Goal: Task Accomplishment & Management: Manage account settings

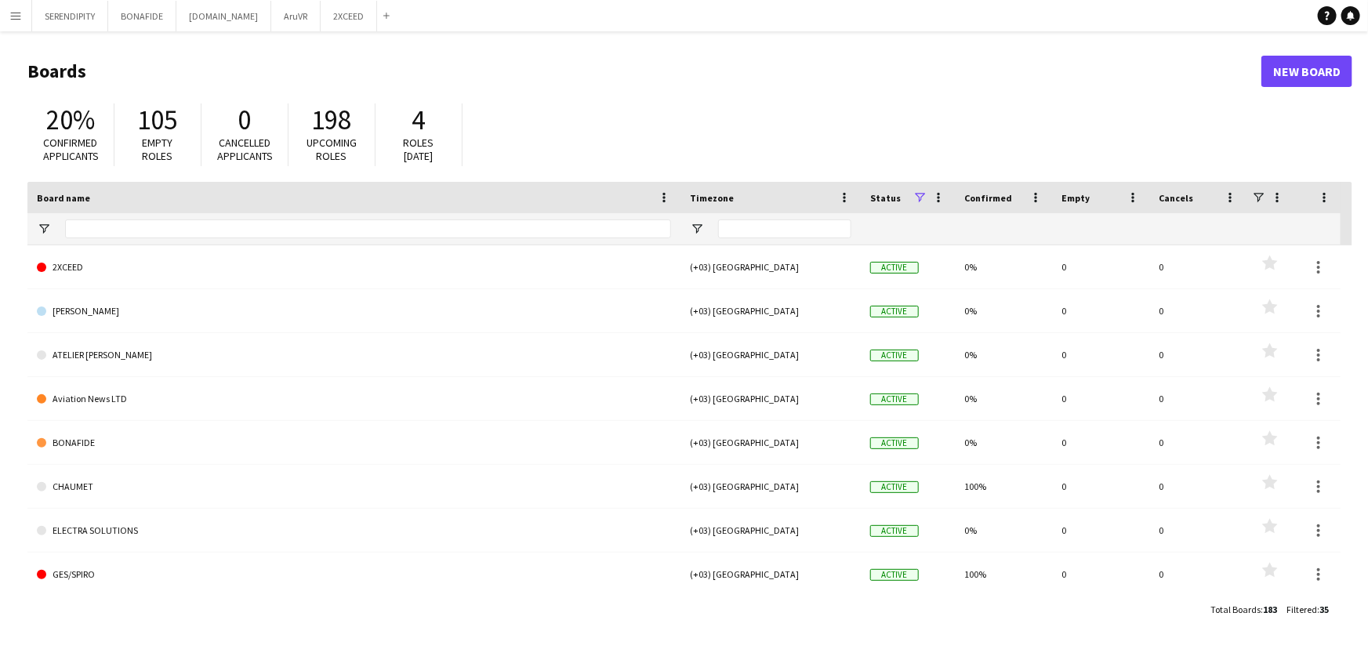
click at [256, 213] on div at bounding box center [368, 228] width 606 height 31
click at [251, 233] on input "Board name Filter Input" at bounding box center [368, 228] width 606 height 19
click at [186, 238] on div at bounding box center [368, 228] width 606 height 31
click at [178, 223] on input "Board name Filter Input" at bounding box center [368, 228] width 606 height 19
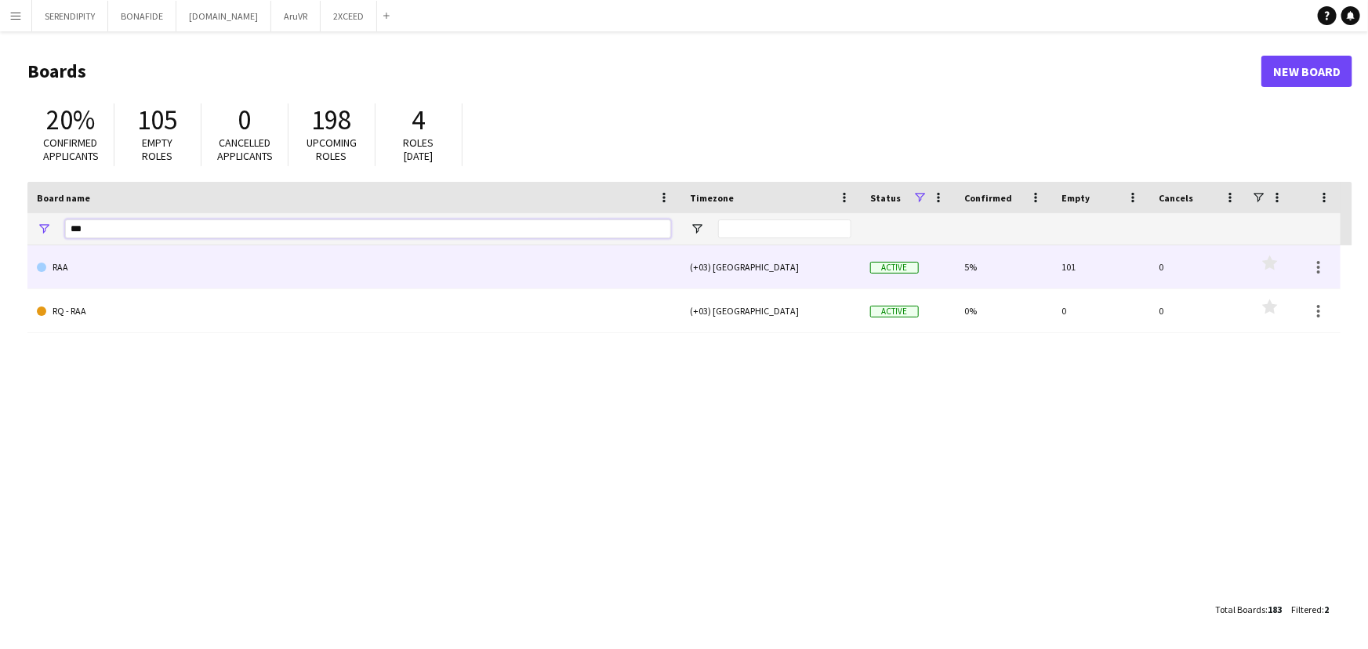
type input "***"
click at [165, 283] on link "RAA" at bounding box center [354, 267] width 634 height 44
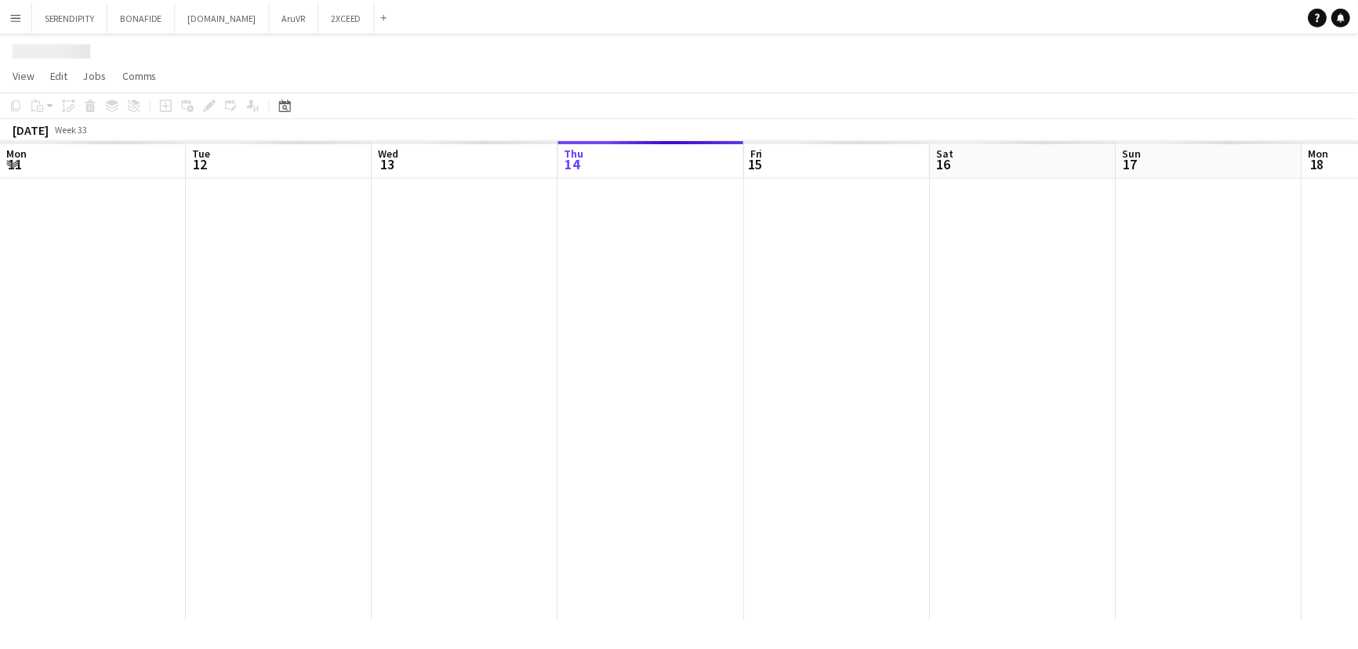
scroll to position [0, 375]
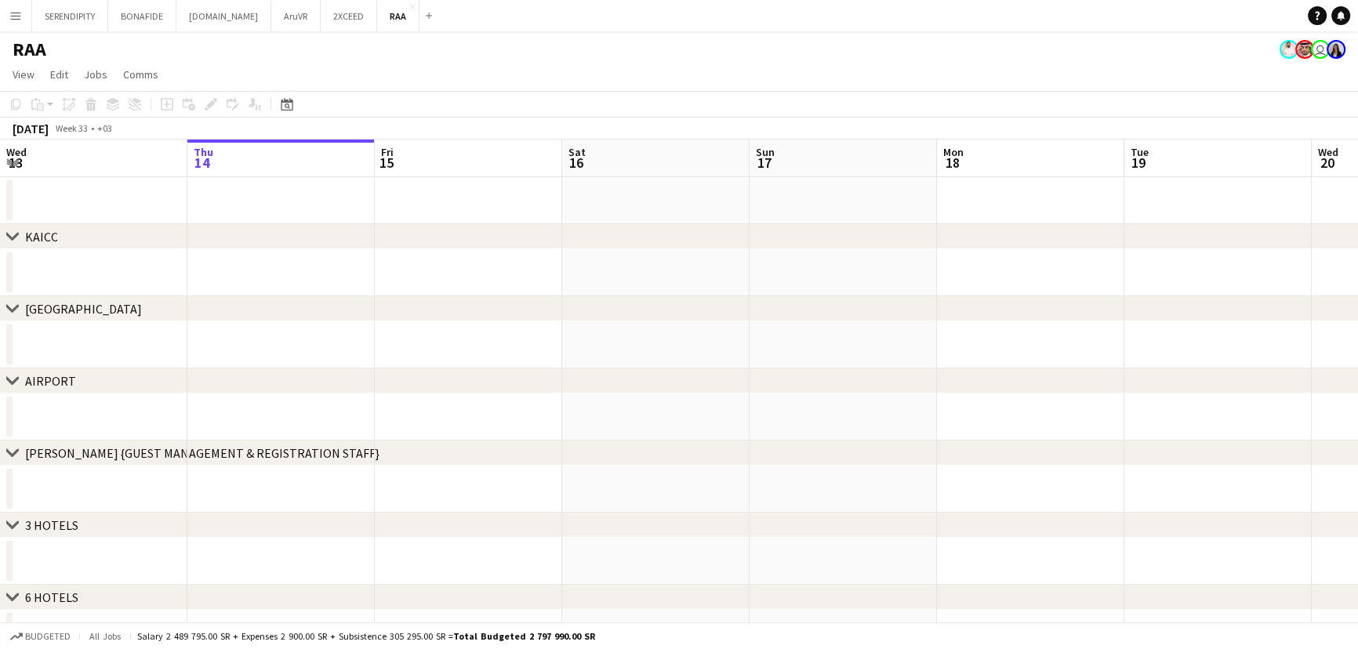
drag, startPoint x: 891, startPoint y: 317, endPoint x: 839, endPoint y: 326, distance: 53.2
click at [839, 326] on div "chevron-right [GEOGRAPHIC_DATA] chevron-right [GEOGRAPHIC_DATA] chevron-right A…" at bounding box center [679, 543] width 1358 height 806
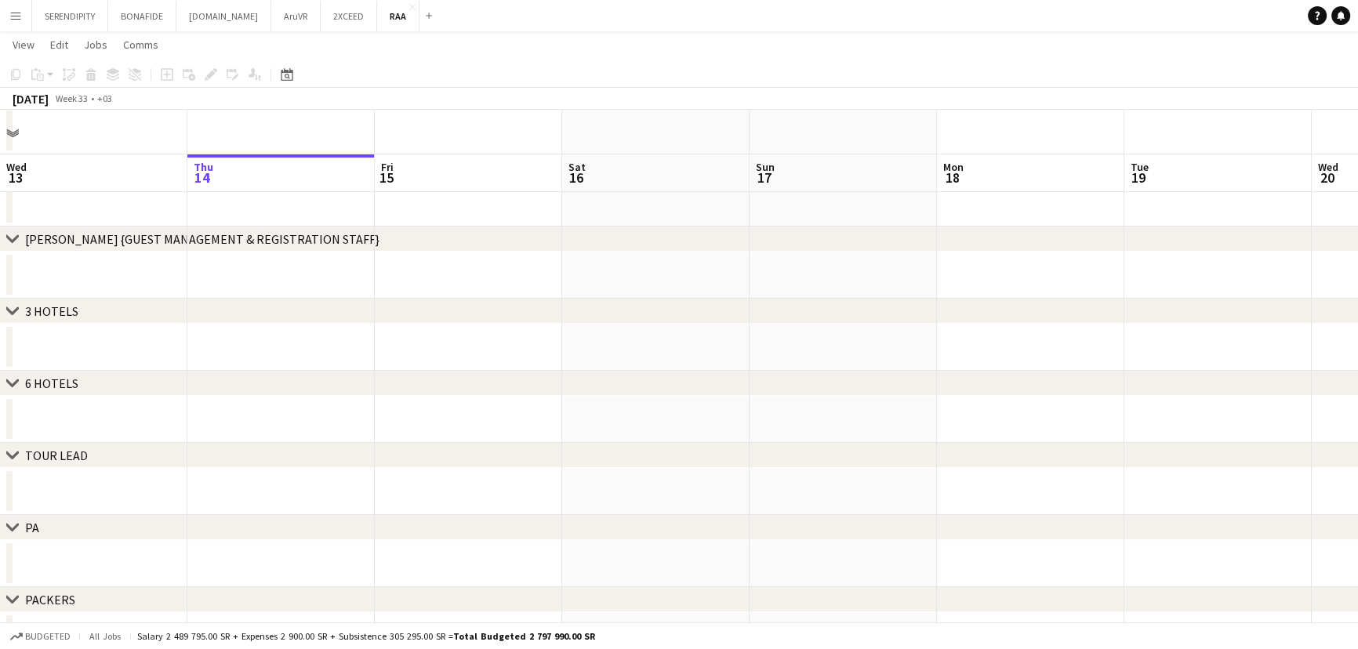
scroll to position [202, 0]
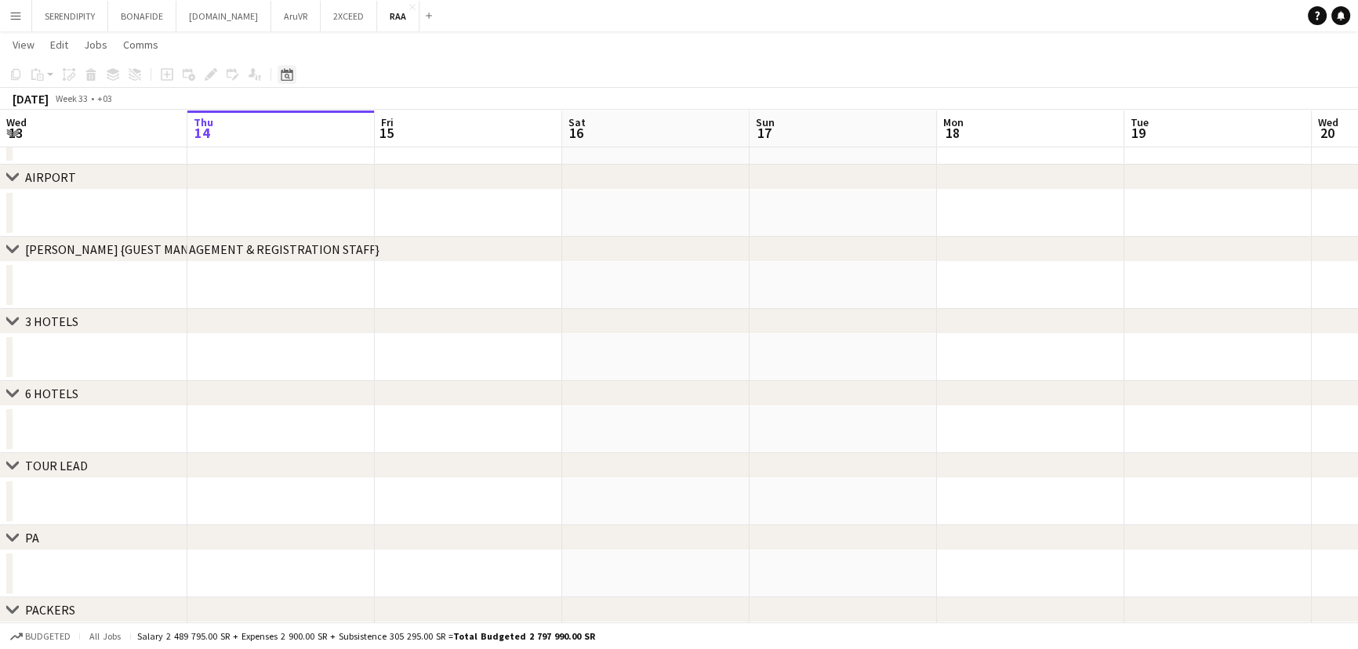
click at [283, 71] on icon at bounding box center [287, 74] width 12 height 13
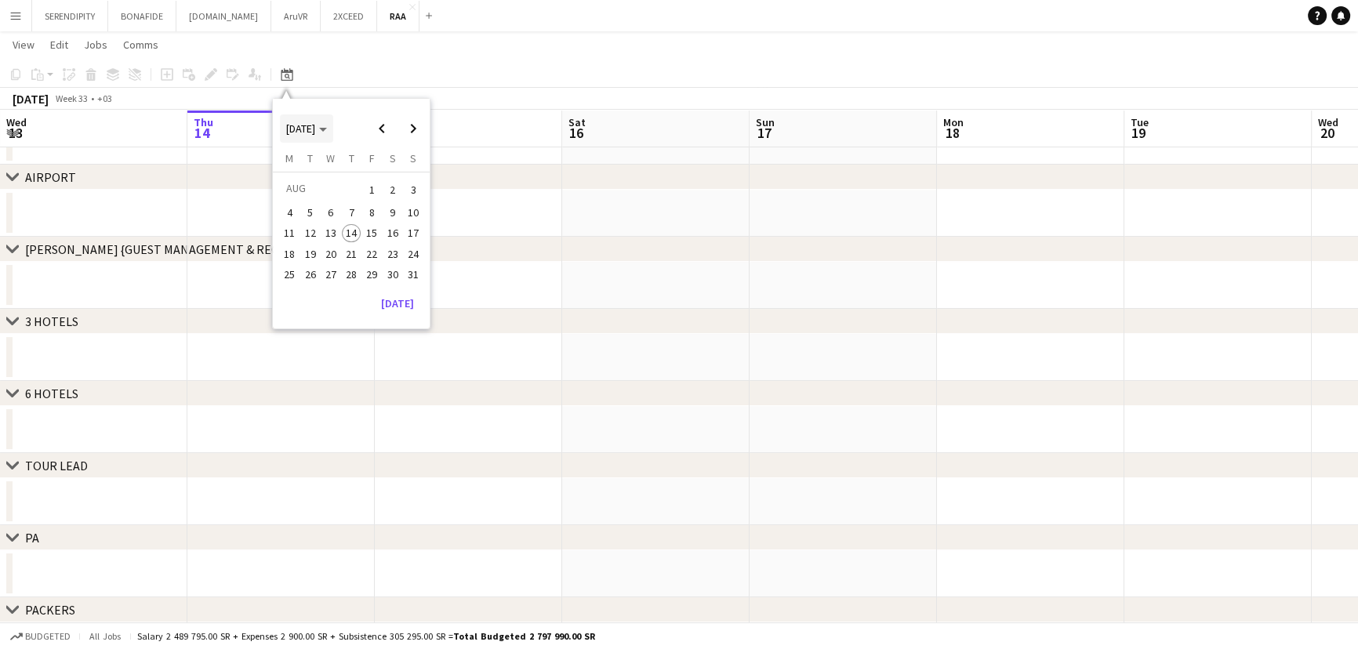
click at [315, 130] on span "[DATE]" at bounding box center [300, 129] width 29 height 14
click at [328, 131] on span "[DATE] – [DATE]" at bounding box center [318, 128] width 39 height 28
click at [391, 233] on span "16" at bounding box center [392, 233] width 19 height 19
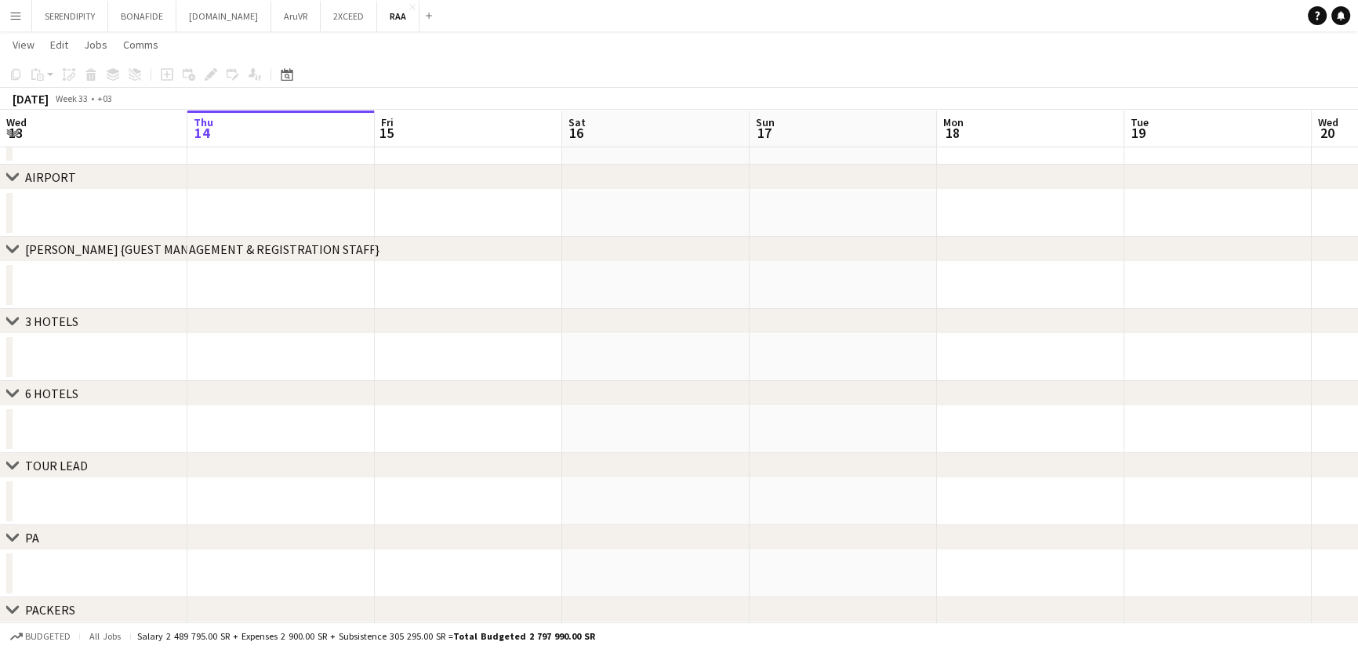
scroll to position [0, 539]
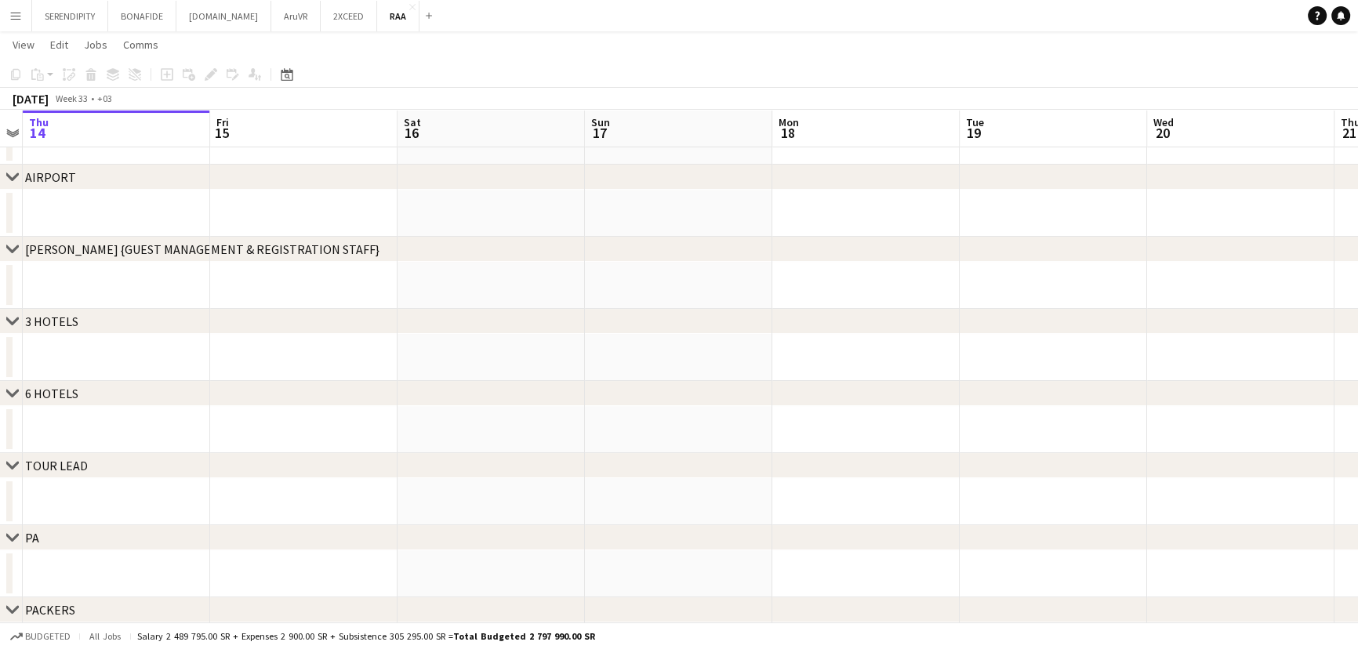
click at [49, 98] on div "[DATE]" at bounding box center [31, 99] width 36 height 16
click at [91, 100] on span "Week 33" at bounding box center [71, 98] width 39 height 12
click at [16, 96] on div "[DATE]" at bounding box center [31, 99] width 36 height 16
click at [282, 74] on icon "Date picker" at bounding box center [287, 74] width 13 height 13
click at [315, 125] on span "[DATE]" at bounding box center [300, 129] width 29 height 14
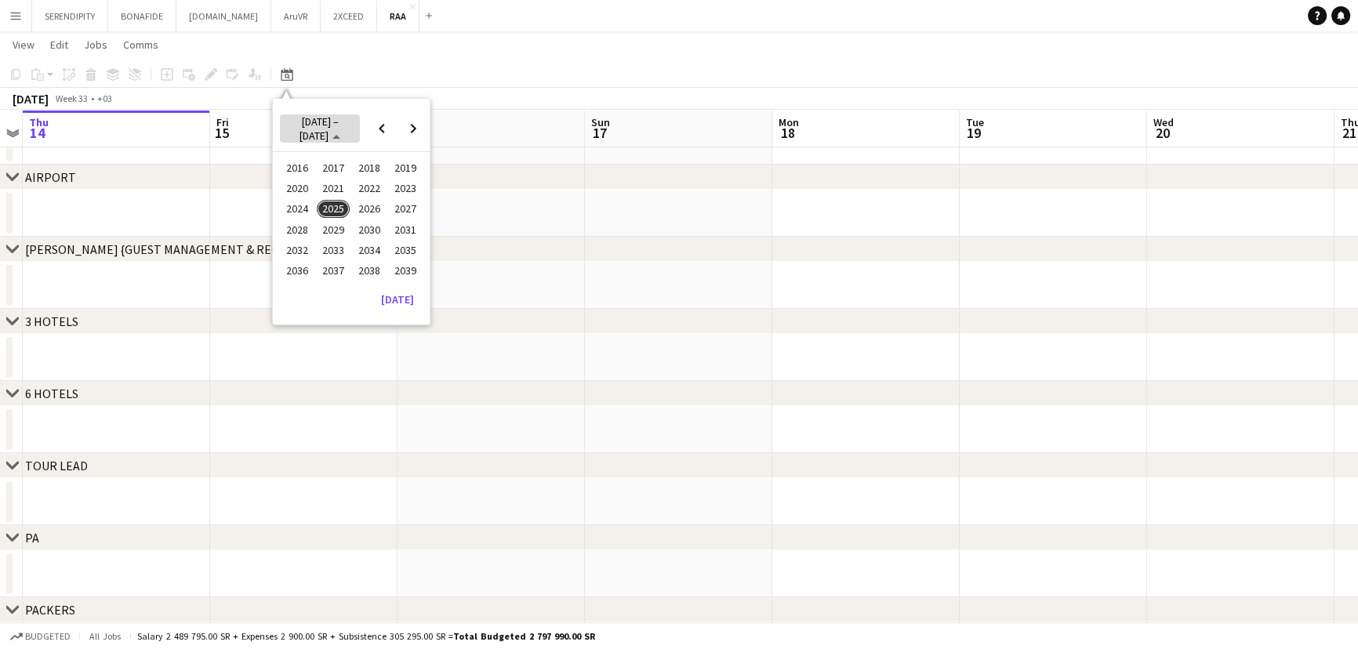
click at [322, 131] on span "[DATE] – [DATE]" at bounding box center [318, 128] width 39 height 28
click at [405, 127] on span "Next month" at bounding box center [412, 128] width 31 height 31
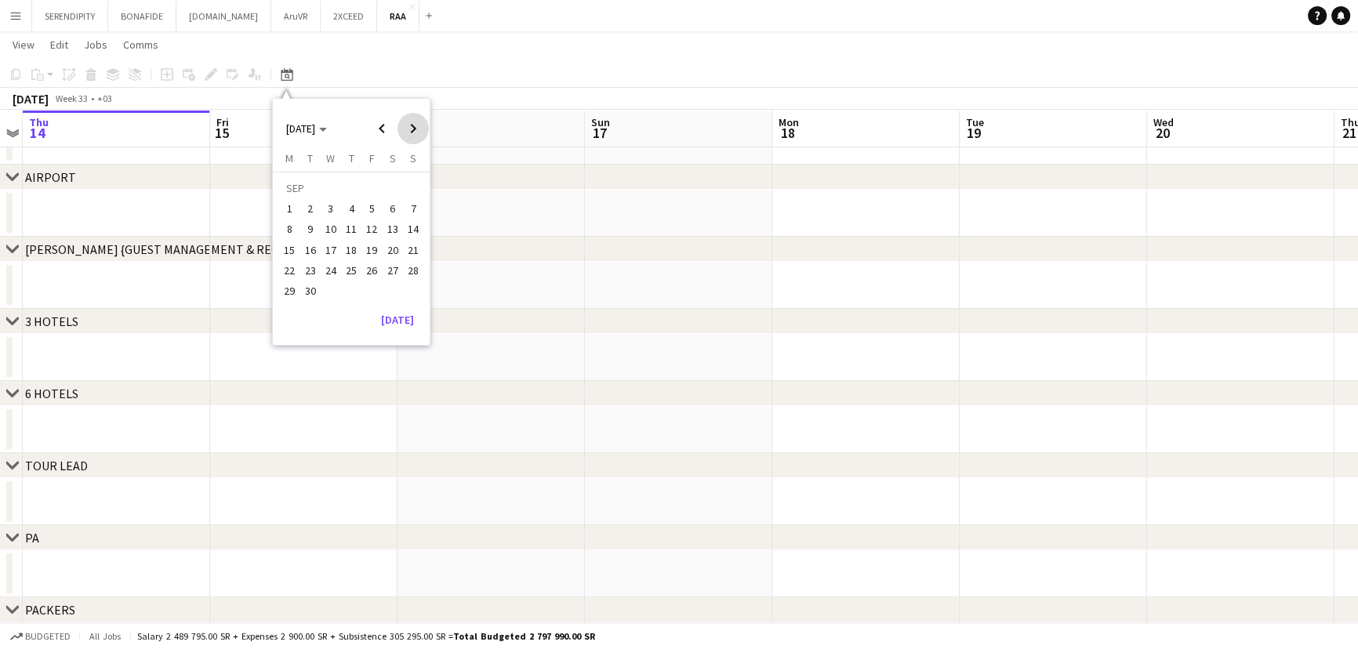
click at [405, 127] on span "Next month" at bounding box center [412, 128] width 31 height 31
click at [314, 285] on span "28" at bounding box center [310, 290] width 19 height 19
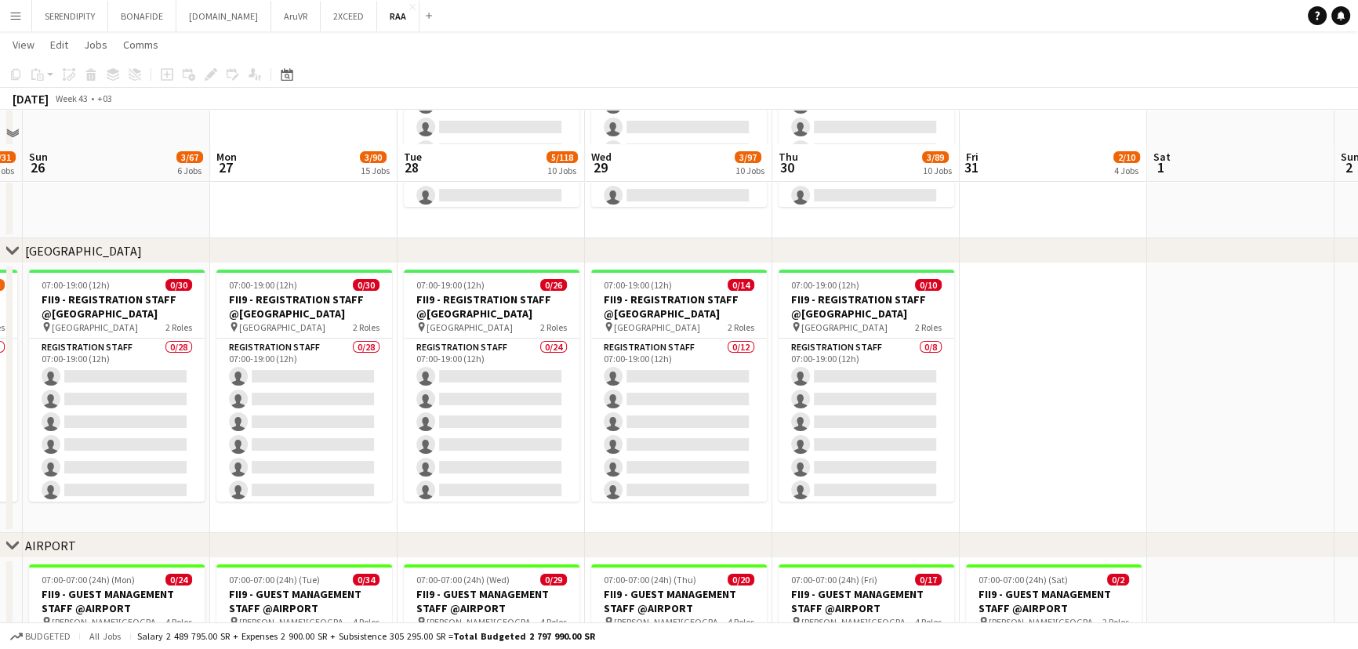
scroll to position [332, 0]
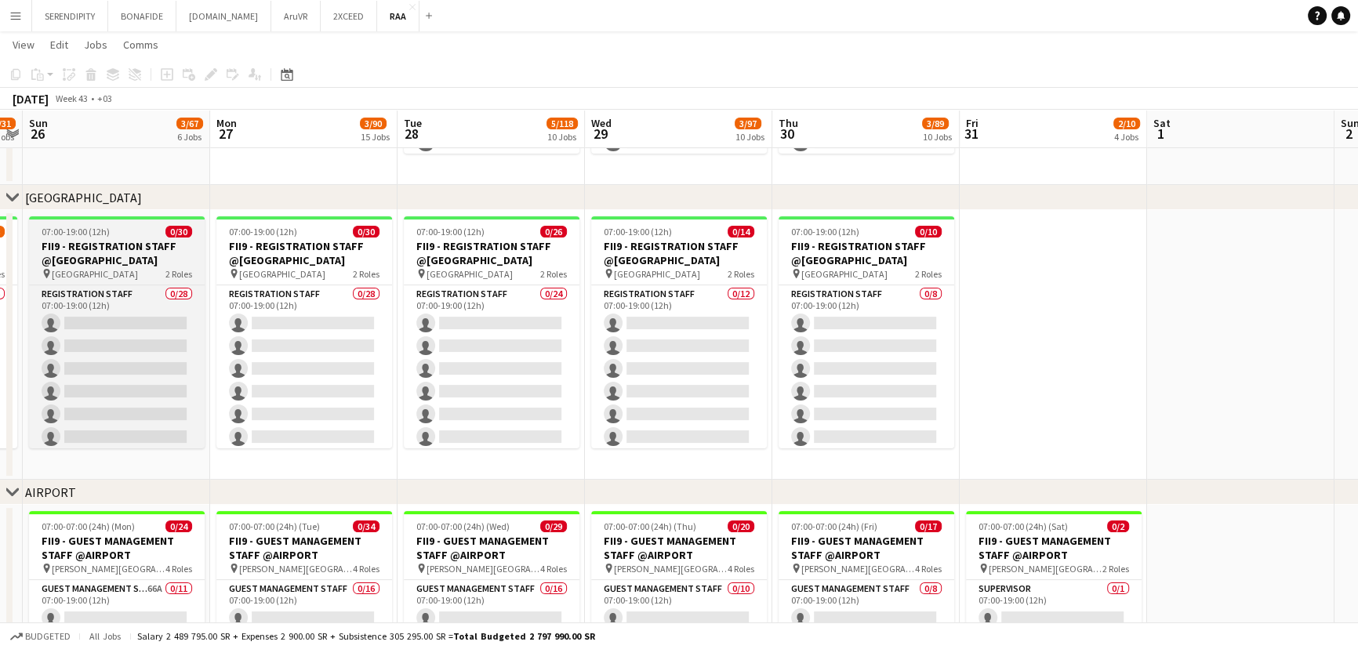
click at [137, 251] on h3 "FII9 - REGISTRATION STAFF @[GEOGRAPHIC_DATA]" at bounding box center [117, 253] width 176 height 28
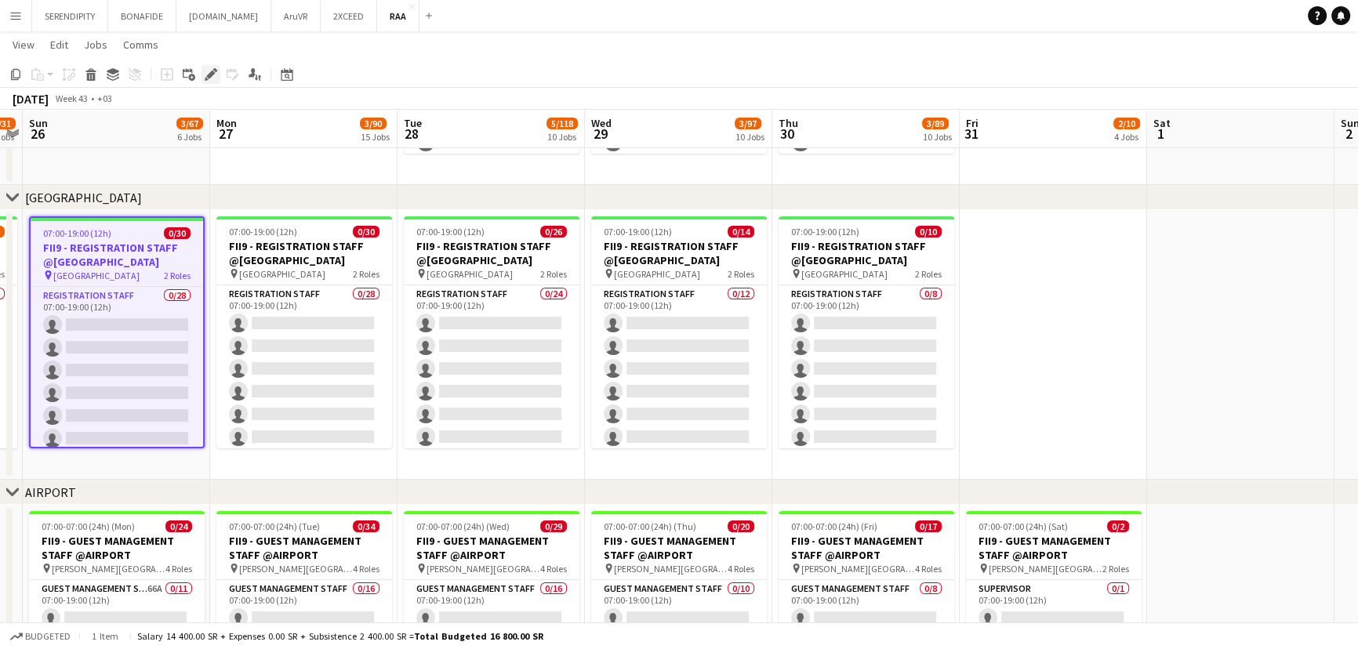
click at [212, 78] on icon "Edit" at bounding box center [211, 74] width 13 height 13
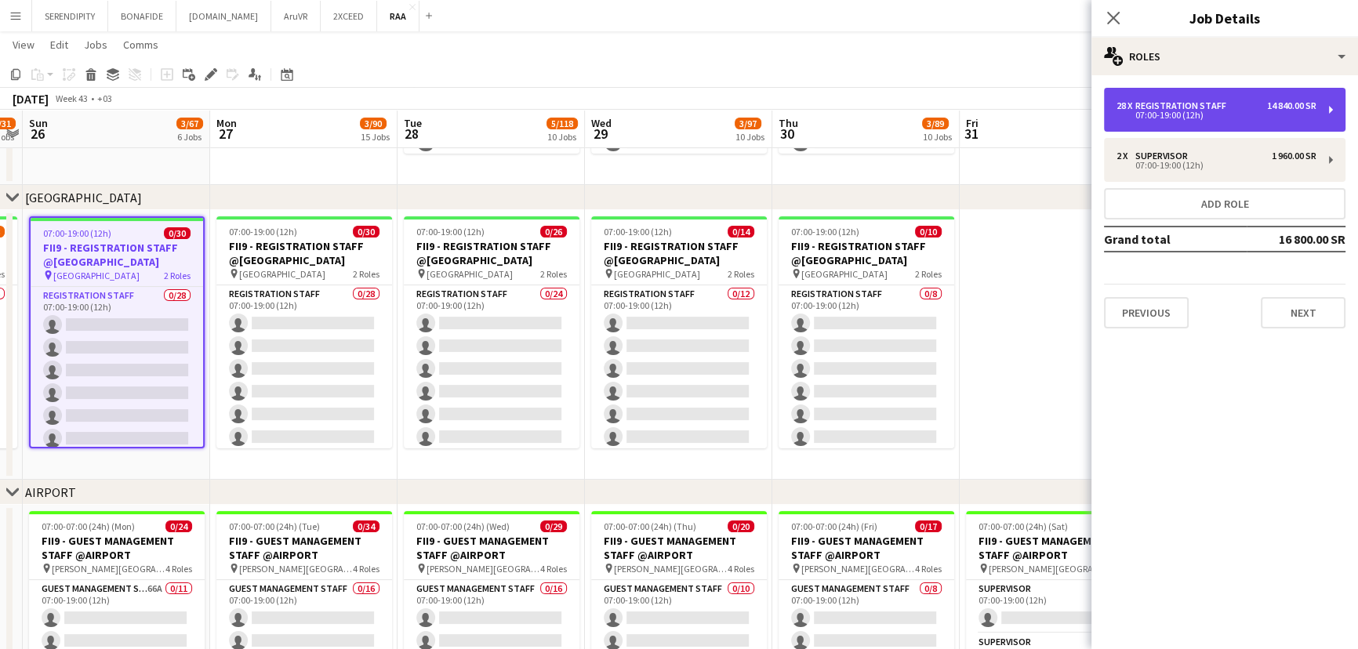
click at [1253, 107] on div "28 x Registration Staff 14 840.00 SR" at bounding box center [1216, 105] width 200 height 11
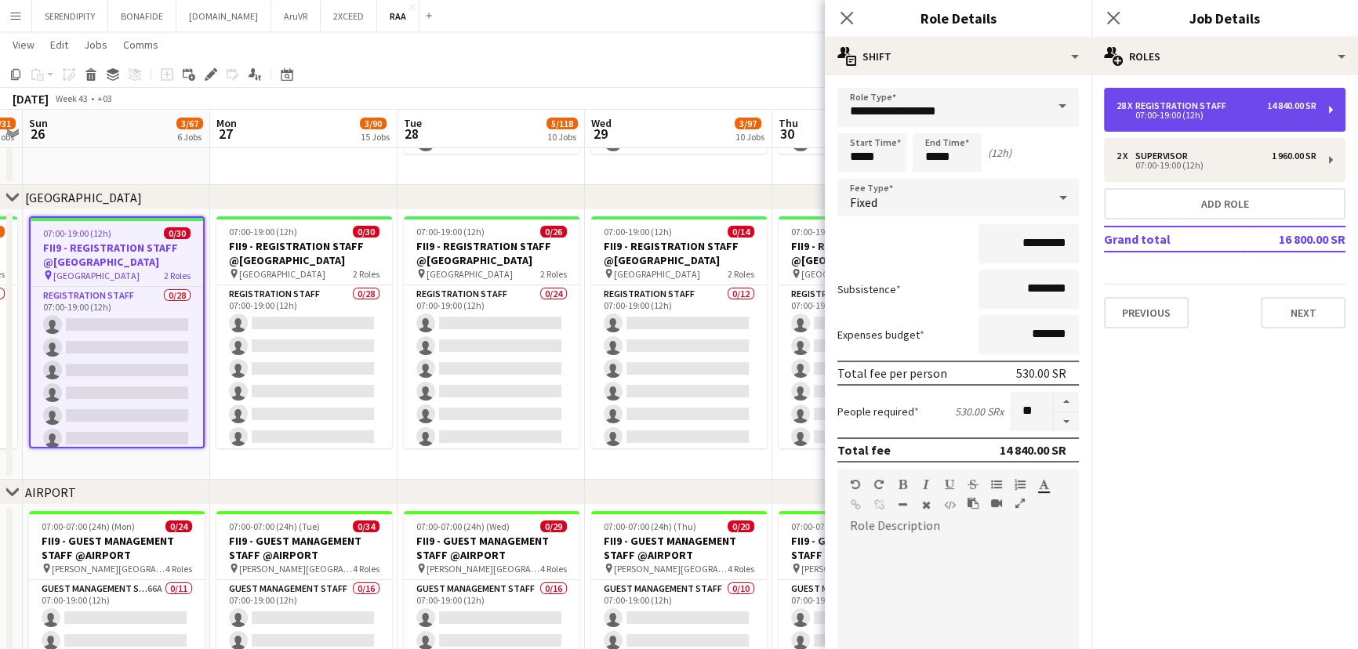
click at [1253, 107] on div "28 x Registration Staff 14 840.00 SR" at bounding box center [1216, 105] width 200 height 11
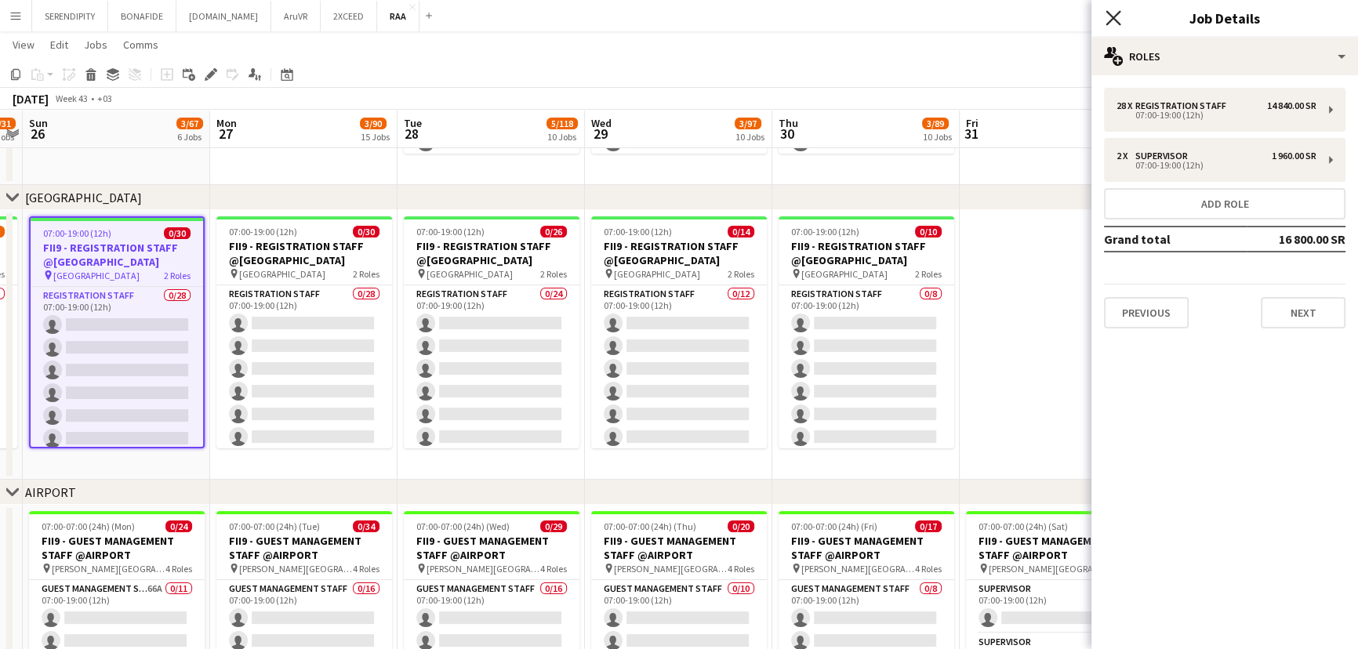
click at [1115, 16] on icon at bounding box center [1112, 17] width 15 height 15
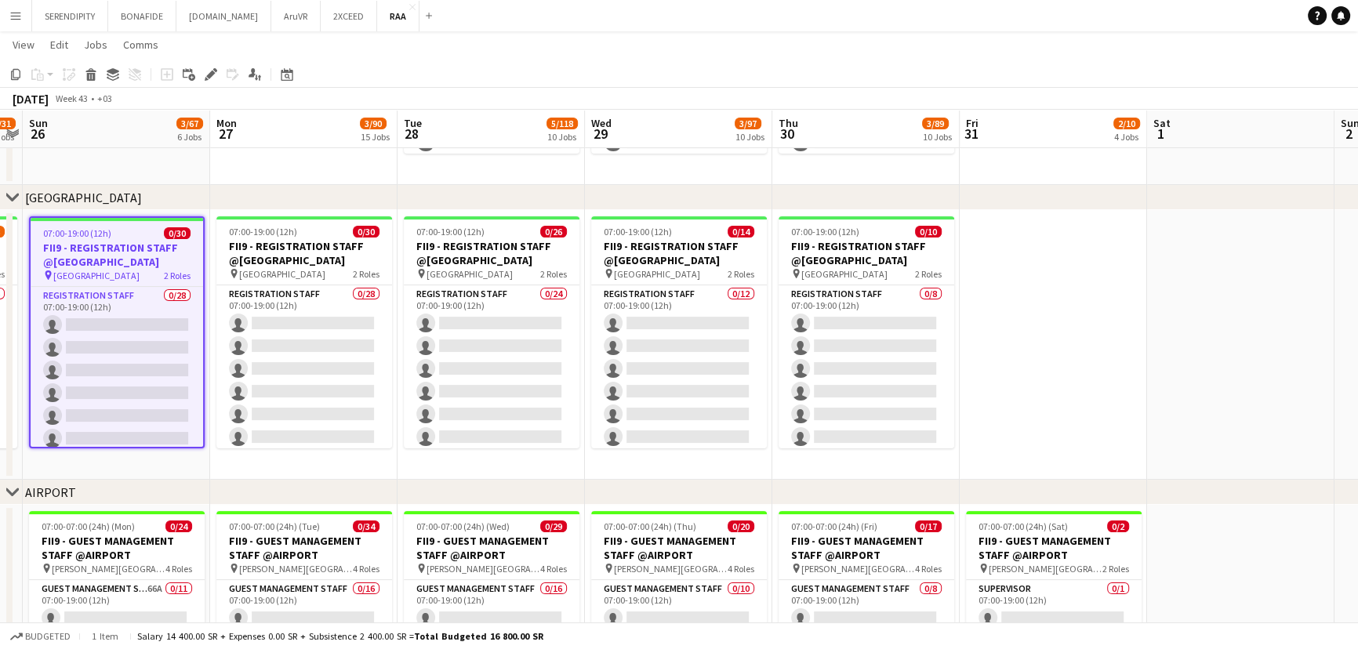
click at [1048, 274] on app-date-cell at bounding box center [1052, 345] width 187 height 270
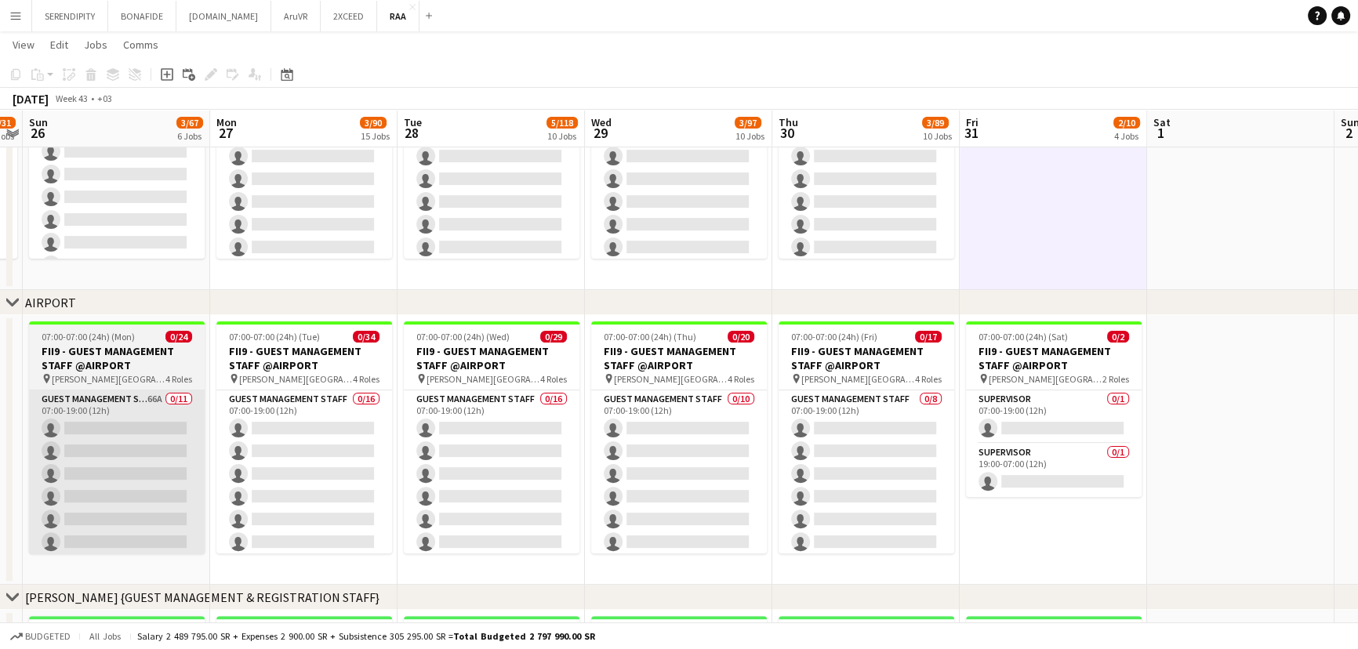
scroll to position [546, 0]
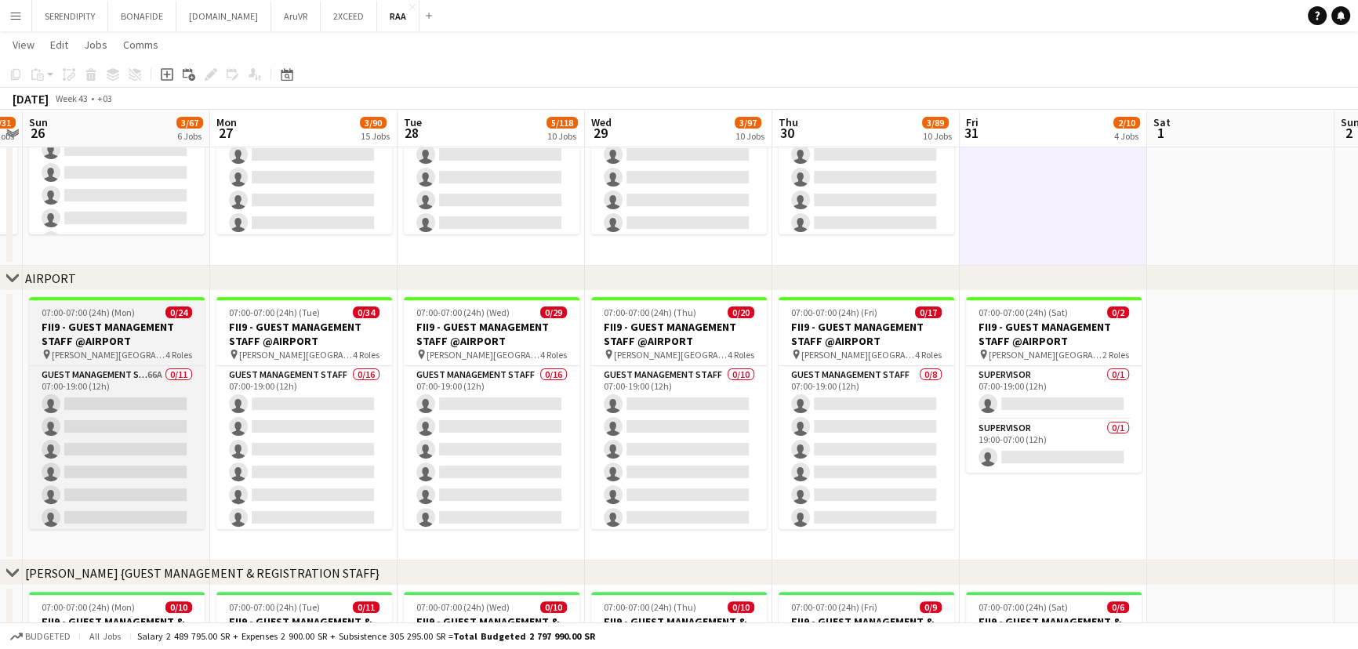
click at [118, 331] on h3 "FII9 - GUEST MANAGEMENT STAFF @AIRPORT" at bounding box center [117, 334] width 176 height 28
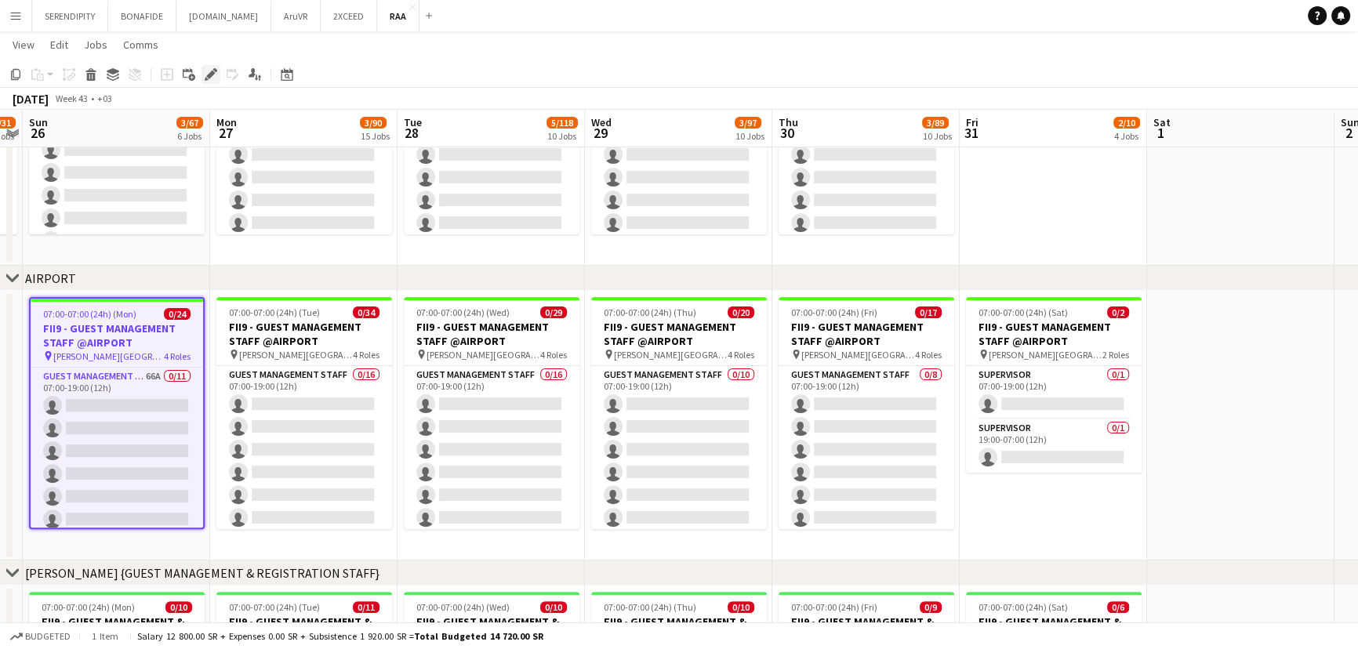
click at [213, 80] on icon "Edit" at bounding box center [211, 74] width 13 height 13
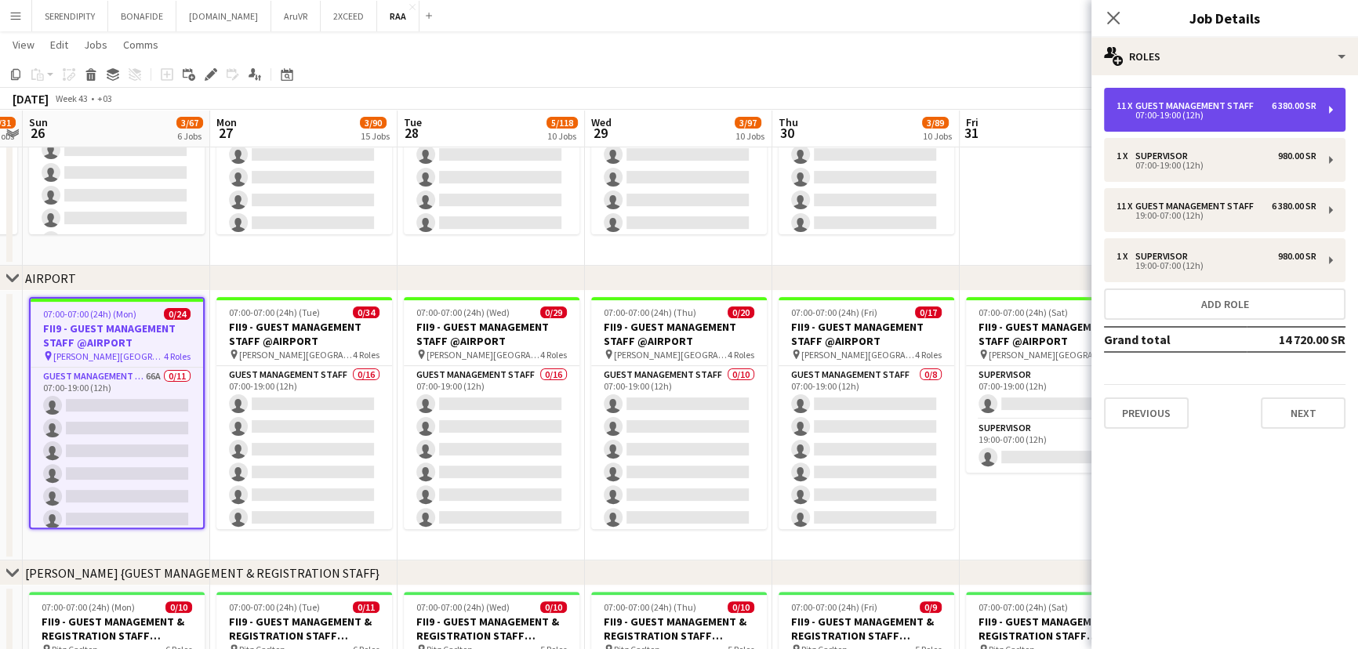
click at [1225, 105] on div "Guest Management Staff" at bounding box center [1197, 105] width 125 height 11
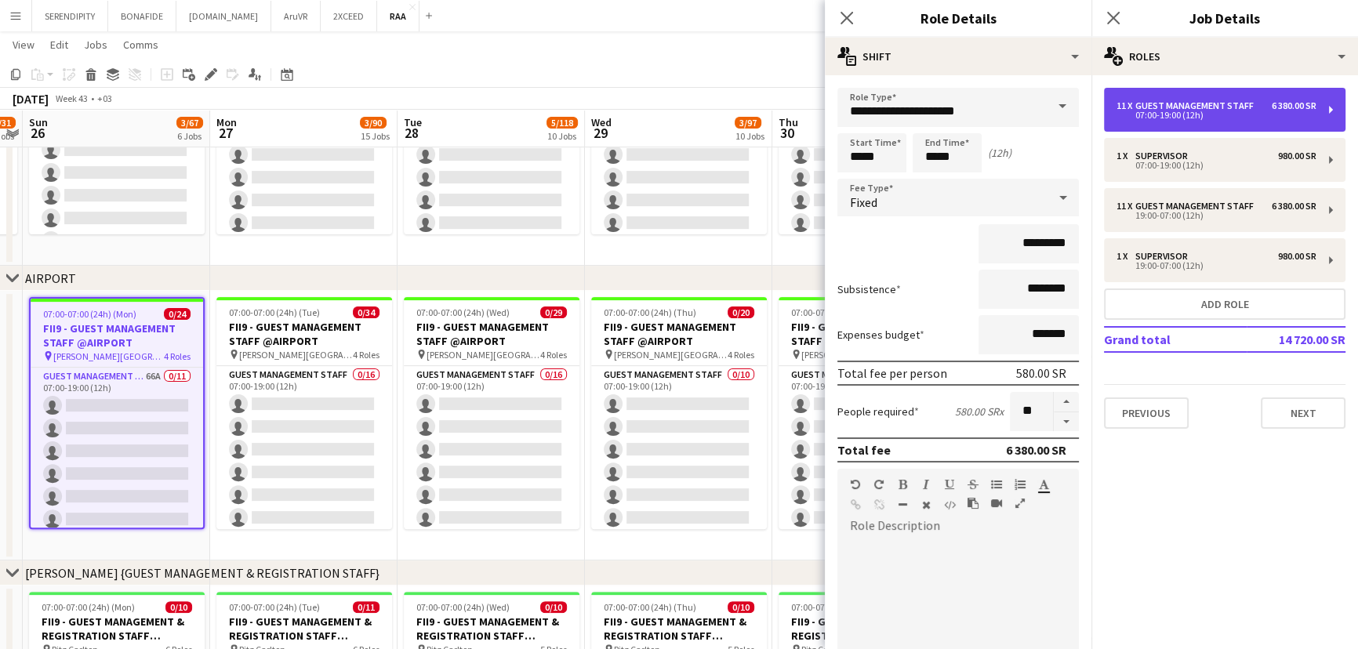
click at [1225, 105] on div "Guest Management Staff" at bounding box center [1197, 105] width 125 height 11
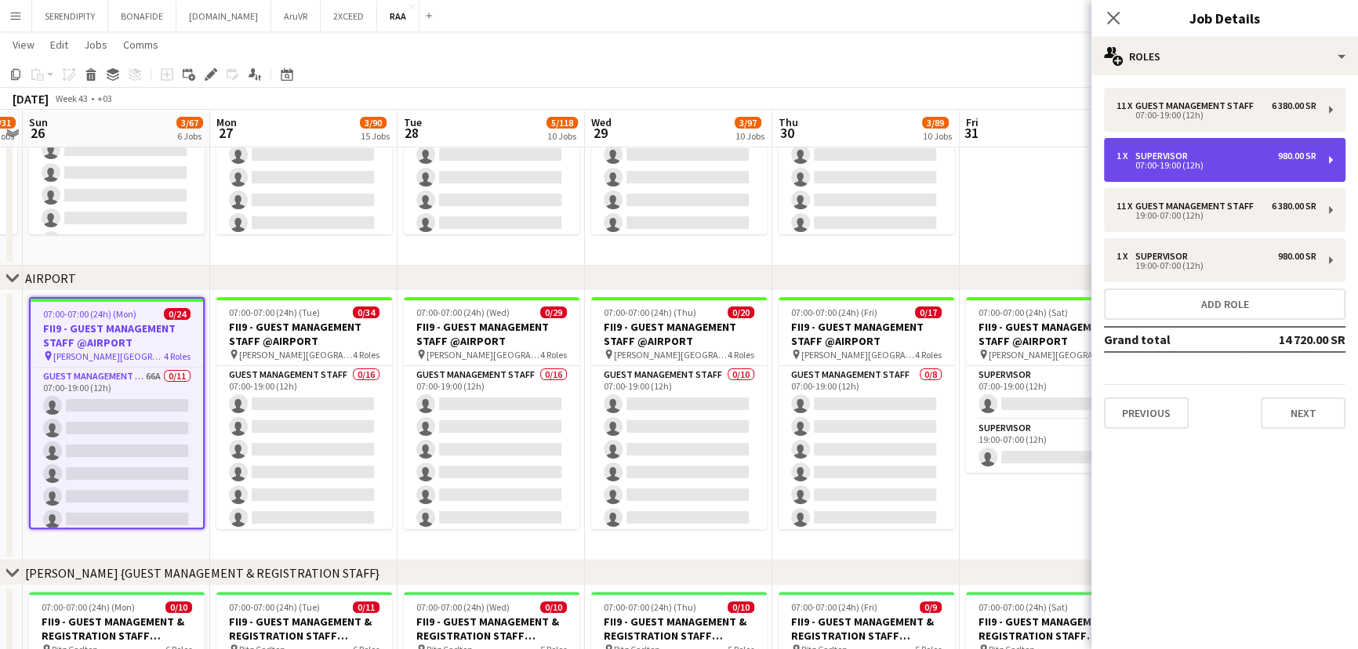
click at [1246, 159] on div "1 x Supervisor 980.00 SR" at bounding box center [1216, 156] width 200 height 11
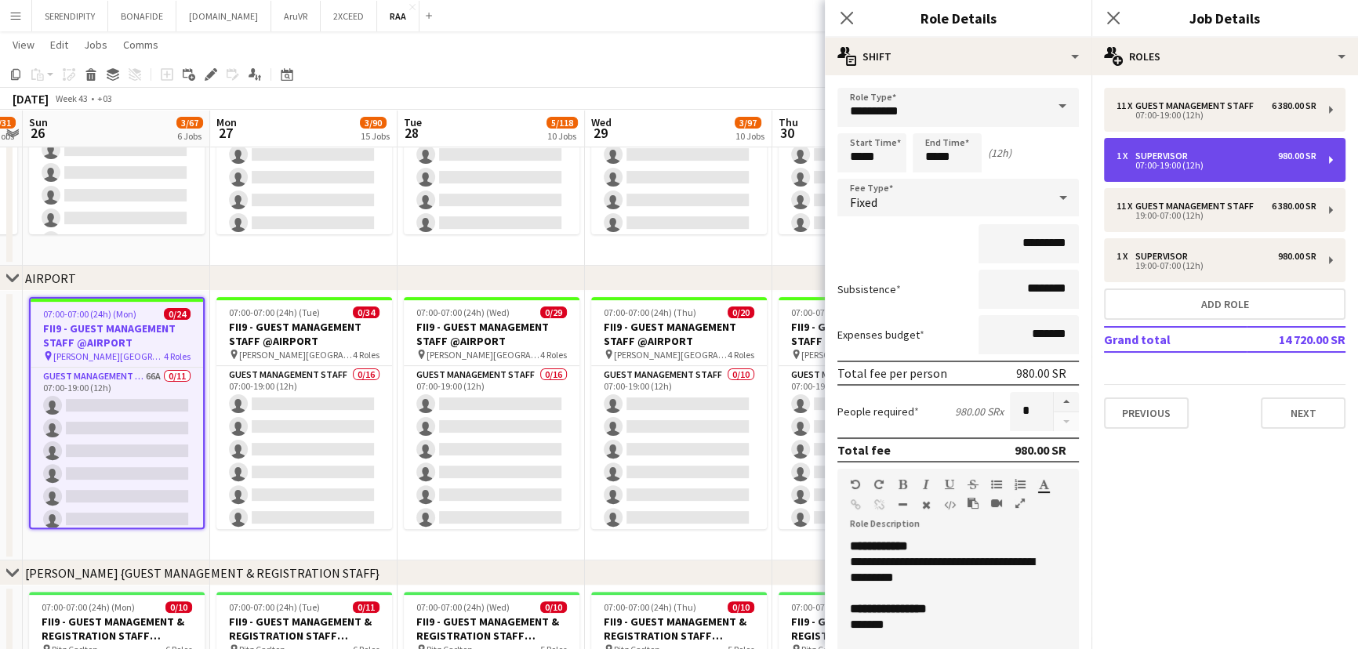
click at [1239, 159] on div "1 x Supervisor 980.00 SR" at bounding box center [1216, 156] width 200 height 11
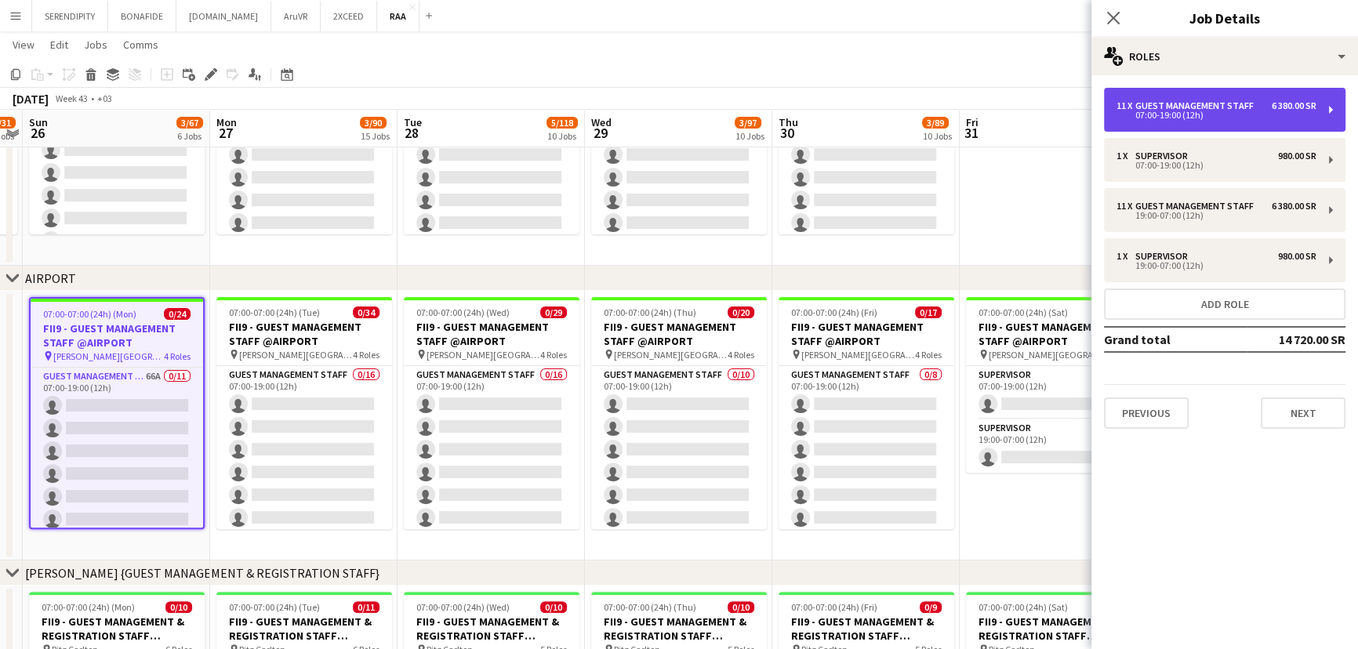
click at [1236, 119] on div "11 x Guest Management Staff 6 380.00 SR 07:00-19:00 (12h)" at bounding box center [1224, 110] width 241 height 44
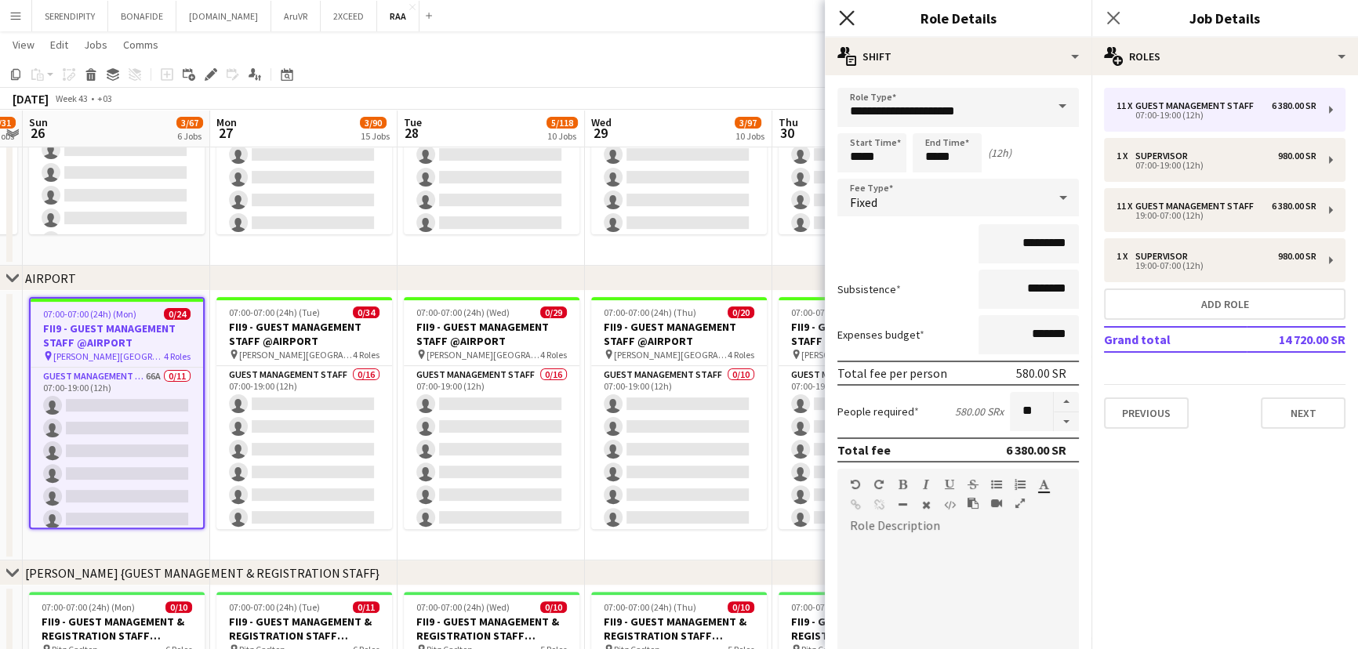
click at [847, 11] on icon "Close pop-in" at bounding box center [846, 17] width 15 height 15
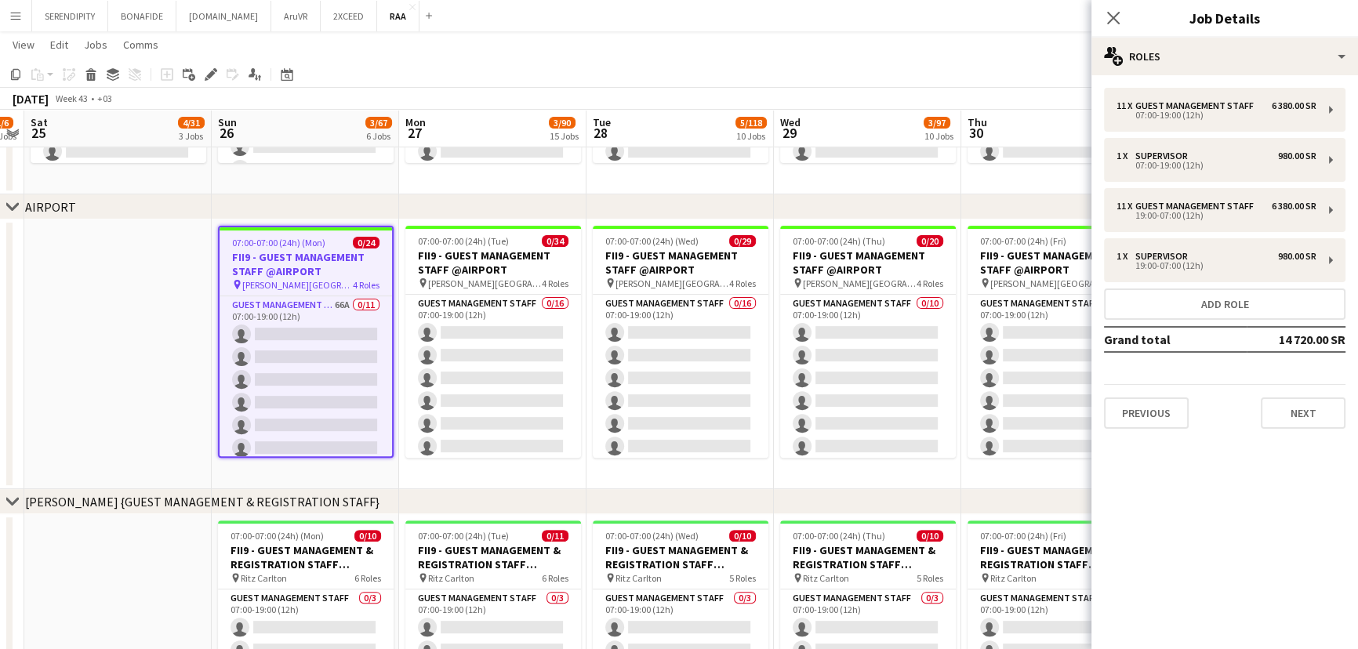
scroll to position [0, 348]
drag, startPoint x: 90, startPoint y: 476, endPoint x: 281, endPoint y: 468, distance: 191.4
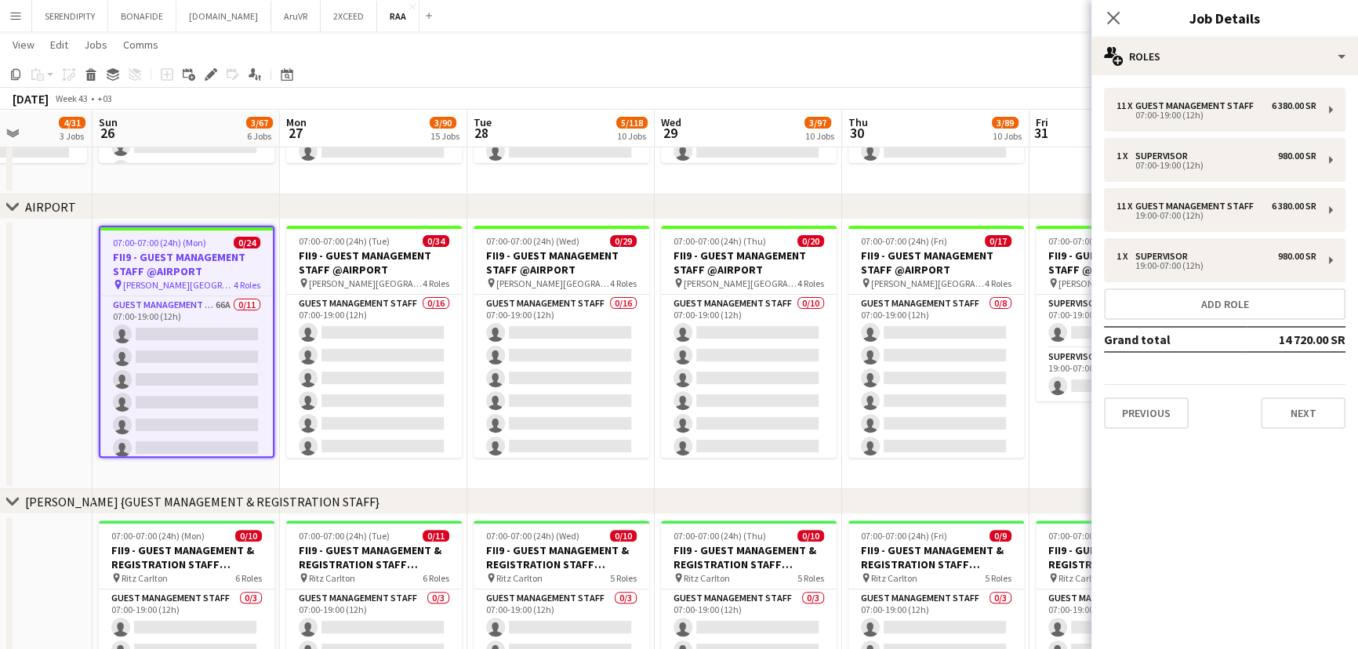
scroll to position [0, 662]
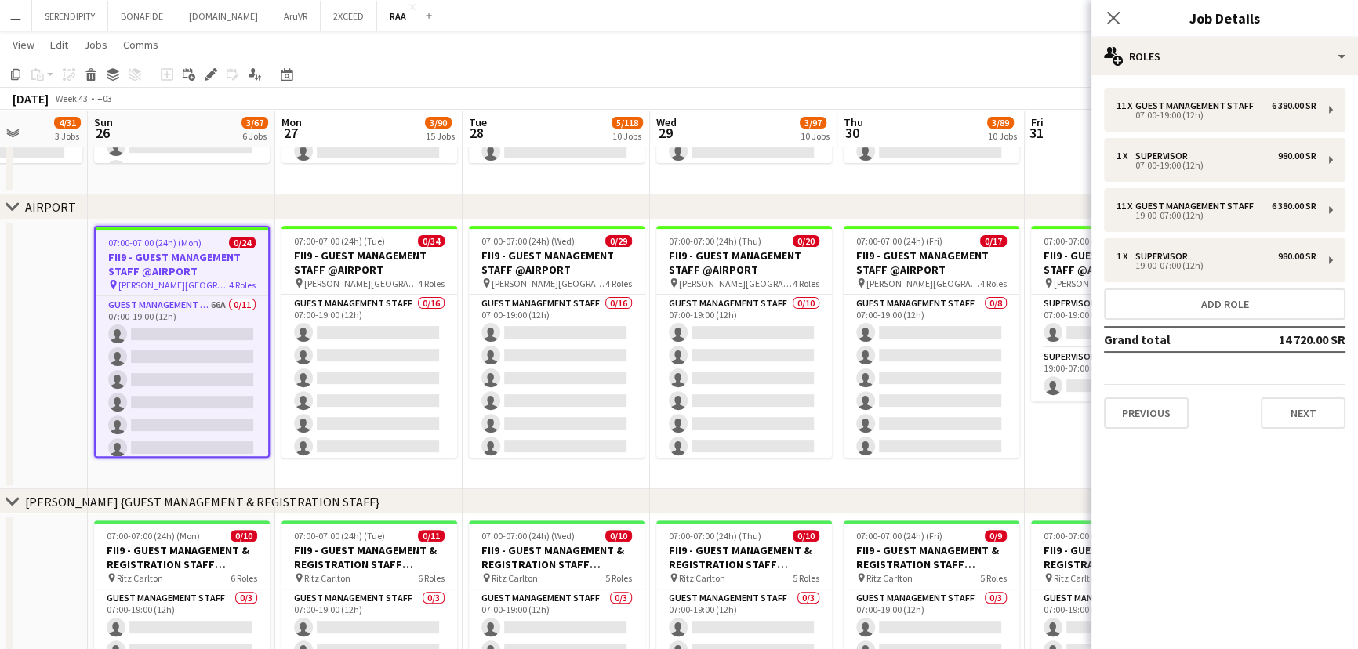
drag, startPoint x: 158, startPoint y: 465, endPoint x: 31, endPoint y: 473, distance: 126.4
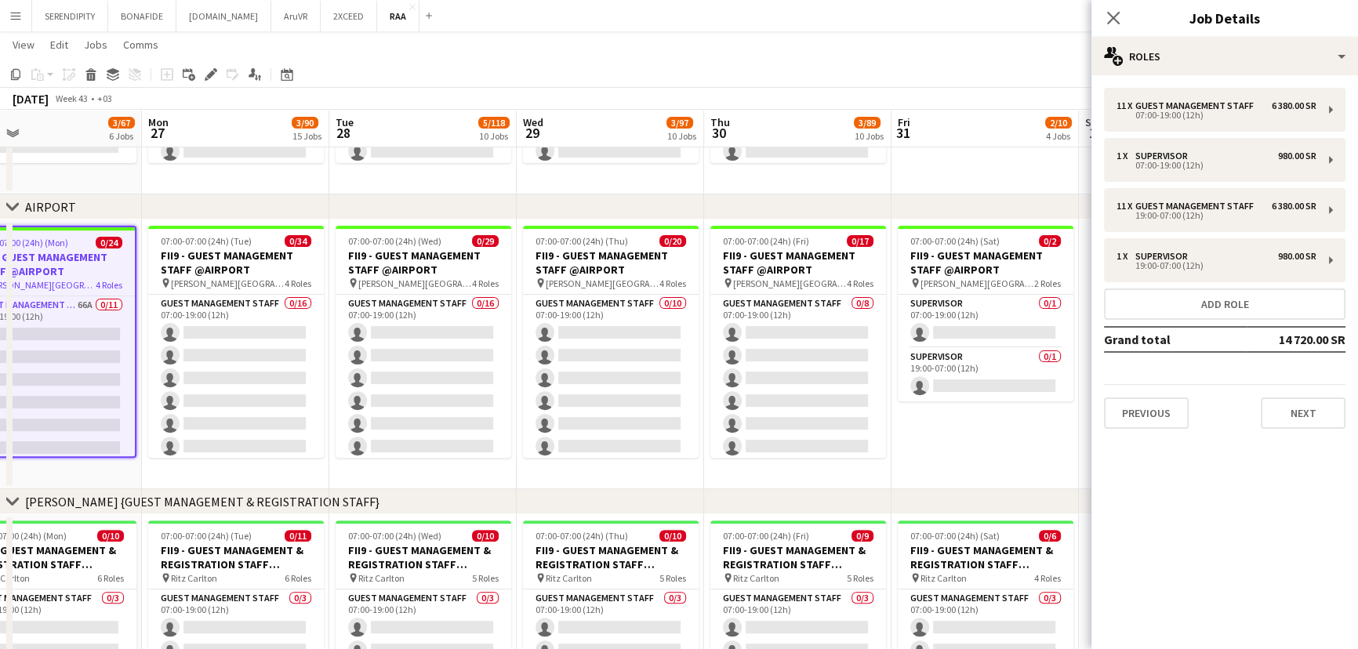
scroll to position [0, 401]
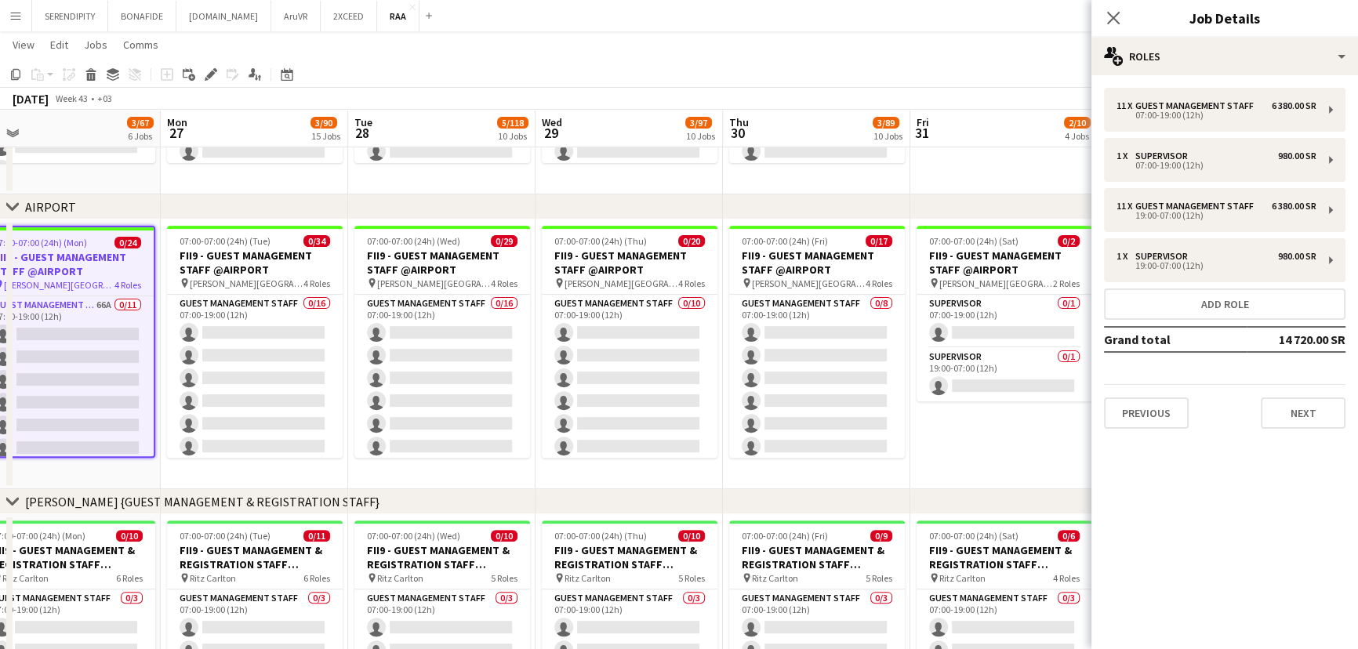
drag, startPoint x: 720, startPoint y: 475, endPoint x: 641, endPoint y: 488, distance: 80.3
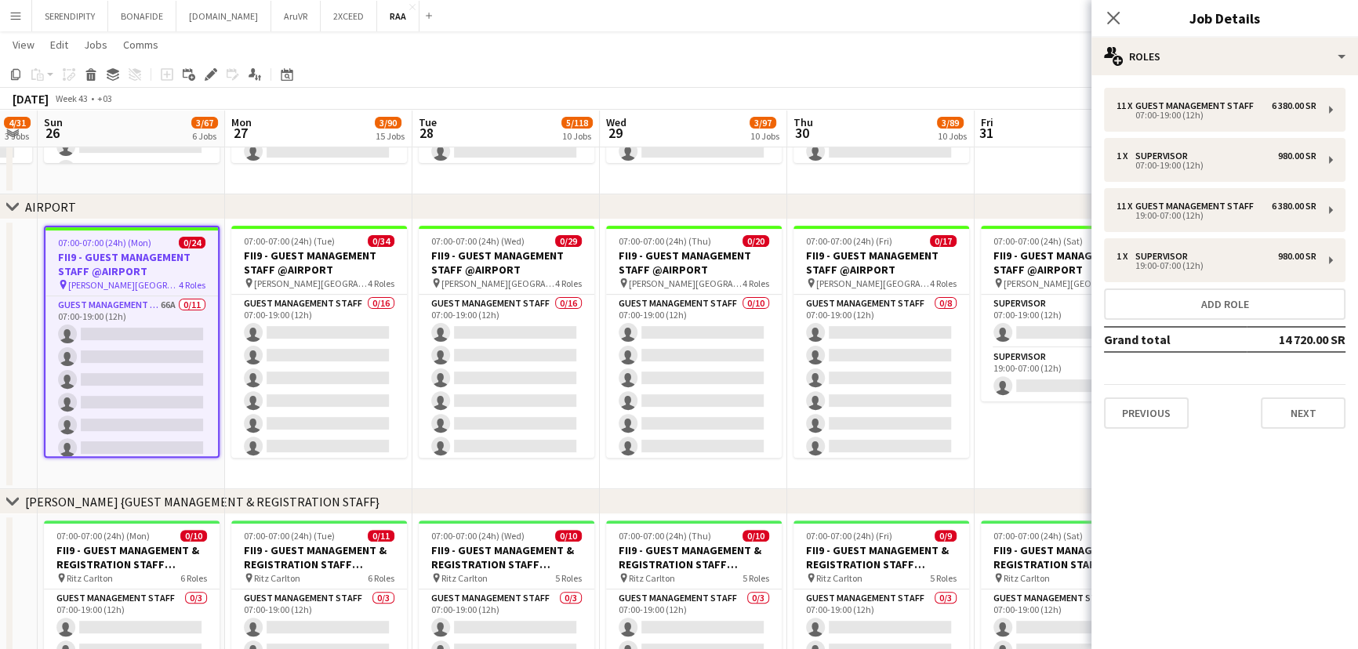
scroll to position [0, 731]
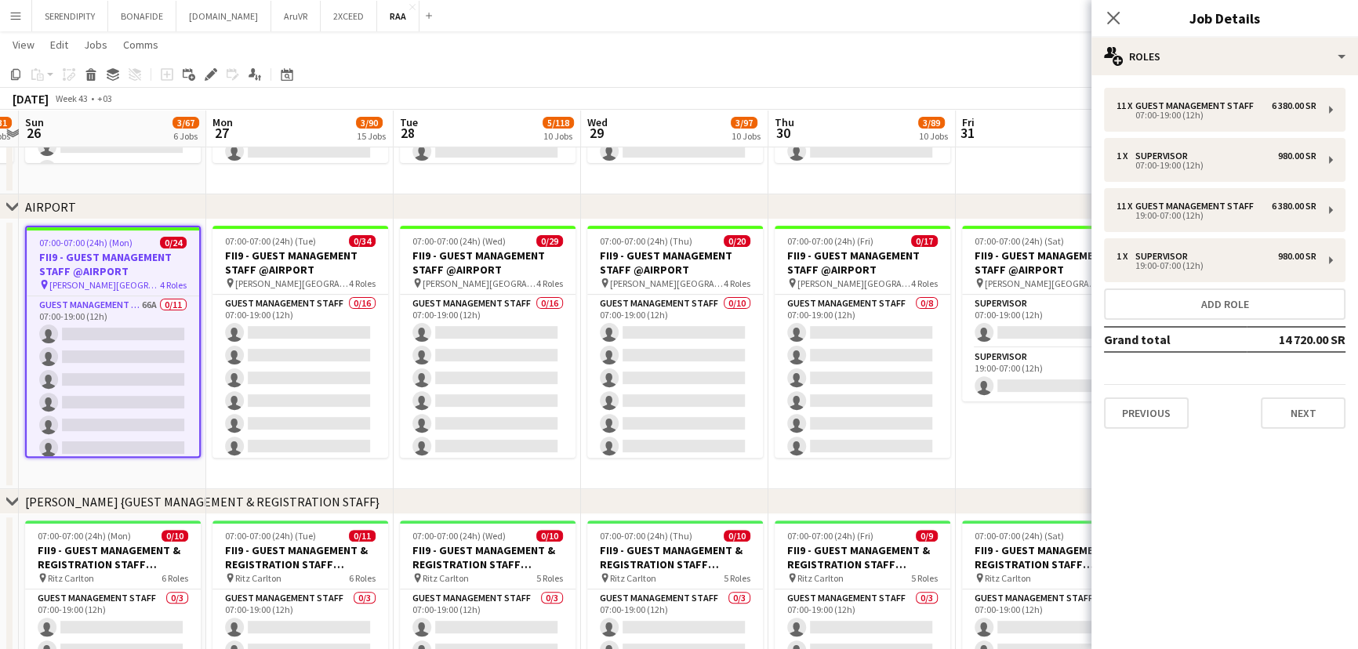
drag, startPoint x: 252, startPoint y: 266, endPoint x: 298, endPoint y: 257, distance: 46.3
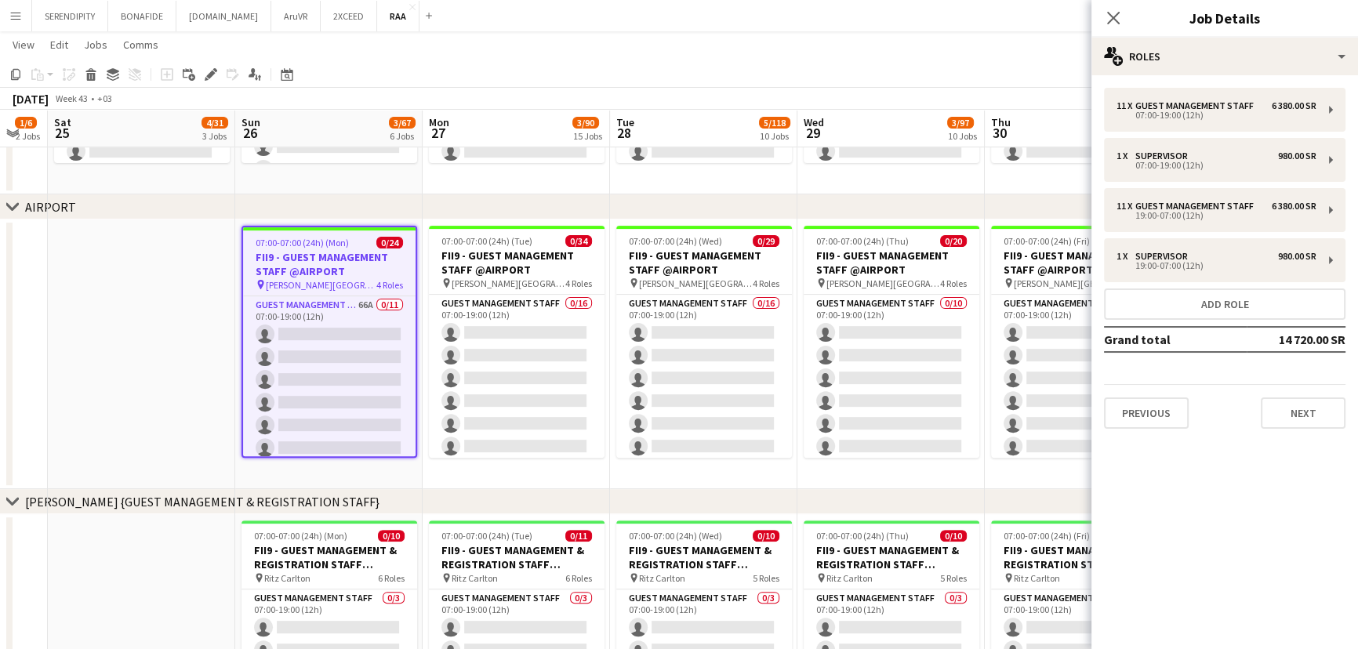
scroll to position [0, 454]
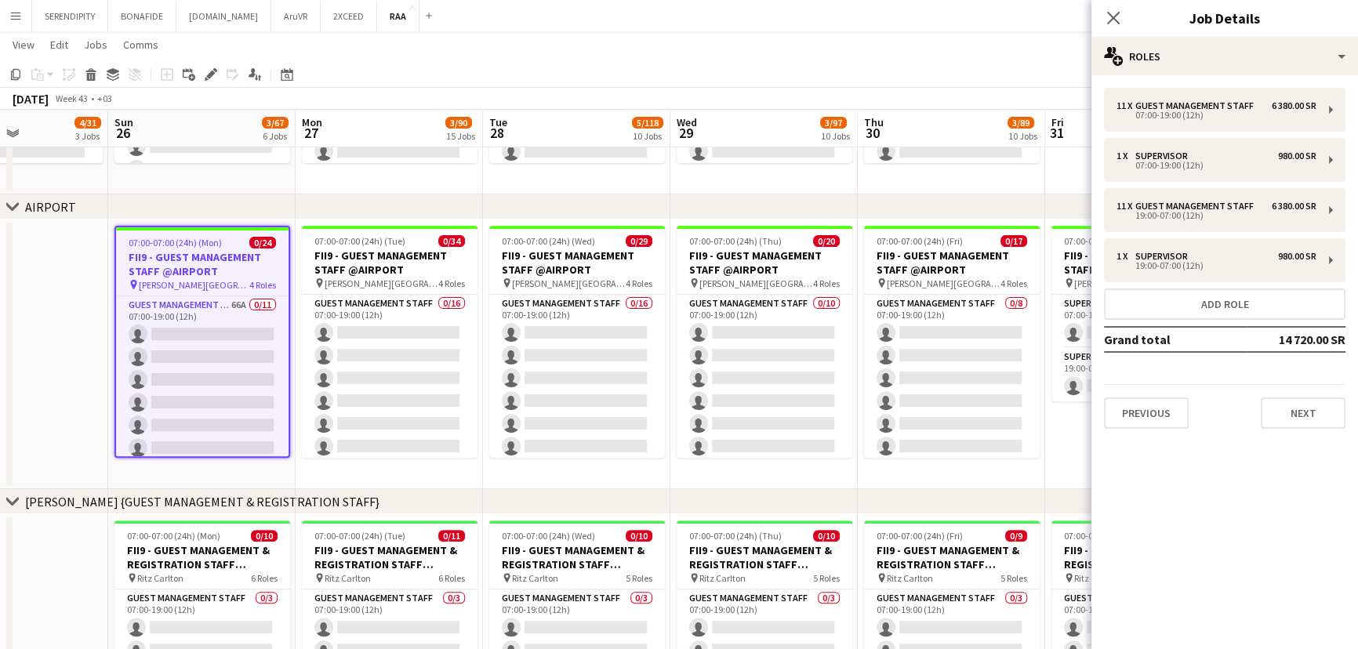
drag, startPoint x: 684, startPoint y: 257, endPoint x: 774, endPoint y: 271, distance: 91.2
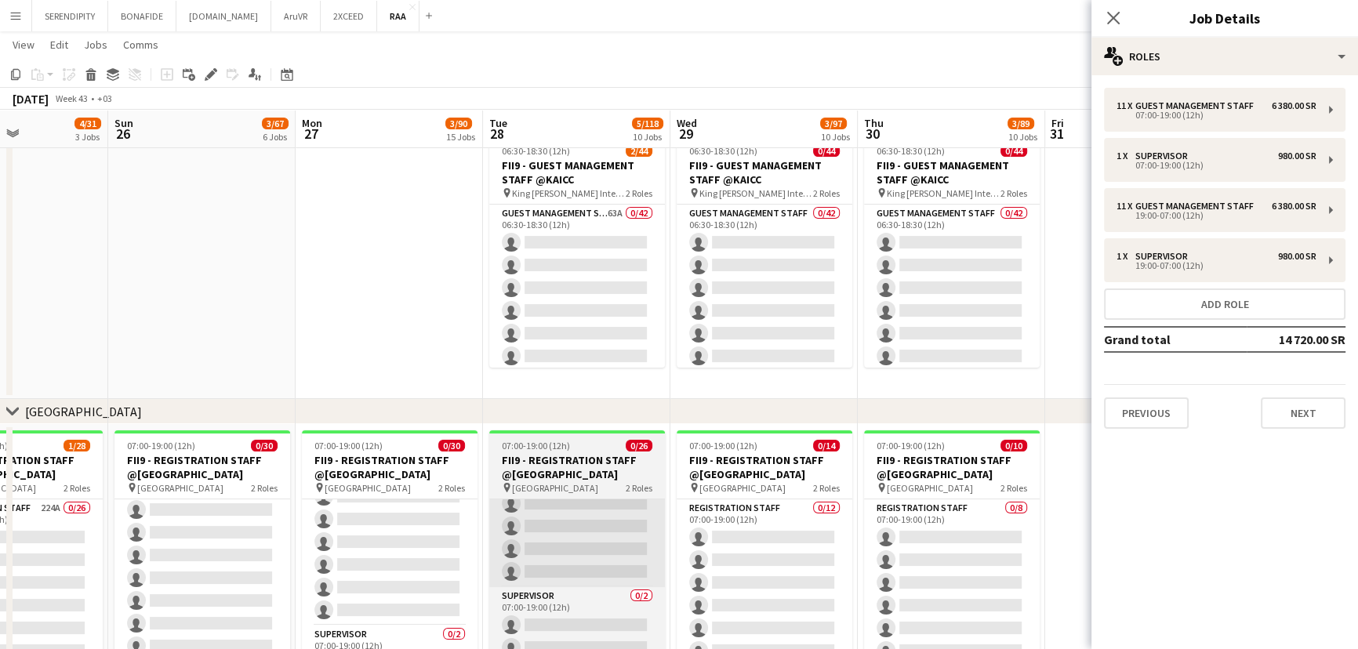
scroll to position [546, 0]
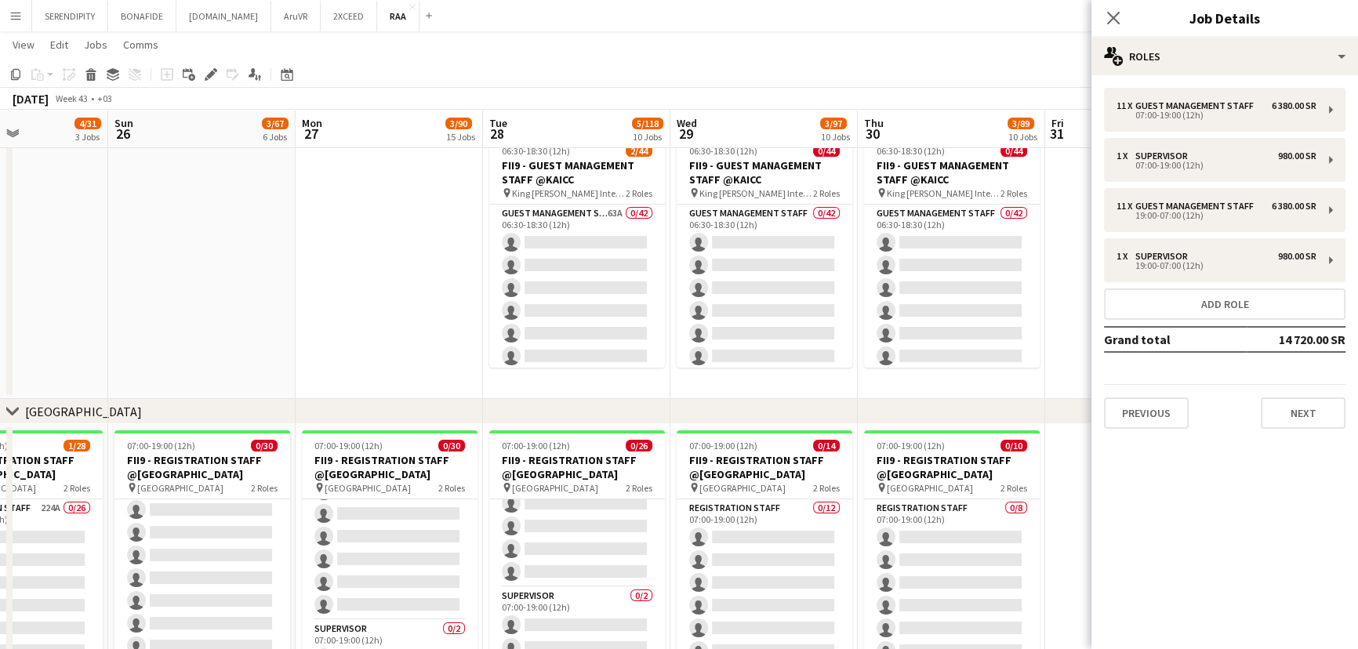
drag, startPoint x: 245, startPoint y: 407, endPoint x: 295, endPoint y: 406, distance: 49.4
click at [295, 406] on div "chevron-right [GEOGRAPHIC_DATA]" at bounding box center [679, 411] width 1358 height 25
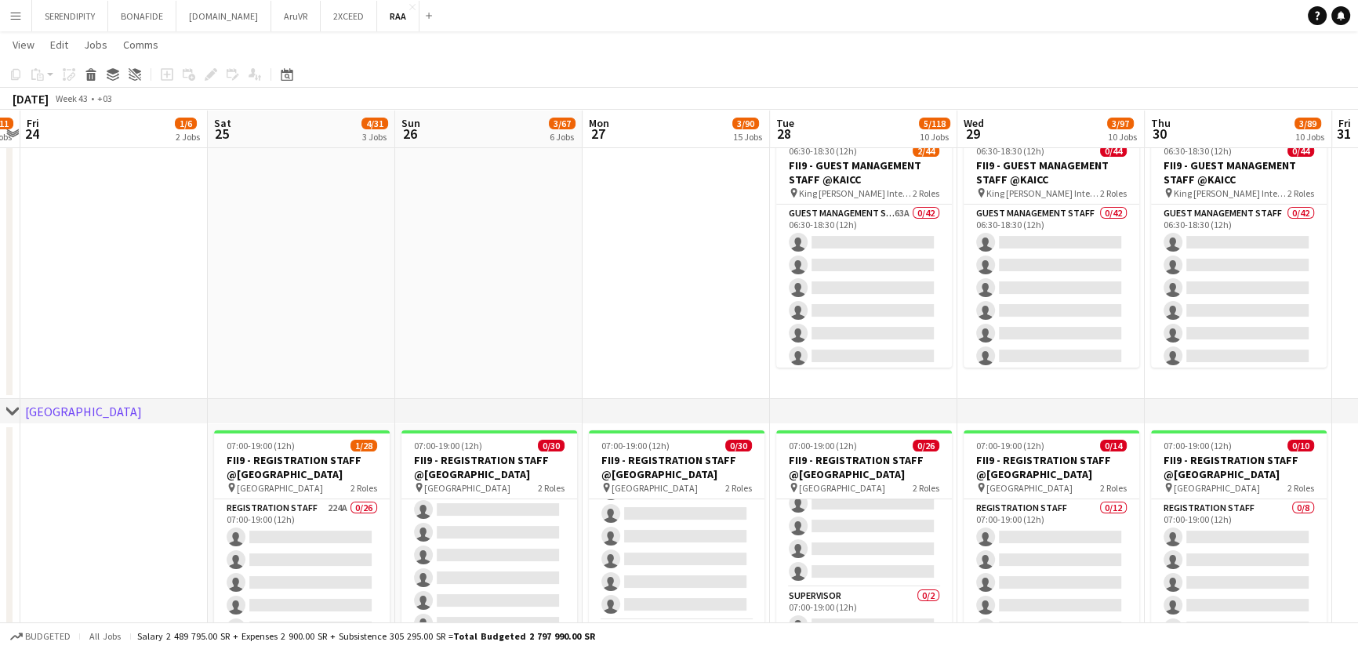
scroll to position [0, 321]
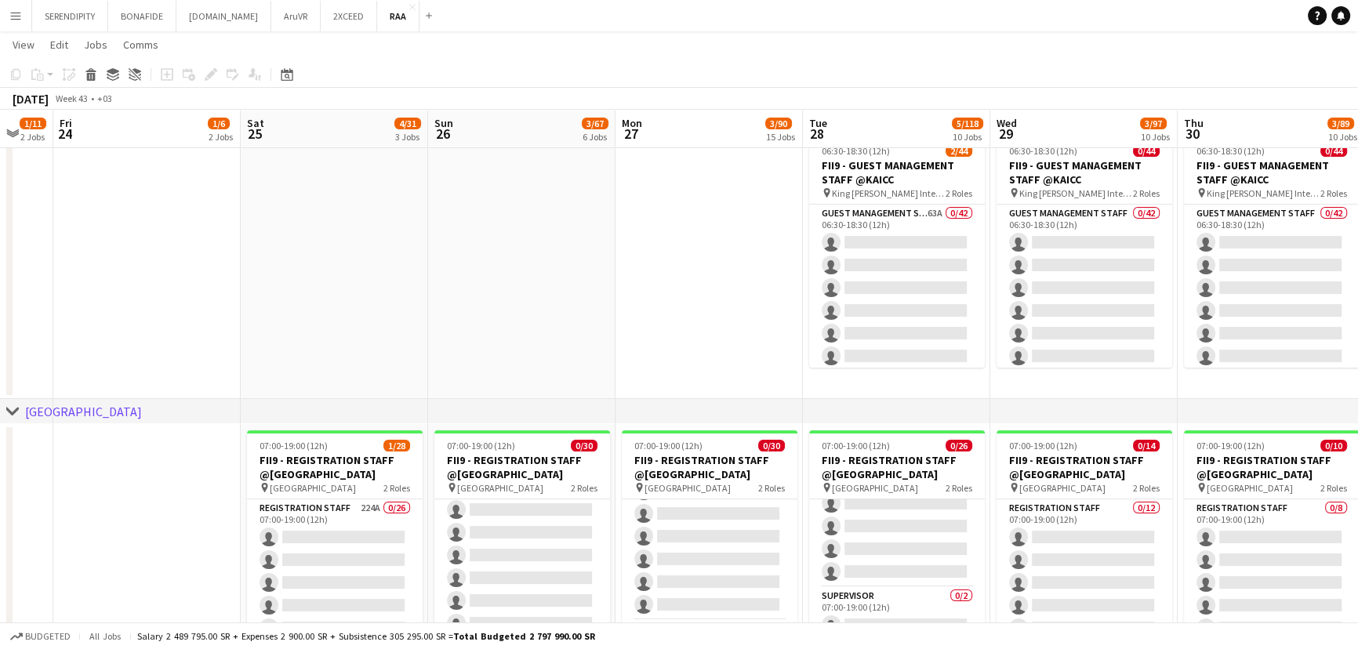
drag, startPoint x: 89, startPoint y: 319, endPoint x: 409, endPoint y: 305, distance: 320.1
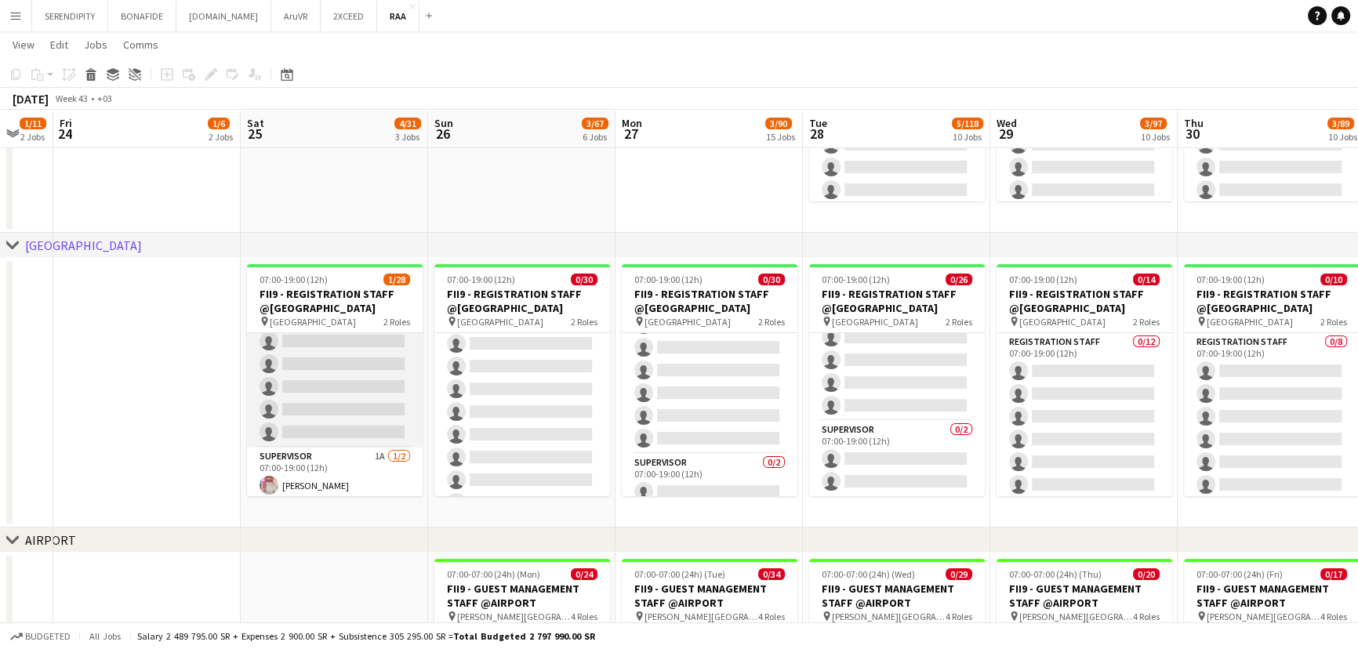
scroll to position [534, 0]
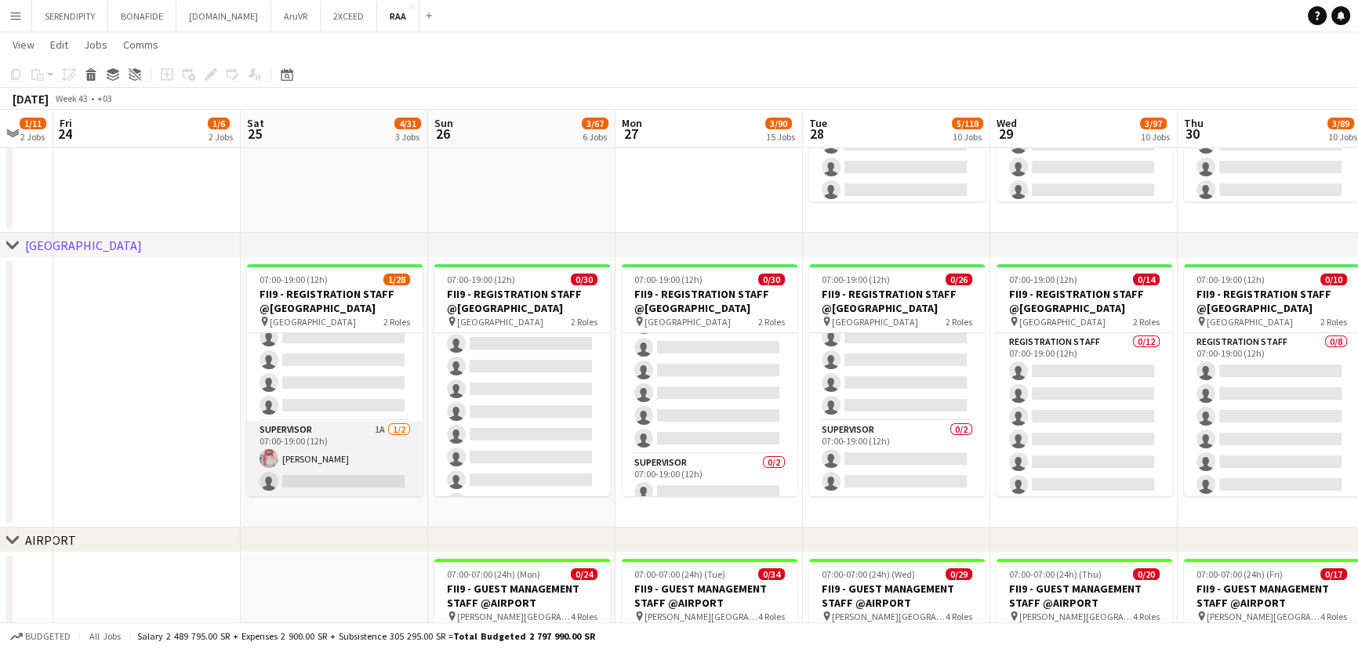
click at [267, 455] on app-user-avatar at bounding box center [268, 458] width 19 height 19
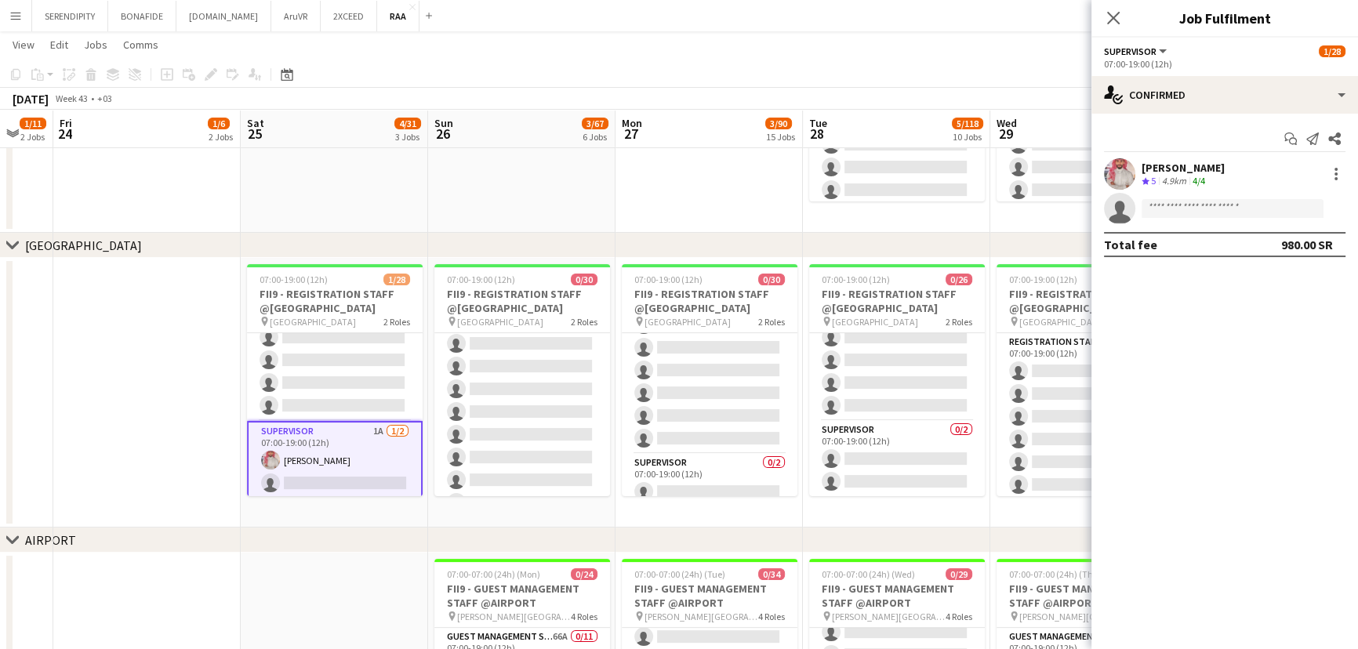
click at [1117, 171] on app-user-avatar at bounding box center [1119, 173] width 31 height 31
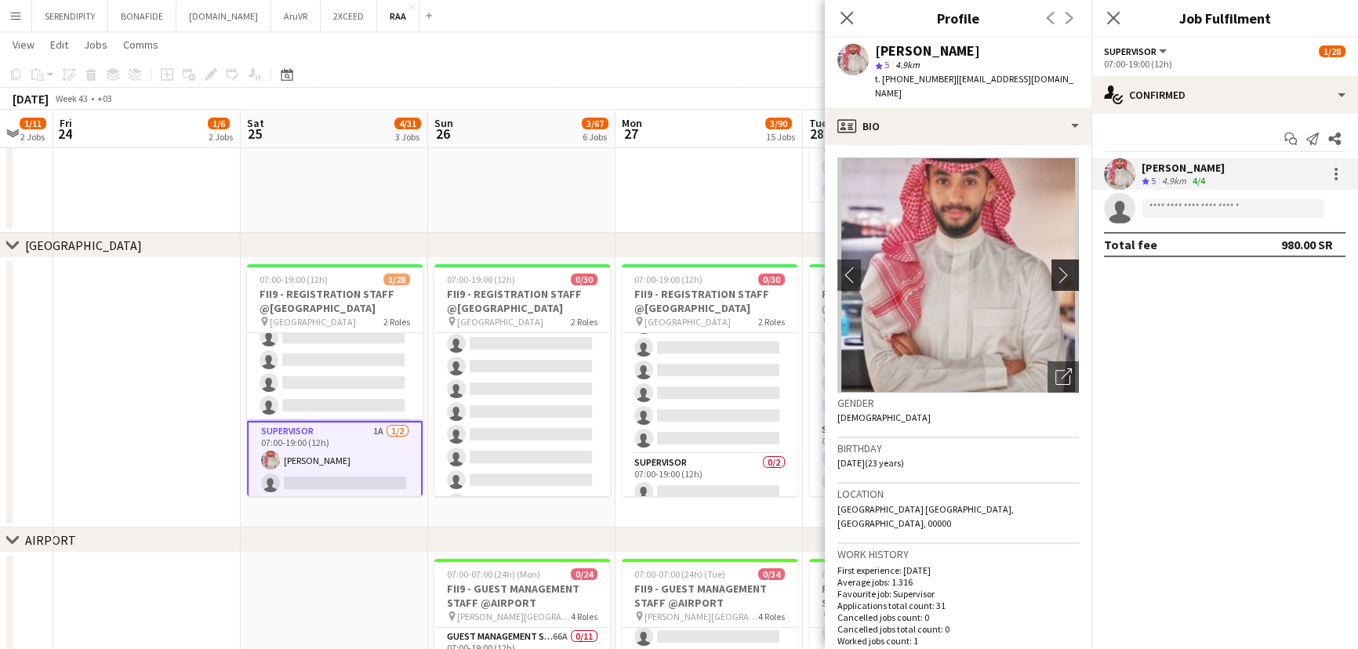
click at [1051, 259] on button "chevron-right" at bounding box center [1066, 274] width 31 height 31
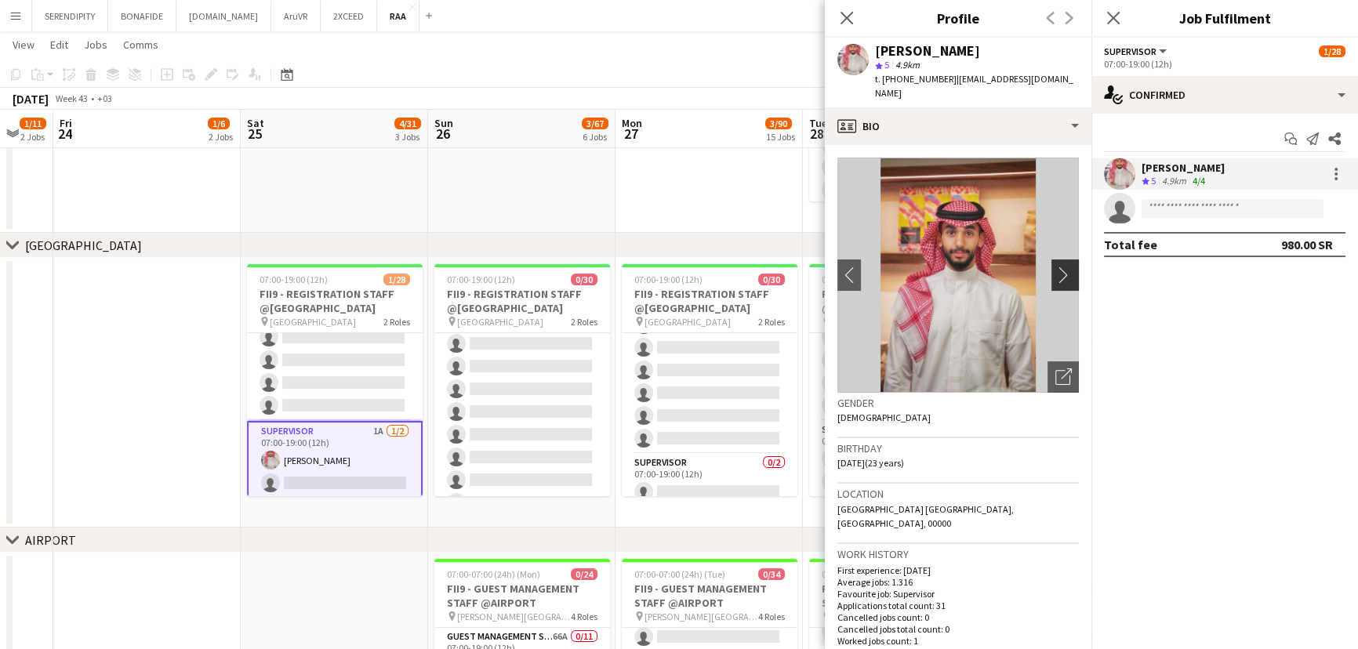
click at [1055, 267] on app-icon "chevron-right" at bounding box center [1067, 275] width 24 height 16
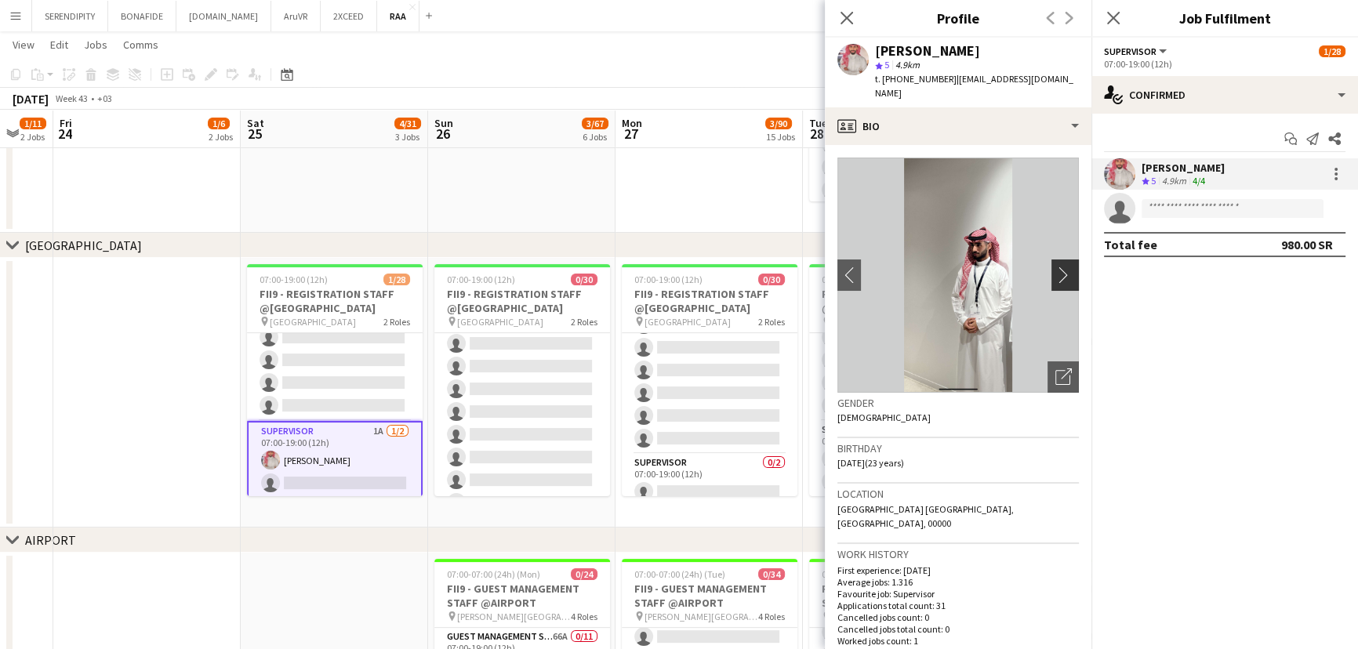
click at [1055, 267] on app-icon "chevron-right" at bounding box center [1067, 275] width 24 height 16
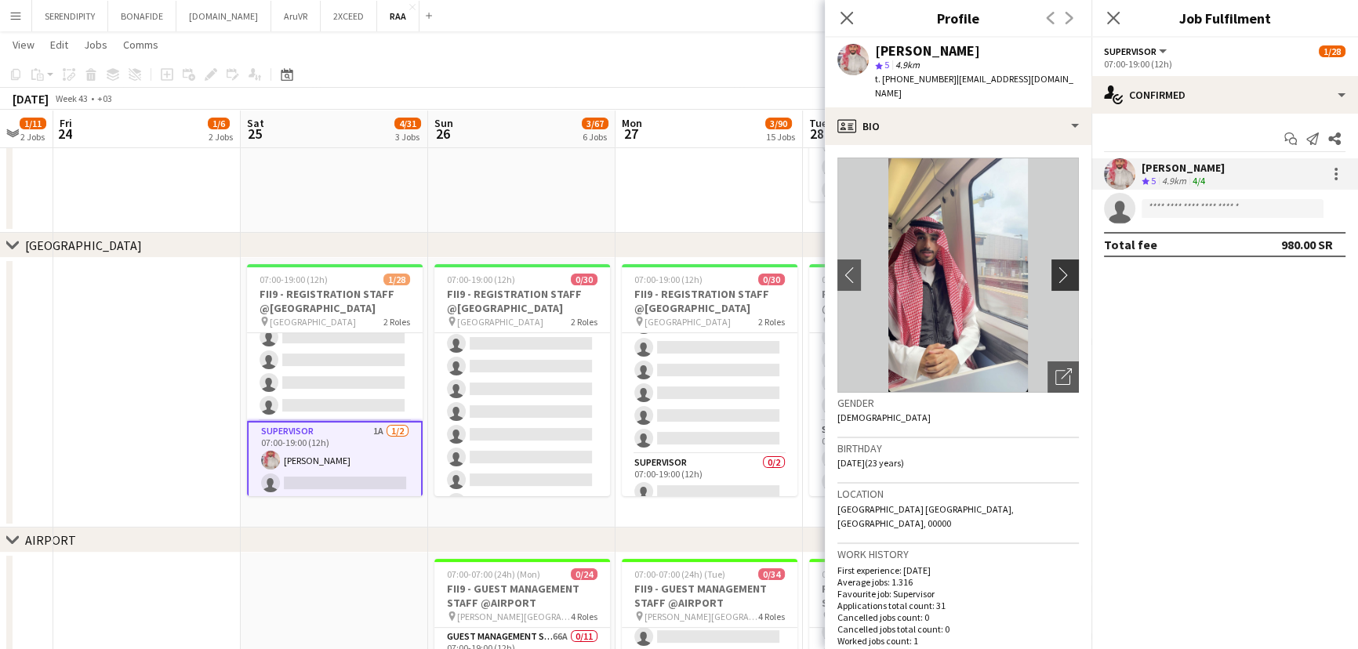
click at [1055, 267] on app-icon "chevron-right" at bounding box center [1067, 275] width 24 height 16
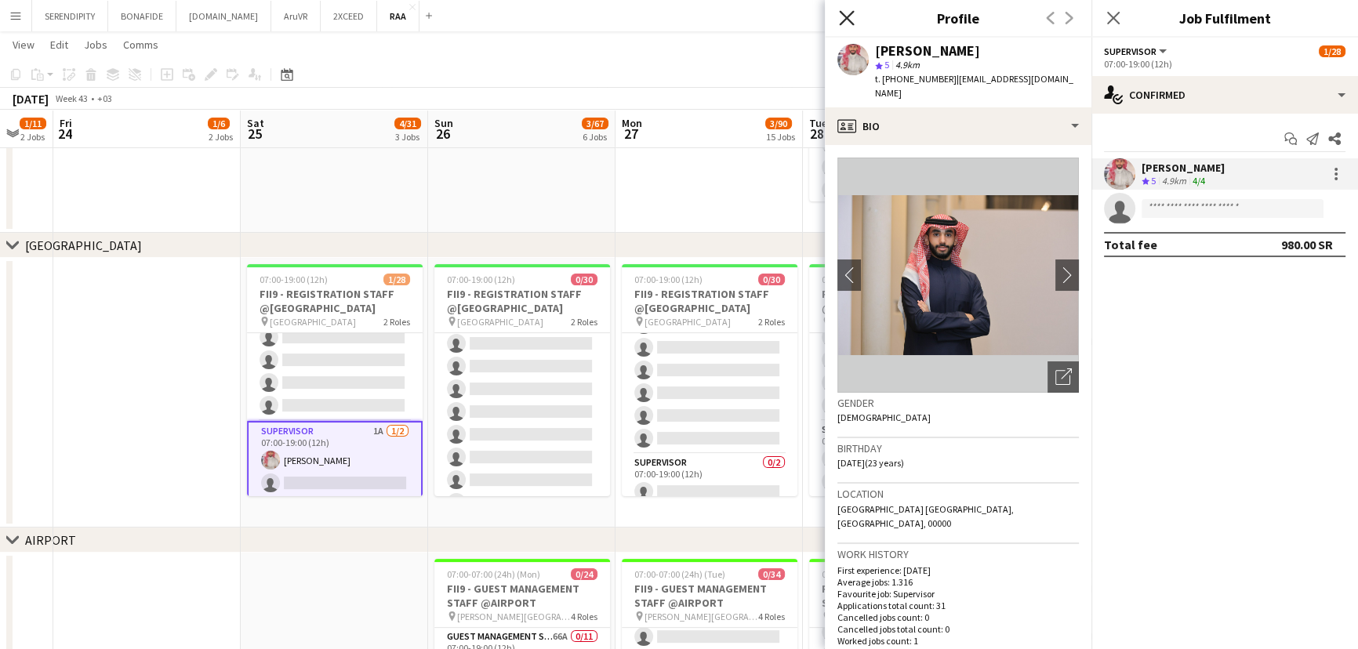
click at [845, 11] on icon "Close pop-in" at bounding box center [846, 17] width 15 height 15
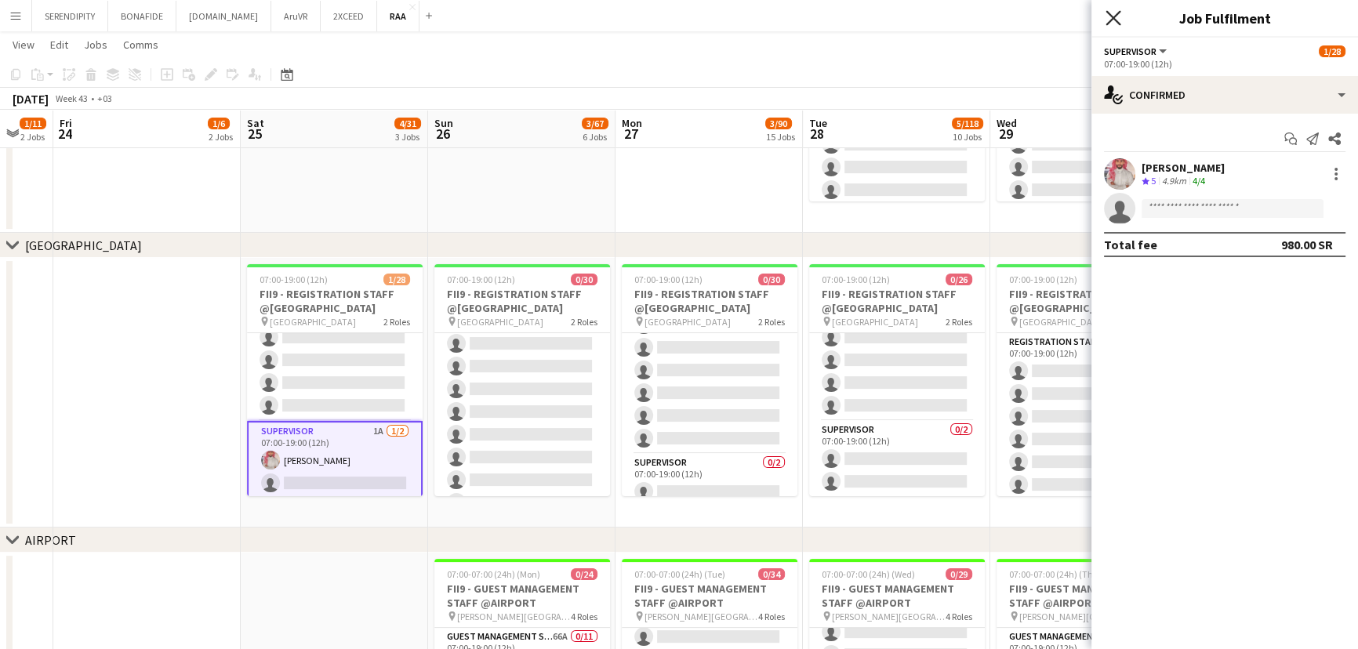
click at [1112, 16] on icon at bounding box center [1112, 17] width 15 height 15
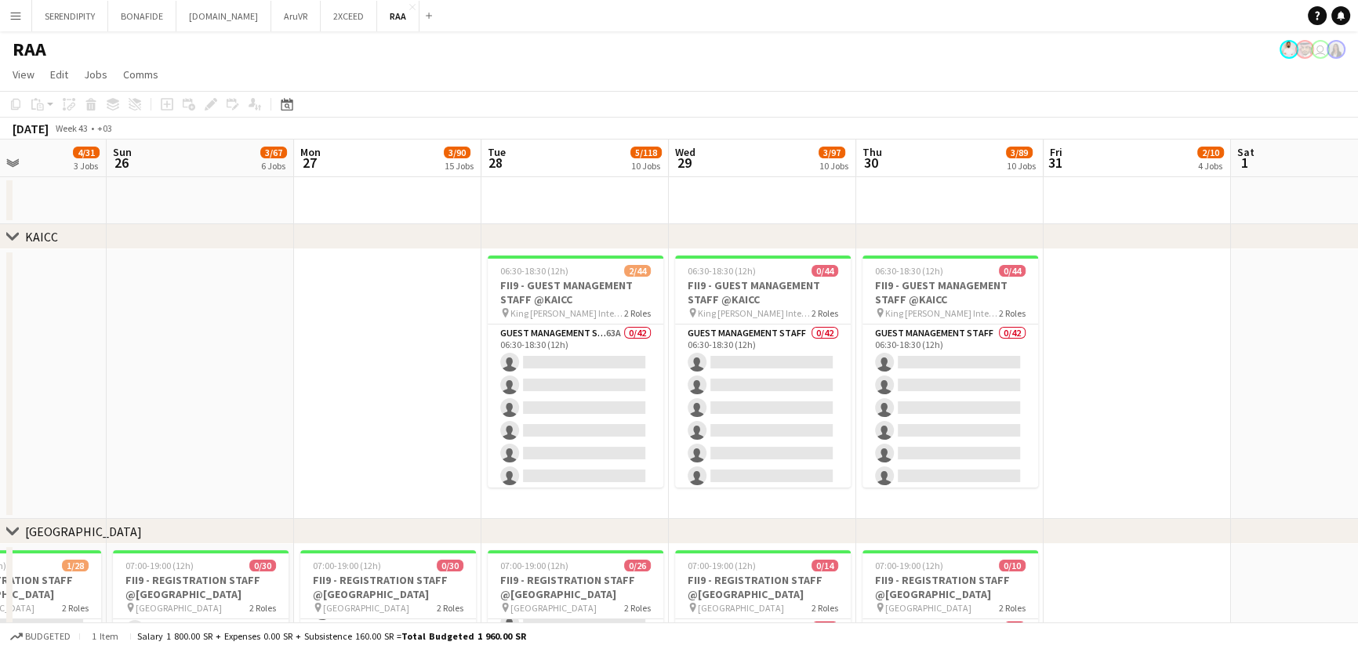
scroll to position [0, 643]
drag, startPoint x: 773, startPoint y: 270, endPoint x: 451, endPoint y: 284, distance: 322.5
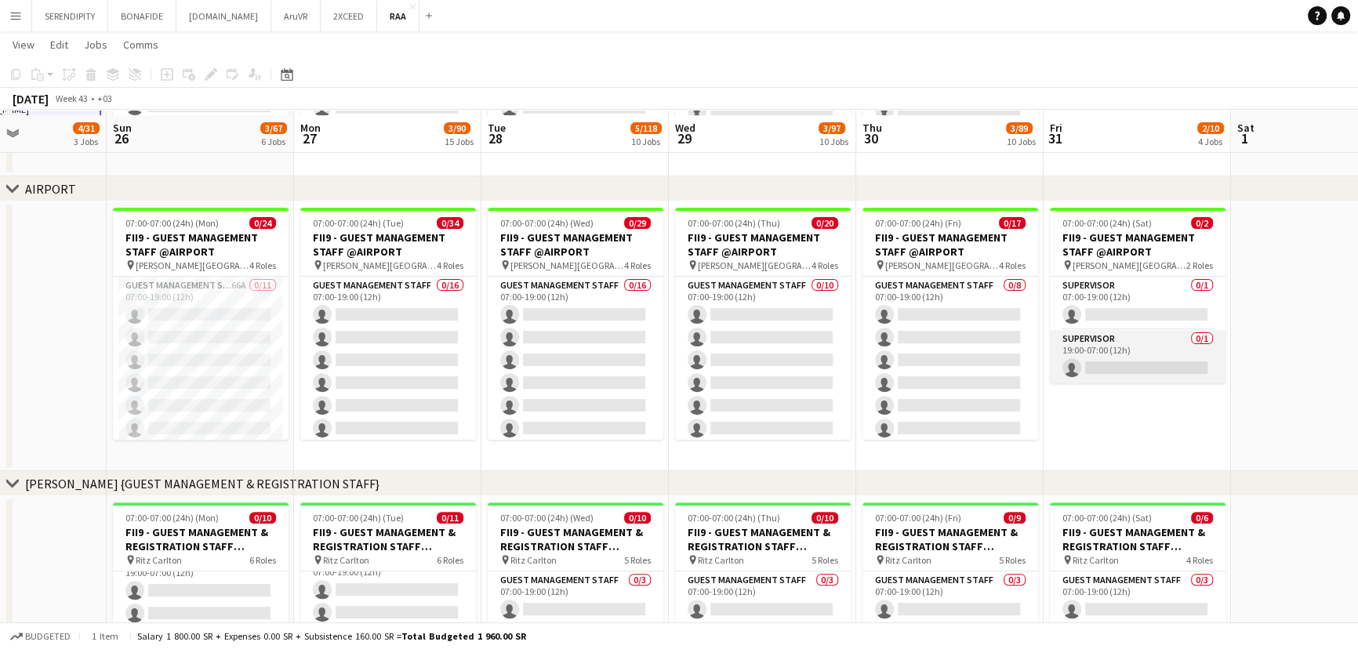
scroll to position [641, 0]
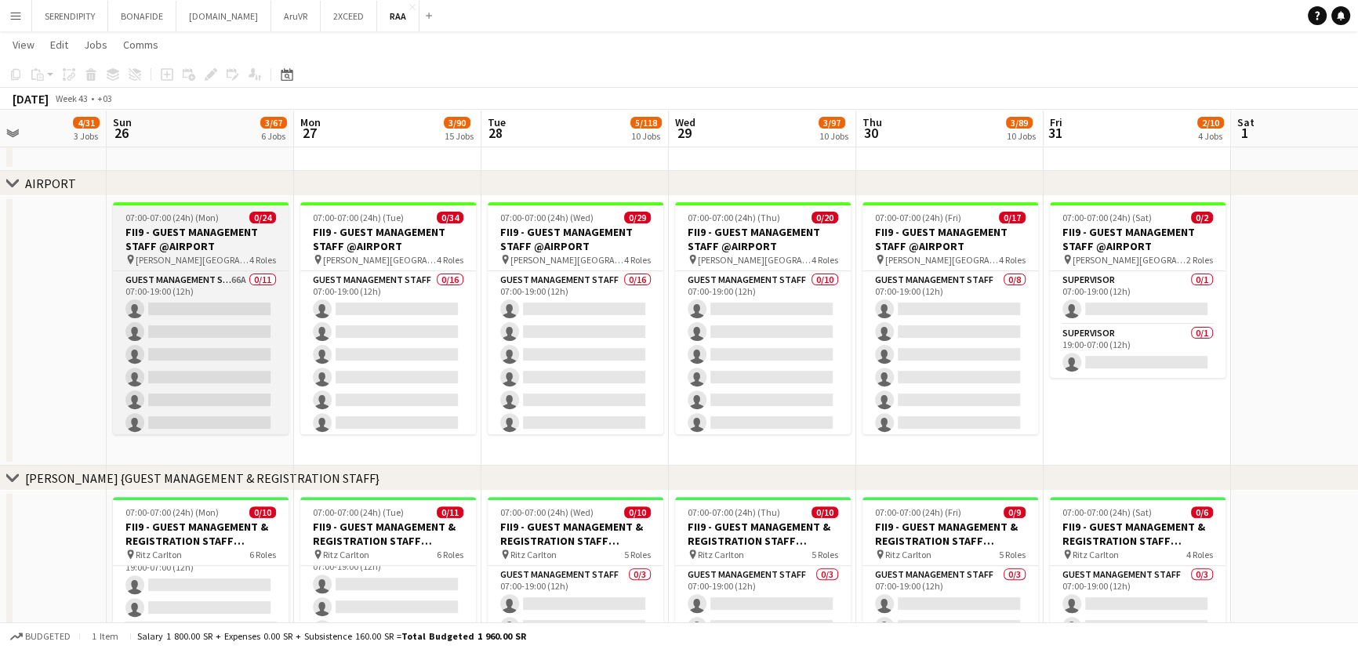
click at [201, 238] on h3 "FII9 - GUEST MANAGEMENT STAFF @AIRPORT" at bounding box center [201, 239] width 176 height 28
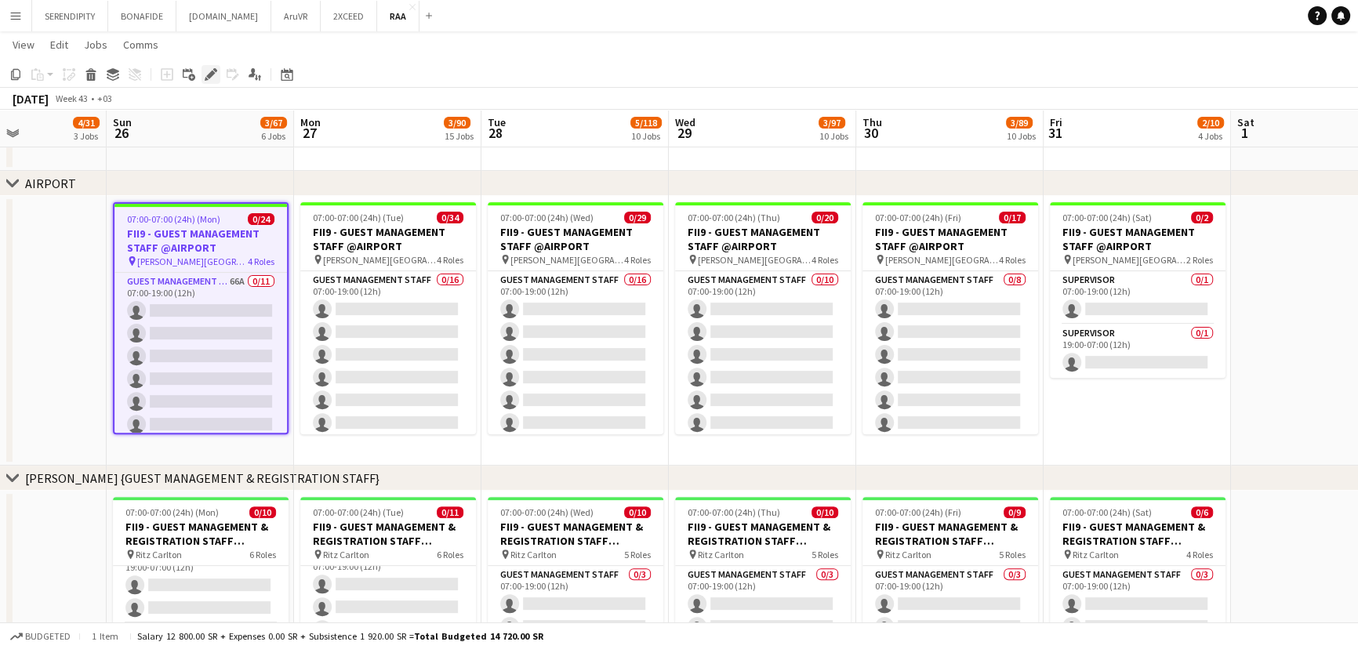
click at [211, 75] on icon at bounding box center [210, 75] width 9 height 9
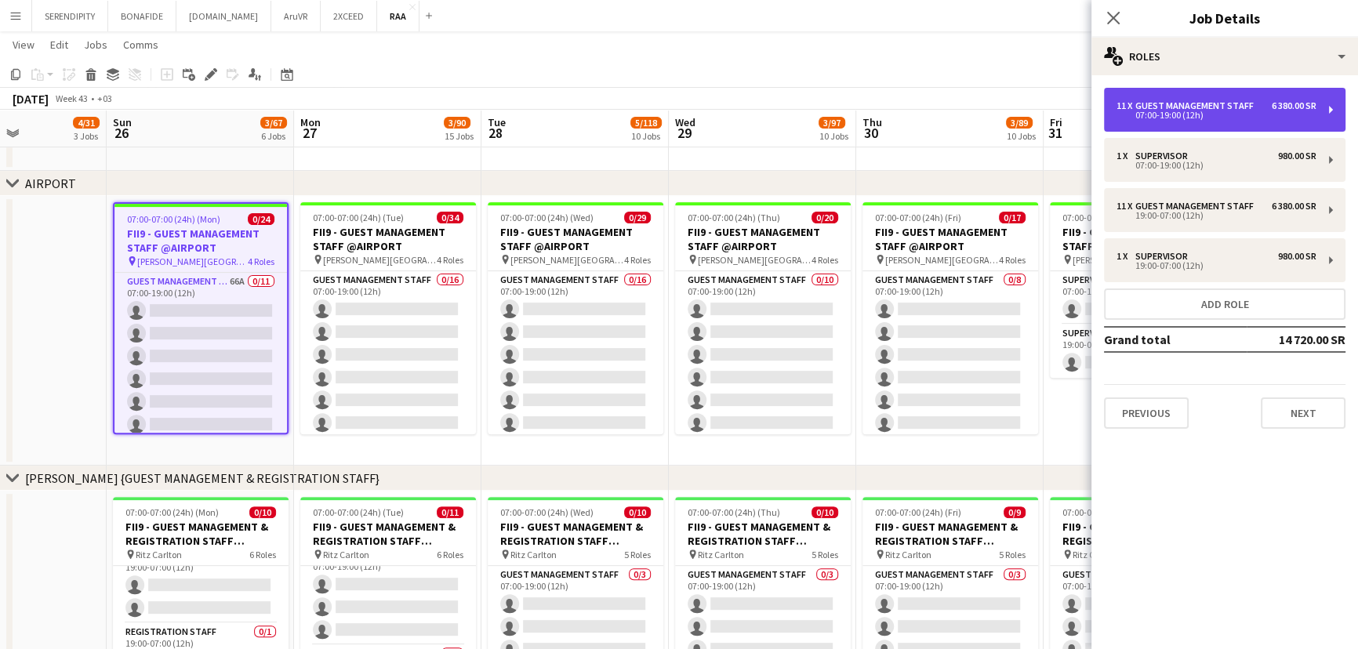
click at [1256, 114] on div "07:00-19:00 (12h)" at bounding box center [1216, 115] width 200 height 8
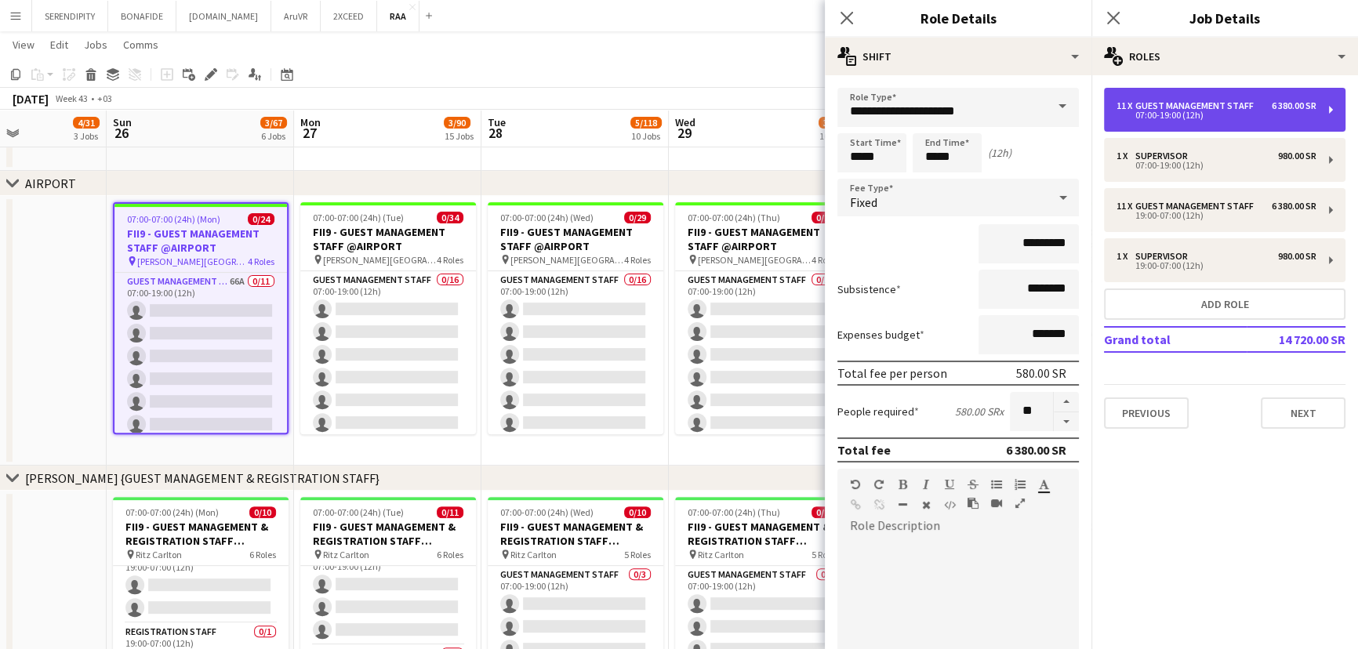
click at [1256, 114] on div "07:00-19:00 (12h)" at bounding box center [1216, 115] width 200 height 8
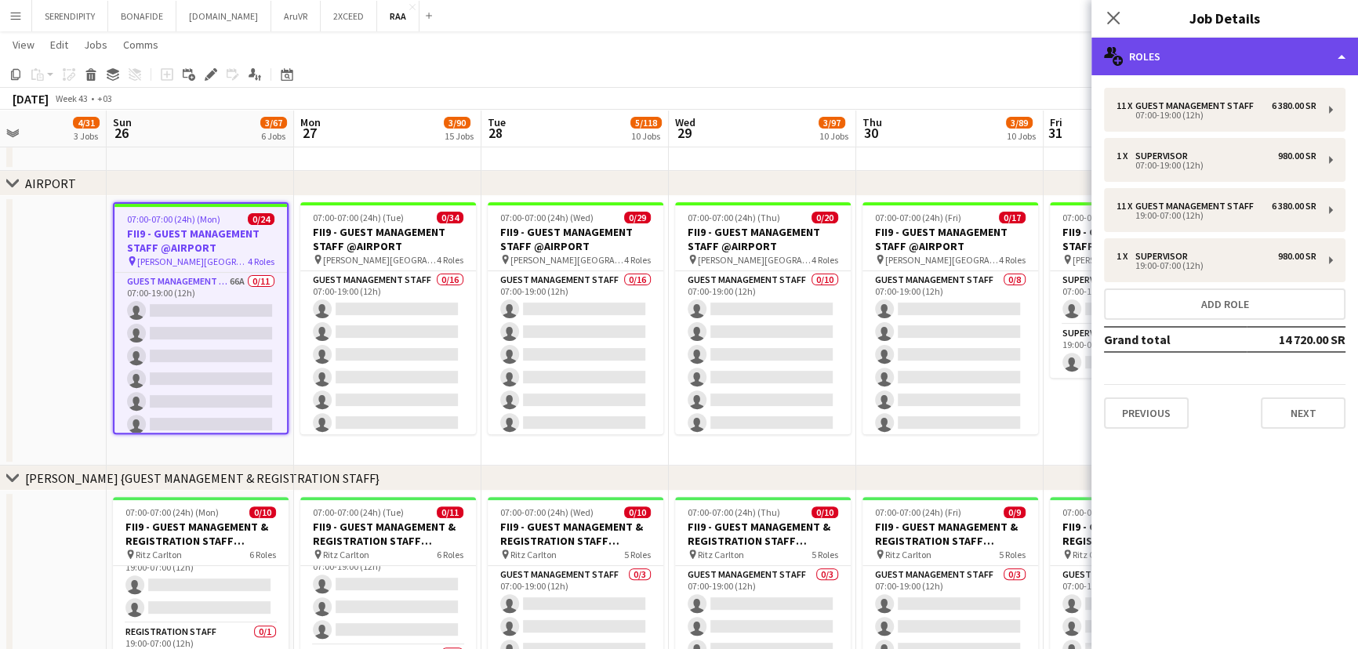
click at [1284, 39] on div "multiple-users-add Roles" at bounding box center [1224, 57] width 267 height 38
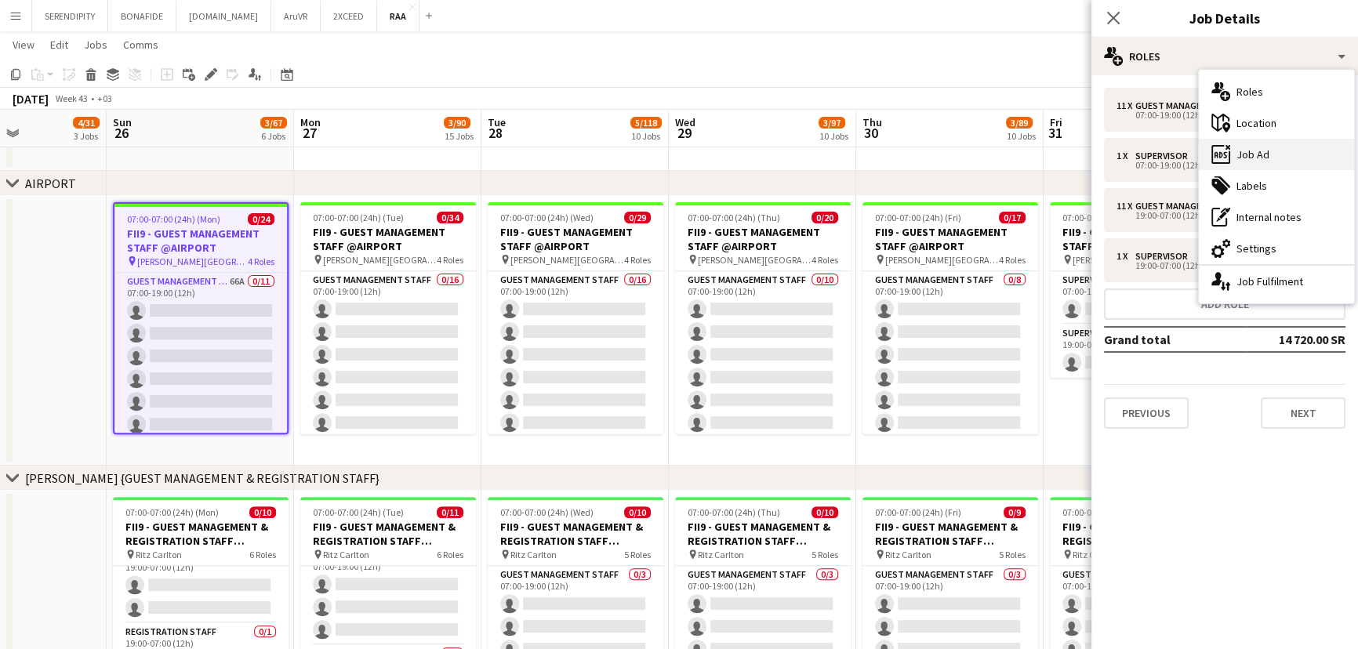
click at [1282, 156] on div "ads-window Job Ad" at bounding box center [1276, 154] width 155 height 31
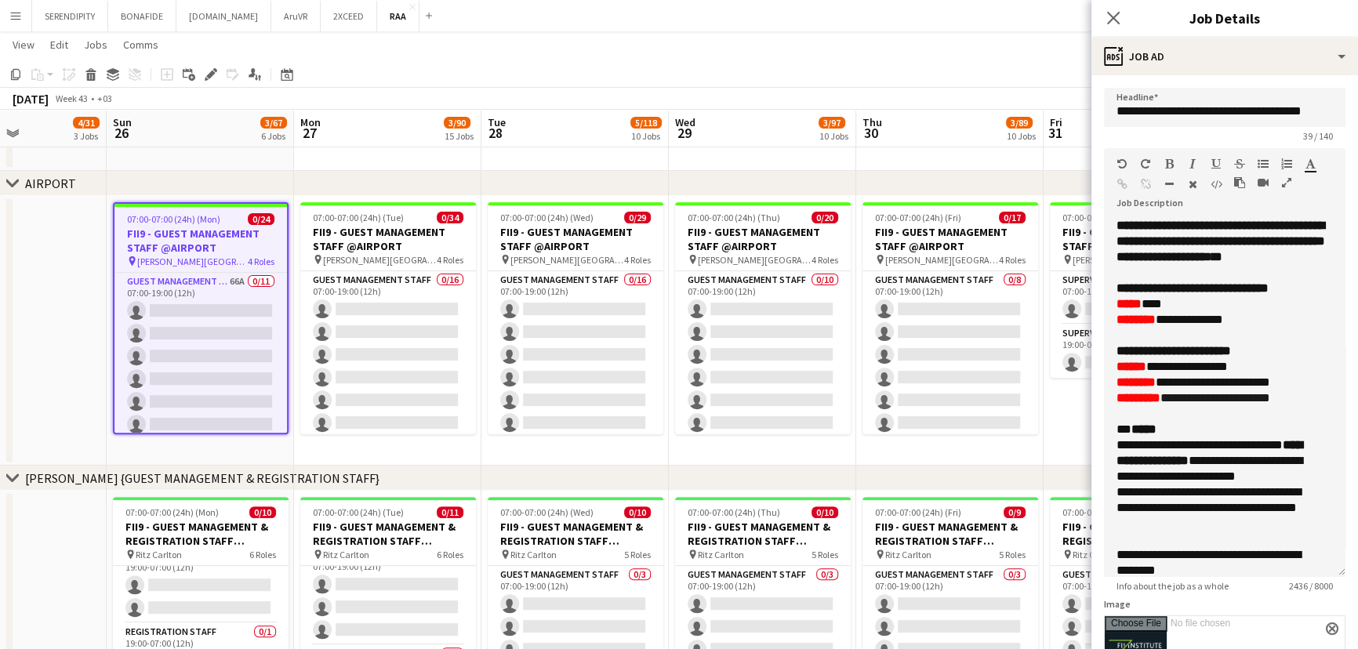
drag, startPoint x: 1328, startPoint y: 308, endPoint x: 1304, endPoint y: 573, distance: 266.0
click at [1304, 573] on div "**********" at bounding box center [1224, 397] width 241 height 359
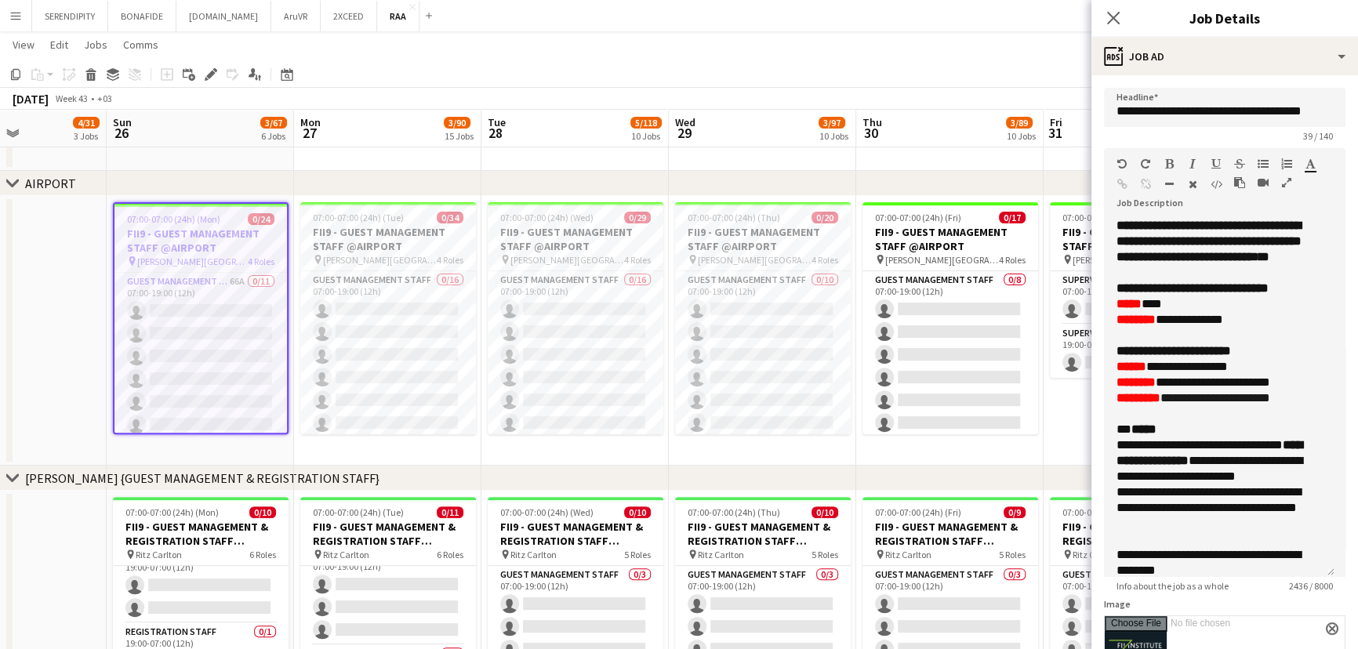
scroll to position [0, 0]
click at [1114, 16] on icon at bounding box center [1112, 17] width 15 height 15
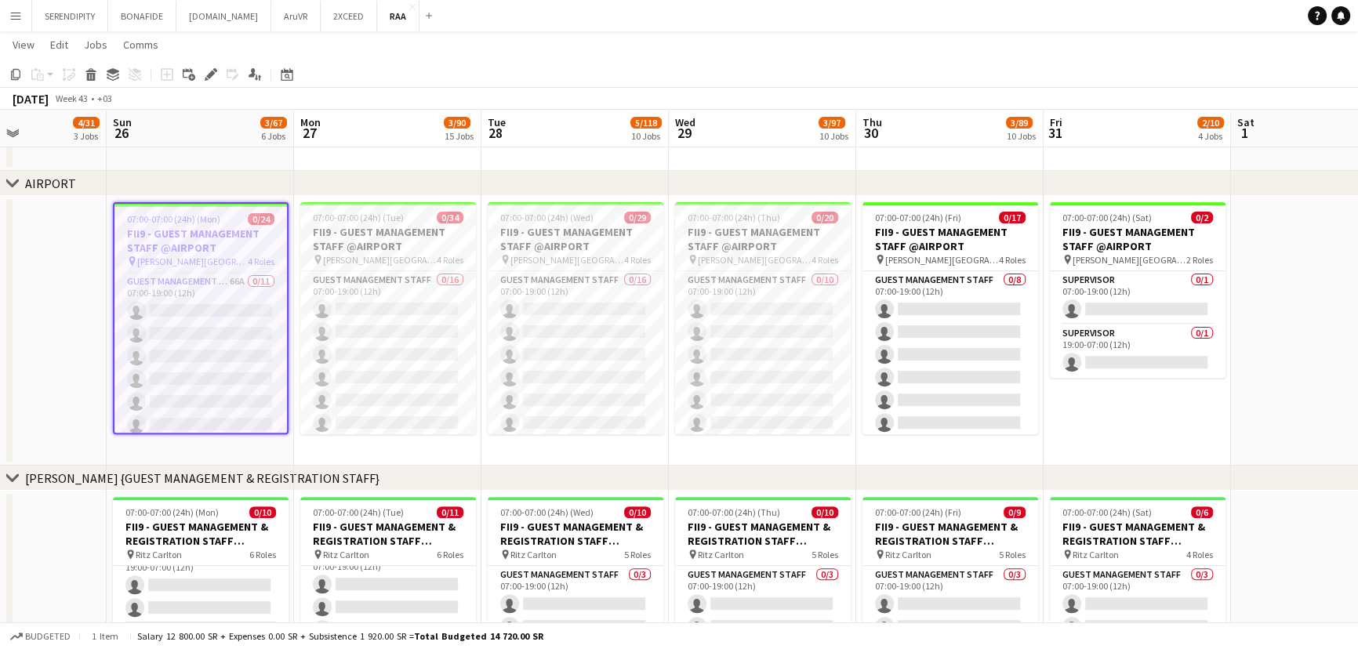
click at [379, 99] on div "[DATE] Week 43 • +03" at bounding box center [679, 99] width 1358 height 22
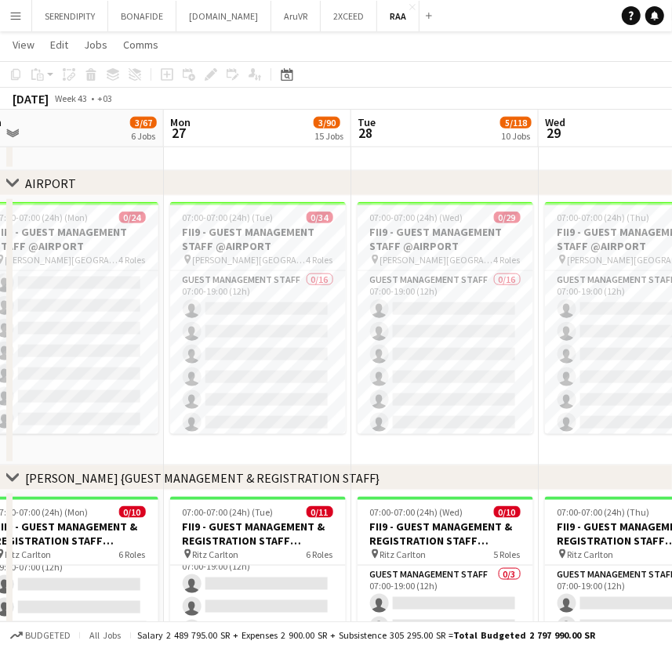
scroll to position [0, 588]
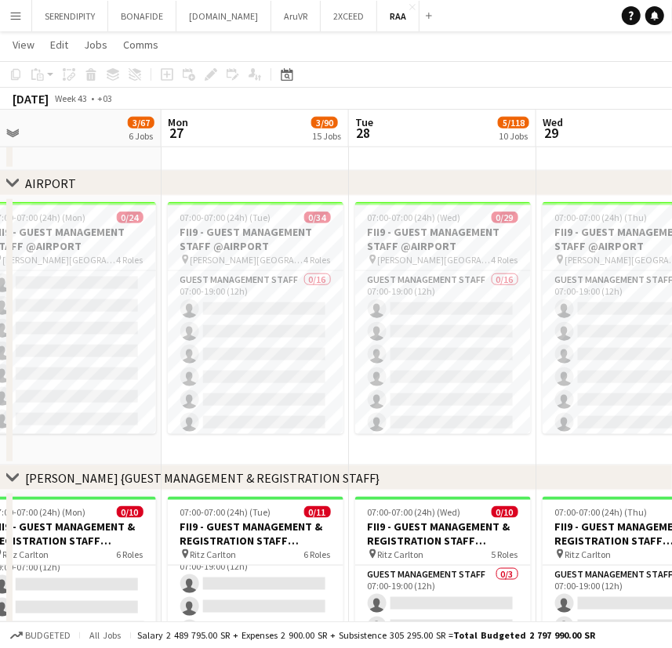
drag, startPoint x: 143, startPoint y: 450, endPoint x: 199, endPoint y: 433, distance: 58.0
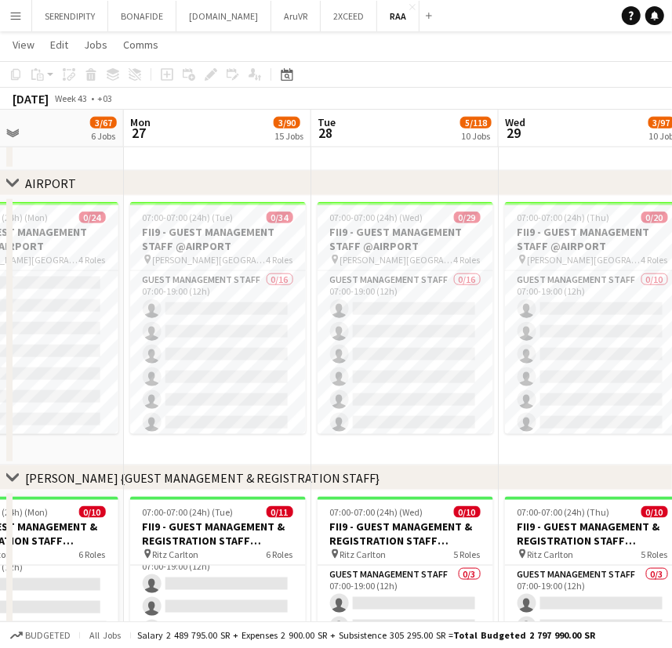
drag, startPoint x: 517, startPoint y: 457, endPoint x: 333, endPoint y: 466, distance: 184.4
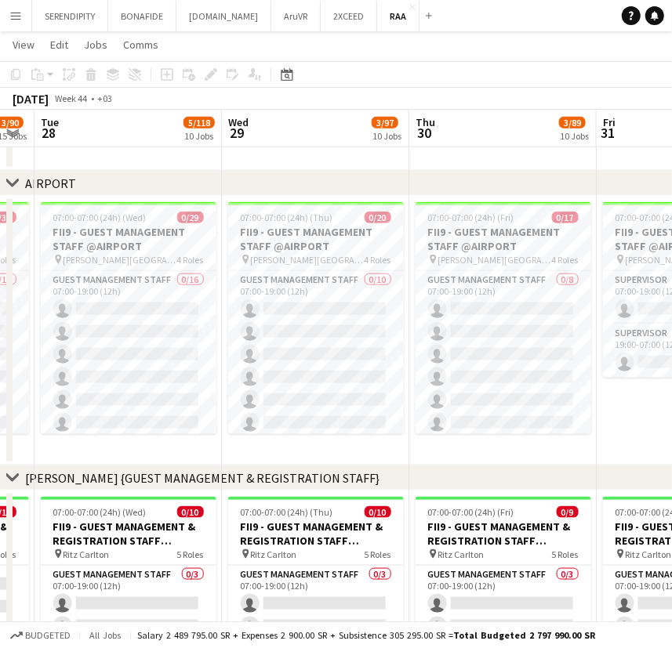
scroll to position [0, 528]
drag, startPoint x: 537, startPoint y: 463, endPoint x: 336, endPoint y: 445, distance: 201.5
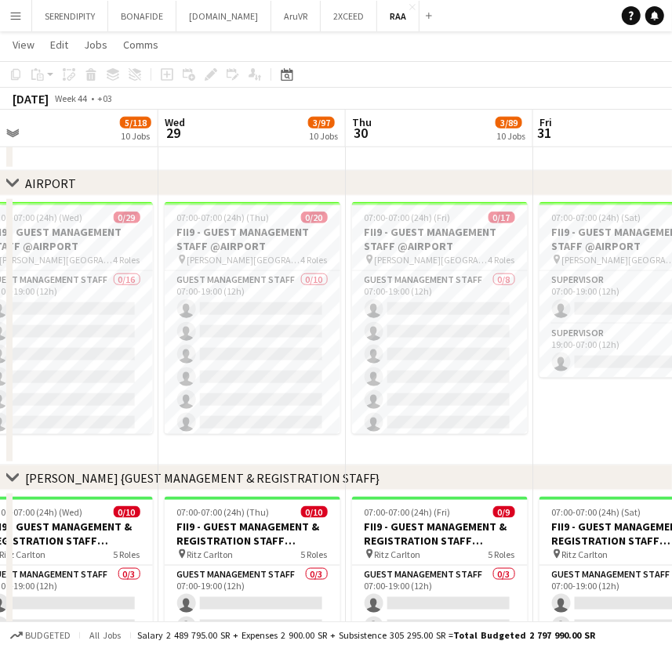
scroll to position [0, 607]
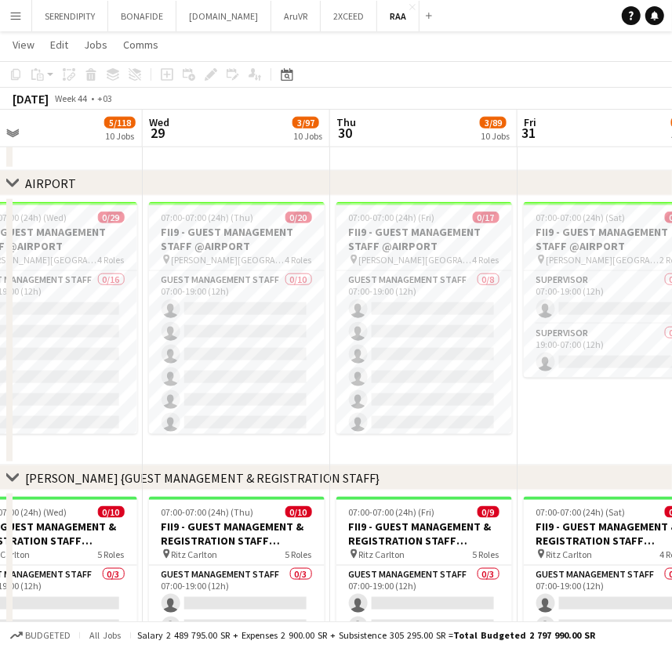
drag, startPoint x: 568, startPoint y: 459, endPoint x: 489, endPoint y: 453, distance: 78.6
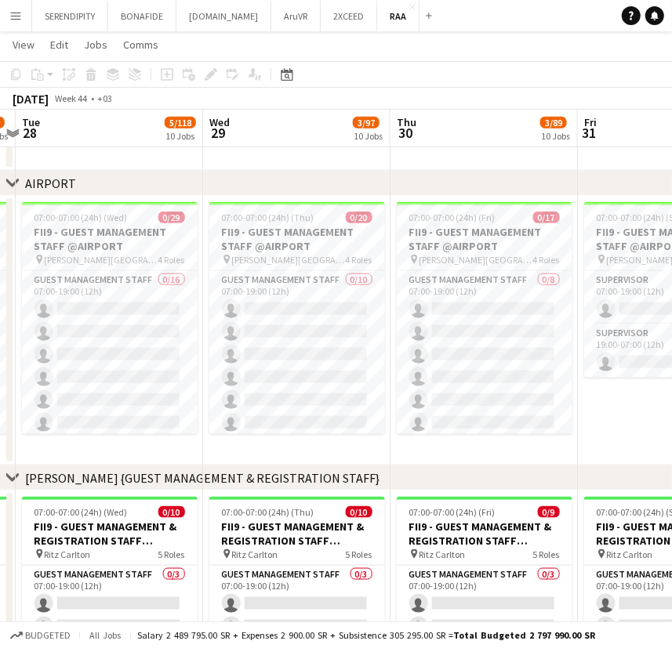
scroll to position [0, 533]
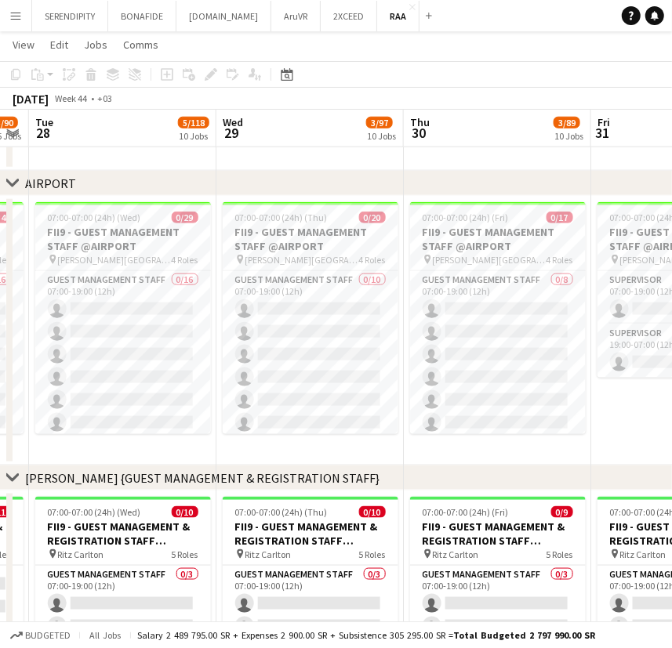
drag, startPoint x: 593, startPoint y: 436, endPoint x: 687, endPoint y: 440, distance: 94.1
click at [20, 13] on app-icon "Menu" at bounding box center [15, 15] width 13 height 13
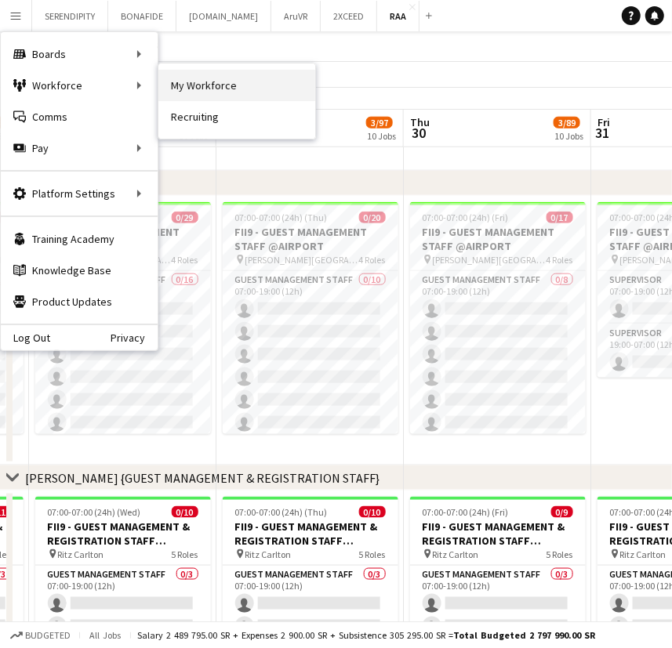
click at [186, 79] on link "My Workforce" at bounding box center [236, 85] width 157 height 31
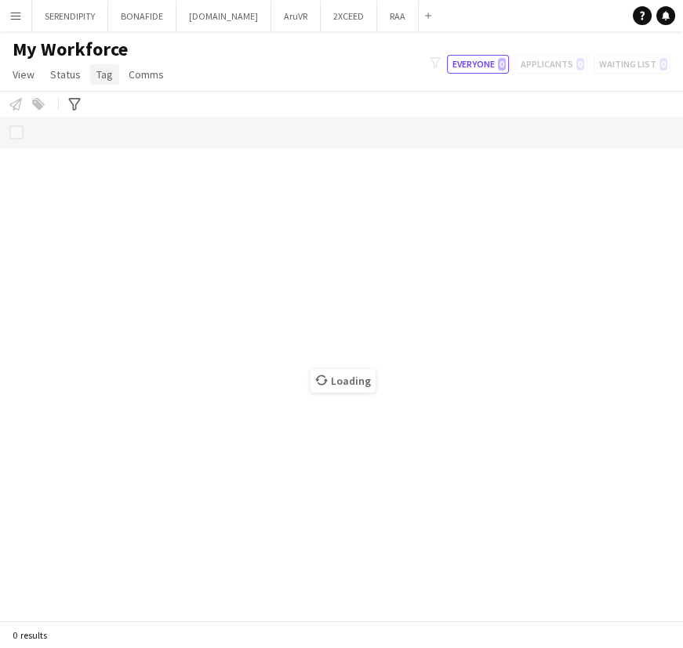
click at [100, 74] on span "Tag" at bounding box center [104, 74] width 16 height 14
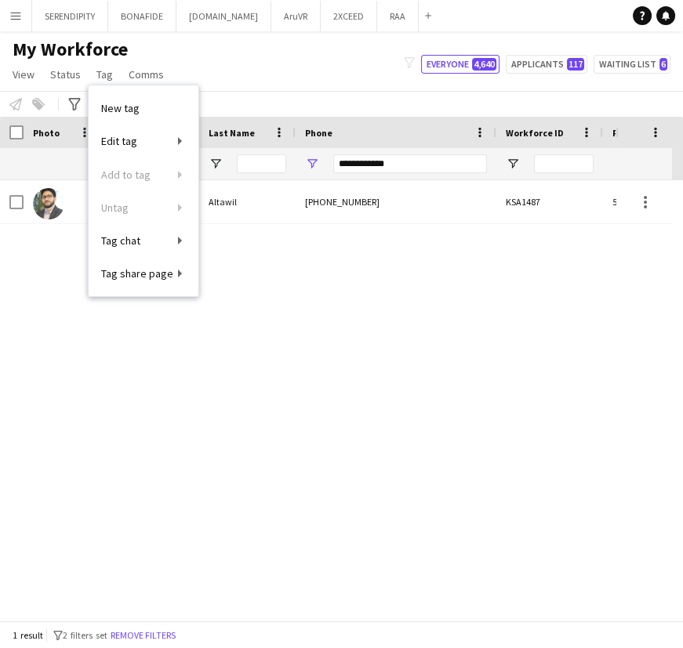
click at [302, 67] on div "My Workforce View Views Default view Basic Export View TAGS Test New view Updat…" at bounding box center [341, 64] width 683 height 53
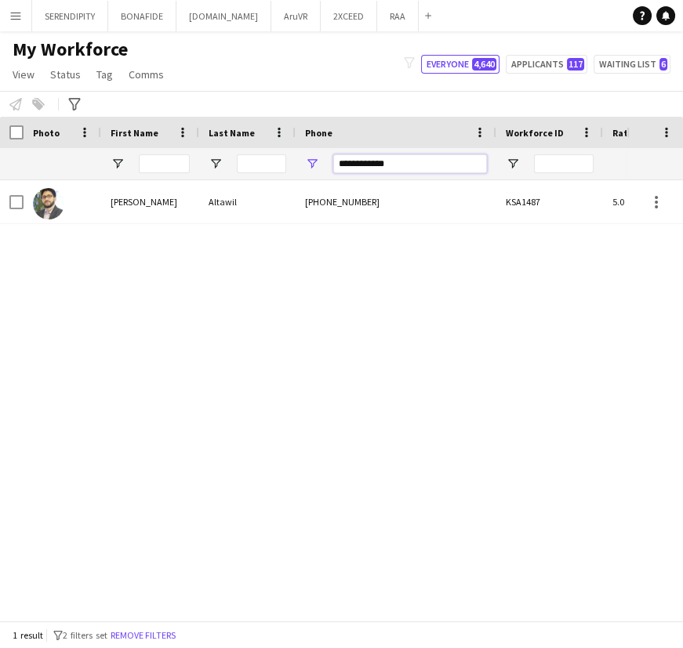
drag, startPoint x: 408, startPoint y: 165, endPoint x: 267, endPoint y: 147, distance: 142.1
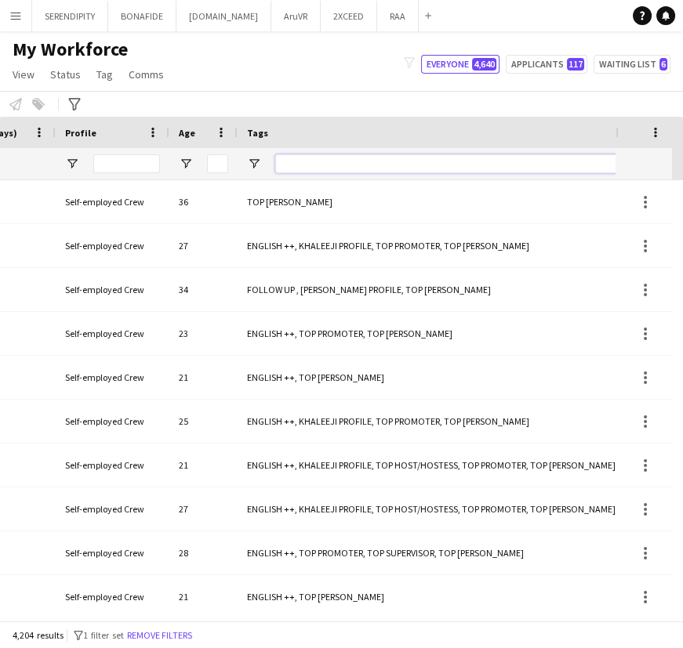
click at [354, 165] on input "Tags Filter Input" at bounding box center [508, 163] width 466 height 19
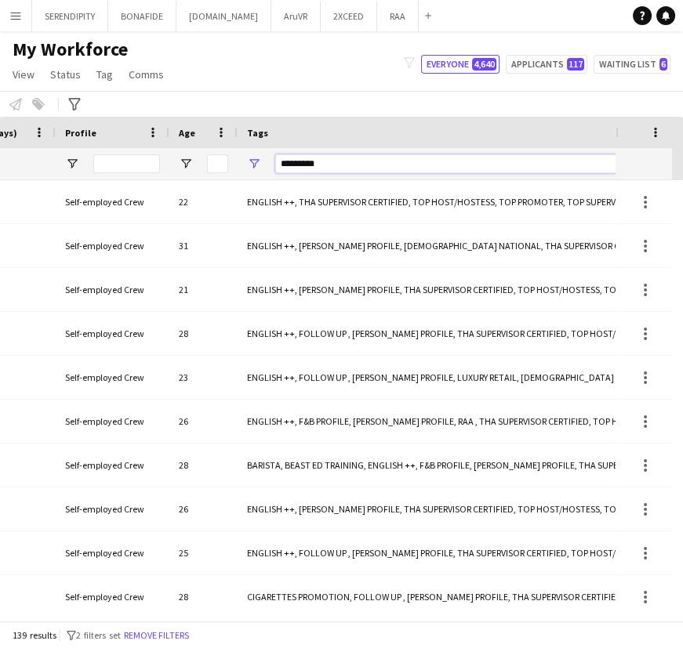
click at [278, 164] on input "*********" at bounding box center [508, 163] width 466 height 19
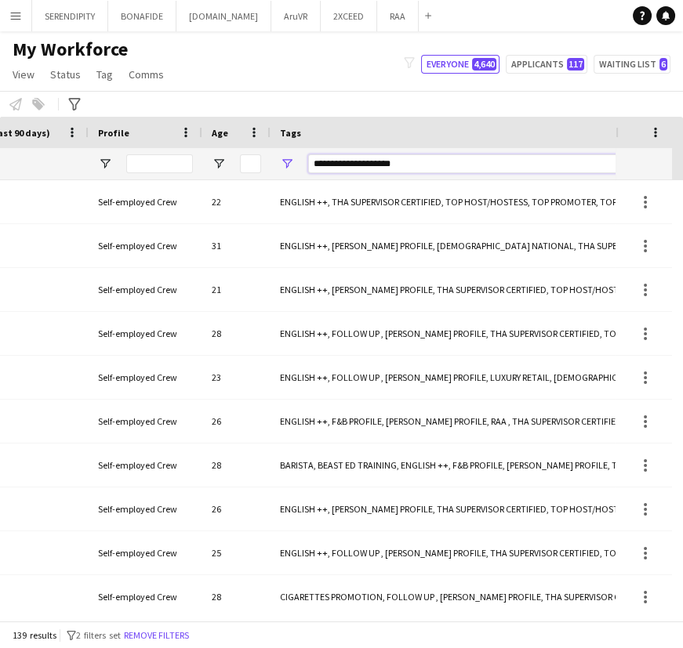
scroll to position [0, 981]
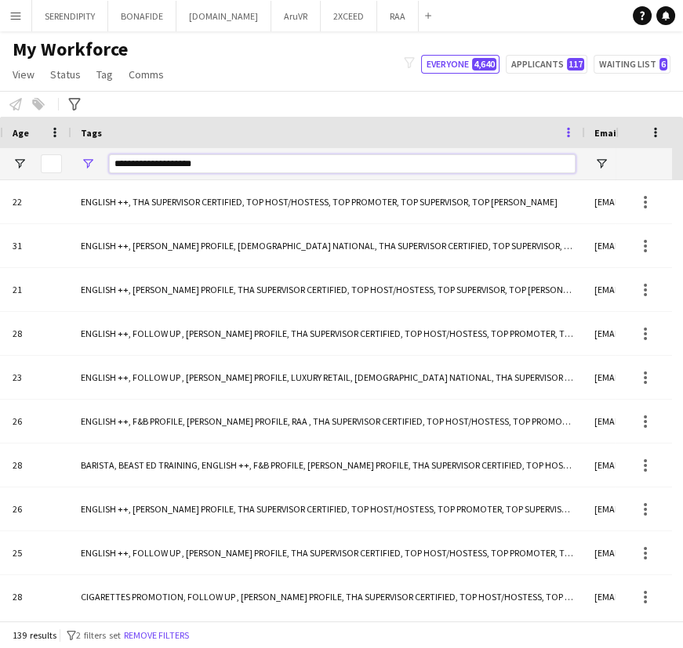
type input "**********"
click at [566, 133] on span at bounding box center [568, 132] width 14 height 14
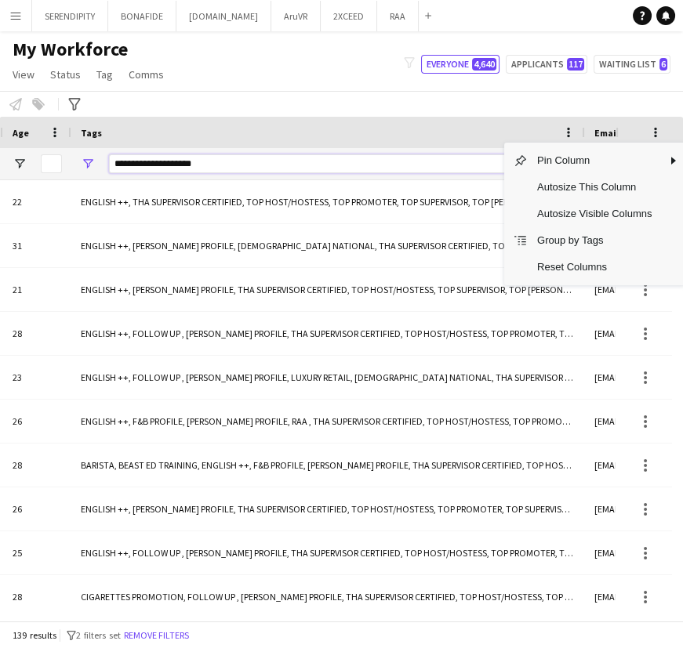
click at [349, 154] on input "**********" at bounding box center [342, 163] width 466 height 19
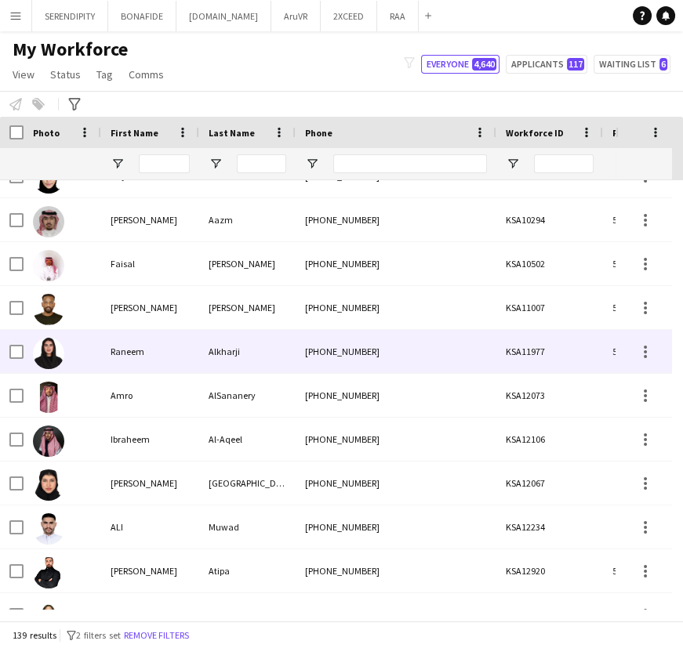
click at [186, 354] on div "Raneem" at bounding box center [150, 351] width 98 height 43
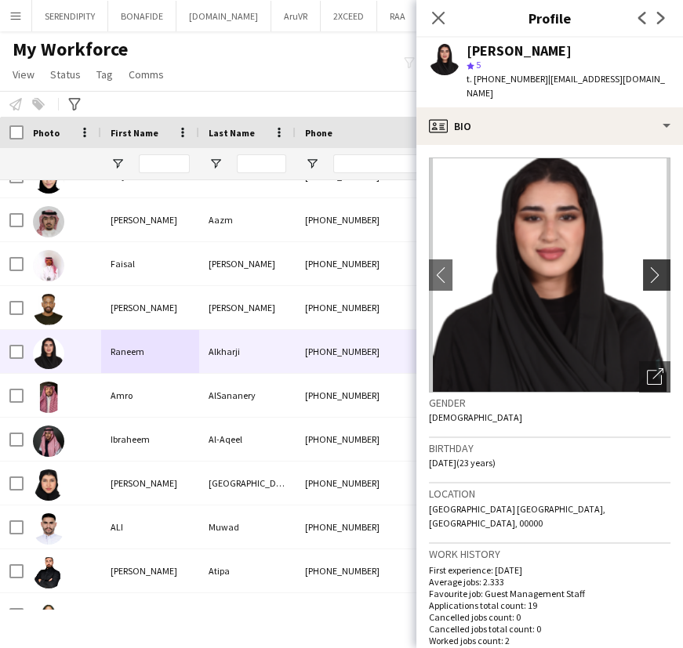
click at [647, 267] on app-icon "chevron-right" at bounding box center [659, 275] width 24 height 16
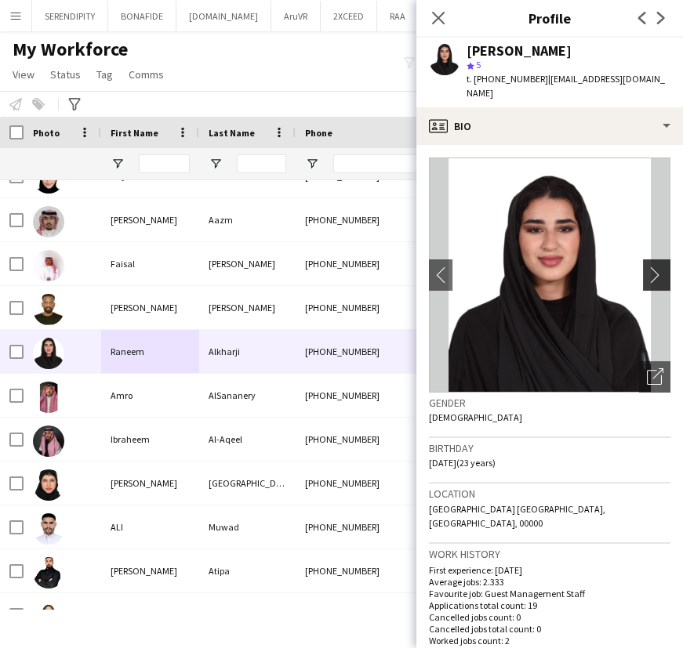
click at [647, 267] on app-icon "chevron-right" at bounding box center [659, 275] width 24 height 16
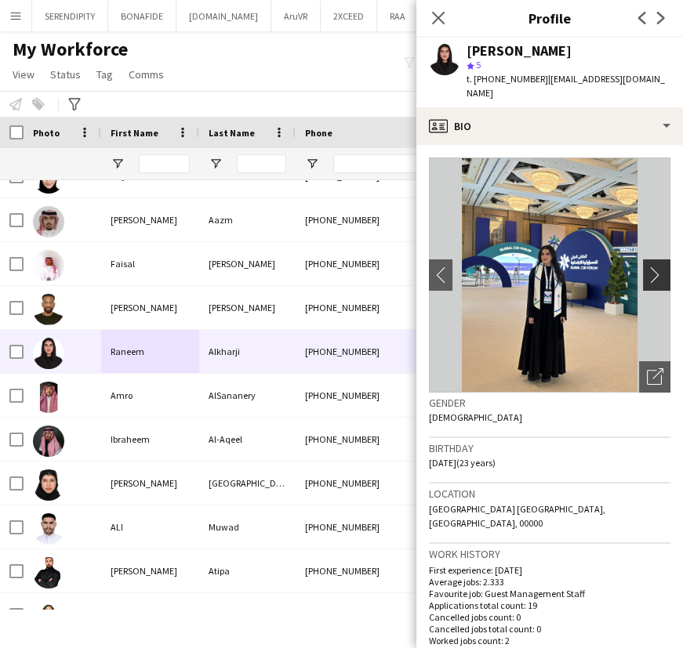
click at [647, 267] on app-icon "chevron-right" at bounding box center [659, 275] width 24 height 16
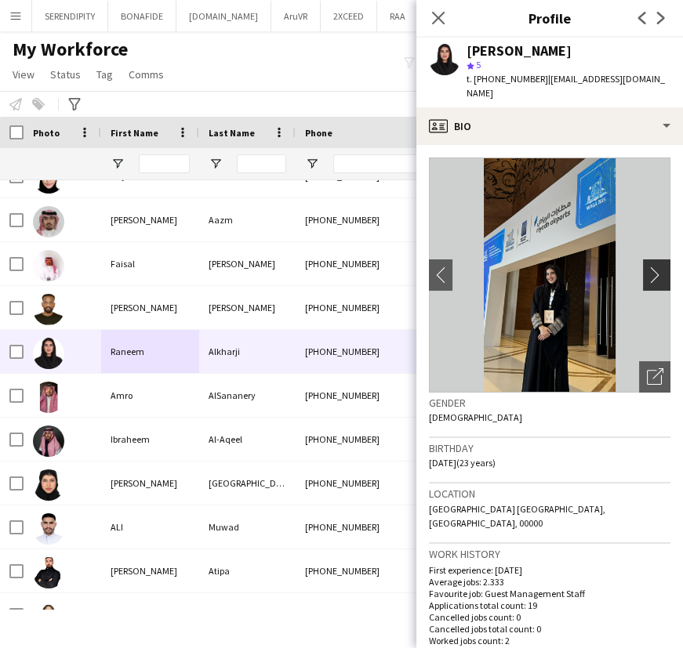
click at [647, 267] on app-icon "chevron-right" at bounding box center [659, 275] width 24 height 16
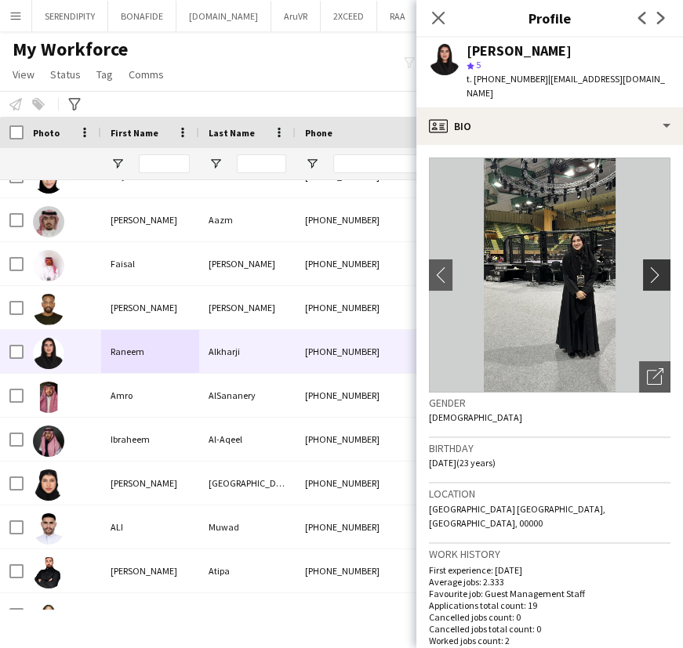
click at [643, 259] on button "chevron-right" at bounding box center [658, 274] width 31 height 31
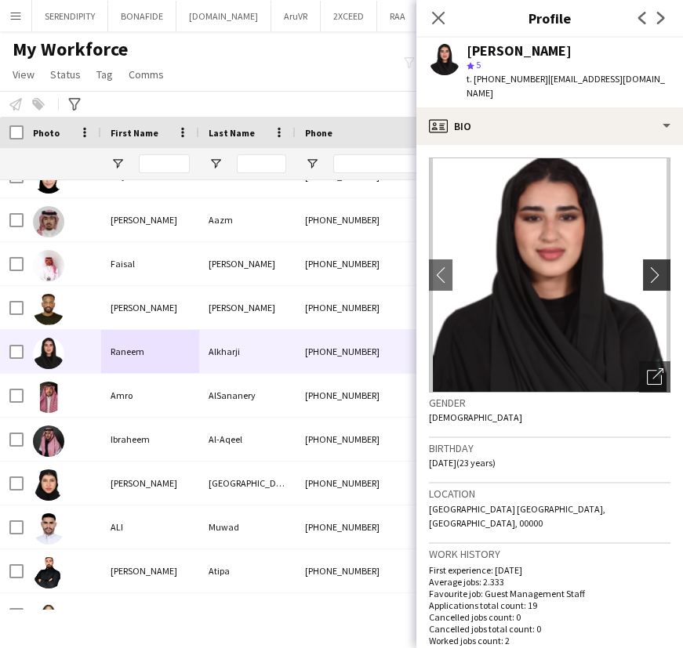
click at [647, 267] on app-icon "chevron-right" at bounding box center [659, 275] width 24 height 16
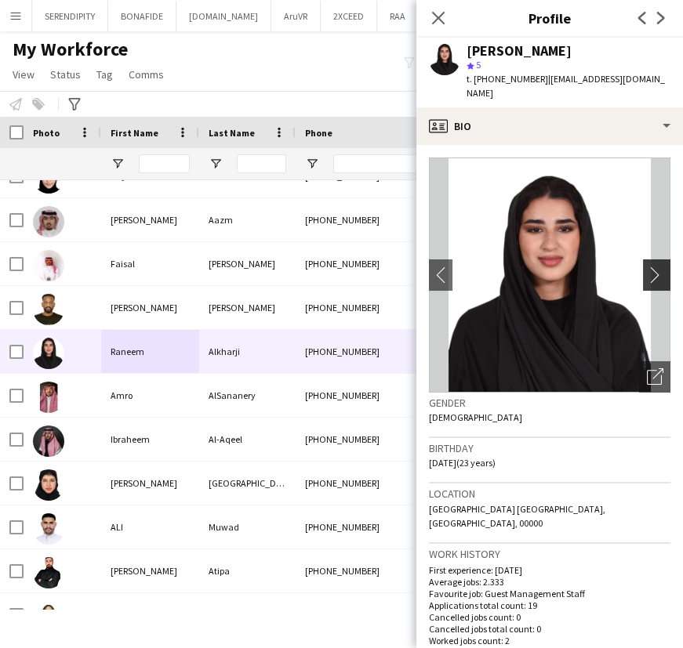
click at [647, 267] on app-icon "chevron-right" at bounding box center [659, 275] width 24 height 16
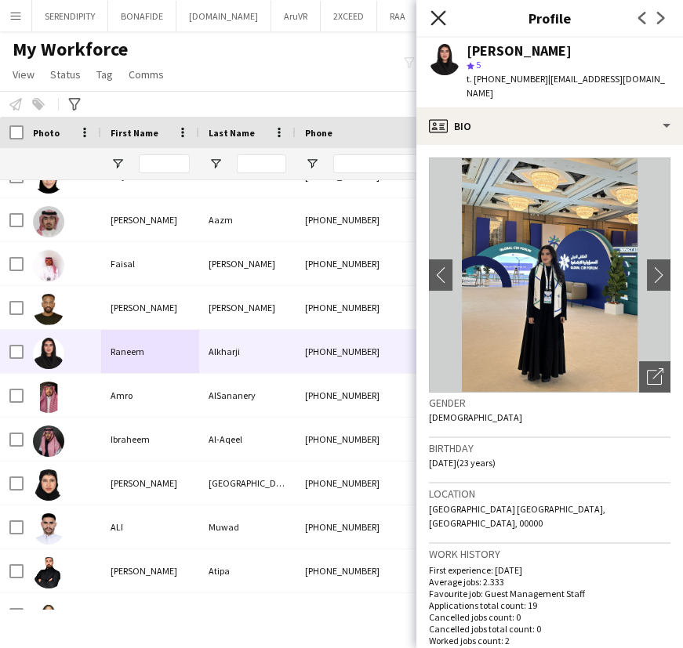
click at [438, 16] on icon at bounding box center [437, 17] width 15 height 15
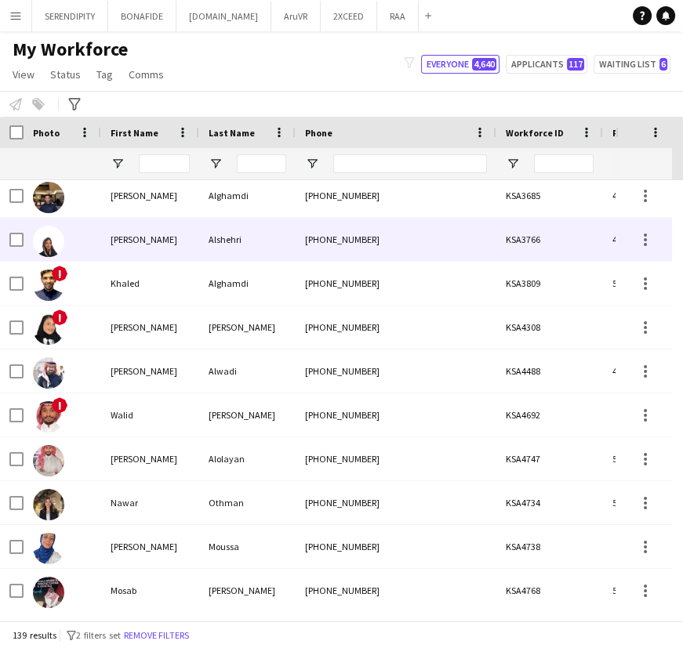
click at [167, 249] on div "[PERSON_NAME]" at bounding box center [150, 239] width 98 height 43
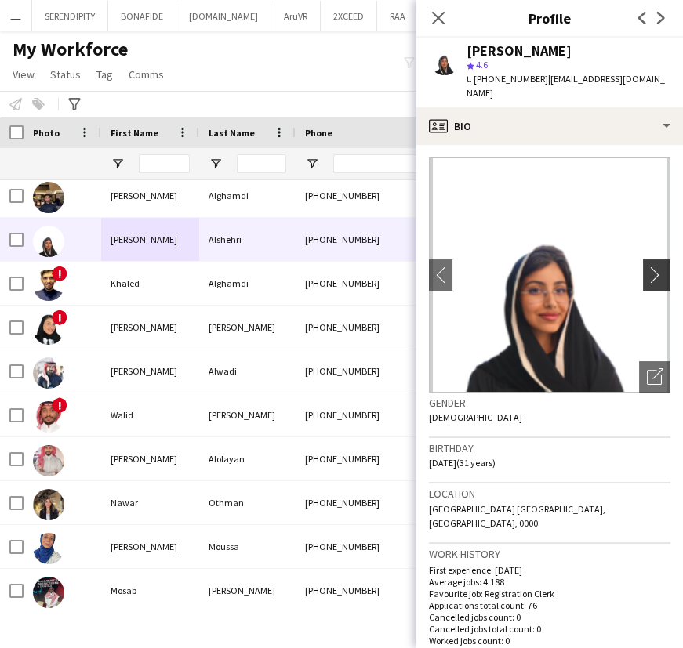
click at [647, 267] on app-icon "chevron-right" at bounding box center [659, 275] width 24 height 16
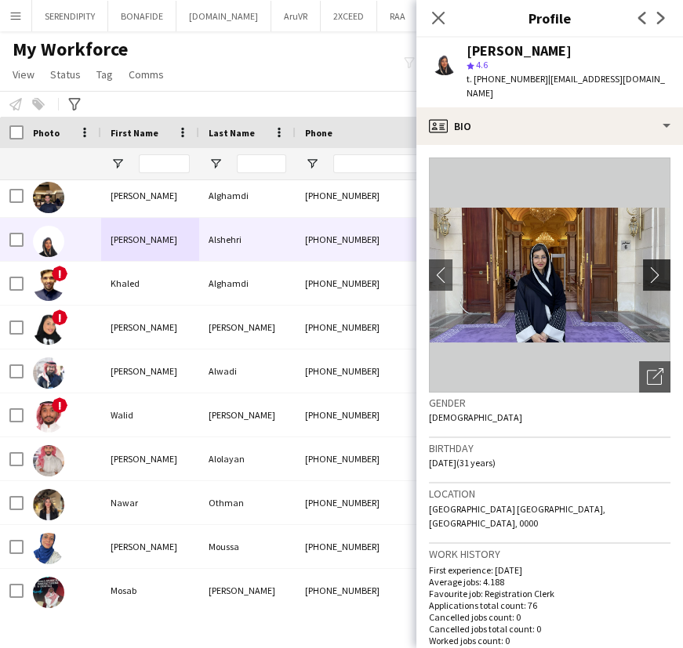
click at [647, 267] on app-icon "chevron-right" at bounding box center [659, 275] width 24 height 16
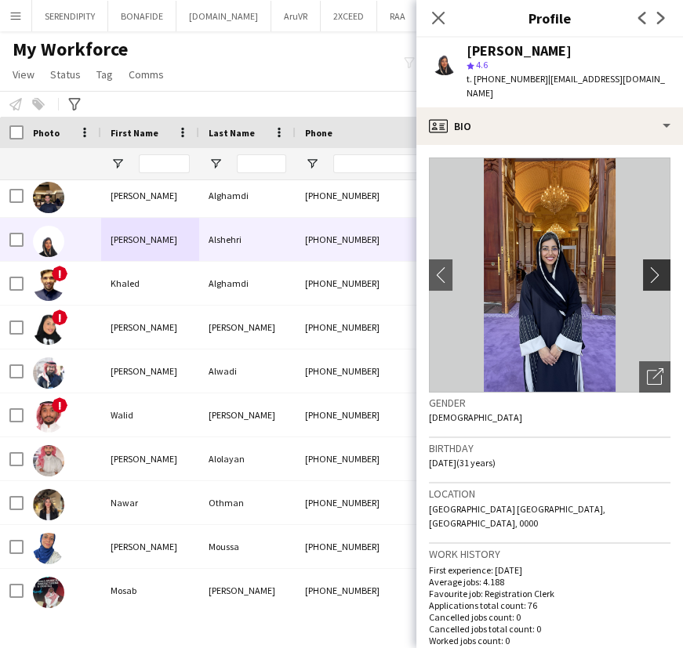
click at [647, 267] on app-icon "chevron-right" at bounding box center [659, 275] width 24 height 16
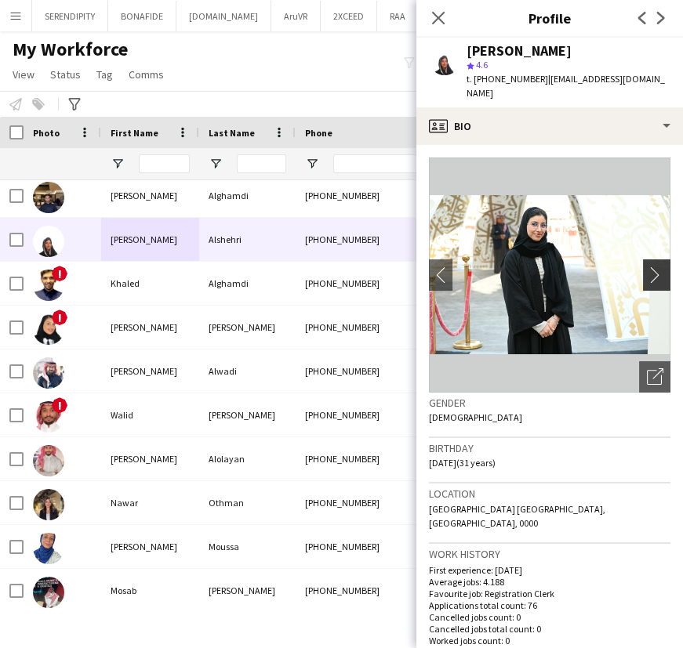
click at [647, 267] on app-icon "chevron-right" at bounding box center [659, 275] width 24 height 16
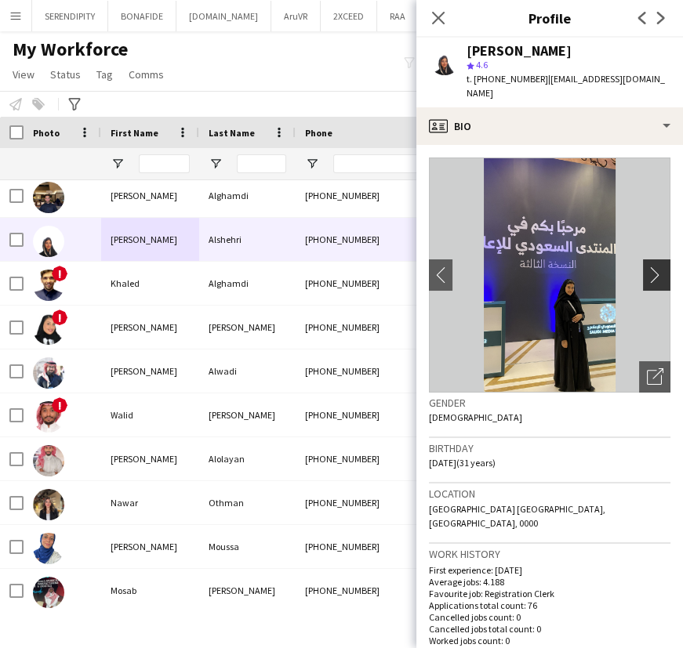
click at [647, 267] on app-icon "chevron-right" at bounding box center [659, 275] width 24 height 16
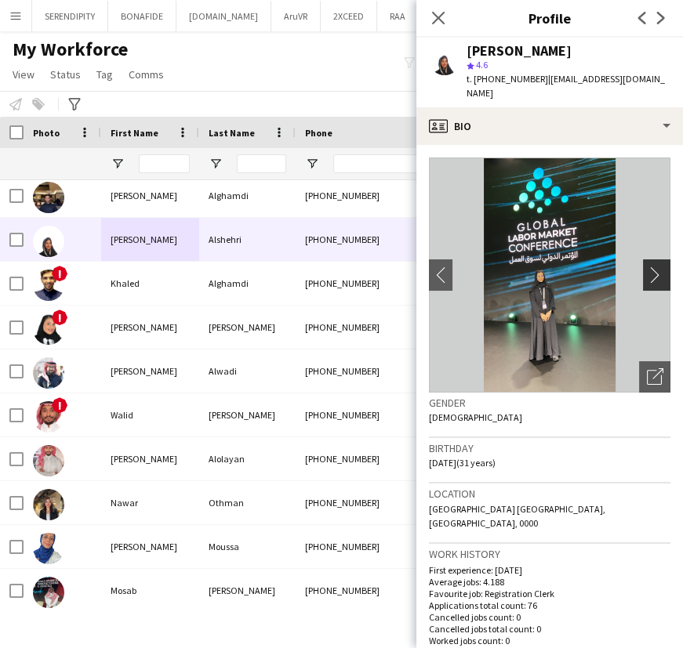
click at [647, 267] on app-icon "chevron-right" at bounding box center [659, 275] width 24 height 16
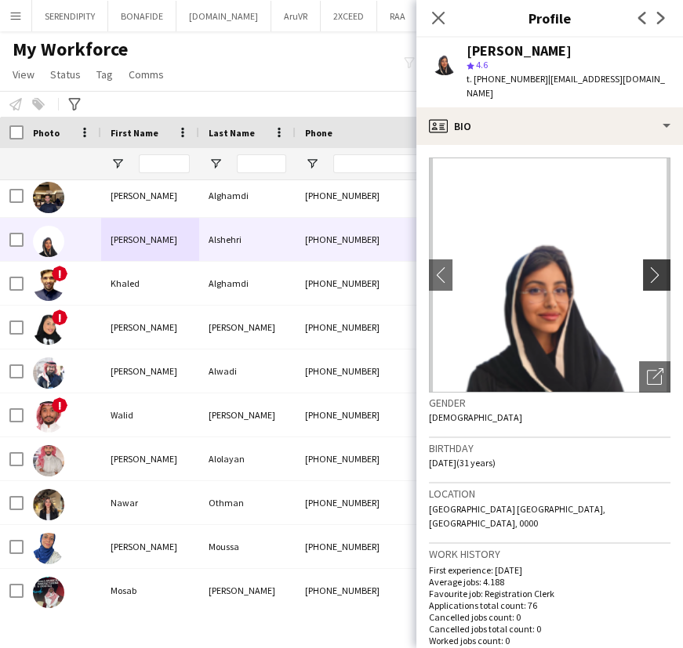
click at [647, 267] on app-icon "chevron-right" at bounding box center [659, 275] width 24 height 16
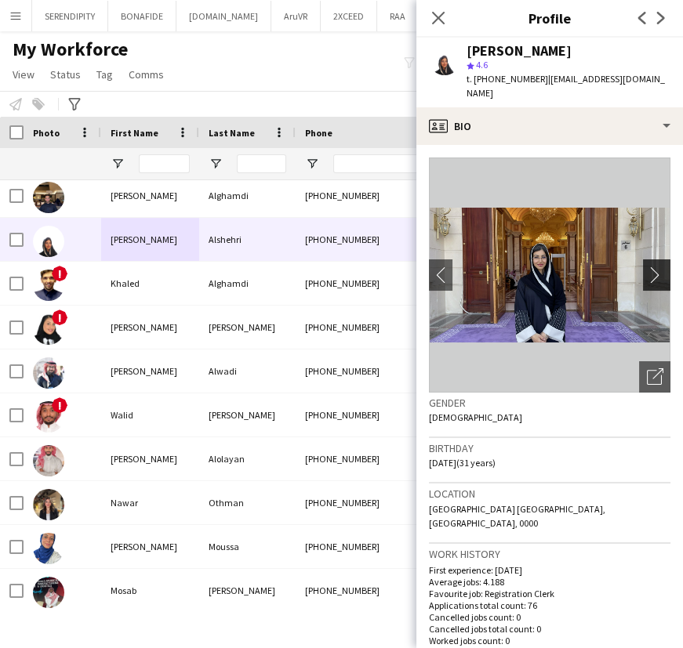
click at [647, 267] on app-icon "chevron-right" at bounding box center [659, 275] width 24 height 16
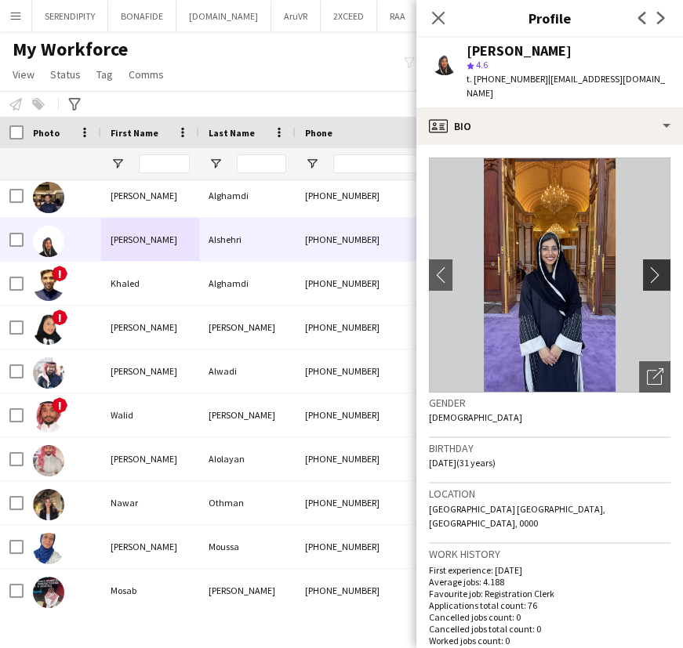
click at [647, 267] on app-icon "chevron-right" at bounding box center [659, 275] width 24 height 16
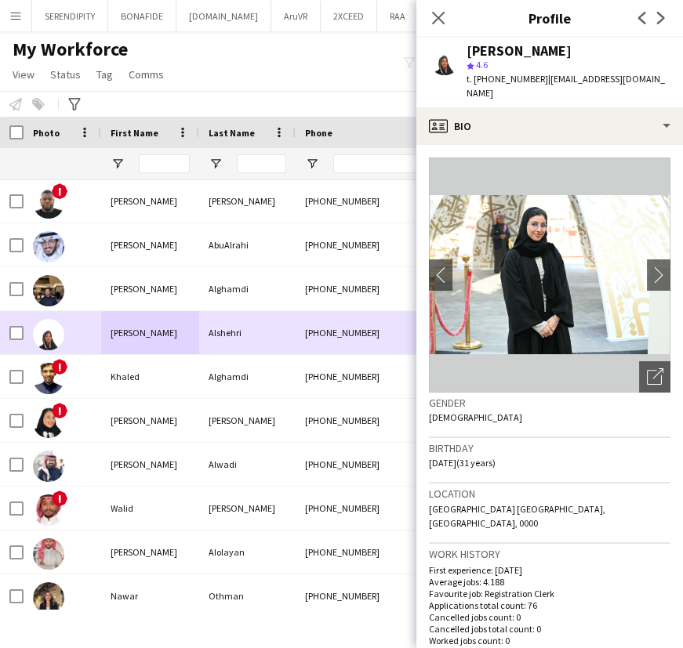
scroll to position [2350, 0]
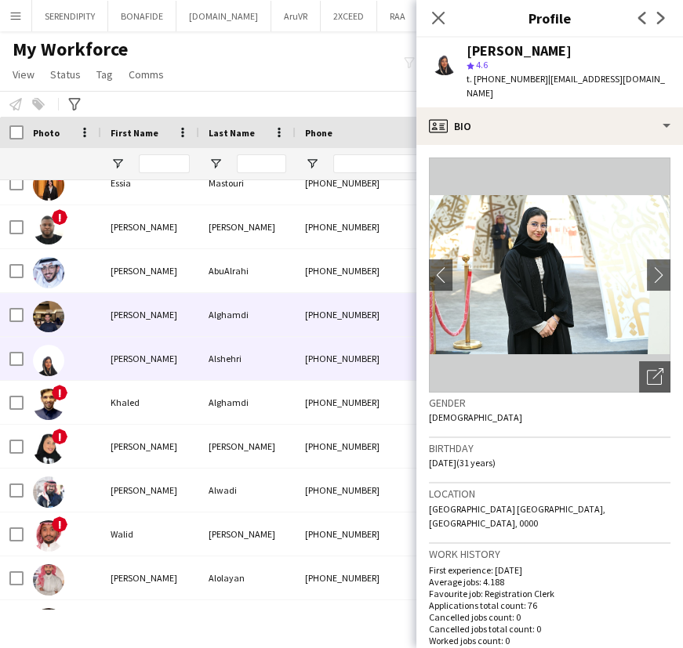
click at [152, 316] on div "[PERSON_NAME]" at bounding box center [150, 314] width 98 height 43
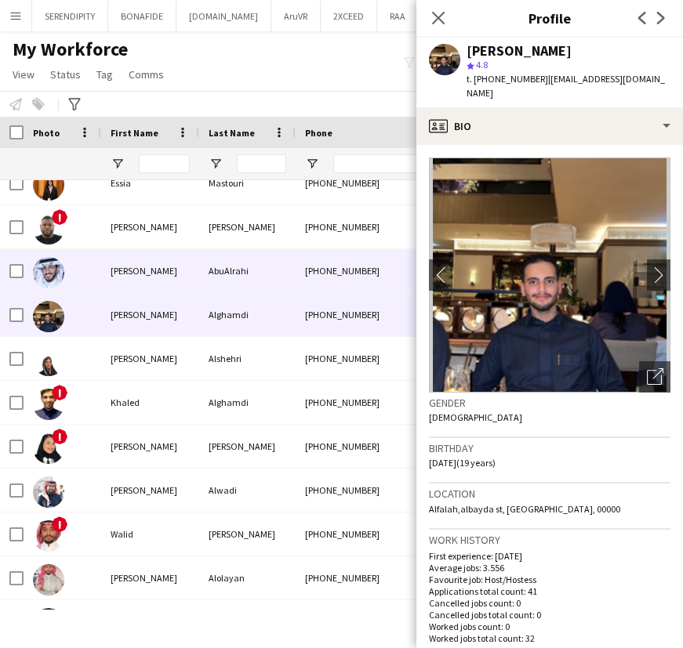
click at [118, 275] on div "[PERSON_NAME]" at bounding box center [150, 270] width 98 height 43
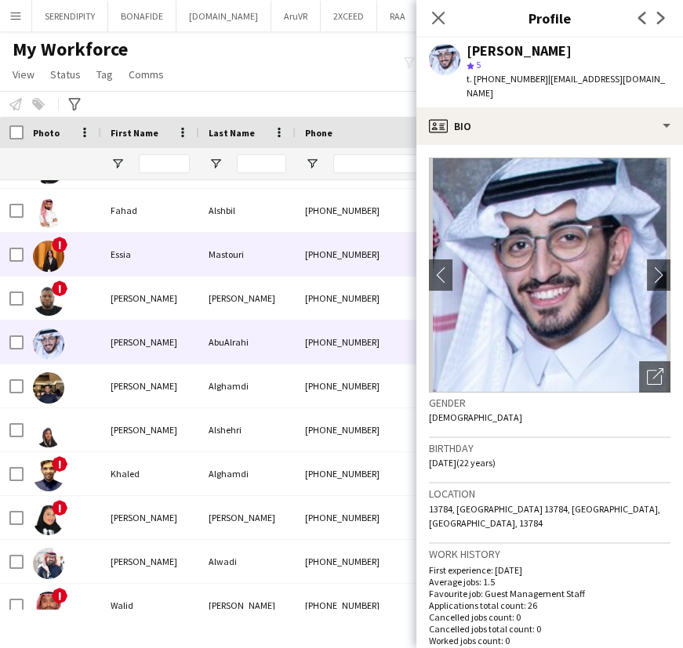
scroll to position [2274, 0]
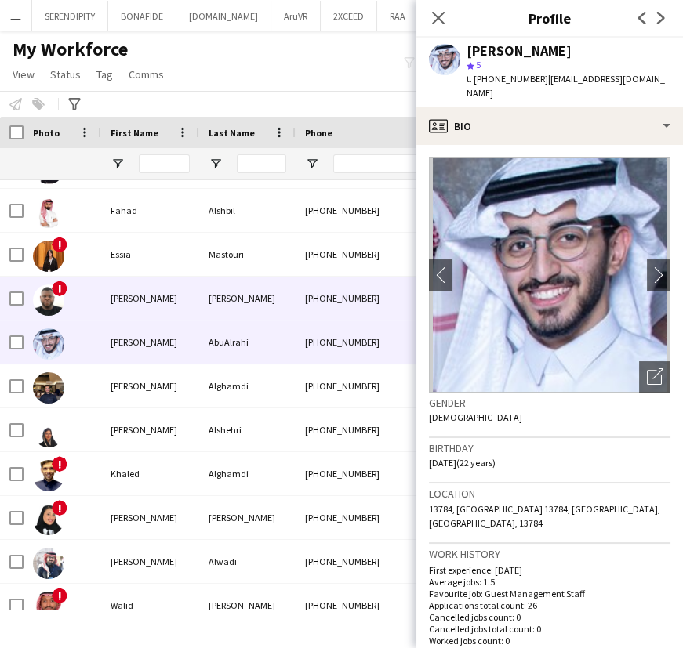
click at [134, 291] on div "[PERSON_NAME]" at bounding box center [150, 298] width 98 height 43
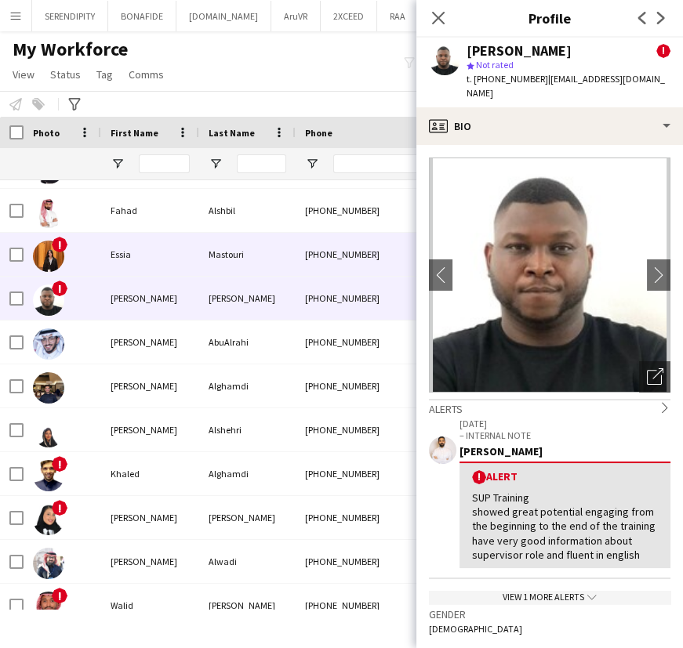
click at [137, 261] on div "Essia" at bounding box center [150, 254] width 98 height 43
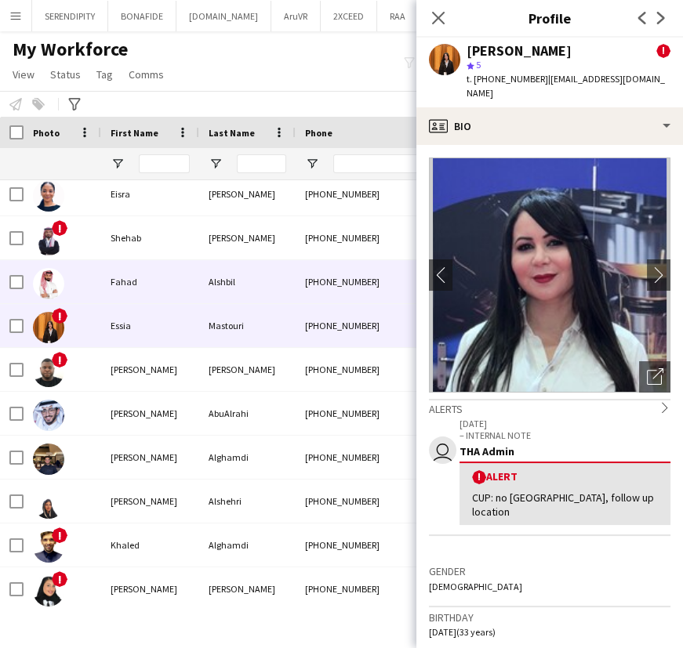
scroll to position [2203, 0]
click at [136, 285] on div "Fahad" at bounding box center [150, 281] width 98 height 43
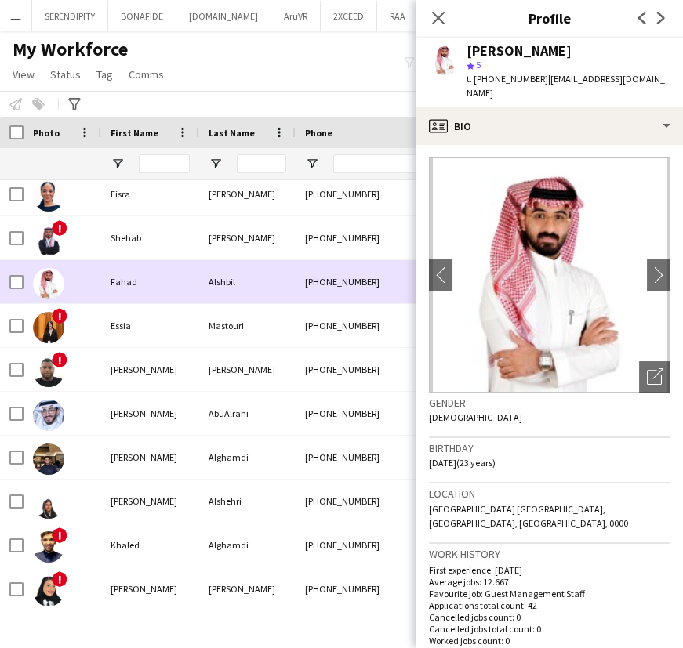
scroll to position [2189, 0]
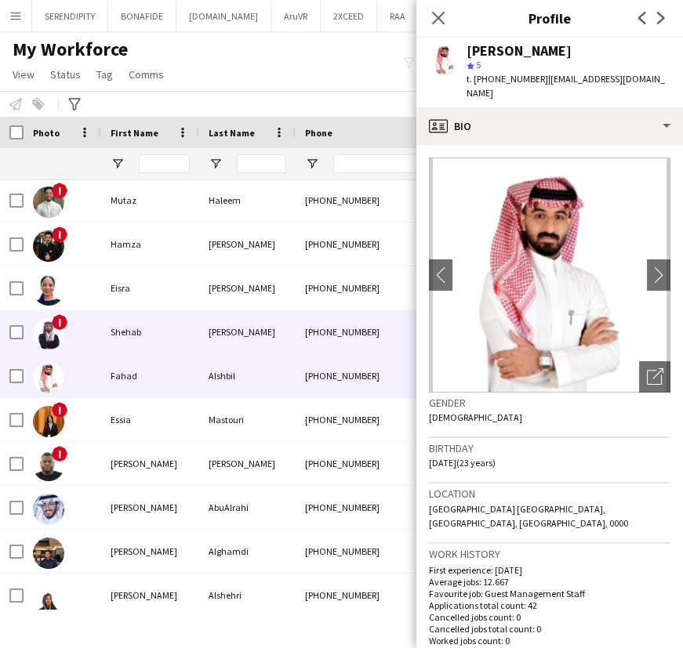
click at [154, 331] on div "Shehab" at bounding box center [150, 331] width 98 height 43
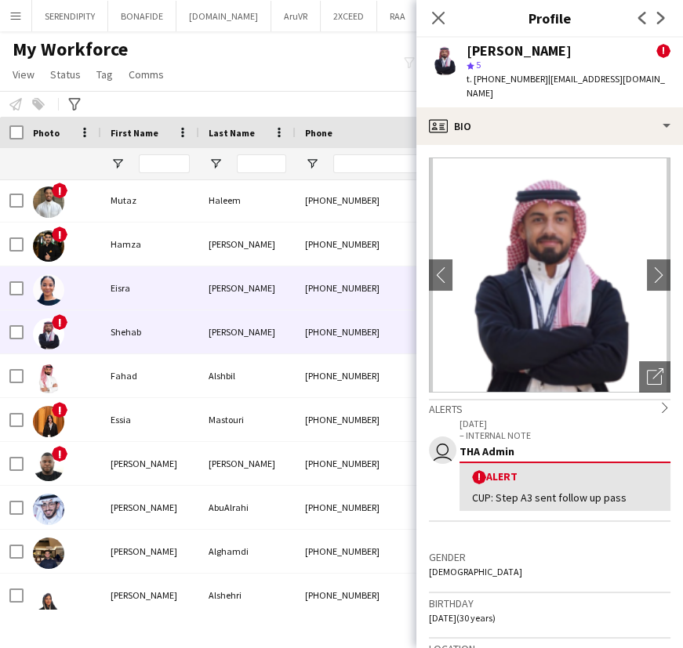
click at [166, 290] on div "Eisra" at bounding box center [150, 288] width 98 height 43
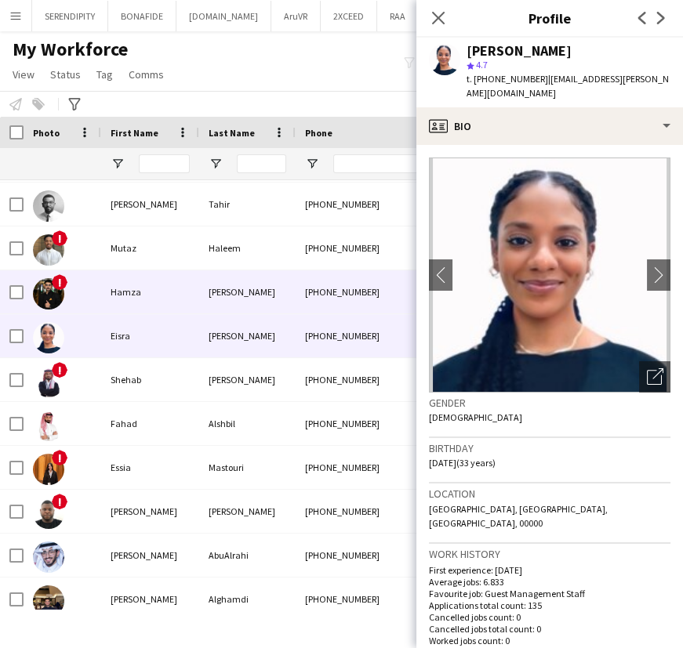
click at [158, 289] on div "Hamza" at bounding box center [150, 291] width 98 height 43
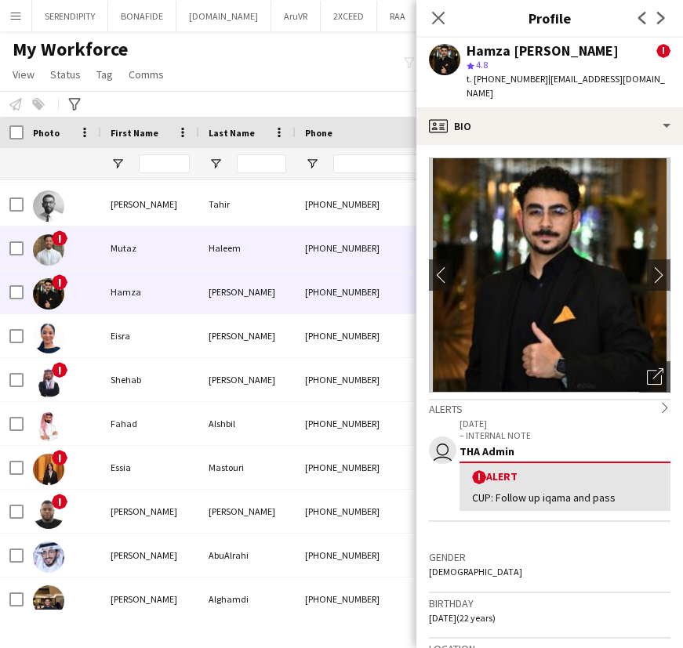
click at [172, 256] on div "Mutaz" at bounding box center [150, 248] width 98 height 43
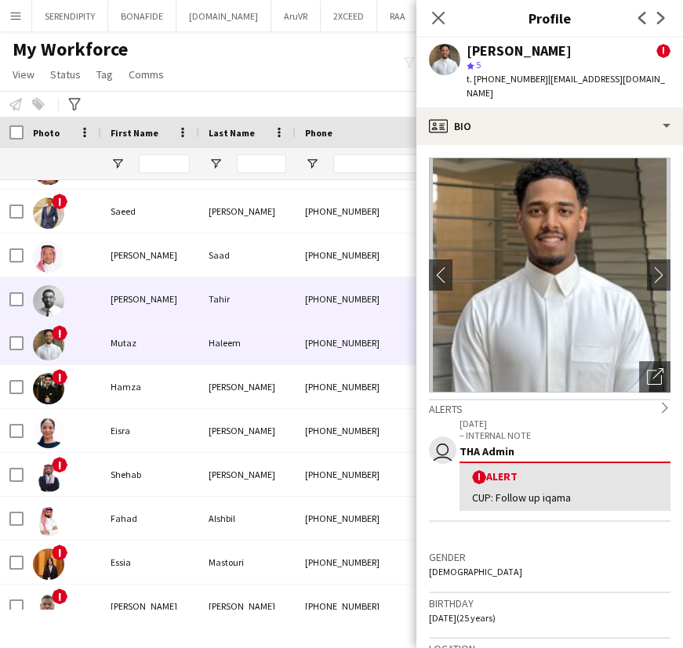
click at [156, 295] on div "[PERSON_NAME]" at bounding box center [150, 298] width 98 height 43
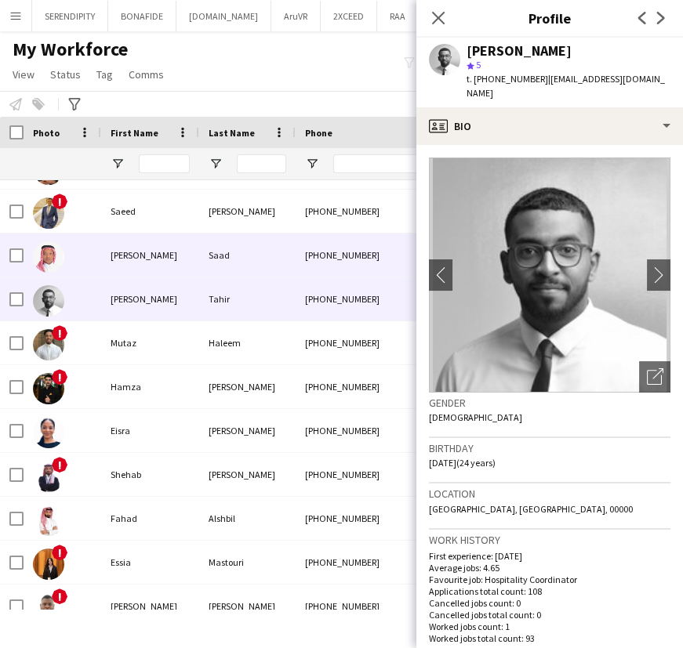
click at [158, 256] on div "[PERSON_NAME]" at bounding box center [150, 255] width 98 height 43
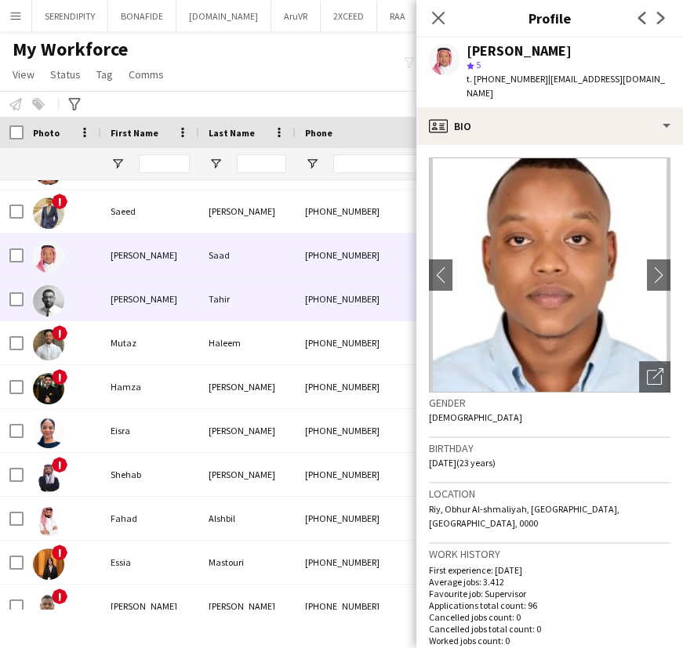
click at [164, 299] on div "[PERSON_NAME]" at bounding box center [150, 298] width 98 height 43
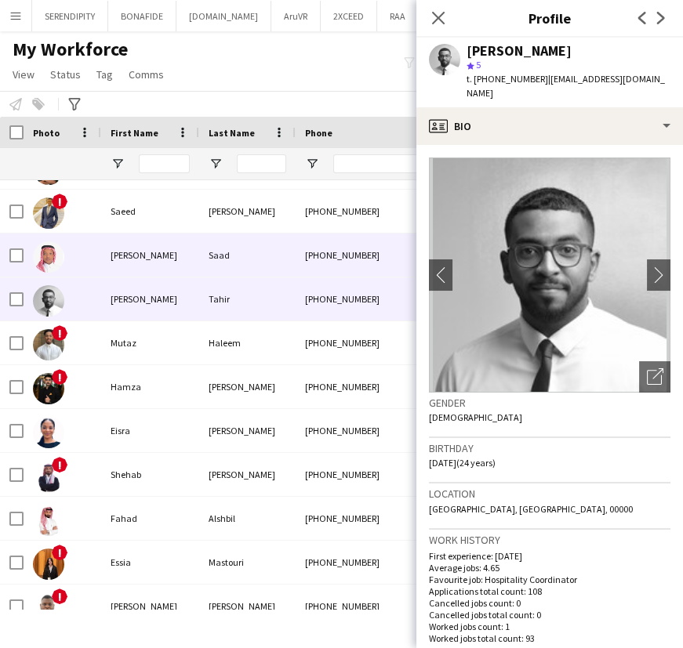
click at [169, 265] on div "[PERSON_NAME]" at bounding box center [150, 255] width 98 height 43
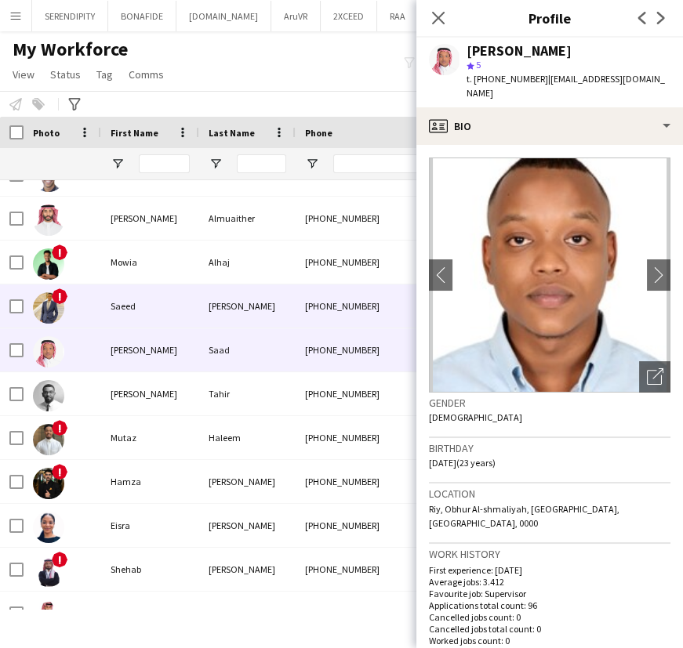
click at [157, 299] on div "Saeed" at bounding box center [150, 306] width 98 height 43
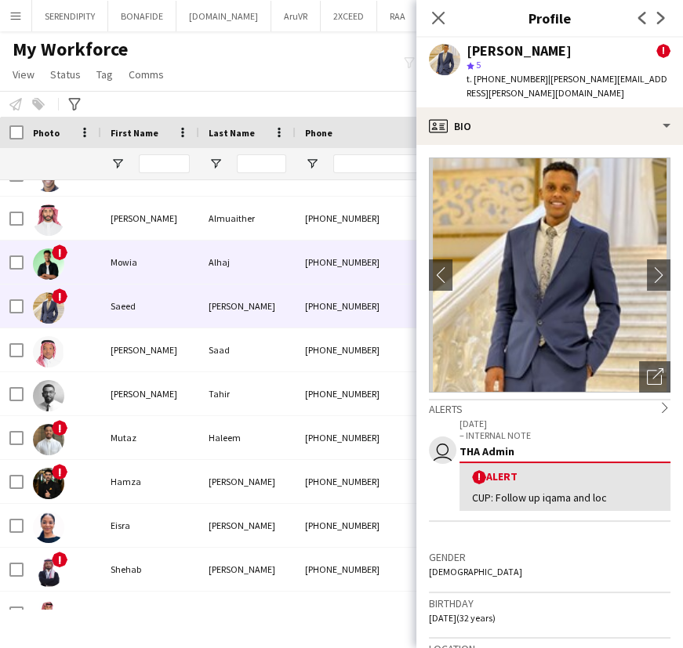
click at [159, 263] on div "Mowia" at bounding box center [150, 262] width 98 height 43
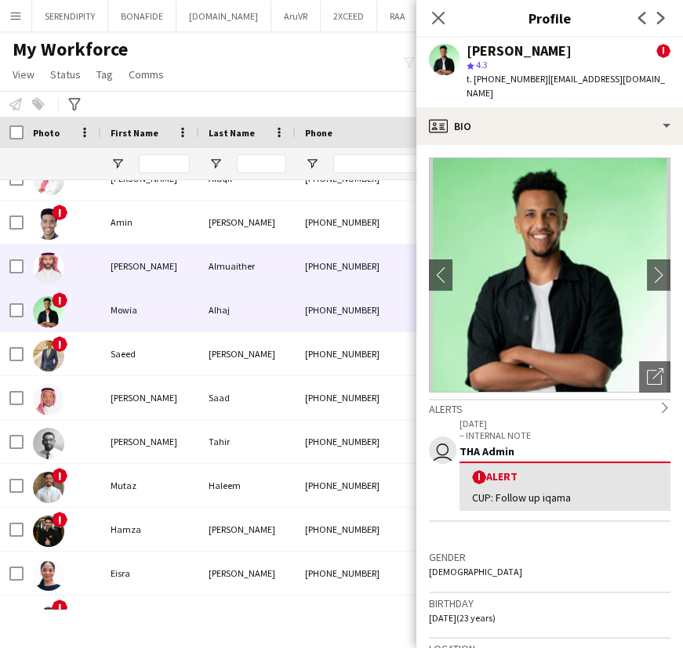
click at [159, 265] on div "[PERSON_NAME]" at bounding box center [150, 266] width 98 height 43
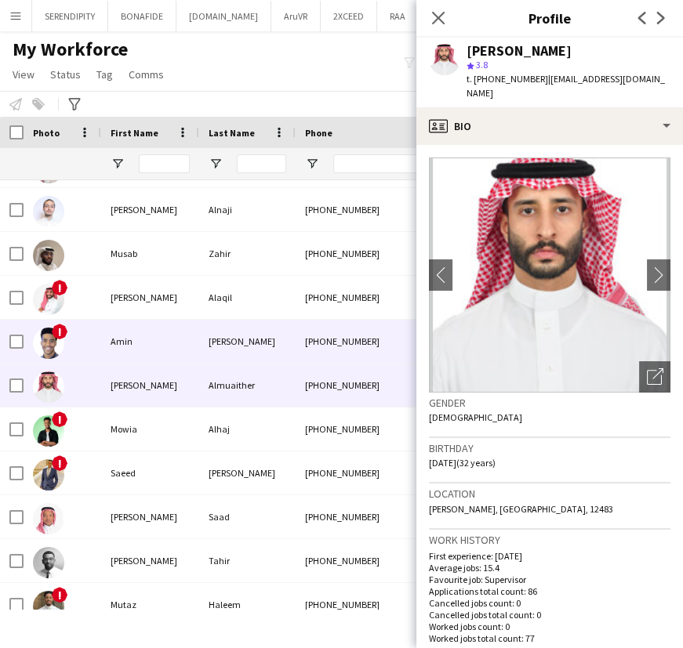
click at [169, 342] on div "Amin" at bounding box center [150, 341] width 98 height 43
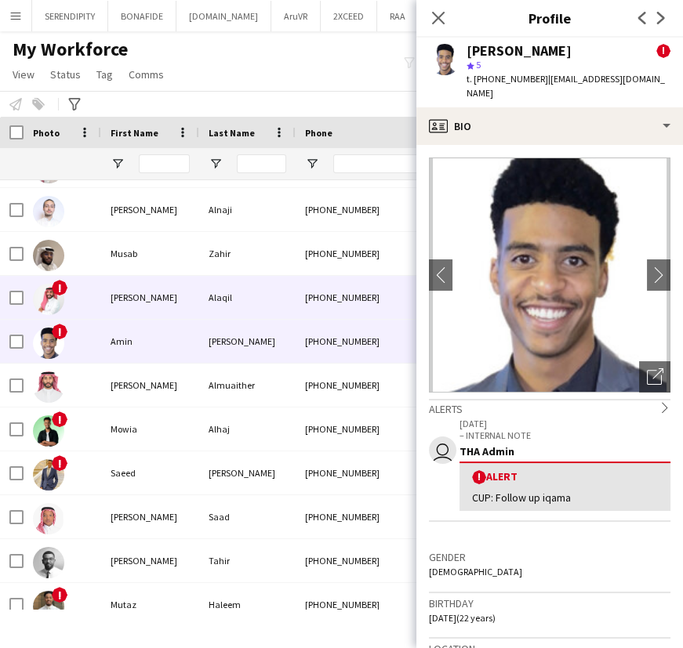
click at [165, 306] on div "[PERSON_NAME]" at bounding box center [150, 297] width 98 height 43
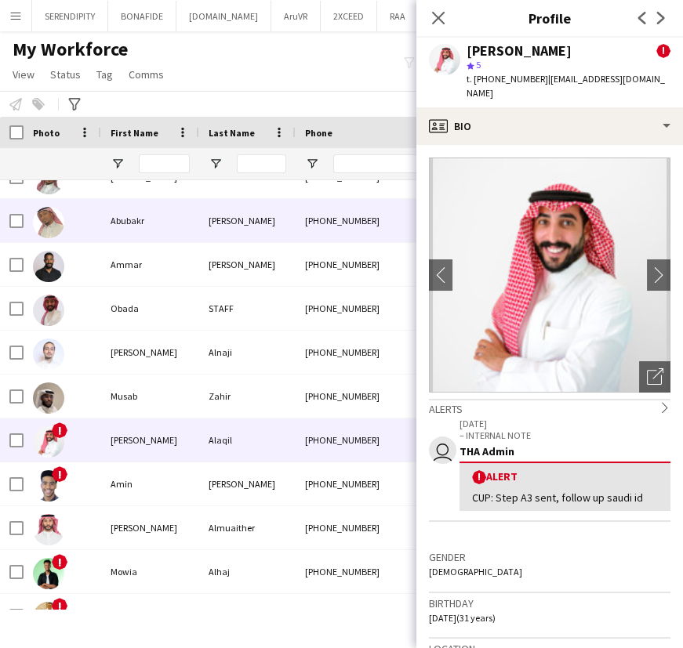
click at [165, 221] on div "Abubakr" at bounding box center [150, 220] width 98 height 43
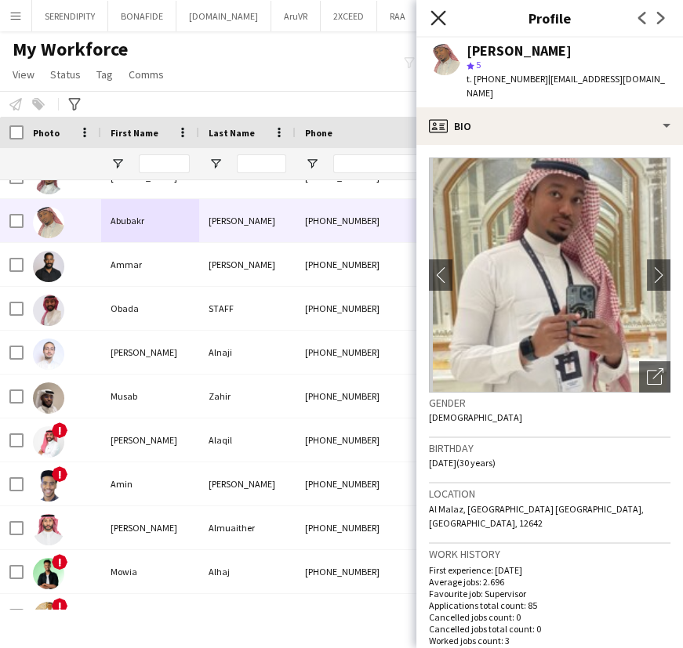
click at [444, 16] on icon "Close pop-in" at bounding box center [437, 17] width 15 height 15
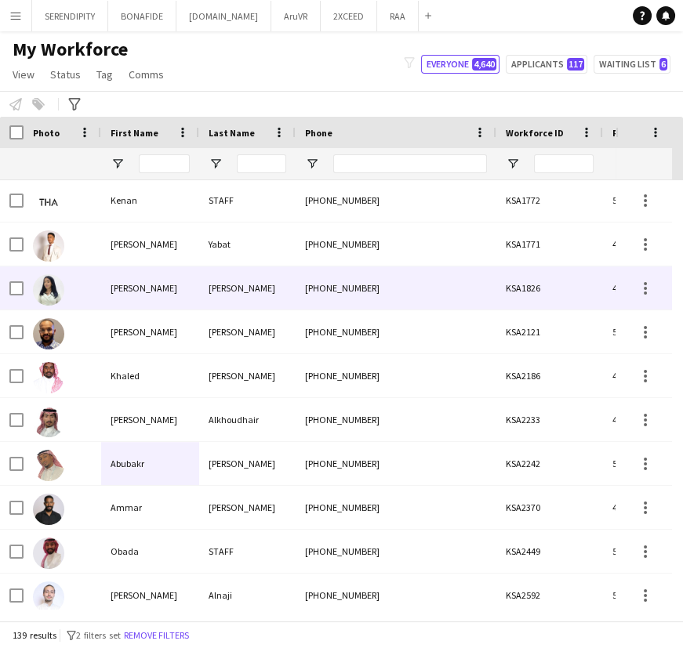
scroll to position [1279, 0]
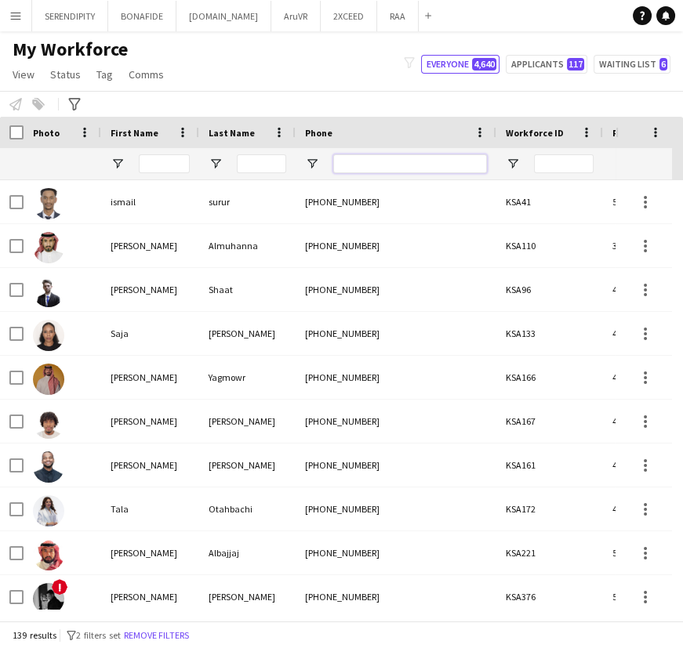
click at [376, 161] on input "Phone Filter Input" at bounding box center [410, 163] width 154 height 19
paste input "**********"
type input "**********"
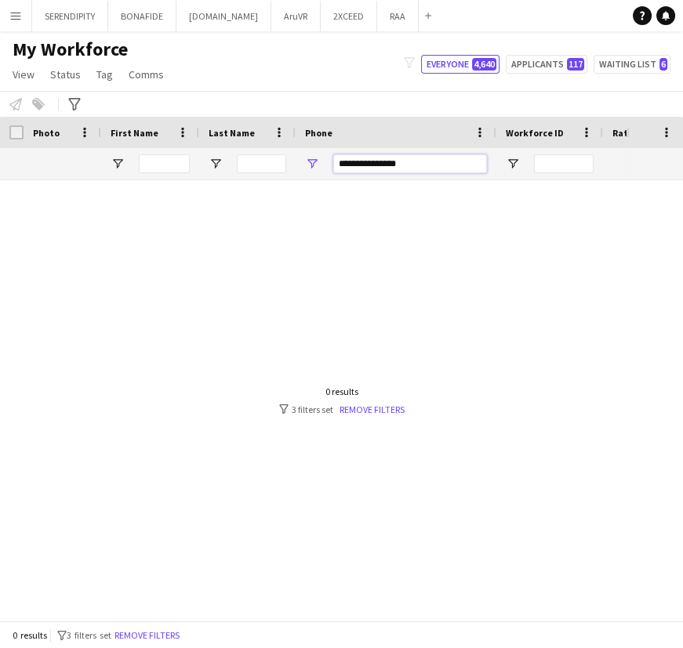
drag, startPoint x: 425, startPoint y: 167, endPoint x: 323, endPoint y: 168, distance: 101.9
click at [323, 168] on div "**********" at bounding box center [396, 163] width 201 height 31
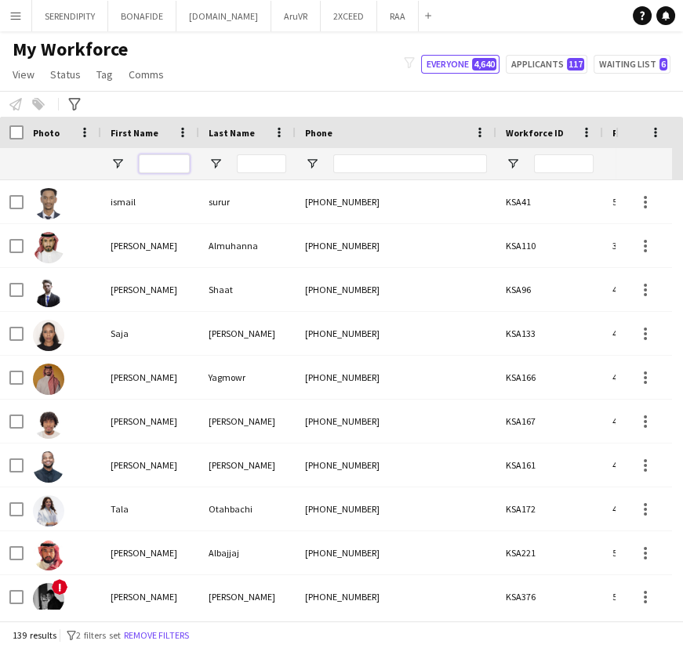
click at [154, 164] on input "First Name Filter Input" at bounding box center [164, 163] width 51 height 19
paste input "**********"
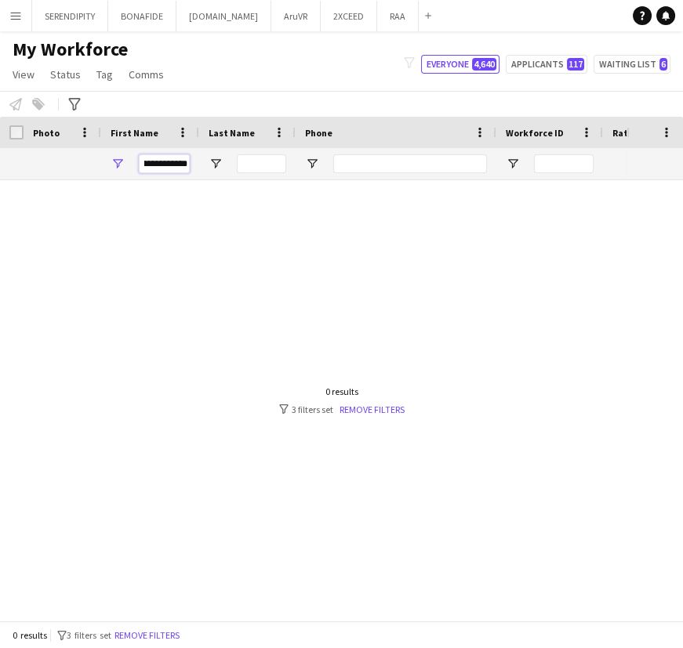
scroll to position [0, 0]
drag, startPoint x: 149, startPoint y: 162, endPoint x: 168, endPoint y: 162, distance: 18.8
click at [168, 162] on input "**********" at bounding box center [164, 163] width 51 height 19
drag, startPoint x: 150, startPoint y: 164, endPoint x: 216, endPoint y: 162, distance: 66.6
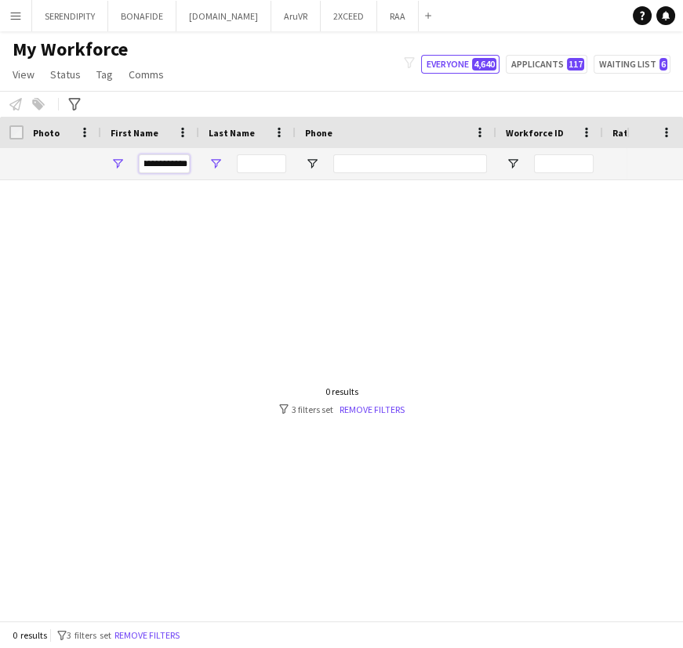
type input "*"
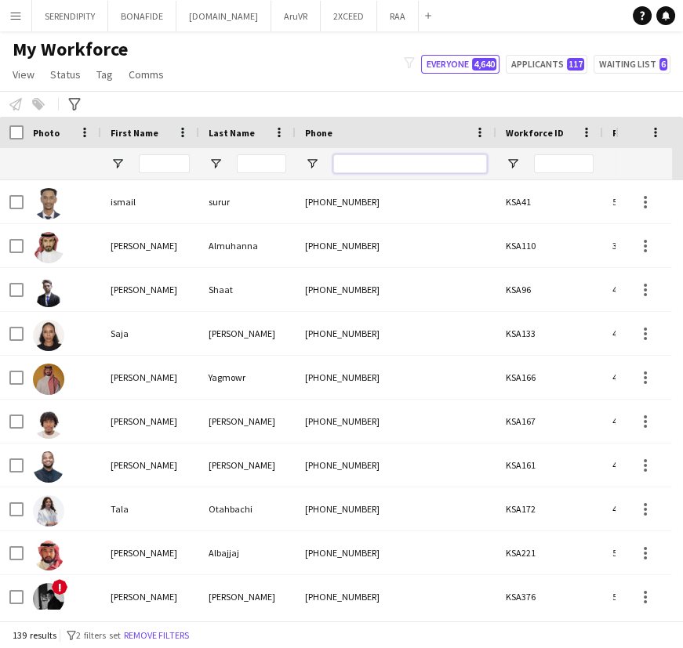
click at [347, 158] on input "Phone Filter Input" at bounding box center [410, 163] width 154 height 19
paste input "**********"
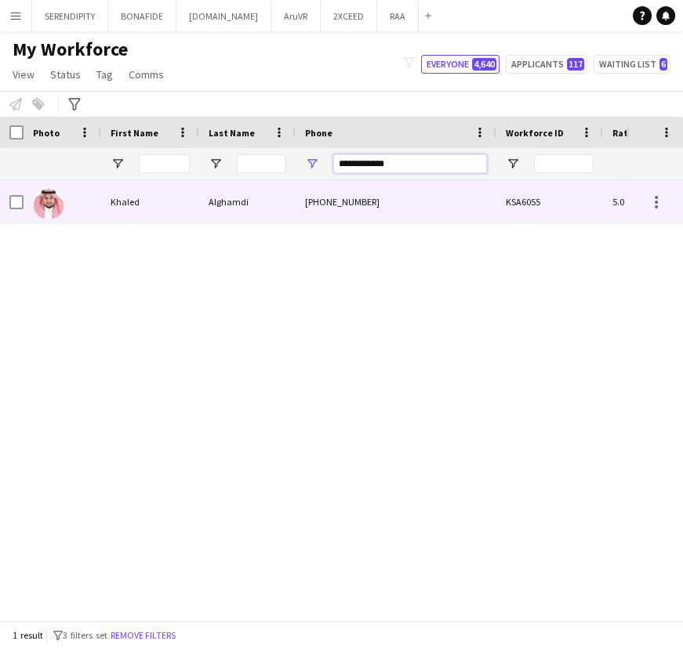
type input "**********"
click at [271, 201] on div "Alghamdi" at bounding box center [247, 201] width 96 height 43
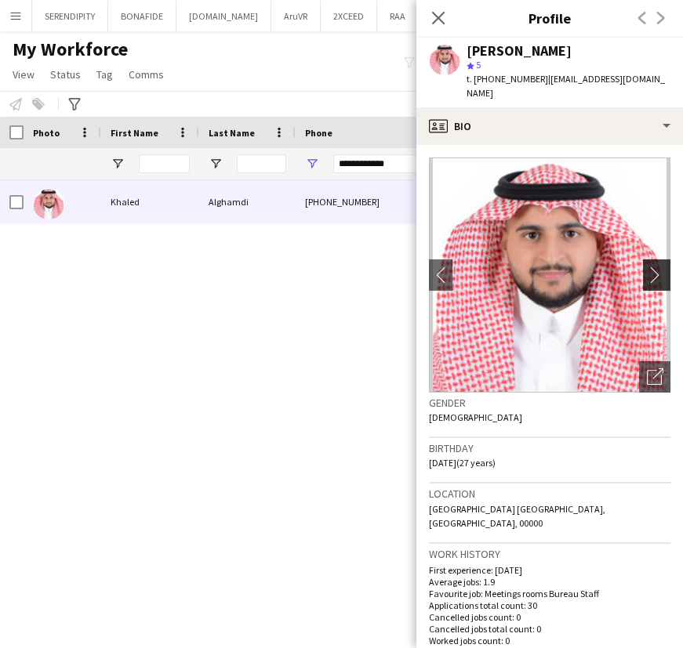
click at [643, 259] on button "chevron-right" at bounding box center [658, 274] width 31 height 31
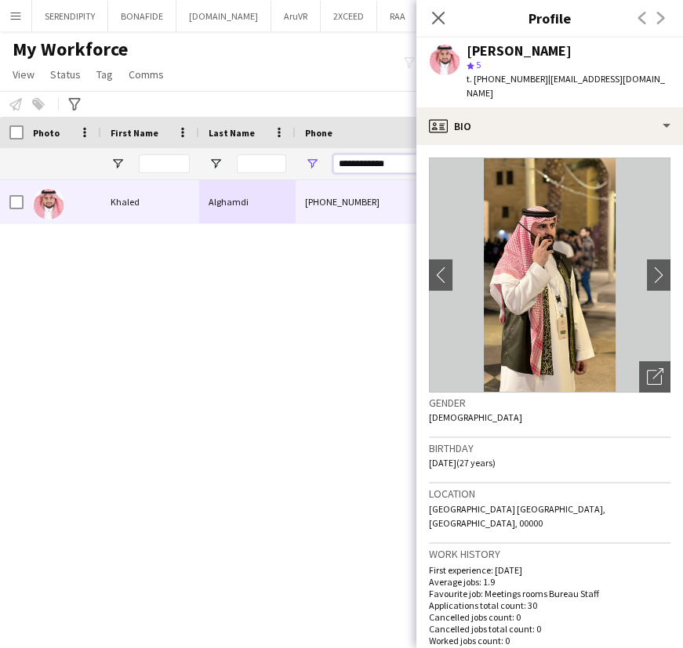
drag, startPoint x: 395, startPoint y: 164, endPoint x: 326, endPoint y: 151, distance: 70.1
click at [326, 151] on div "**********" at bounding box center [396, 163] width 201 height 31
paste input "Phone Filter Input"
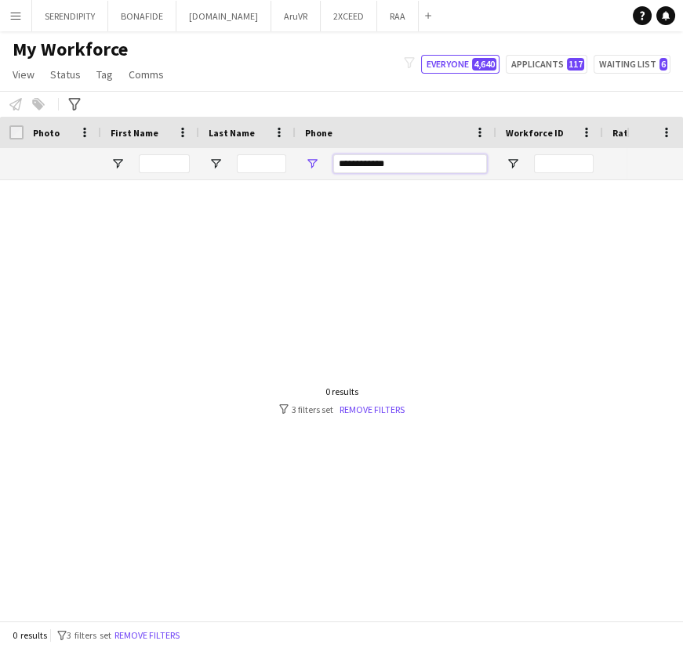
click at [354, 161] on input "**********" at bounding box center [410, 163] width 154 height 19
type input "**********"
drag, startPoint x: 416, startPoint y: 161, endPoint x: 296, endPoint y: 153, distance: 120.2
click at [296, 153] on div "**********" at bounding box center [396, 163] width 201 height 31
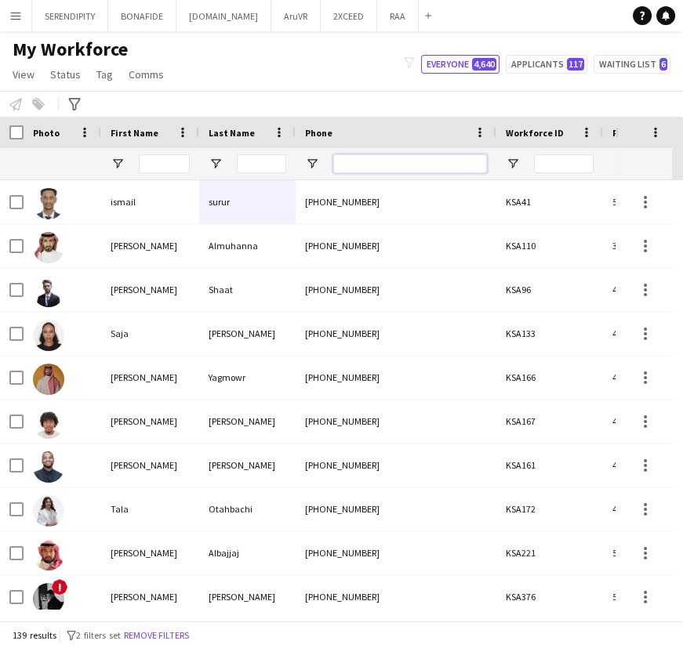
paste input "**********"
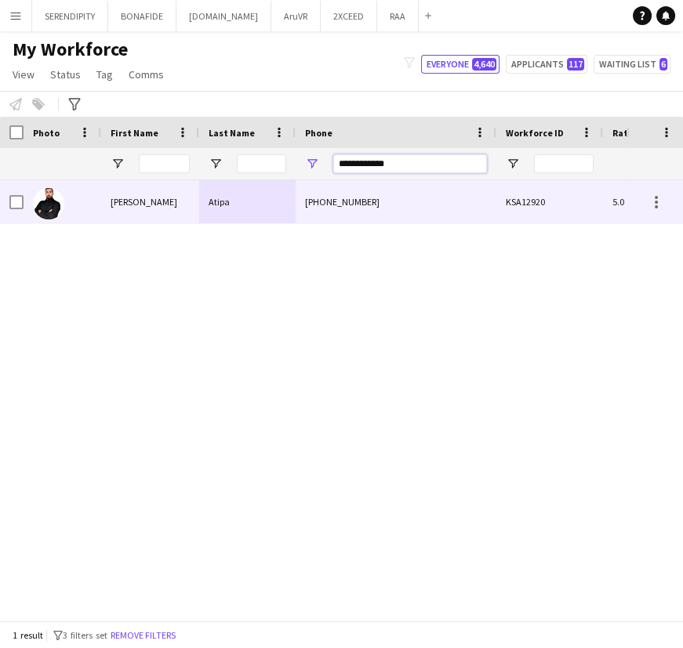
type input "**********"
click at [148, 201] on div "[PERSON_NAME]" at bounding box center [150, 201] width 98 height 43
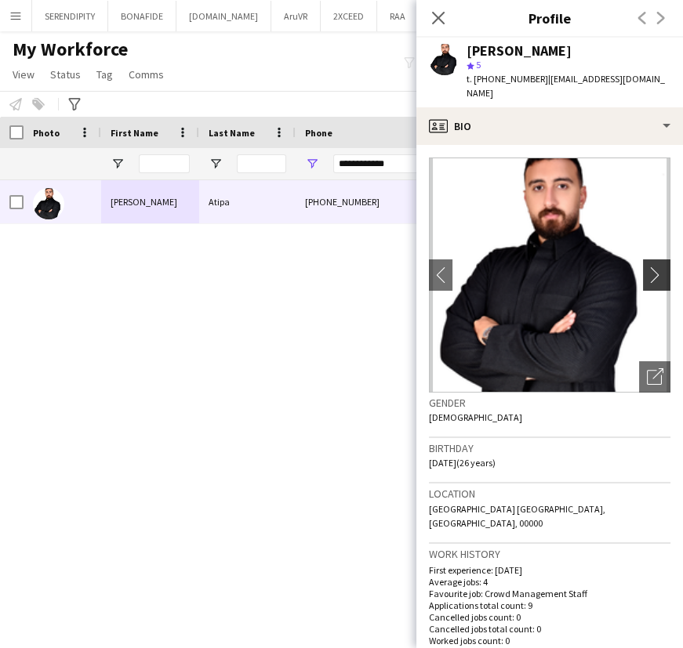
click at [657, 259] on button "chevron-right" at bounding box center [658, 274] width 31 height 31
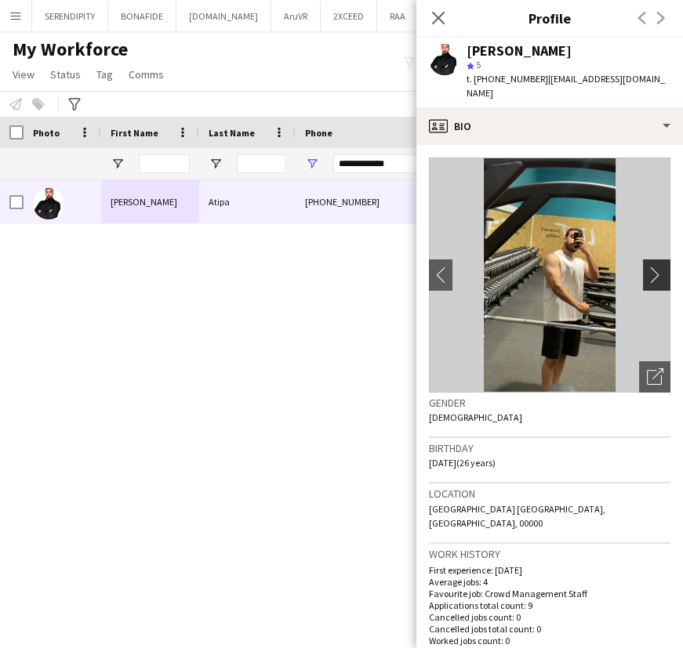
click at [651, 267] on app-icon "chevron-right" at bounding box center [659, 275] width 24 height 16
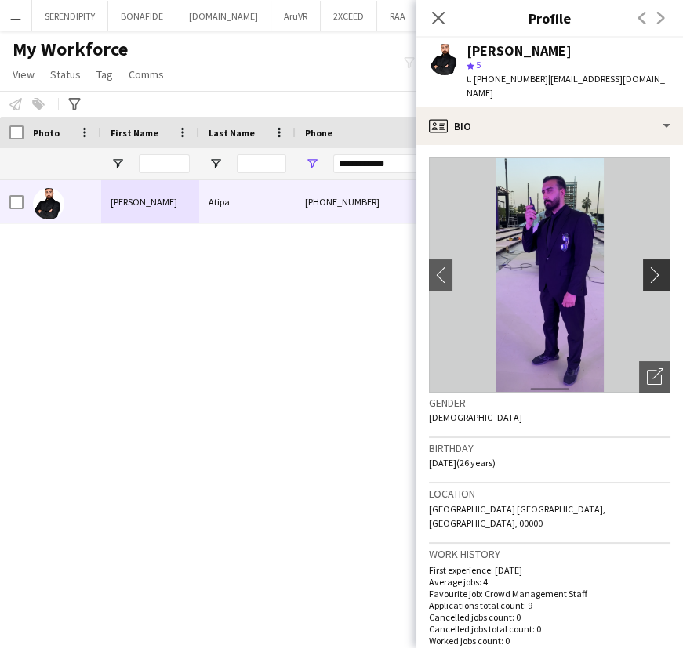
click at [647, 267] on app-icon "chevron-right" at bounding box center [659, 275] width 24 height 16
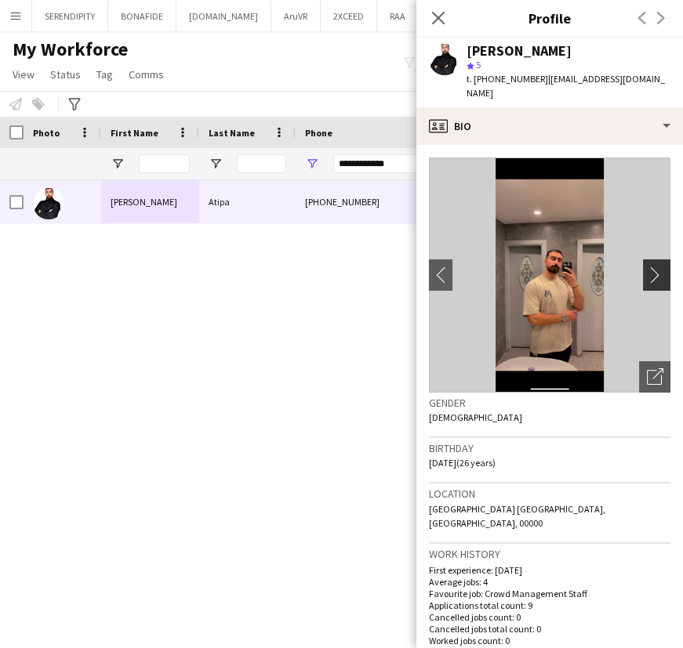
click at [647, 267] on app-icon "chevron-right" at bounding box center [659, 275] width 24 height 16
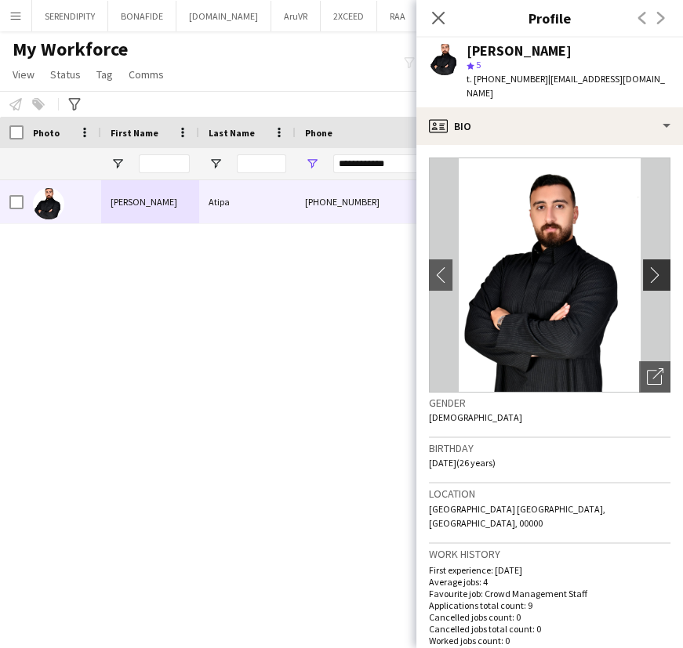
click at [647, 267] on app-icon "chevron-right" at bounding box center [659, 275] width 24 height 16
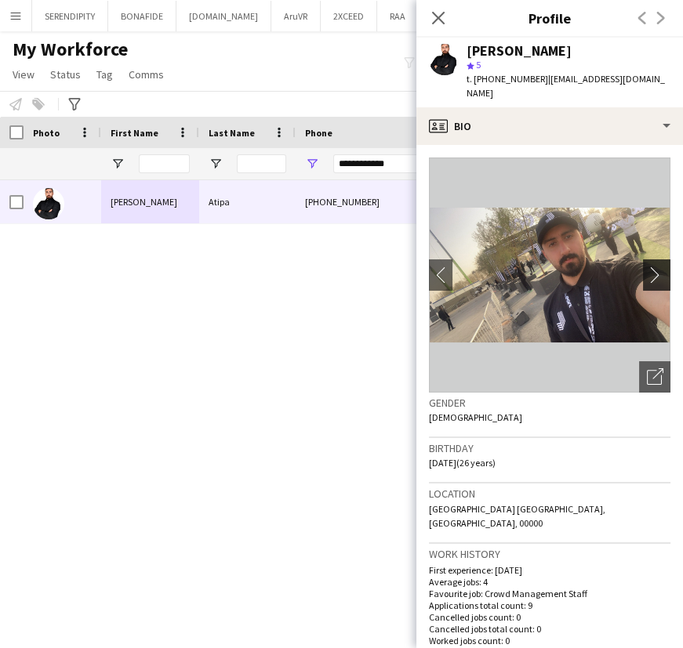
click at [647, 267] on app-icon "chevron-right" at bounding box center [659, 275] width 24 height 16
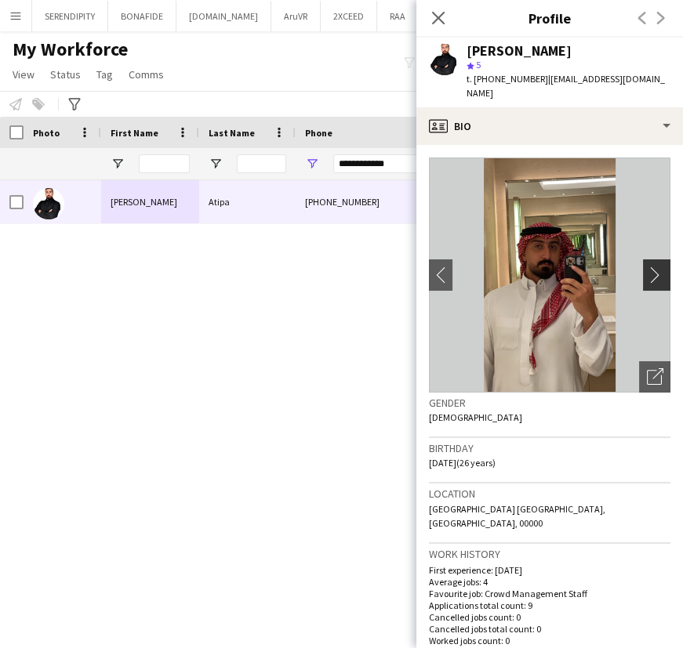
click at [647, 267] on app-icon "chevron-right" at bounding box center [659, 275] width 24 height 16
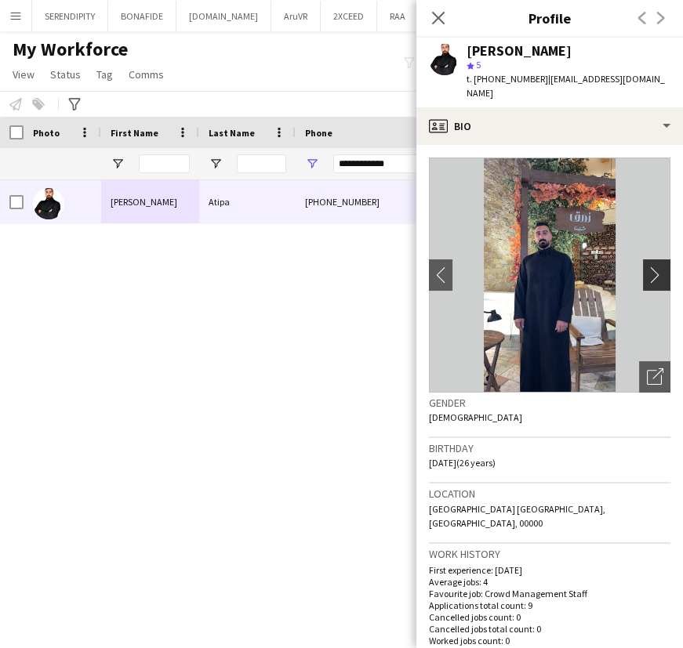
click at [647, 267] on app-icon "chevron-right" at bounding box center [659, 275] width 24 height 16
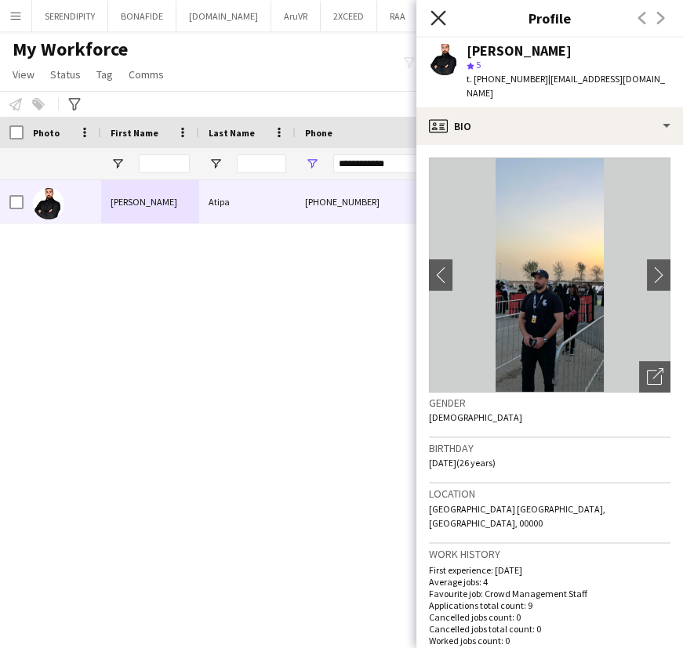
click at [441, 12] on icon "Close pop-in" at bounding box center [437, 17] width 15 height 15
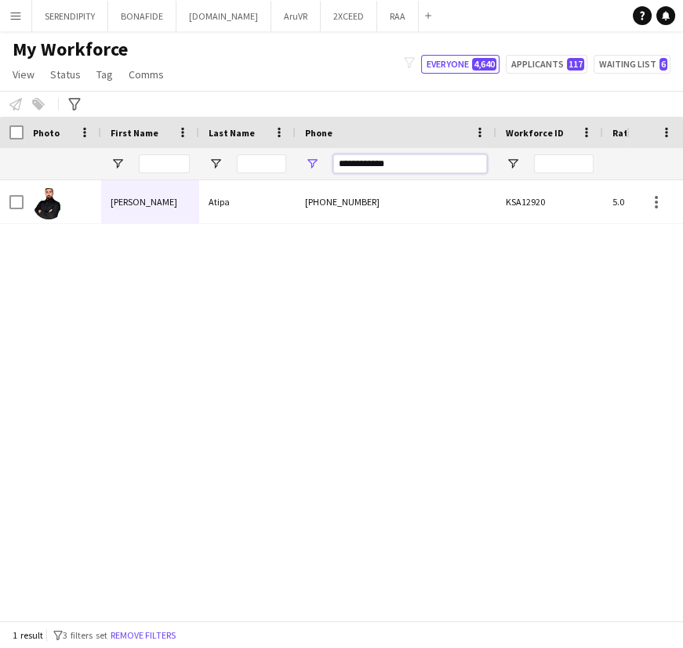
drag, startPoint x: 412, startPoint y: 166, endPoint x: 216, endPoint y: 153, distance: 196.4
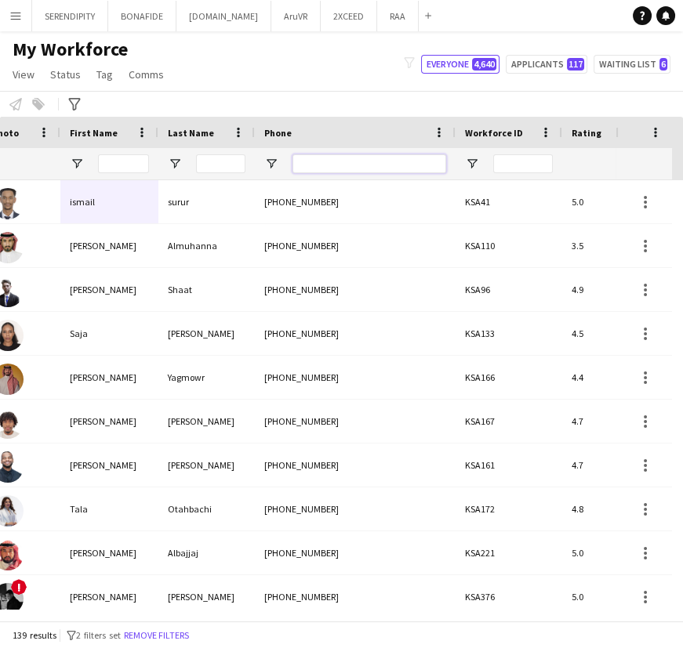
scroll to position [0, 122]
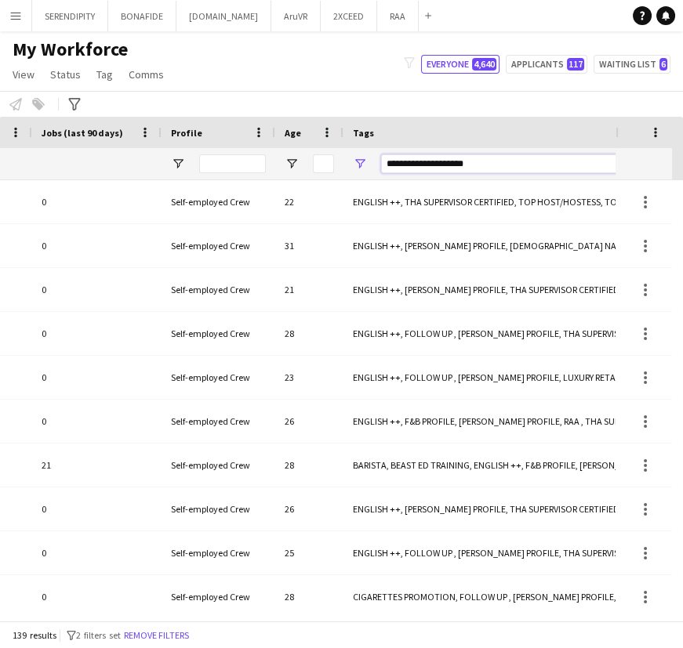
drag, startPoint x: 473, startPoint y: 158, endPoint x: 354, endPoint y: 164, distance: 118.5
click at [354, 164] on div "**********" at bounding box center [599, 163] width 513 height 31
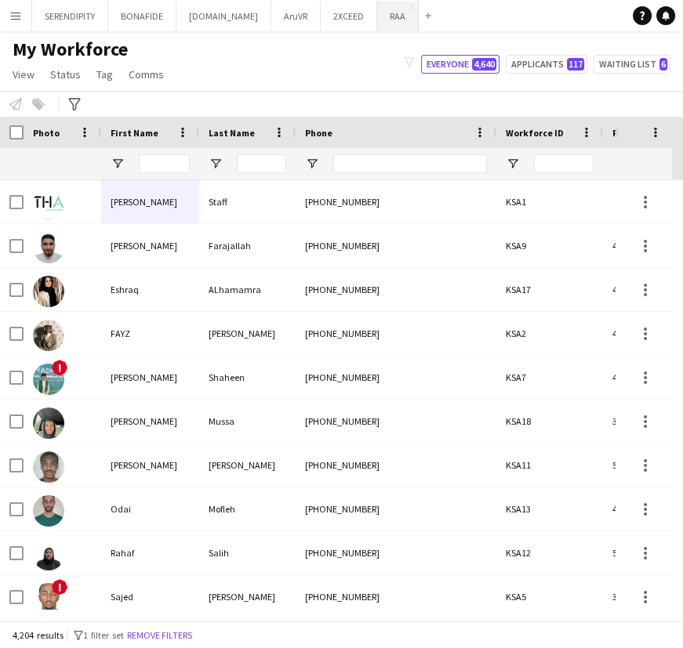
click at [377, 12] on button "RAA Close" at bounding box center [398, 16] width 42 height 31
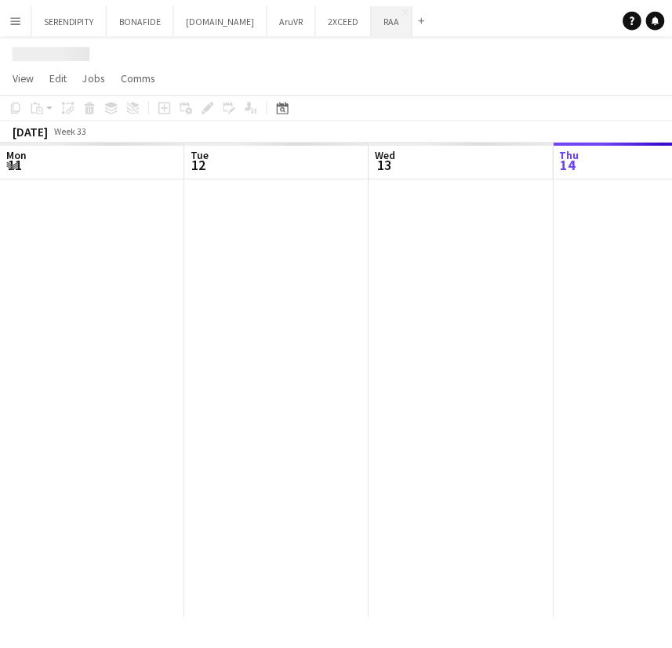
scroll to position [0, 375]
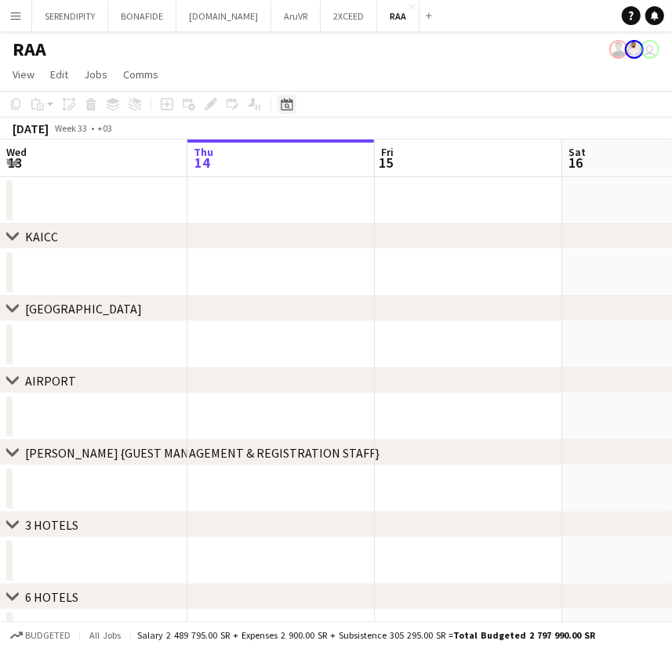
click at [286, 107] on icon "Date picker" at bounding box center [287, 104] width 13 height 13
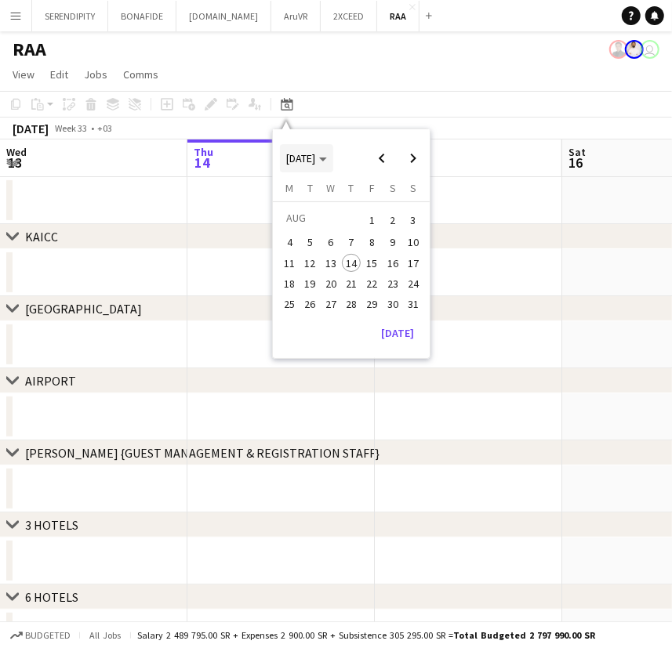
click at [327, 157] on span "[DATE]" at bounding box center [306, 158] width 41 height 14
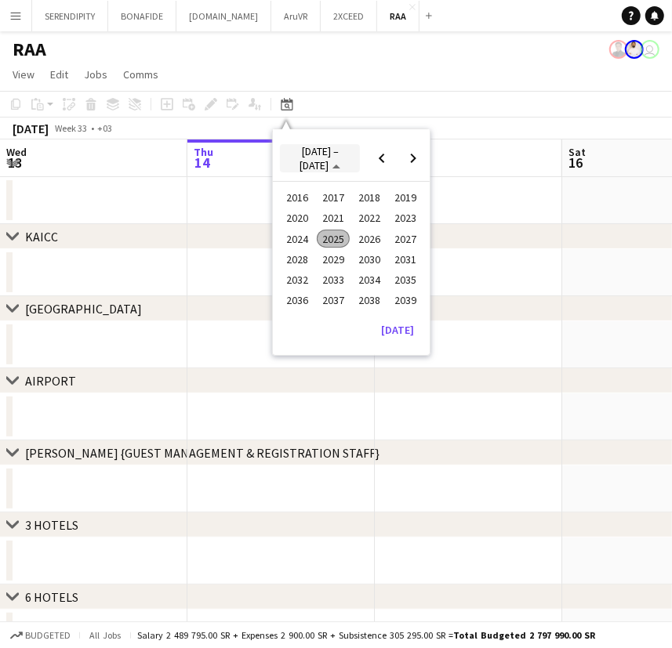
click at [310, 160] on span "[DATE] – [DATE]" at bounding box center [318, 158] width 39 height 28
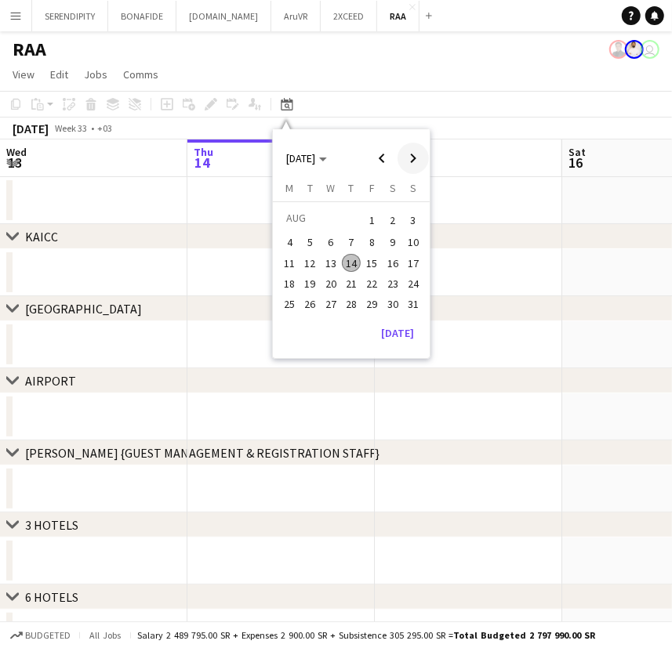
click at [410, 158] on span "Next month" at bounding box center [412, 158] width 31 height 31
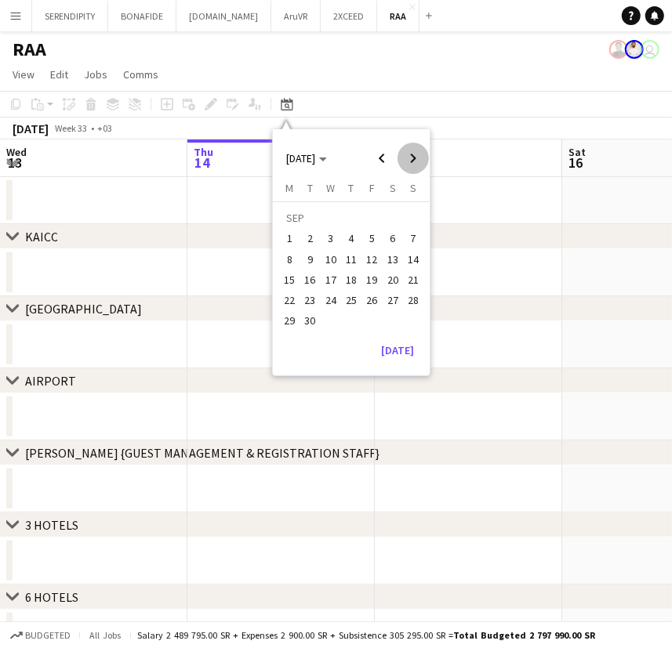
click at [410, 158] on span "Next month" at bounding box center [412, 158] width 31 height 31
click at [383, 299] on span "25" at bounding box center [392, 300] width 19 height 19
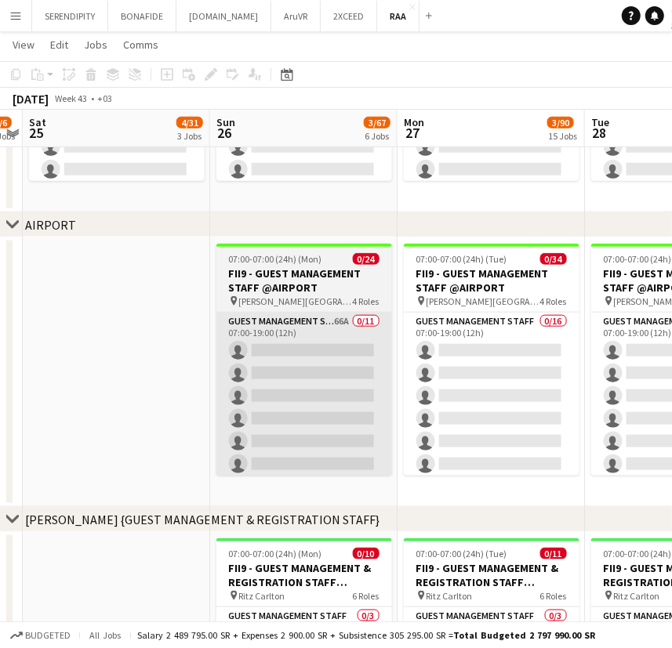
scroll to position [618, 0]
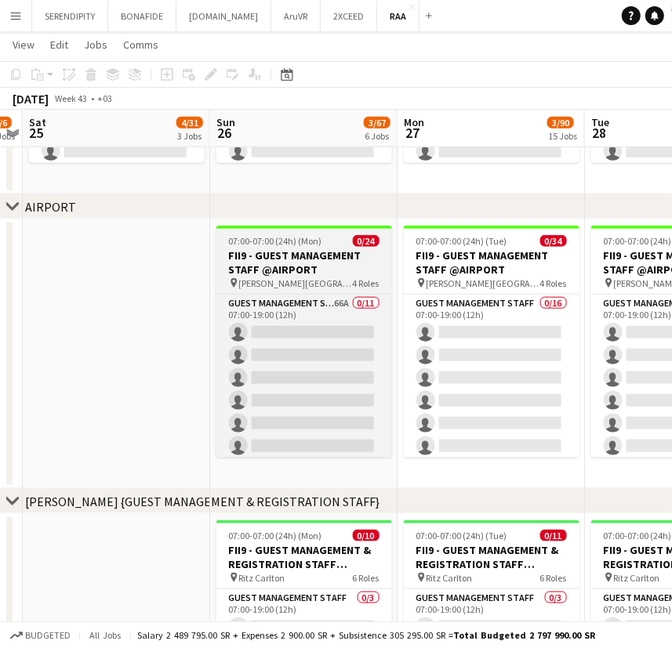
click at [310, 279] on span "[PERSON_NAME][GEOGRAPHIC_DATA]" at bounding box center [296, 283] width 114 height 12
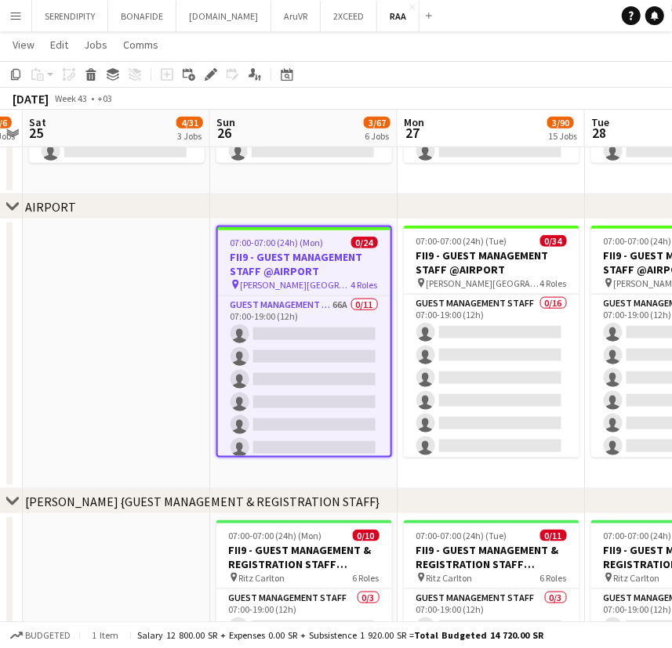
click at [317, 281] on span "[PERSON_NAME][GEOGRAPHIC_DATA]" at bounding box center [296, 285] width 111 height 12
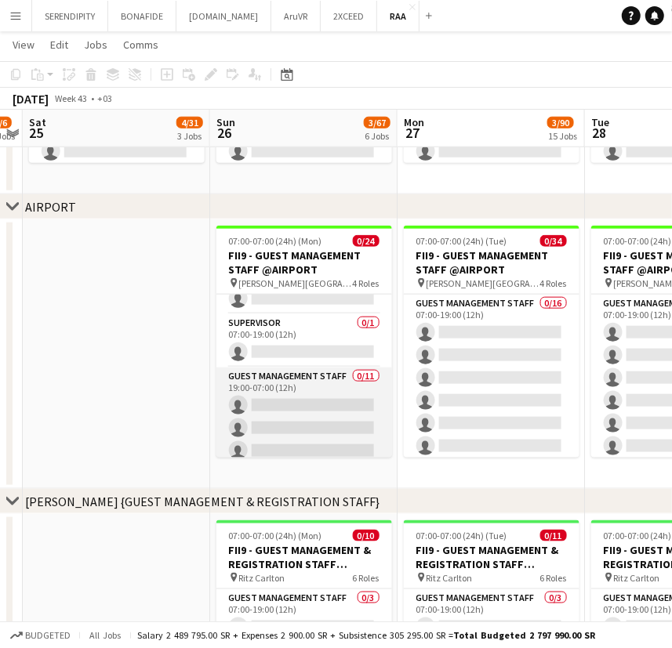
scroll to position [237, 0]
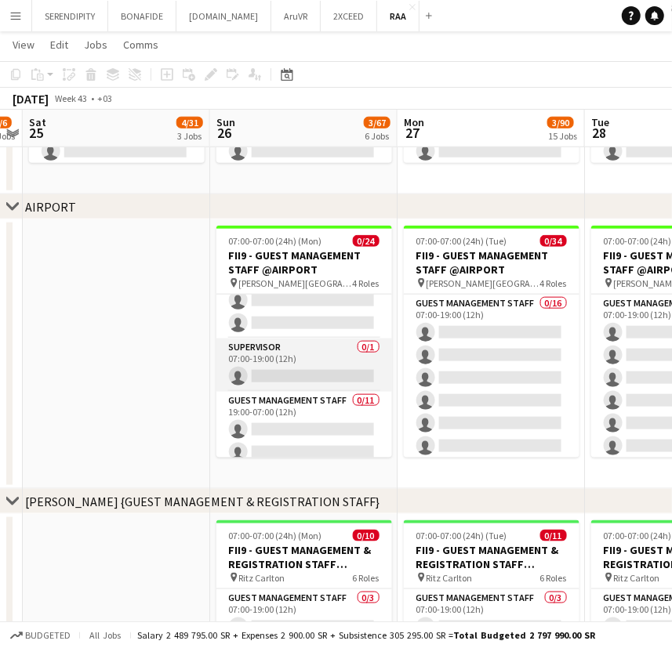
click at [314, 353] on app-card-role "Supervisor 0/1 07:00-19:00 (12h) single-neutral-actions" at bounding box center [304, 365] width 176 height 53
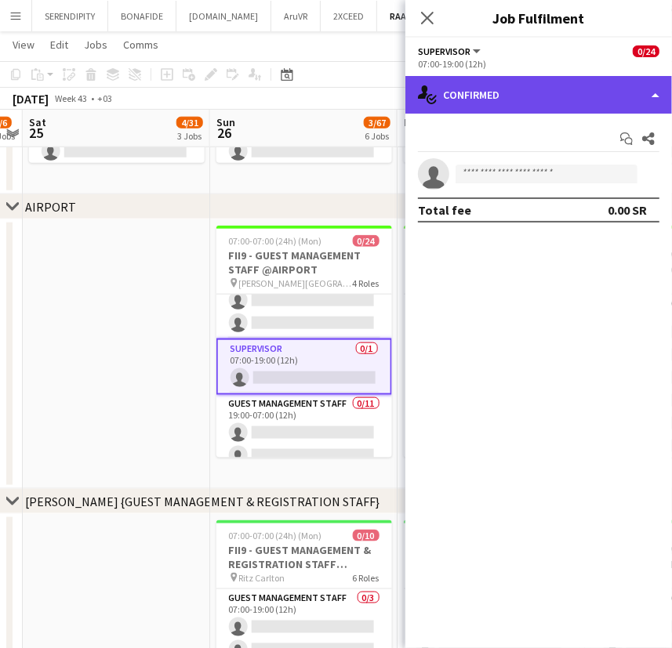
click at [542, 88] on div "single-neutral-actions-check-2 Confirmed" at bounding box center [538, 95] width 267 height 38
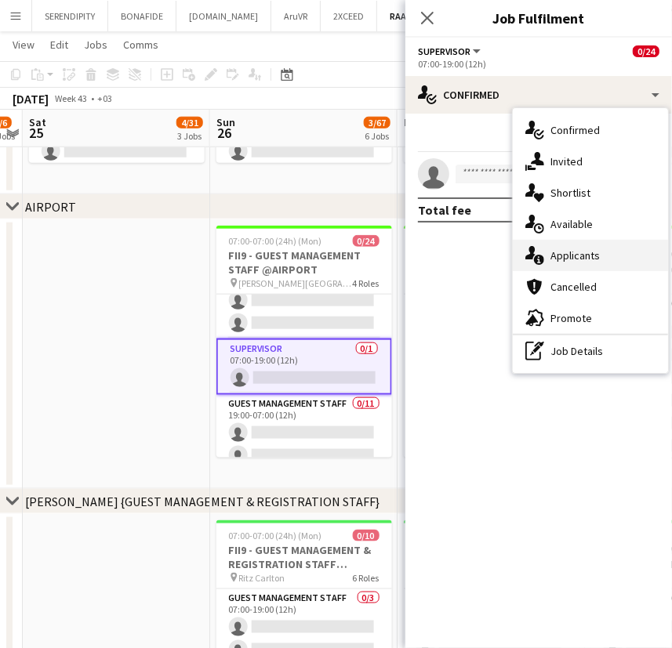
click at [623, 252] on div "single-neutral-actions-information Applicants" at bounding box center [590, 255] width 155 height 31
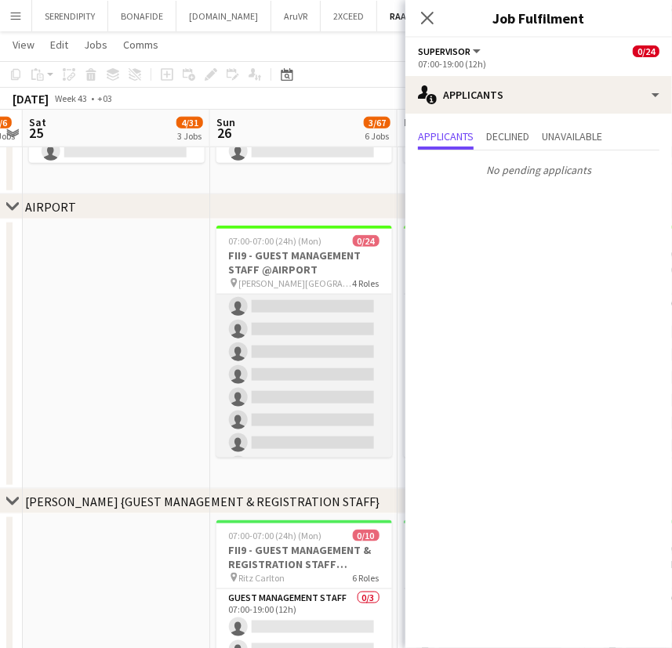
scroll to position [0, 0]
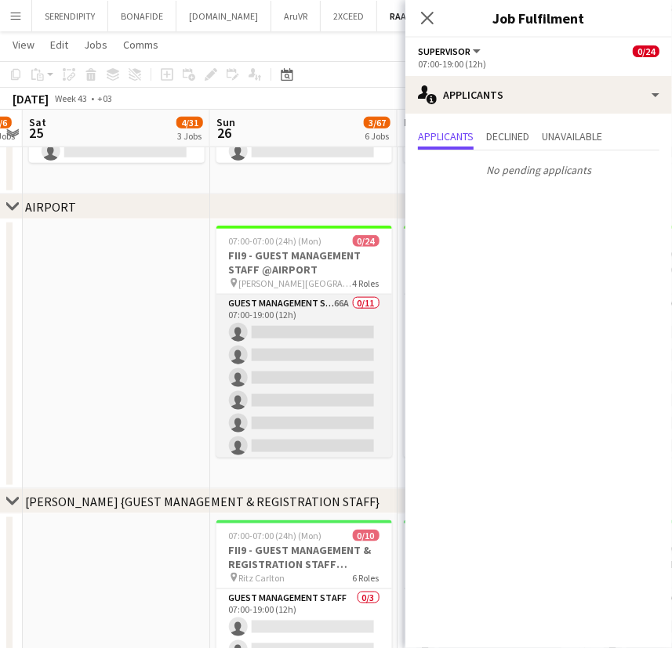
click at [312, 308] on app-card-role "Guest Management Staff 66A 0/11 07:00-19:00 (12h) single-neutral-actions single…" at bounding box center [304, 435] width 176 height 281
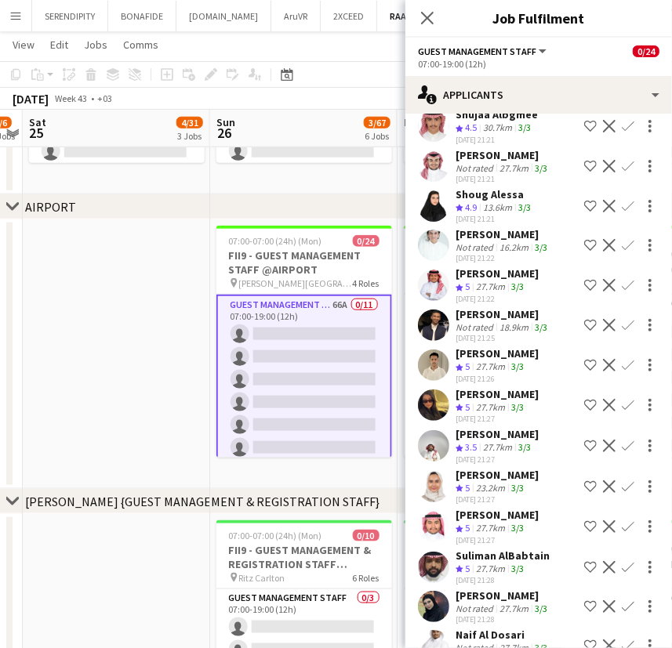
scroll to position [427, 0]
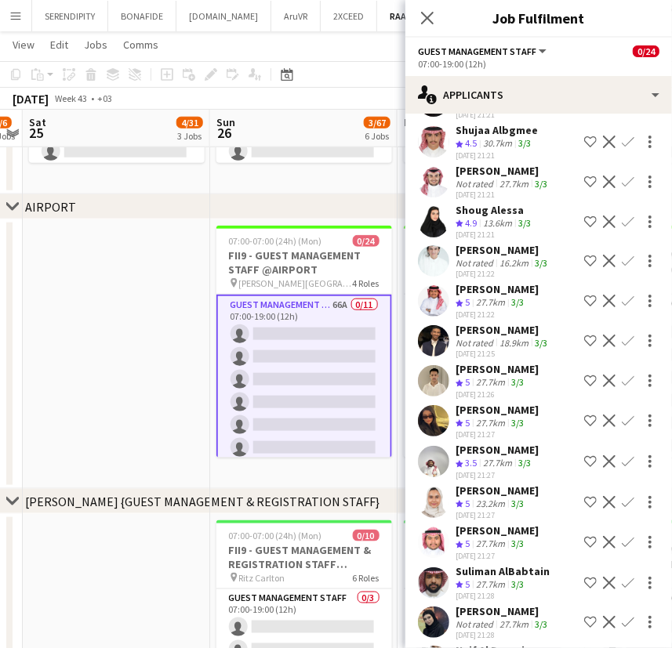
click at [433, 225] on app-user-avatar at bounding box center [433, 221] width 31 height 31
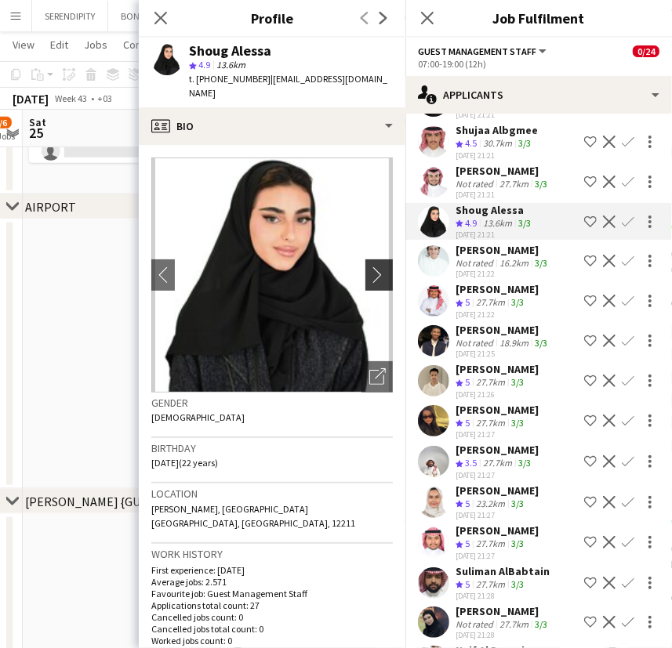
click at [365, 259] on button "chevron-right" at bounding box center [380, 274] width 31 height 31
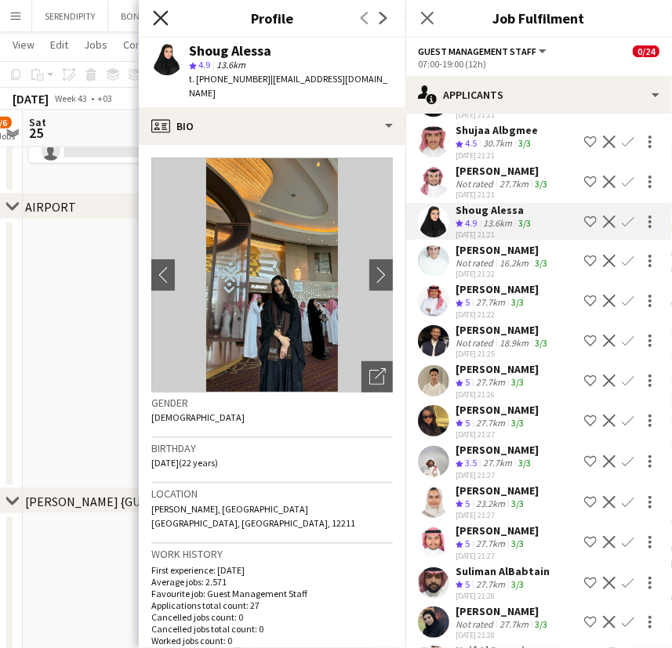
click at [164, 21] on icon at bounding box center [160, 17] width 15 height 15
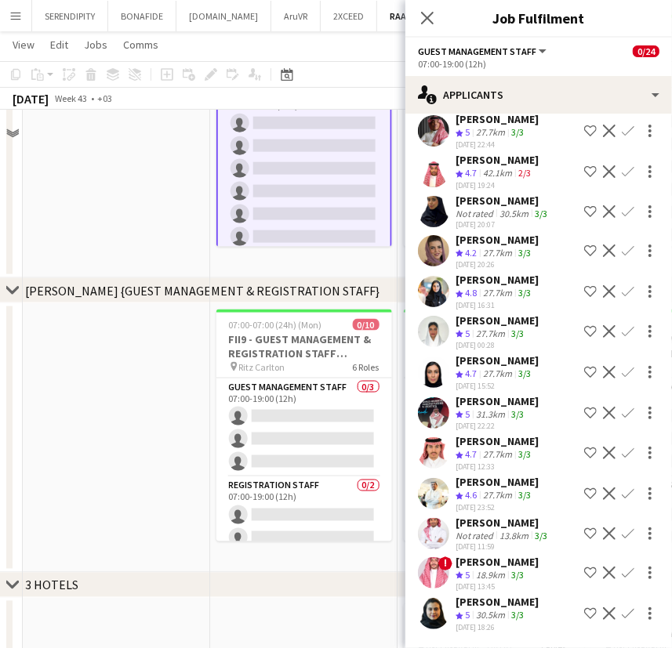
scroll to position [831, 0]
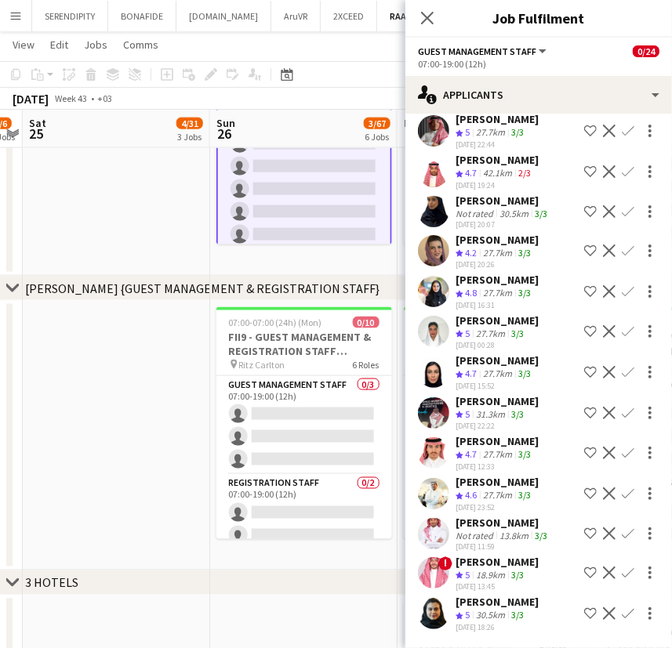
click at [439, 575] on app-user-avatar at bounding box center [433, 572] width 31 height 31
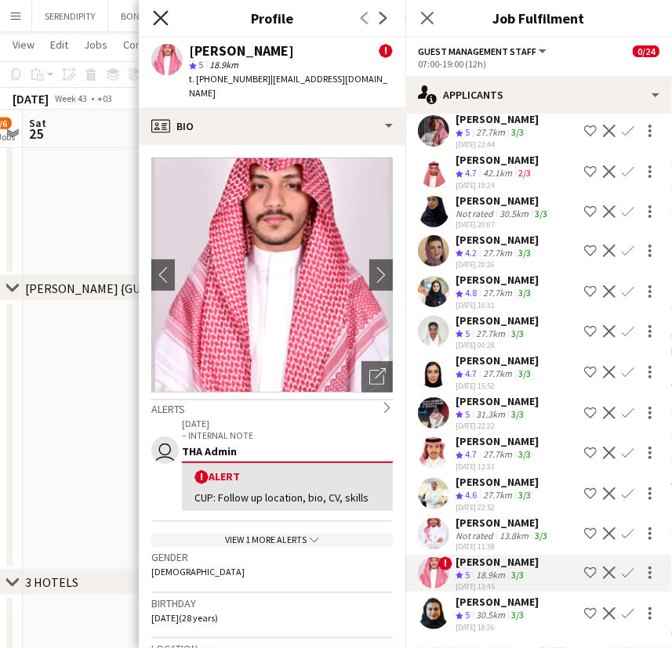
click at [161, 15] on icon "Close pop-in" at bounding box center [160, 17] width 15 height 15
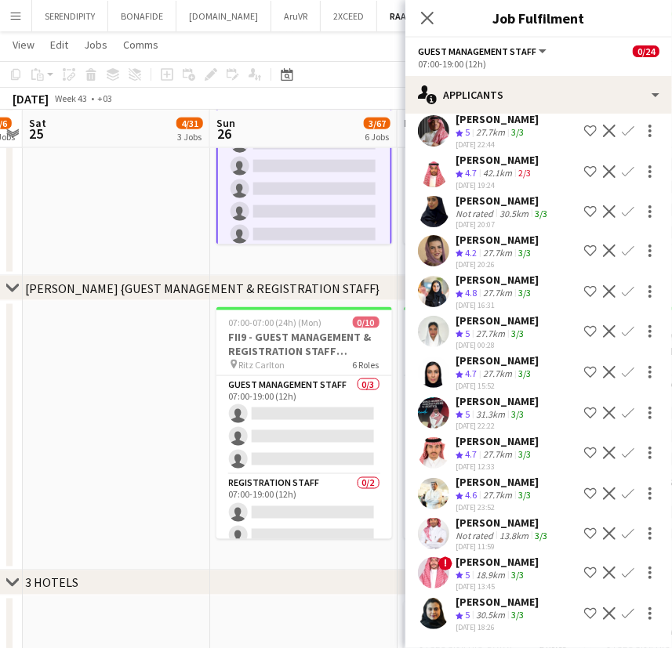
click at [484, 524] on div "[PERSON_NAME]" at bounding box center [502, 523] width 95 height 14
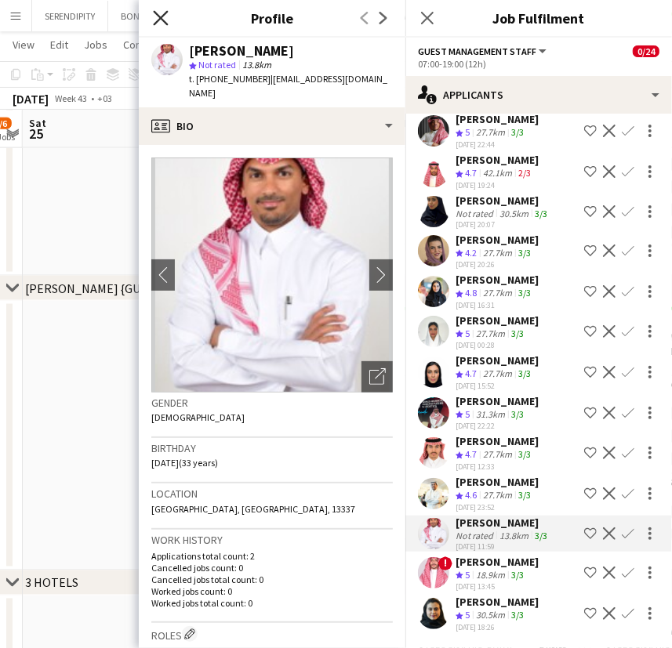
click at [158, 17] on icon "Close pop-in" at bounding box center [160, 17] width 15 height 15
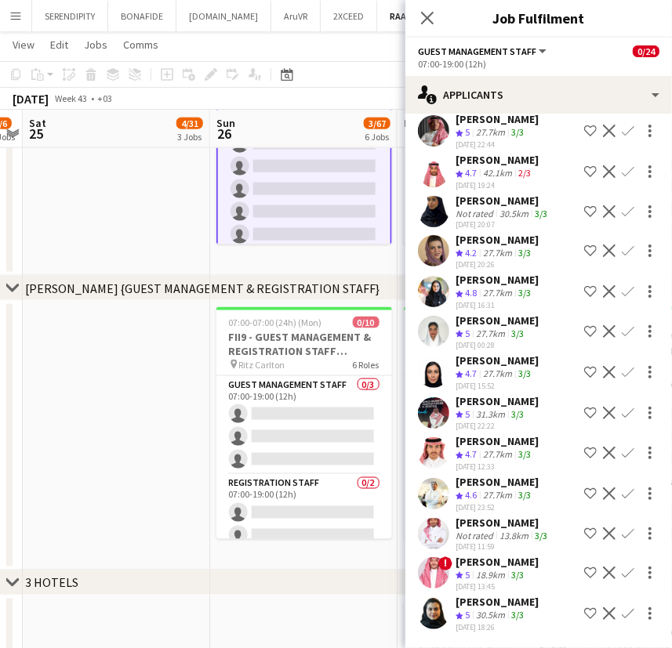
click at [499, 527] on div "[PERSON_NAME]" at bounding box center [502, 523] width 95 height 14
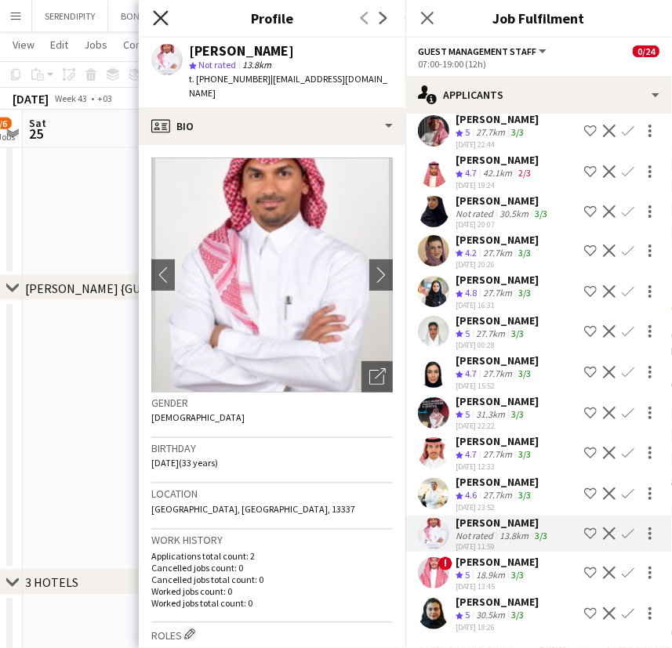
click at [161, 19] on icon at bounding box center [160, 17] width 15 height 15
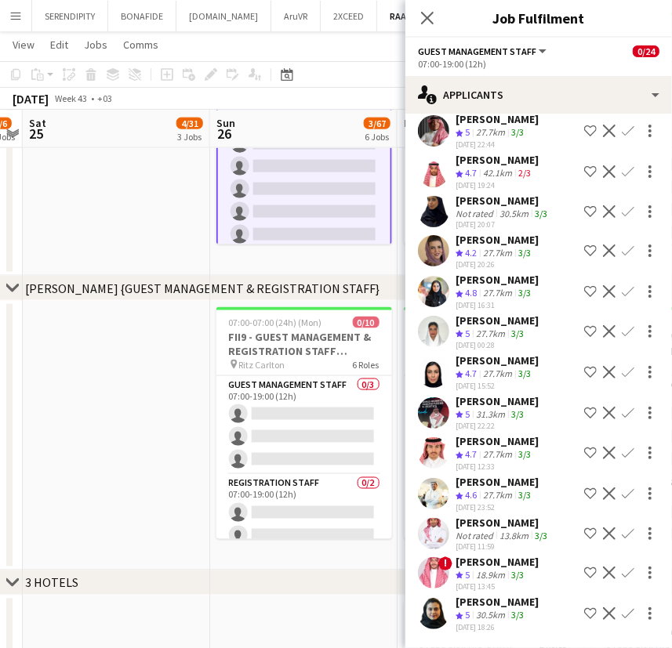
click at [493, 488] on div "[PERSON_NAME]" at bounding box center [496, 482] width 83 height 14
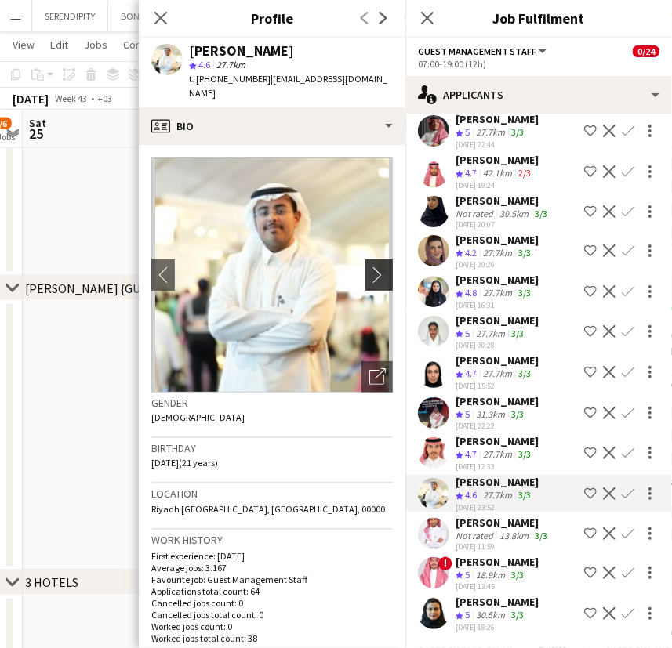
click at [374, 267] on app-icon "chevron-right" at bounding box center [381, 275] width 24 height 16
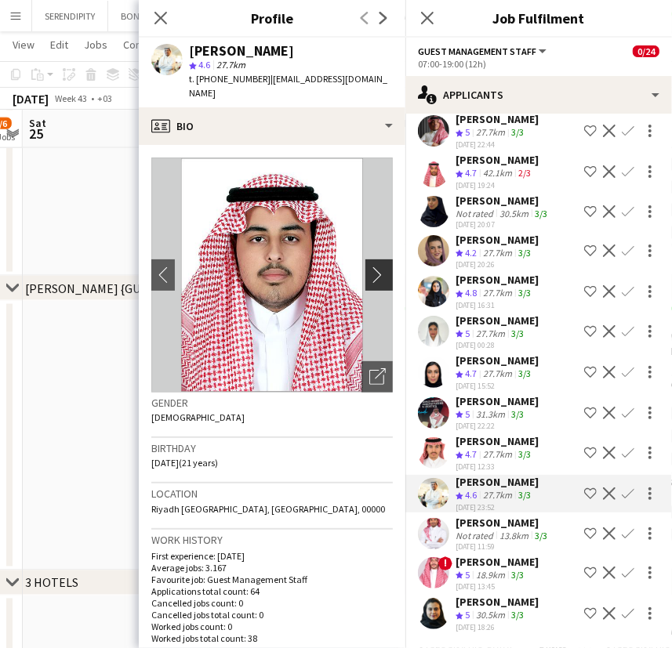
click at [370, 267] on app-icon "chevron-right" at bounding box center [381, 275] width 24 height 16
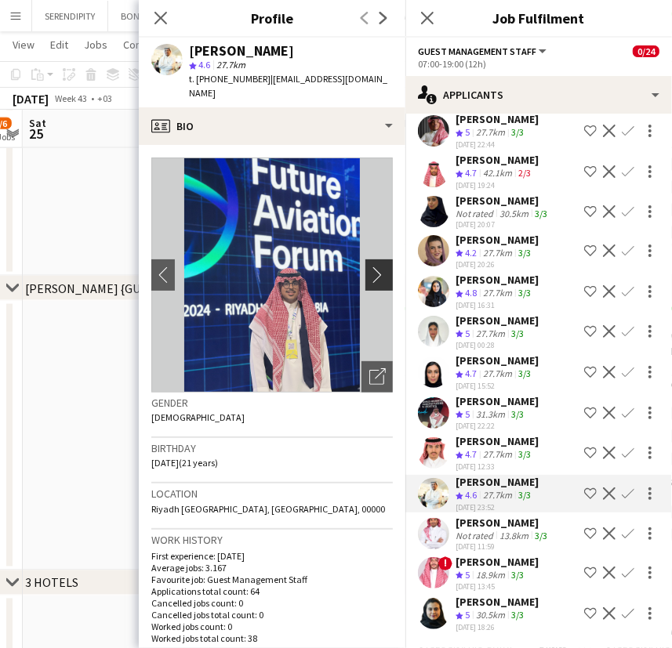
click at [370, 267] on app-icon "chevron-right" at bounding box center [381, 275] width 24 height 16
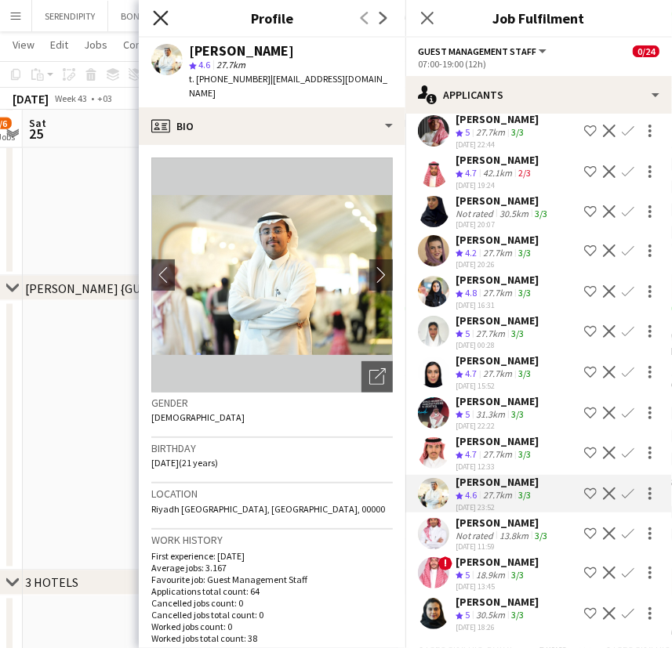
click at [165, 20] on icon "Close pop-in" at bounding box center [160, 17] width 15 height 15
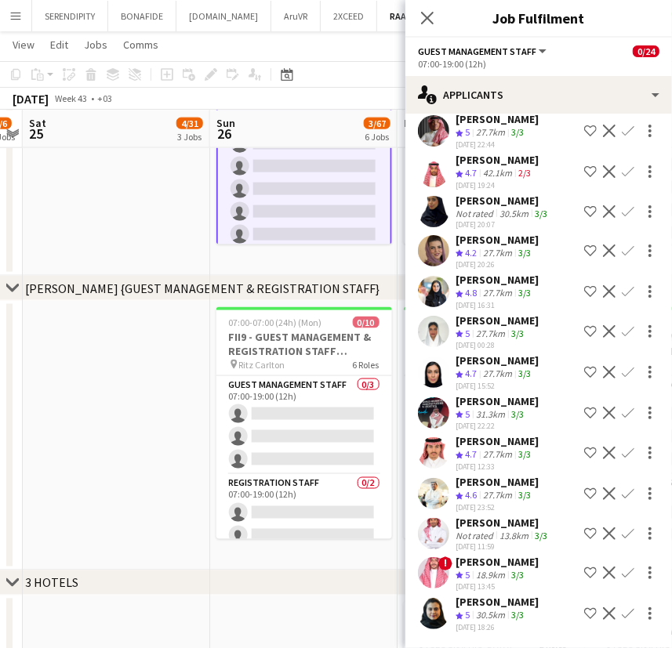
click at [584, 495] on app-icon "Shortlist crew" at bounding box center [590, 494] width 13 height 13
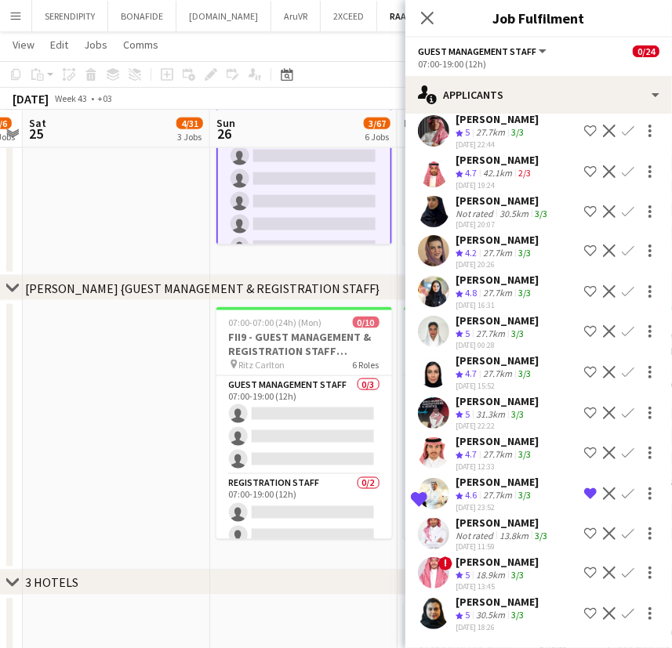
click at [584, 573] on app-icon "Shortlist crew" at bounding box center [590, 573] width 13 height 13
click at [502, 448] on div "[PERSON_NAME]" at bounding box center [496, 441] width 83 height 14
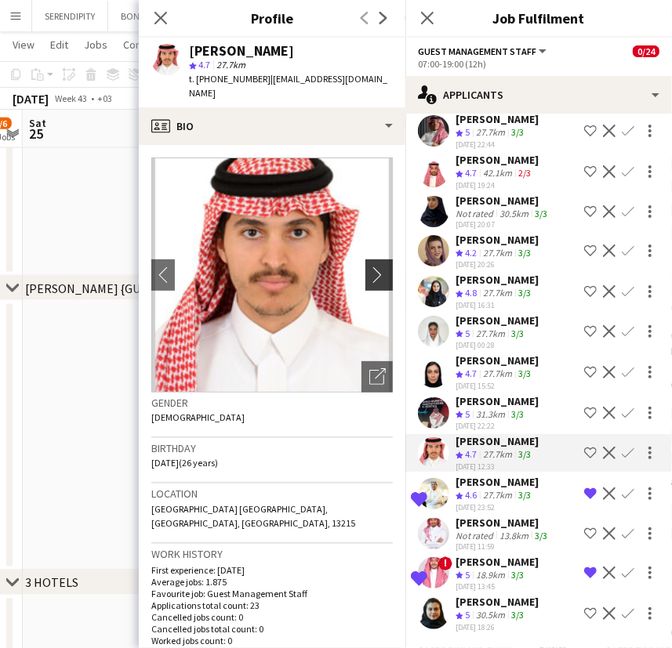
click at [369, 267] on app-icon "chevron-right" at bounding box center [381, 275] width 24 height 16
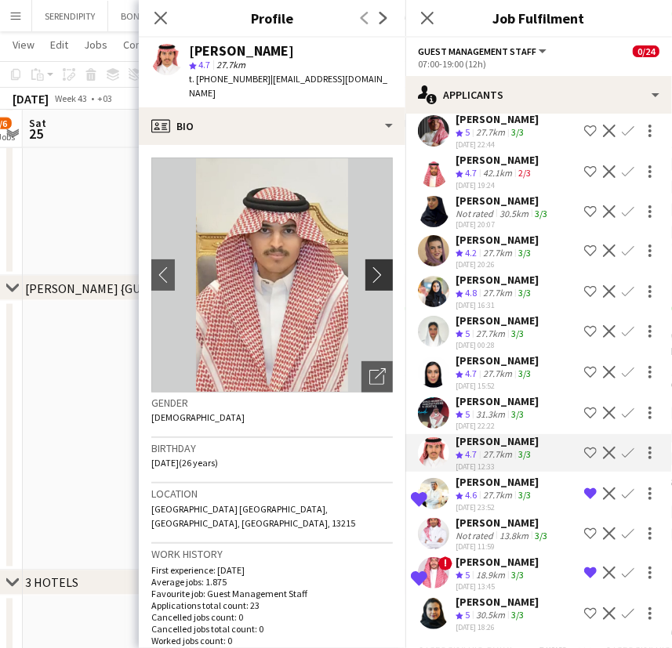
click at [369, 267] on app-icon "chevron-right" at bounding box center [381, 275] width 24 height 16
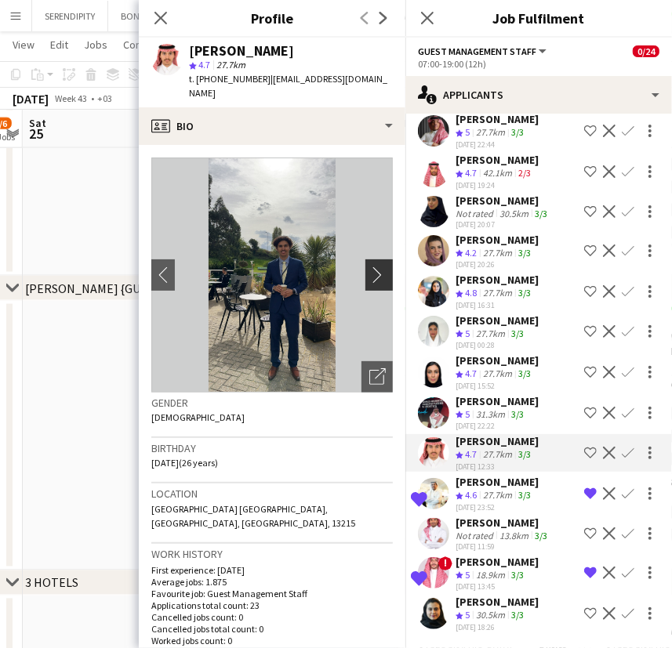
click at [369, 267] on app-icon "chevron-right" at bounding box center [381, 275] width 24 height 16
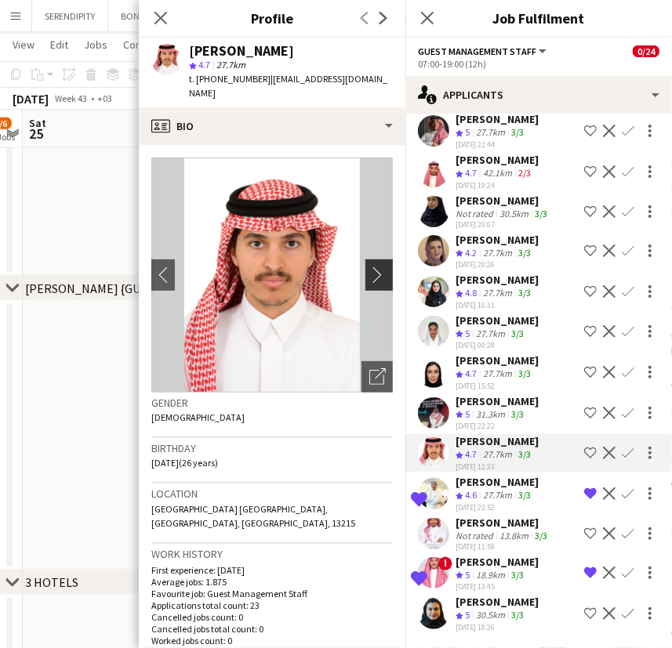
click at [369, 267] on app-icon "chevron-right" at bounding box center [381, 275] width 24 height 16
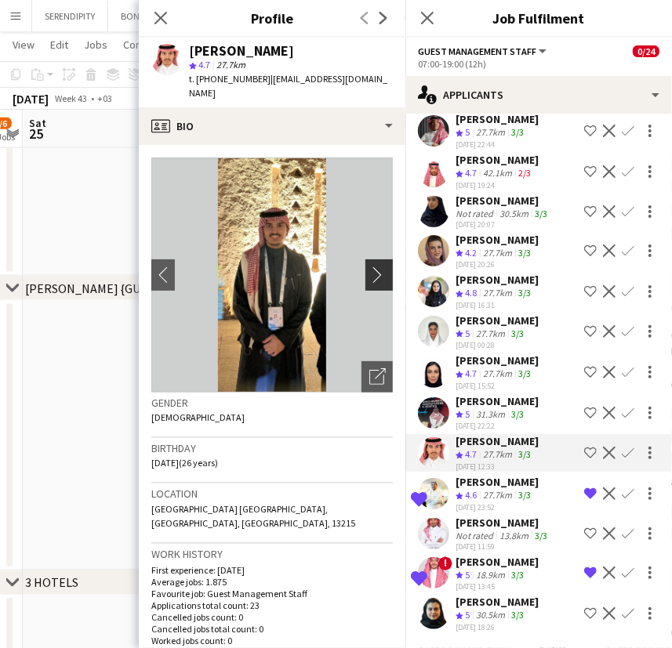
click at [369, 267] on app-icon "chevron-right" at bounding box center [381, 275] width 24 height 16
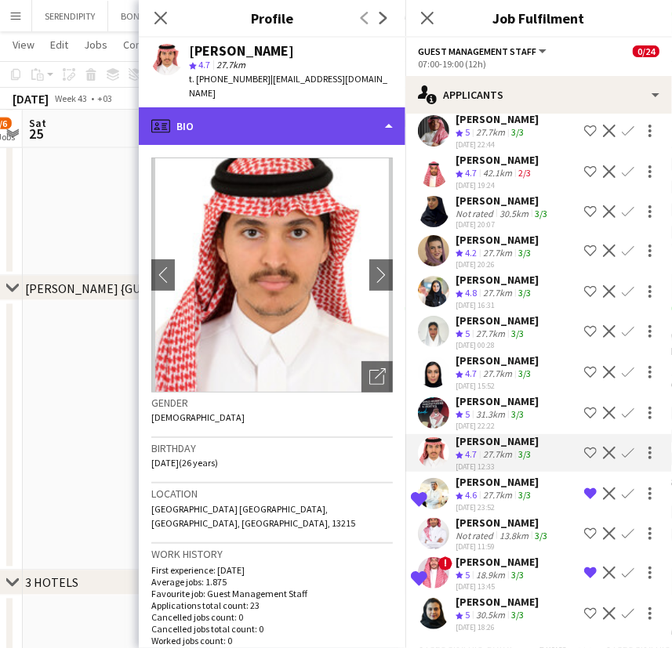
click at [288, 110] on div "profile Bio" at bounding box center [272, 126] width 267 height 38
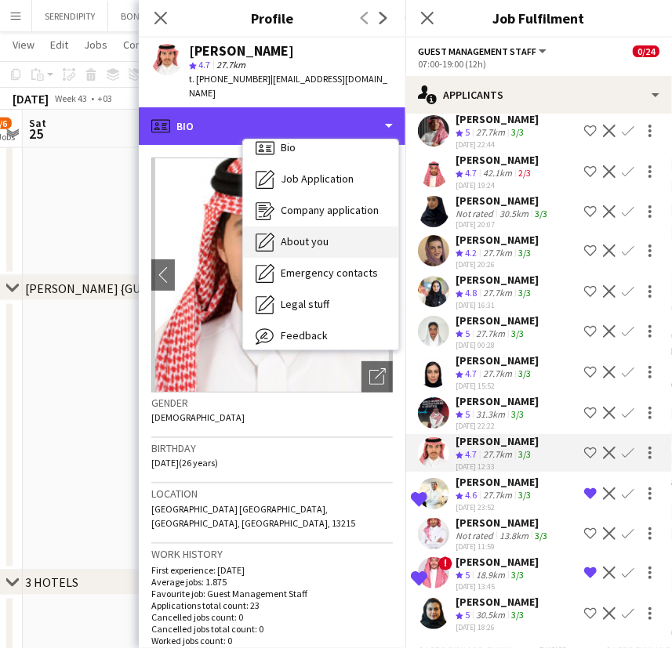
scroll to position [53, 0]
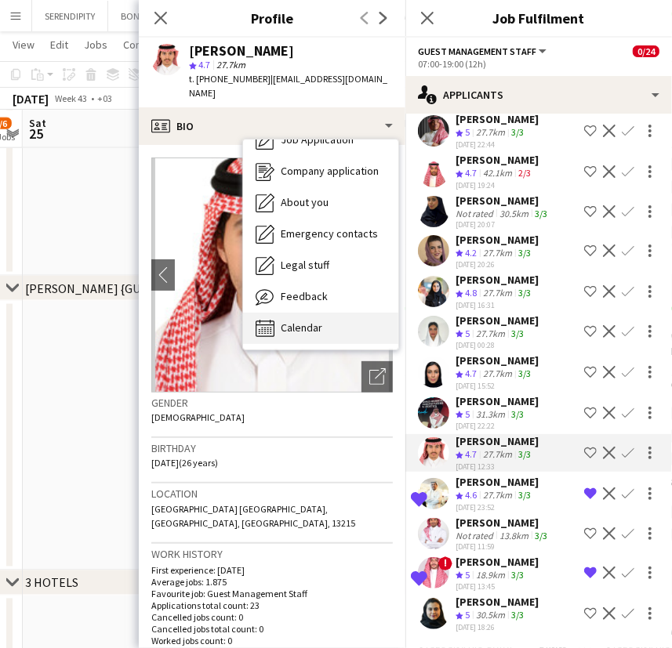
click at [338, 313] on div "Calendar Calendar" at bounding box center [320, 328] width 155 height 31
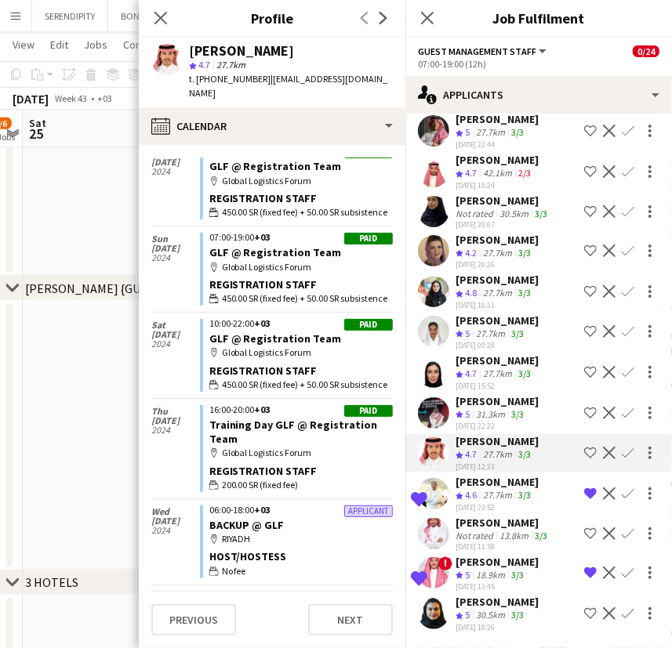
scroll to position [4100, 0]
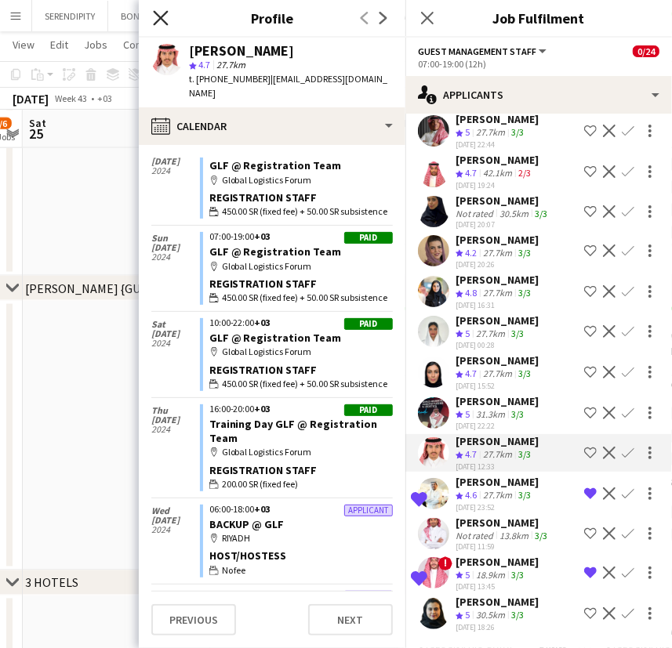
click at [158, 20] on icon at bounding box center [160, 17] width 15 height 15
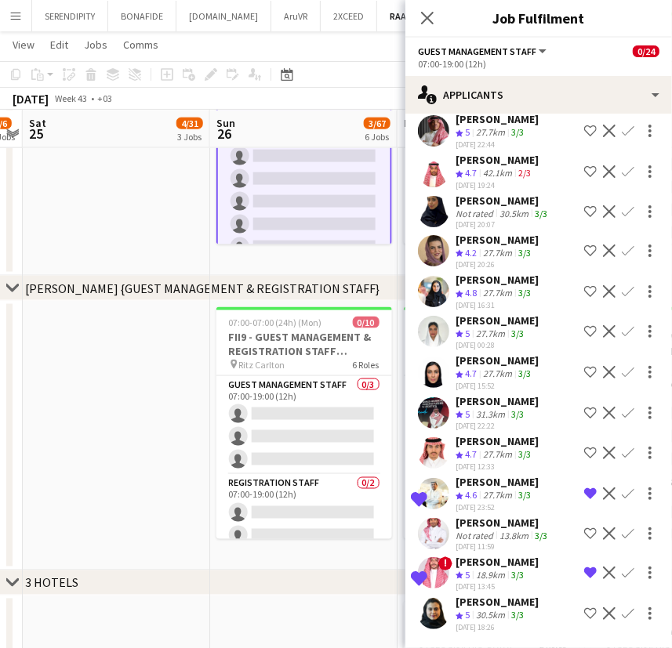
click at [475, 401] on div "[PERSON_NAME]" at bounding box center [496, 401] width 83 height 14
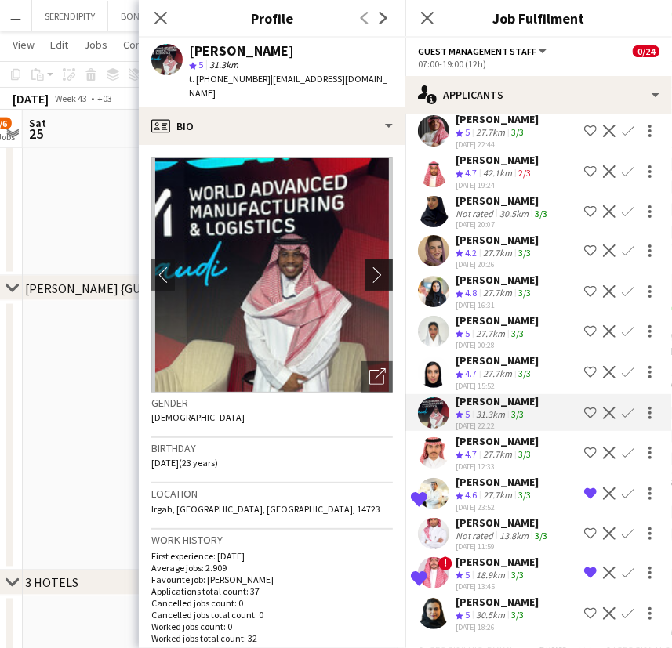
click at [370, 267] on app-icon "chevron-right" at bounding box center [381, 275] width 24 height 16
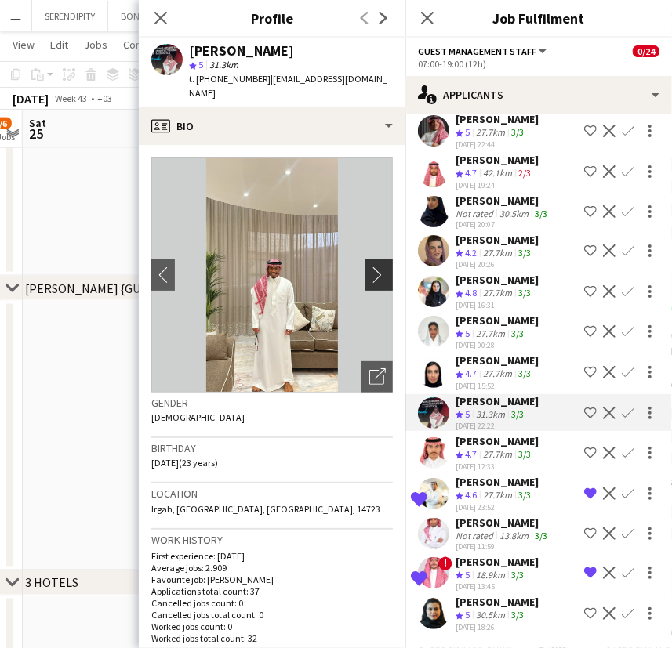
click at [370, 267] on app-icon "chevron-right" at bounding box center [381, 275] width 24 height 16
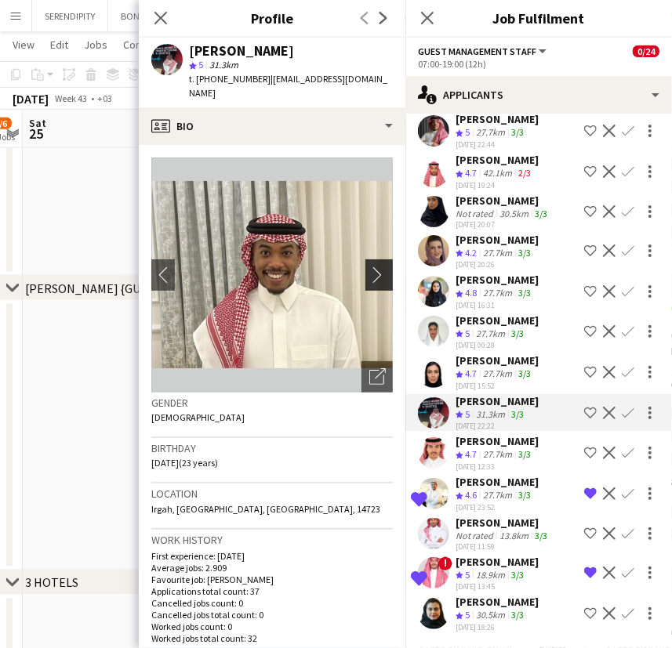
click at [369, 267] on app-icon "chevron-right" at bounding box center [381, 275] width 24 height 16
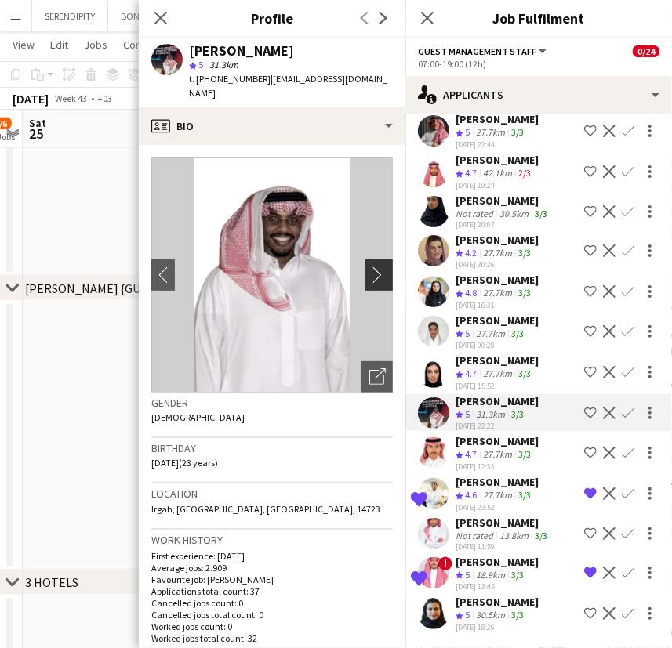
click at [369, 267] on app-icon "chevron-right" at bounding box center [381, 275] width 24 height 16
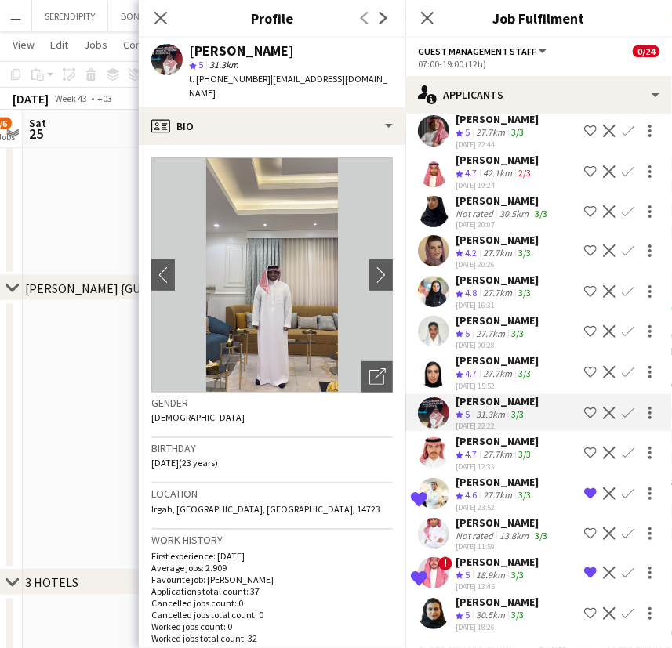
click at [473, 366] on div "[PERSON_NAME]" at bounding box center [496, 361] width 83 height 14
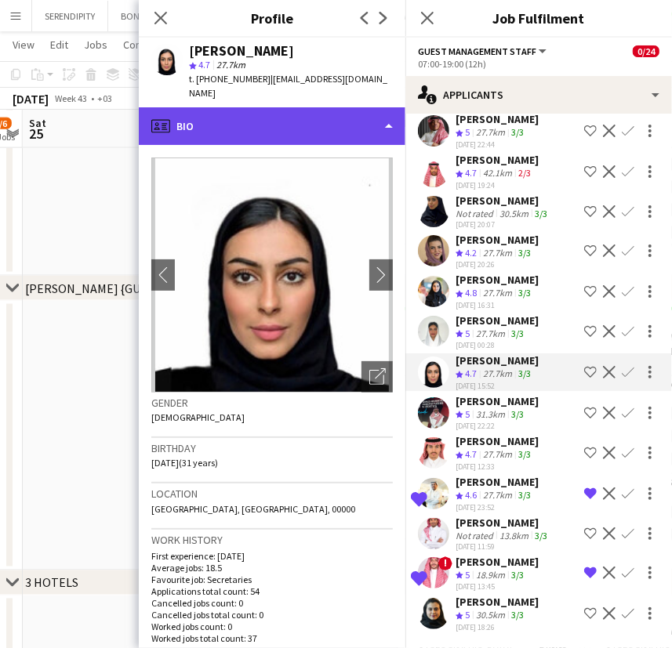
click at [277, 116] on div "profile Bio" at bounding box center [272, 126] width 267 height 38
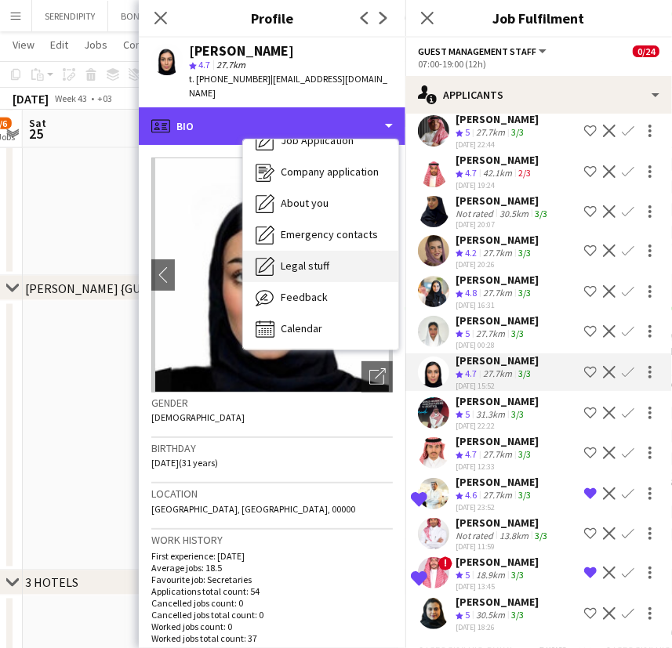
scroll to position [53, 0]
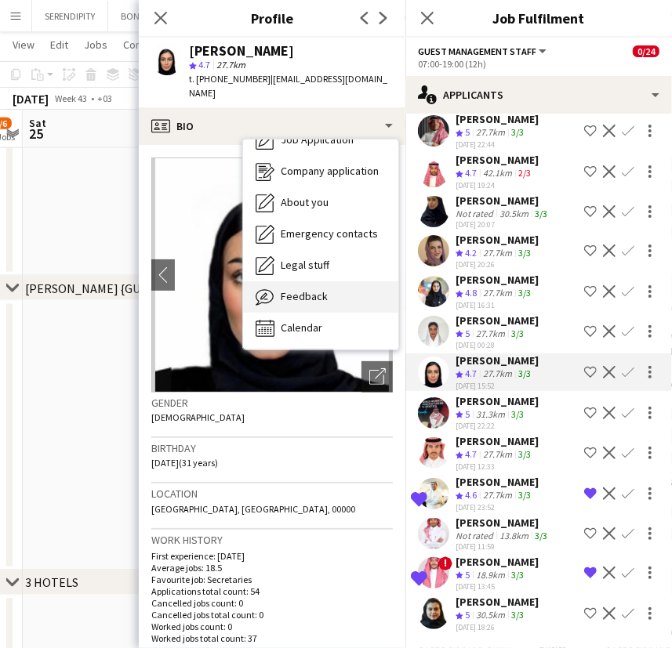
click at [329, 281] on div "Feedback Feedback" at bounding box center [320, 296] width 155 height 31
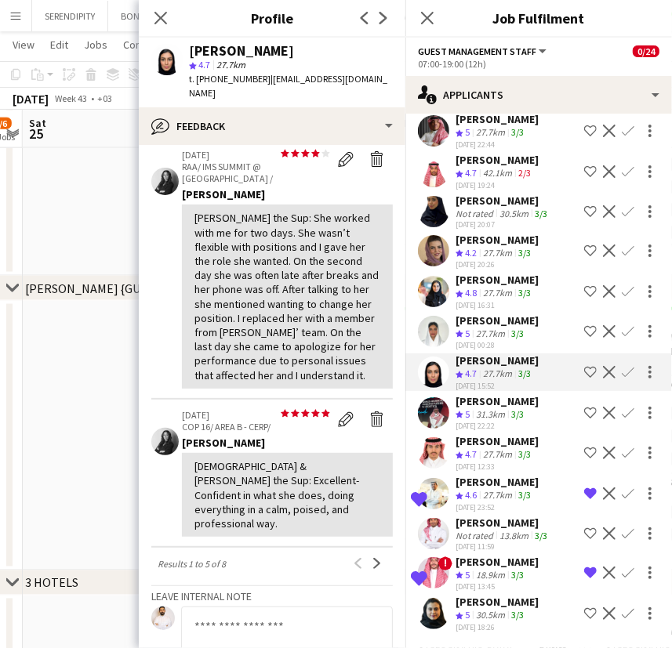
scroll to position [499, 0]
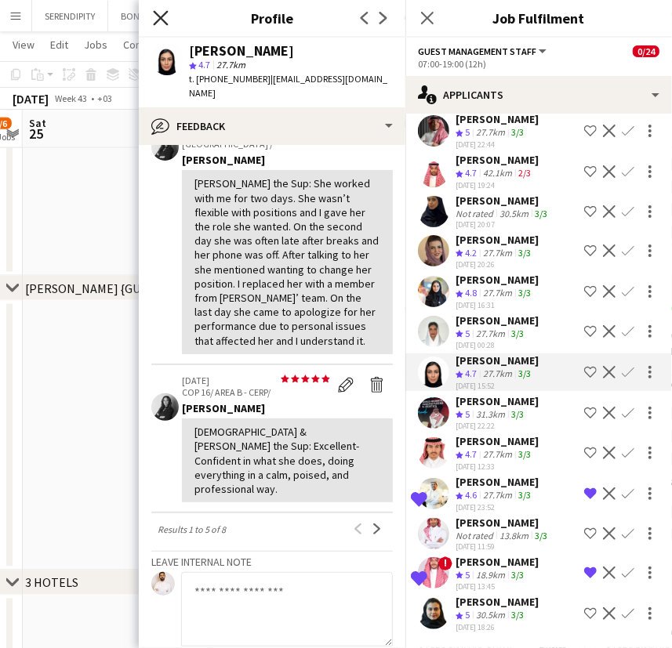
click at [163, 21] on icon "Close pop-in" at bounding box center [160, 17] width 15 height 15
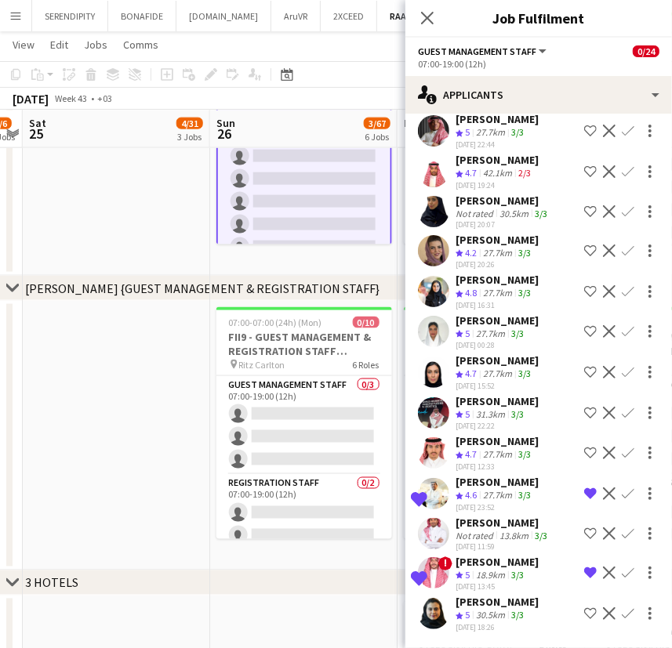
click at [584, 375] on app-icon "Shortlist crew" at bounding box center [590, 372] width 13 height 13
click at [491, 328] on div "[PERSON_NAME]" at bounding box center [496, 321] width 83 height 14
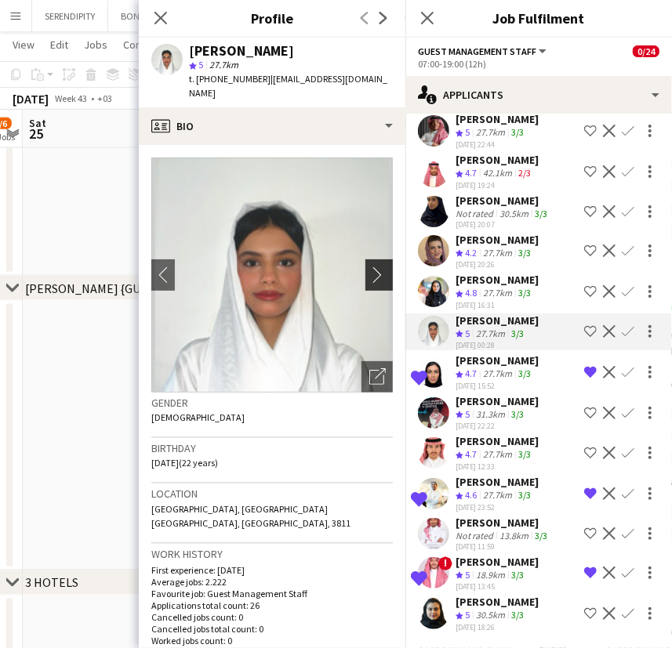
click at [369, 267] on app-icon "chevron-right" at bounding box center [381, 275] width 24 height 16
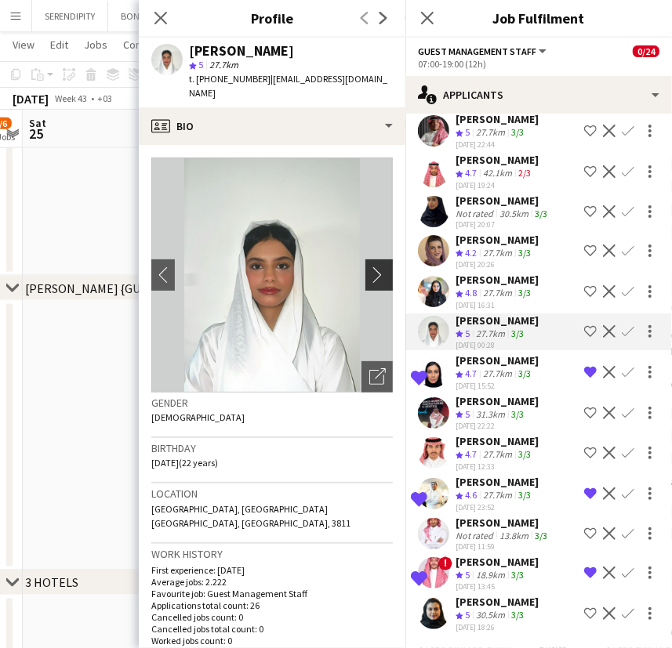
click at [369, 267] on app-icon "chevron-right" at bounding box center [381, 275] width 24 height 16
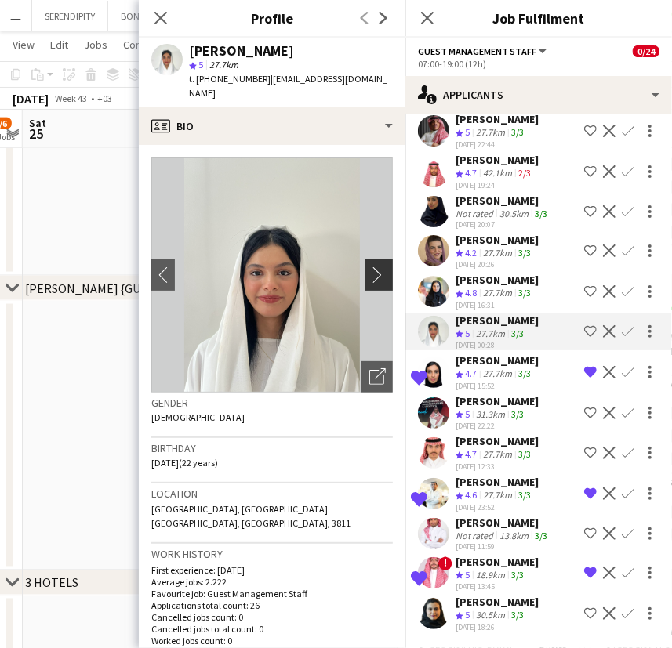
click at [369, 267] on app-icon "chevron-right" at bounding box center [381, 275] width 24 height 16
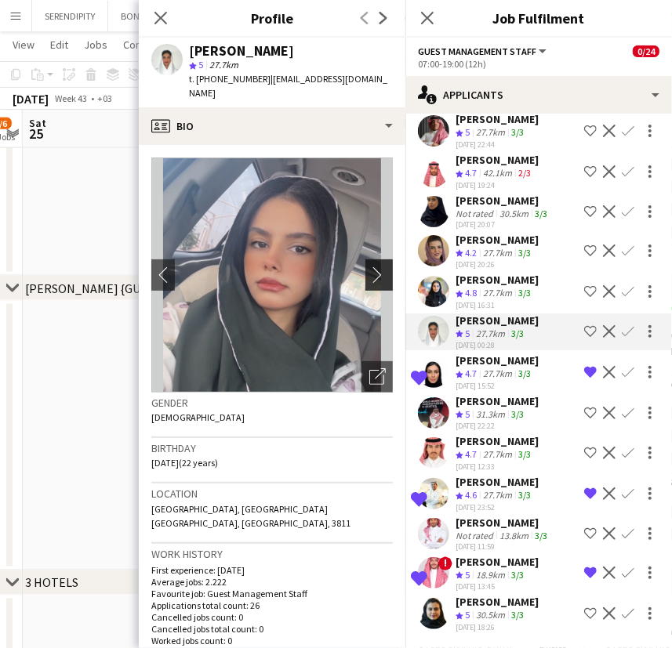
click at [369, 267] on app-icon "chevron-right" at bounding box center [381, 275] width 24 height 16
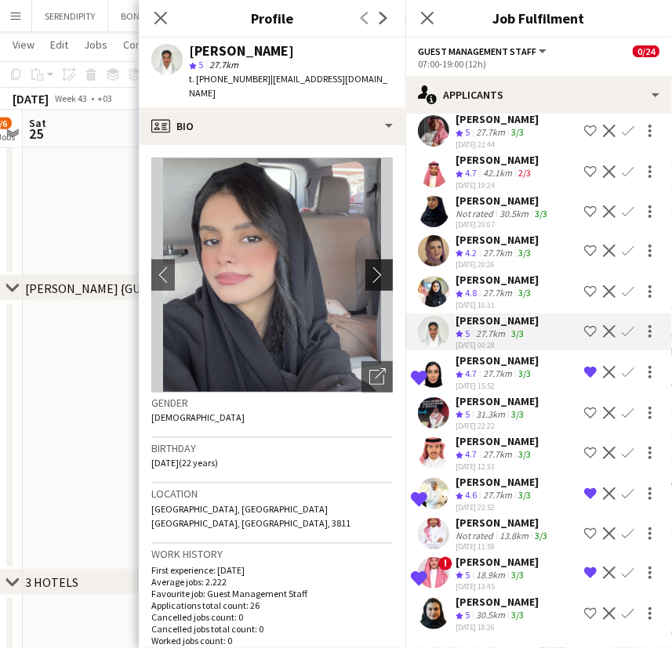
click at [369, 267] on app-icon "chevron-right" at bounding box center [381, 275] width 24 height 16
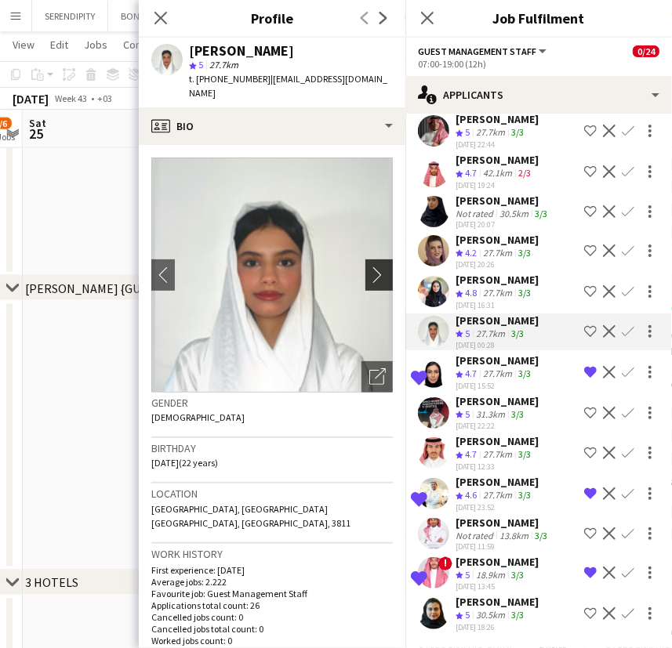
click at [369, 267] on app-icon "chevron-right" at bounding box center [381, 275] width 24 height 16
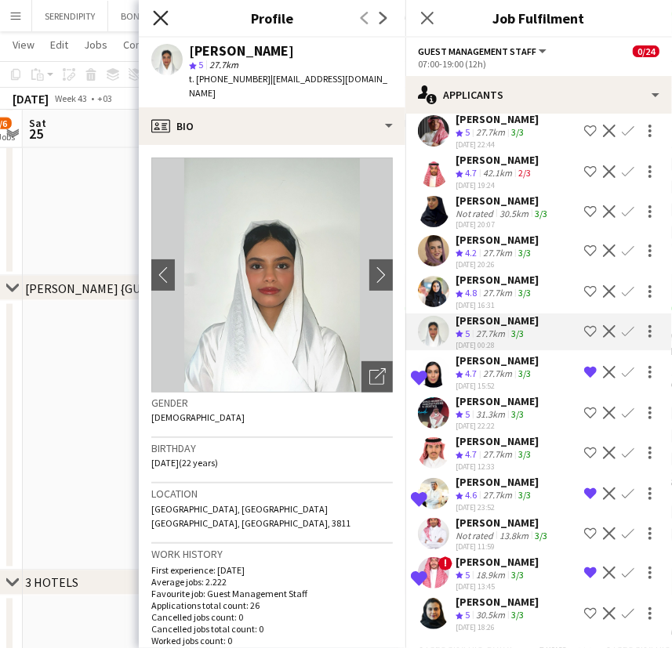
click at [159, 20] on icon at bounding box center [160, 17] width 15 height 15
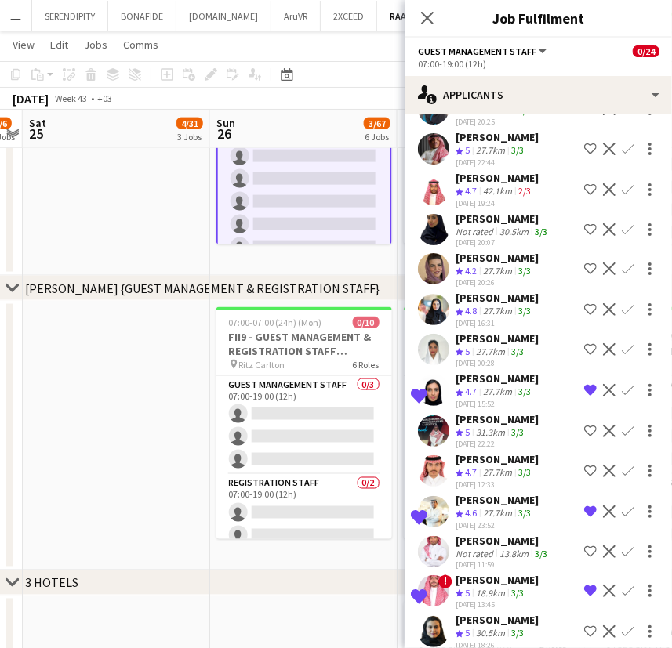
scroll to position [2109, 0]
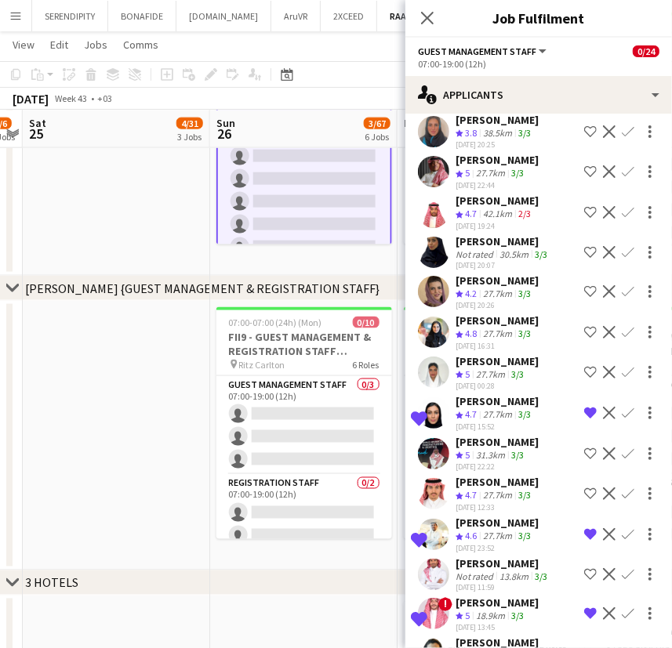
click at [485, 248] on div "[PERSON_NAME]" at bounding box center [502, 241] width 95 height 14
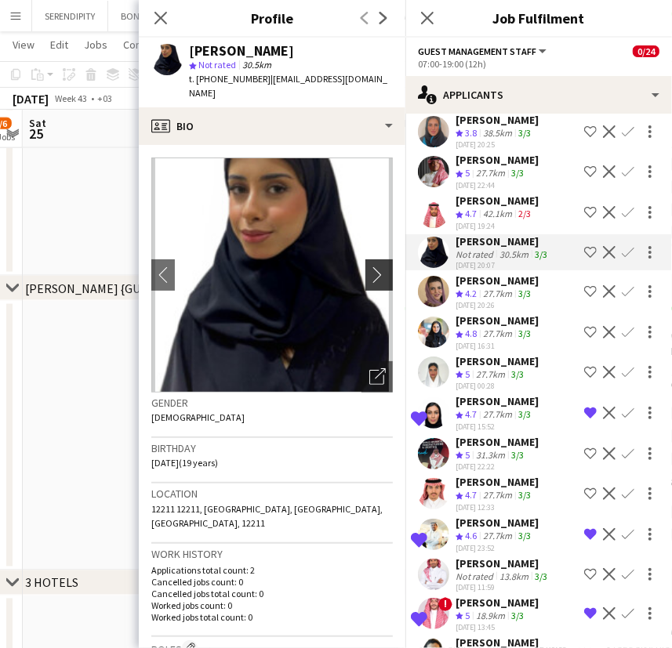
click at [365, 259] on button "chevron-right" at bounding box center [380, 274] width 31 height 31
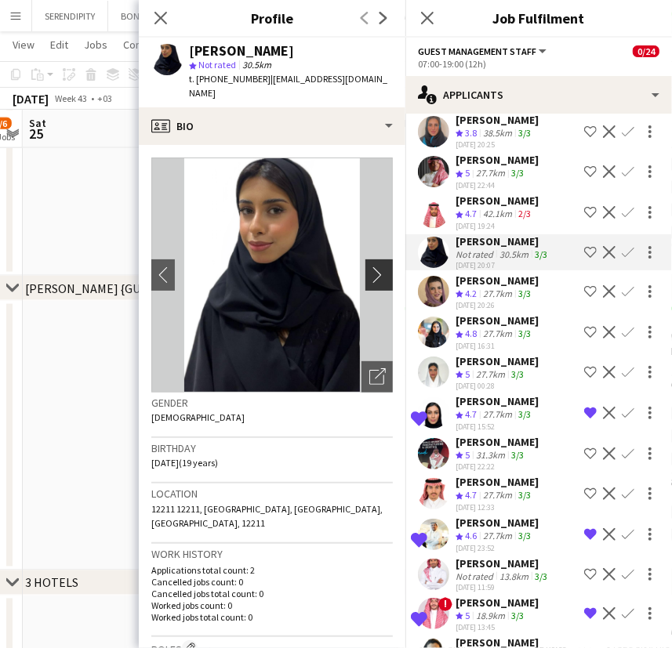
click at [369, 267] on app-icon "chevron-right" at bounding box center [381, 275] width 24 height 16
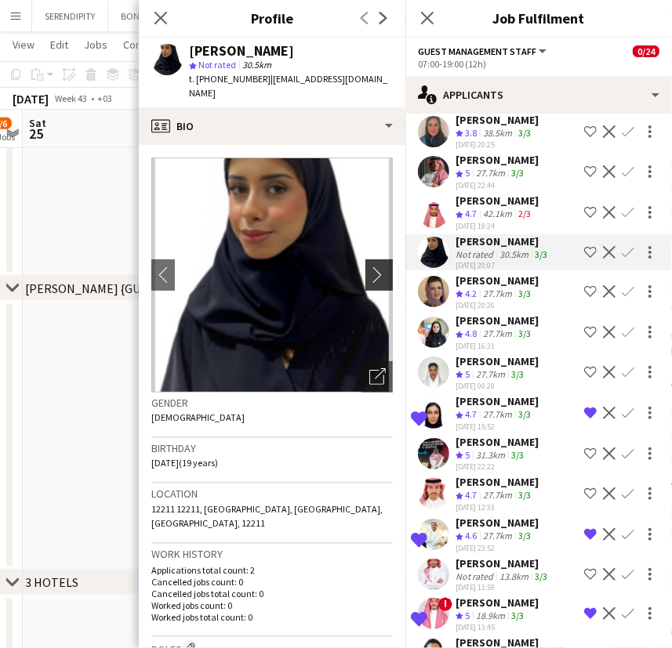
click at [369, 267] on app-icon "chevron-right" at bounding box center [381, 275] width 24 height 16
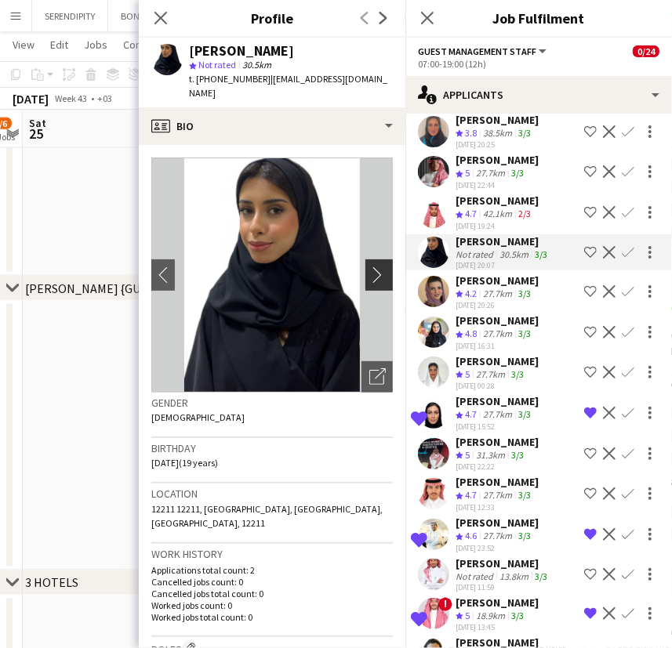
click at [367, 259] on button "chevron-right" at bounding box center [380, 274] width 31 height 31
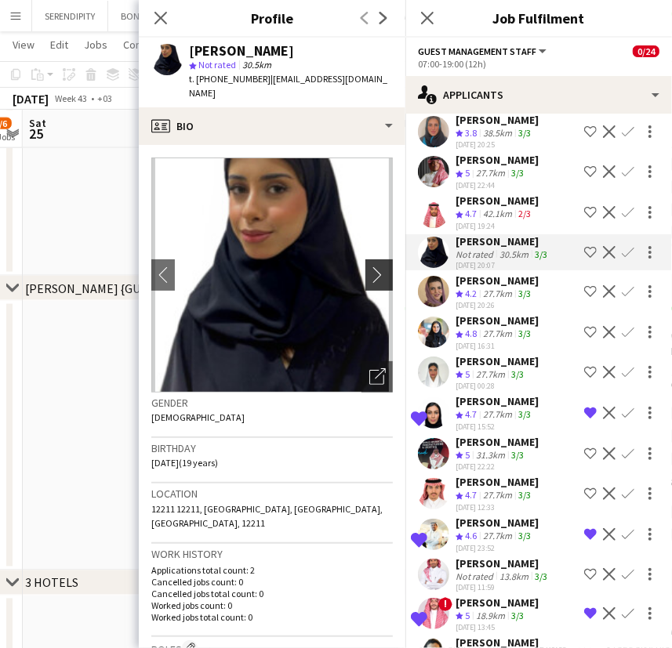
click at [367, 259] on button "chevron-right" at bounding box center [380, 274] width 31 height 31
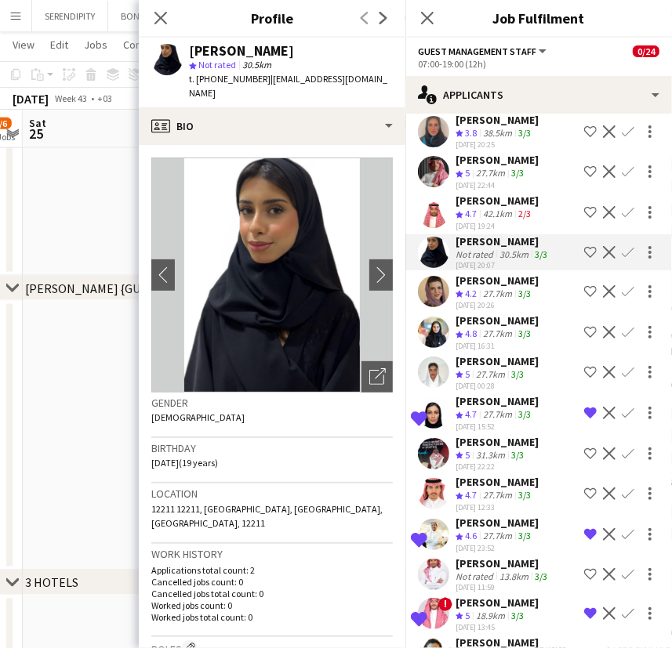
click at [584, 379] on app-icon "Shortlist crew" at bounding box center [590, 372] width 13 height 13
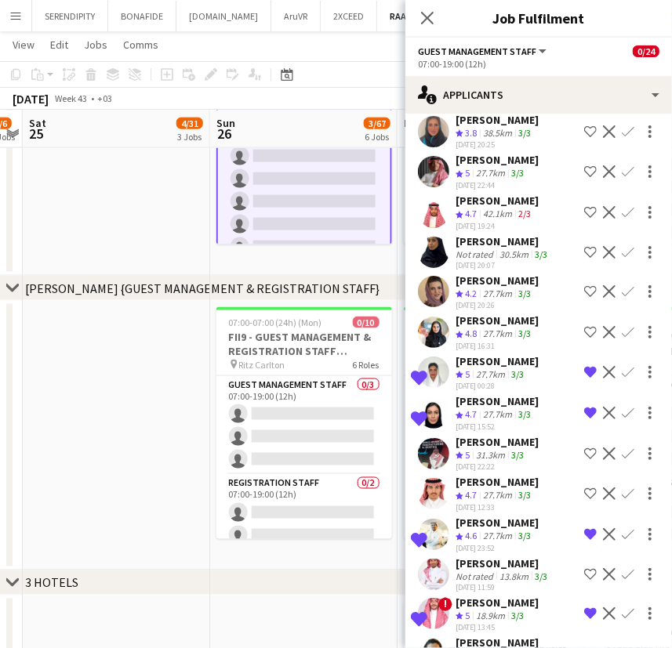
click at [584, 259] on app-icon "Shortlist crew" at bounding box center [590, 252] width 13 height 13
click at [499, 328] on div "[PERSON_NAME]" at bounding box center [496, 321] width 83 height 14
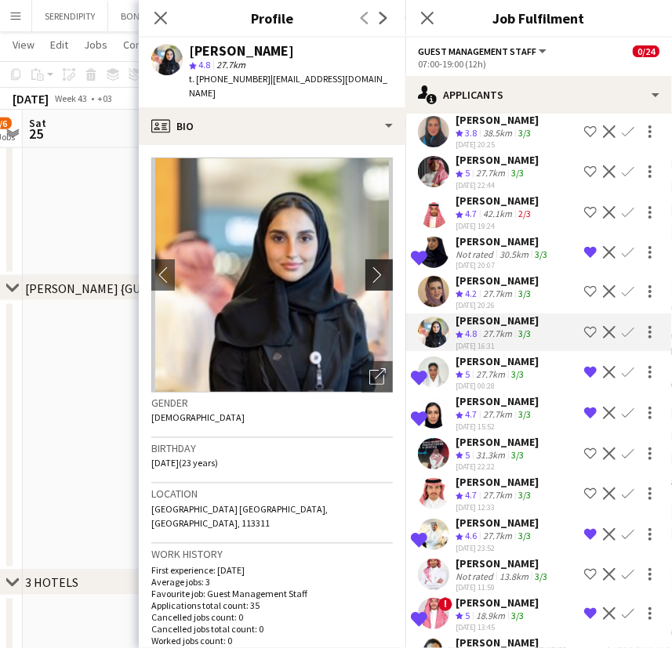
click at [369, 267] on app-icon "chevron-right" at bounding box center [381, 275] width 24 height 16
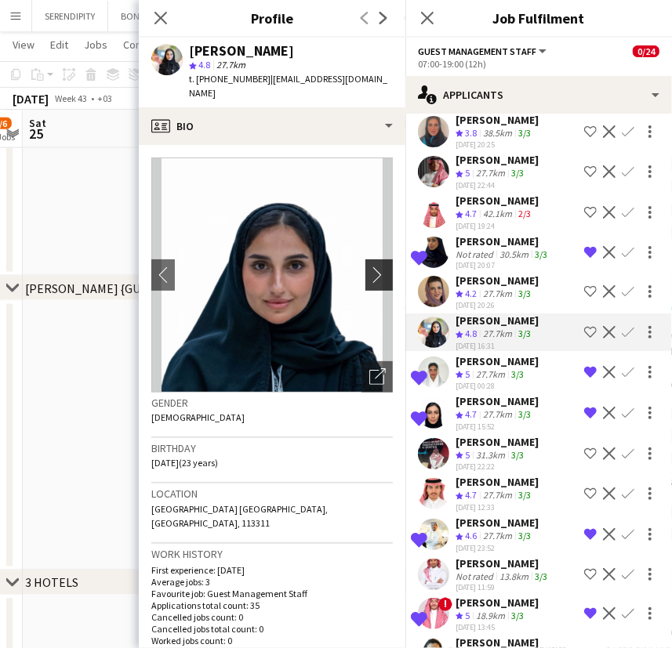
click at [369, 267] on app-icon "chevron-right" at bounding box center [381, 275] width 24 height 16
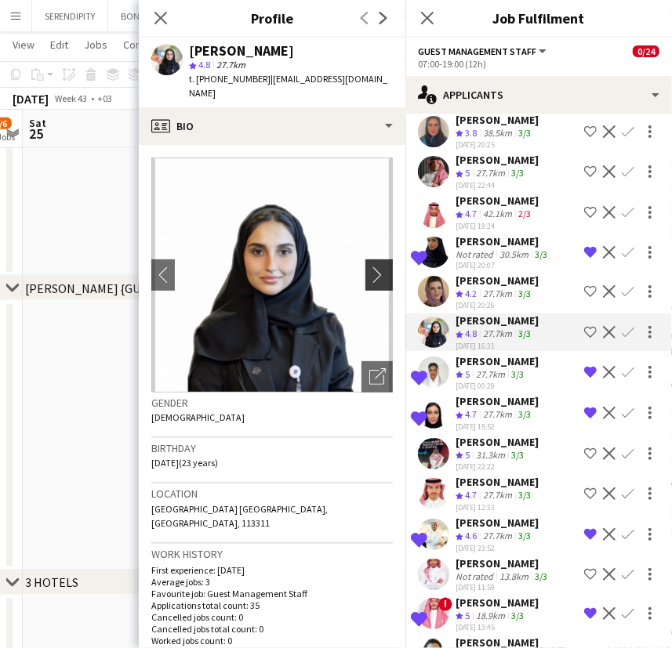
click at [369, 267] on app-icon "chevron-right" at bounding box center [381, 275] width 24 height 16
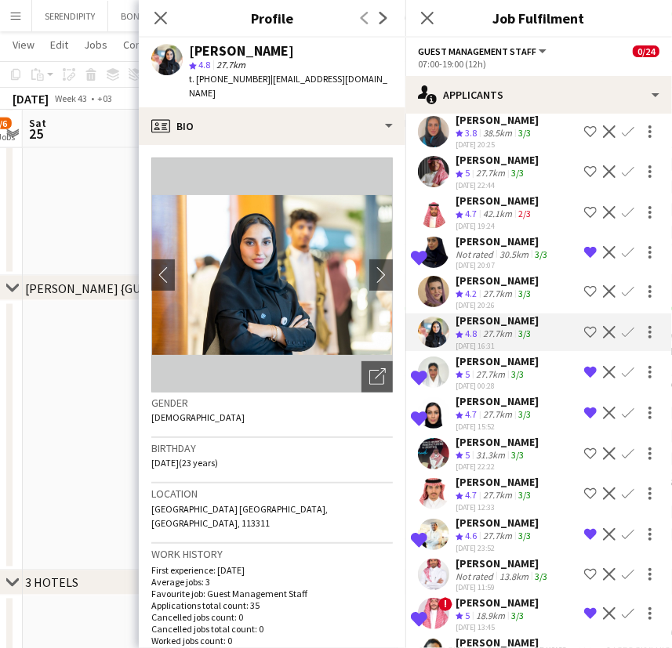
click at [584, 339] on app-icon "Shortlist crew" at bounding box center [590, 332] width 13 height 13
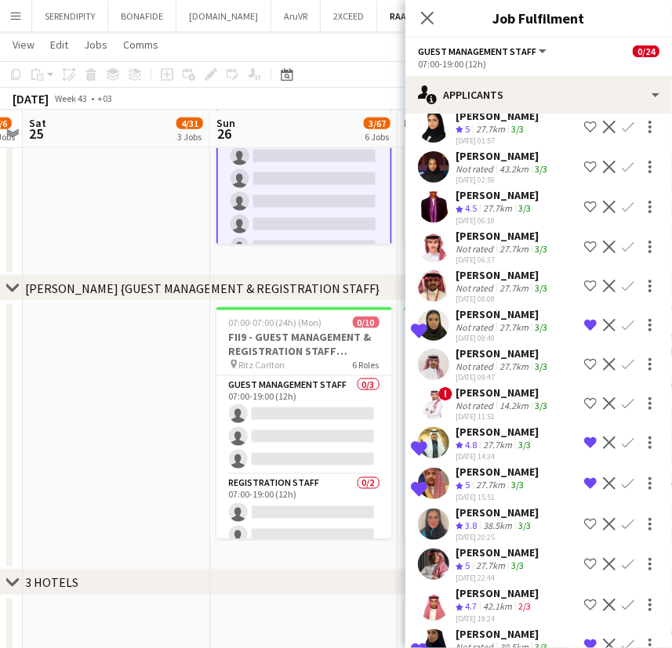
scroll to position [1706, 0]
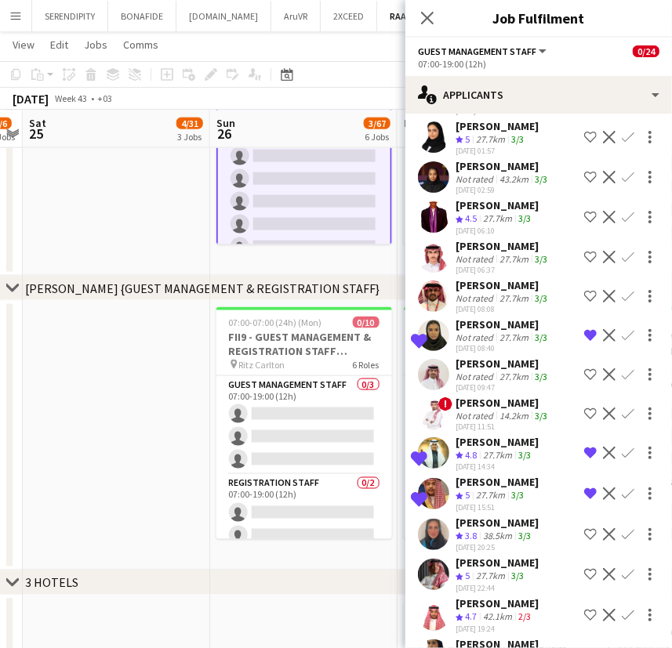
click at [484, 292] on div "[PERSON_NAME]" at bounding box center [502, 285] width 95 height 14
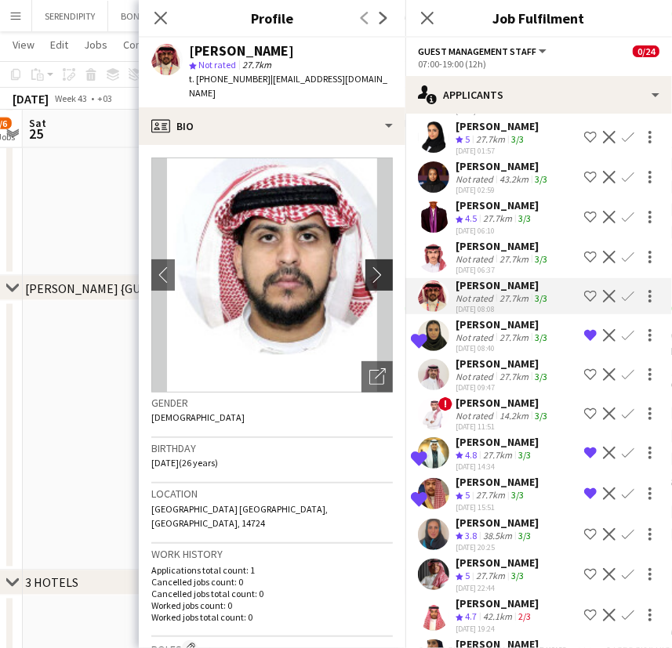
click at [369, 267] on app-icon "chevron-right" at bounding box center [381, 275] width 24 height 16
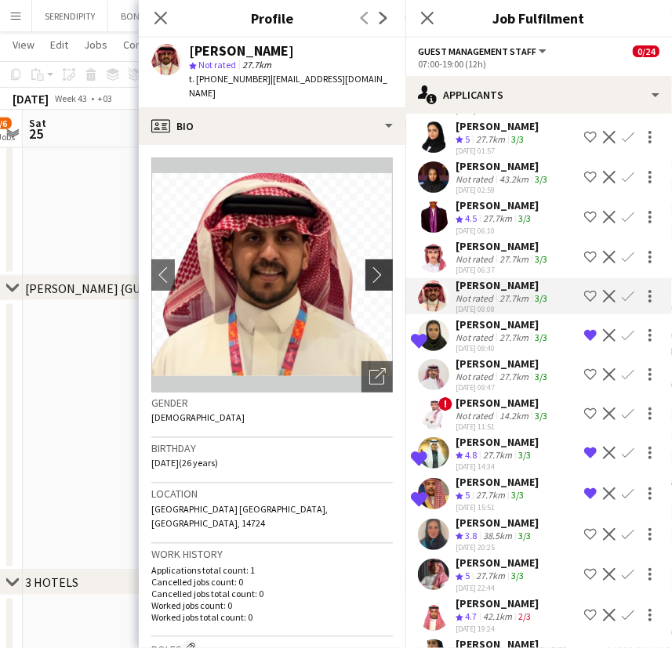
click at [369, 267] on app-icon "chevron-right" at bounding box center [381, 275] width 24 height 16
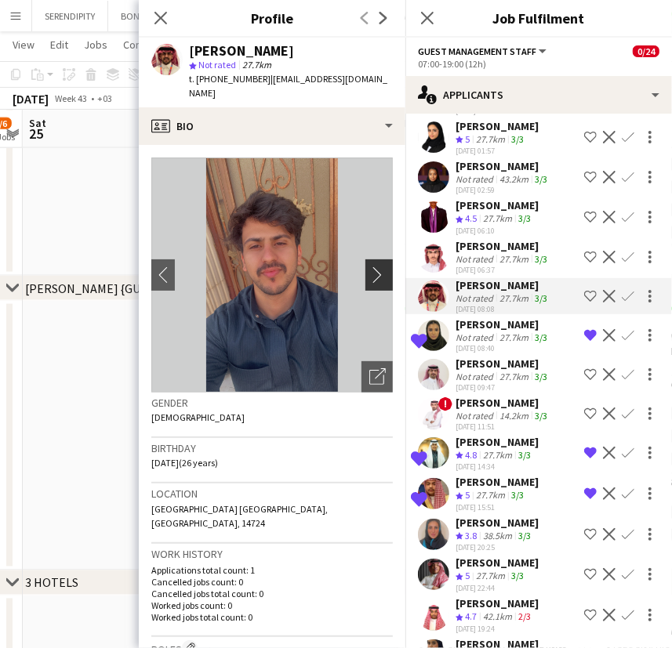
click at [369, 267] on app-icon "chevron-right" at bounding box center [381, 275] width 24 height 16
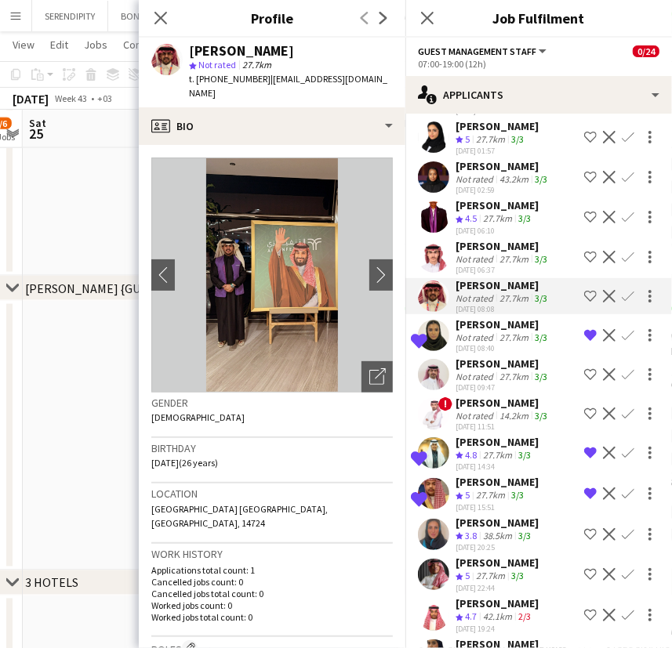
click at [584, 303] on app-icon "Shortlist crew" at bounding box center [590, 296] width 13 height 13
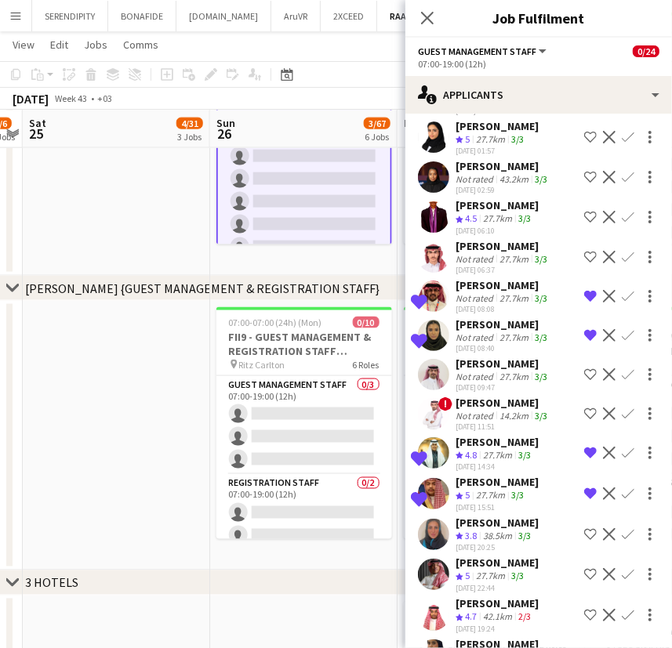
click at [508, 253] on div "[PERSON_NAME]" at bounding box center [502, 246] width 95 height 14
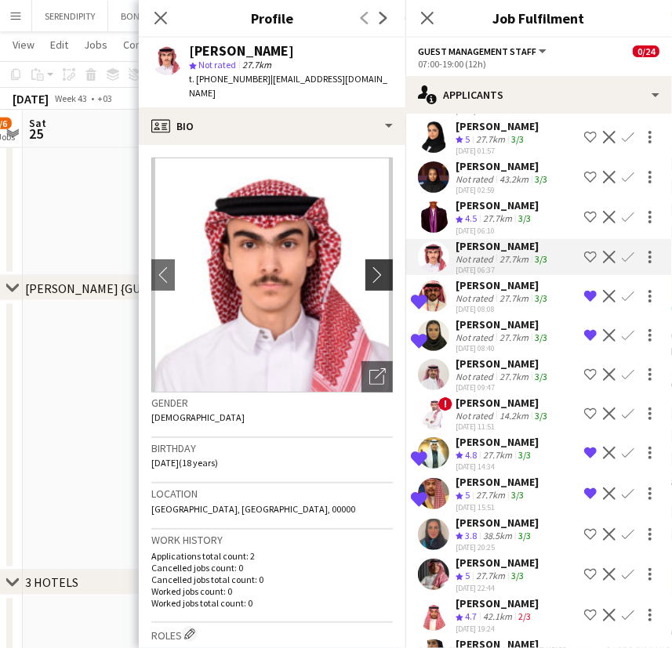
click at [370, 267] on app-icon "chevron-right" at bounding box center [381, 275] width 24 height 16
click at [369, 267] on app-icon "chevron-right" at bounding box center [381, 275] width 24 height 16
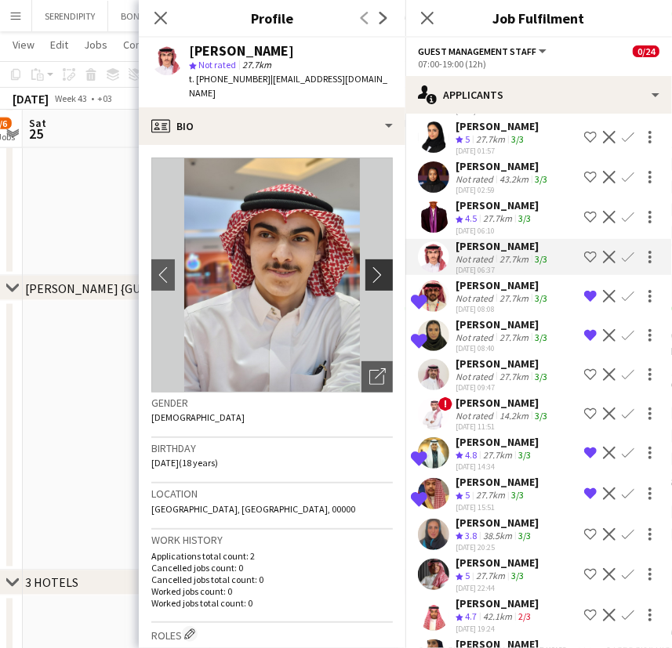
click at [369, 267] on app-icon "chevron-right" at bounding box center [381, 275] width 24 height 16
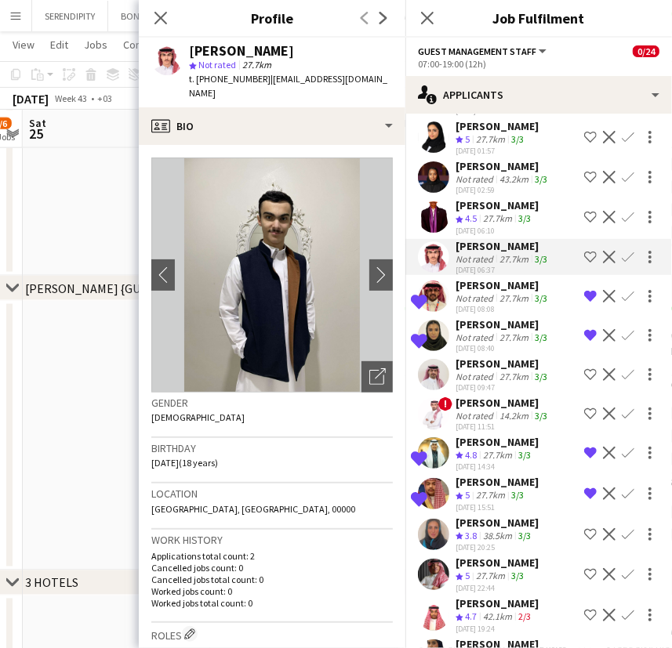
click at [506, 212] on div "[PERSON_NAME]" at bounding box center [496, 205] width 83 height 14
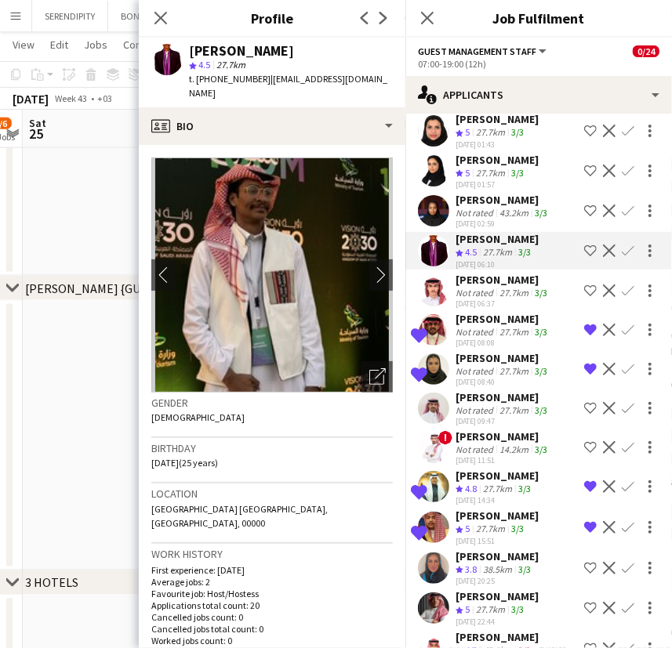
scroll to position [1658, 0]
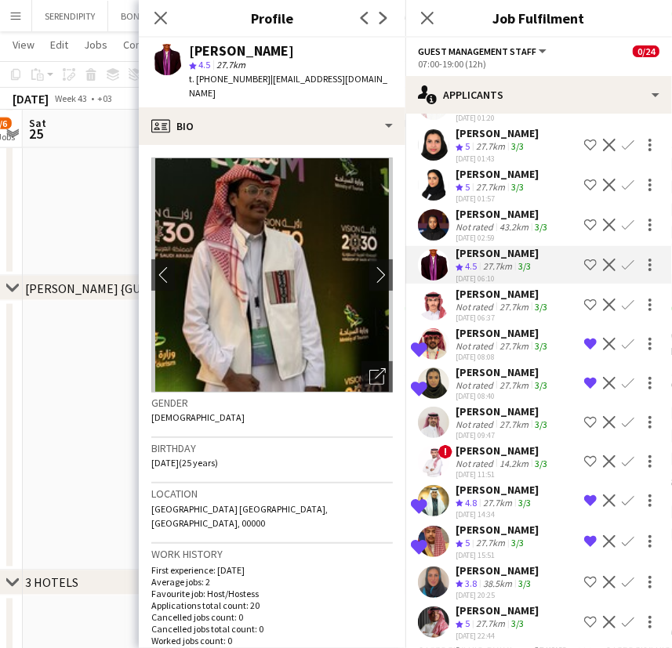
click at [512, 221] on div "[PERSON_NAME]" at bounding box center [502, 214] width 95 height 14
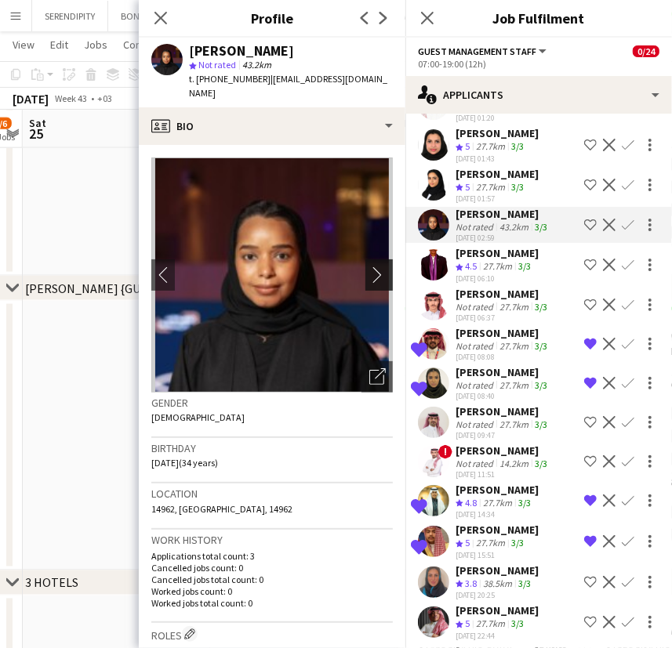
click at [369, 267] on app-icon "chevron-right" at bounding box center [381, 275] width 24 height 16
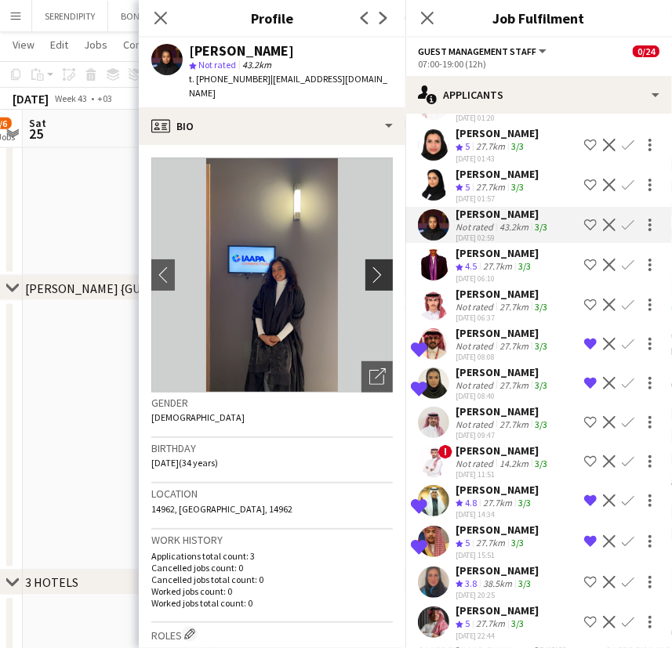
click at [369, 267] on app-icon "chevron-right" at bounding box center [381, 275] width 24 height 16
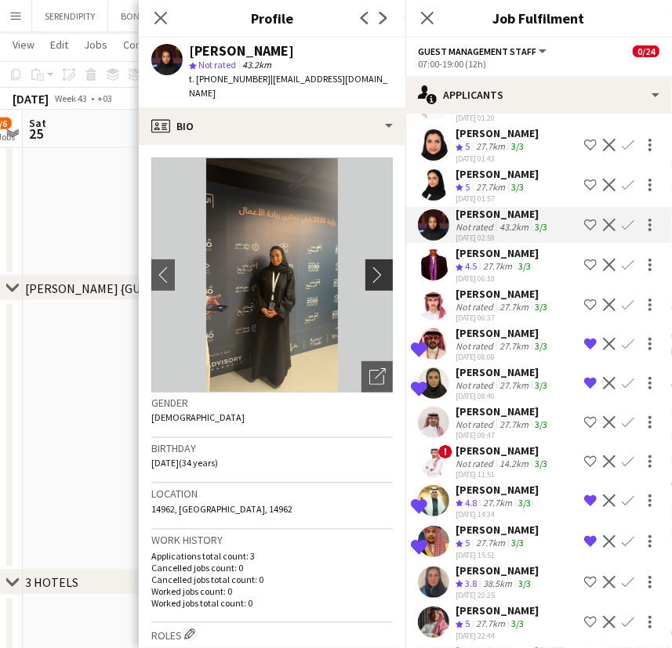
click at [369, 267] on app-icon "chevron-right" at bounding box center [381, 275] width 24 height 16
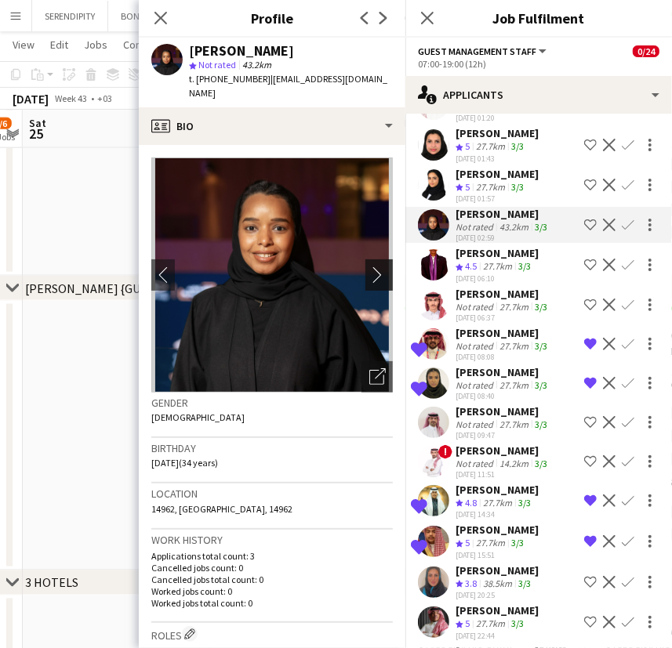
click at [369, 267] on app-icon "chevron-right" at bounding box center [381, 275] width 24 height 16
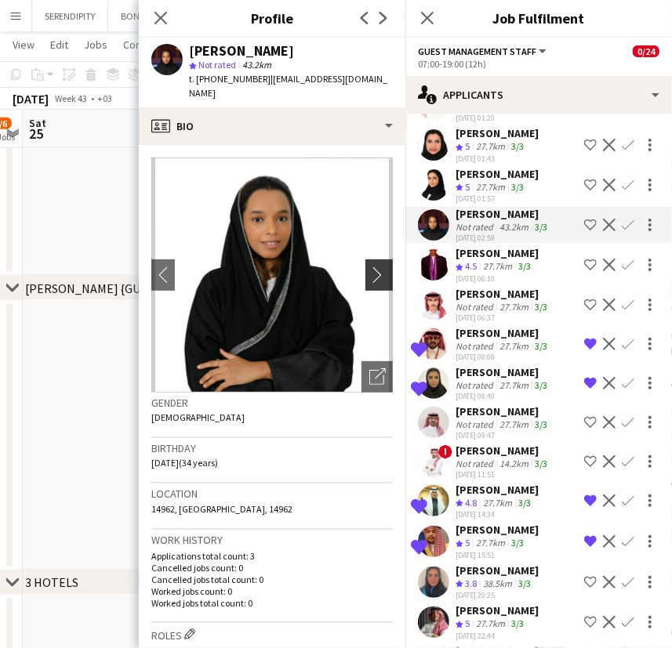
click at [369, 267] on app-icon "chevron-right" at bounding box center [381, 275] width 24 height 16
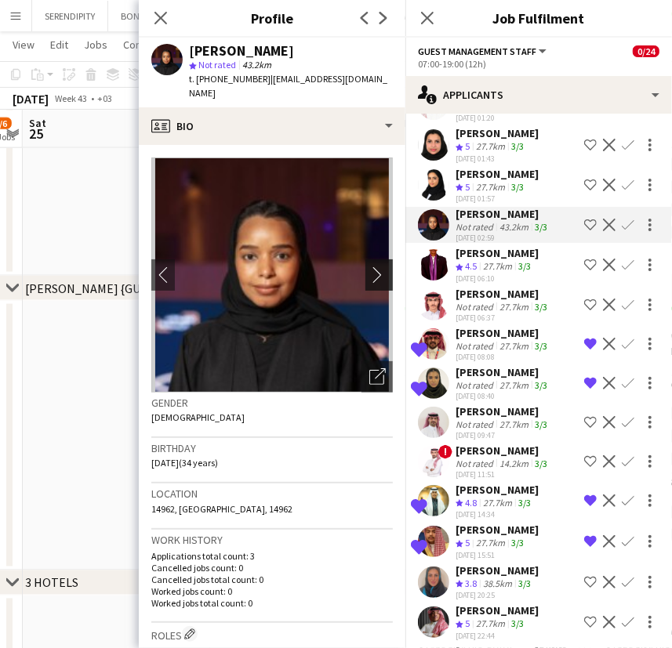
click at [369, 267] on app-icon "chevron-right" at bounding box center [381, 275] width 24 height 16
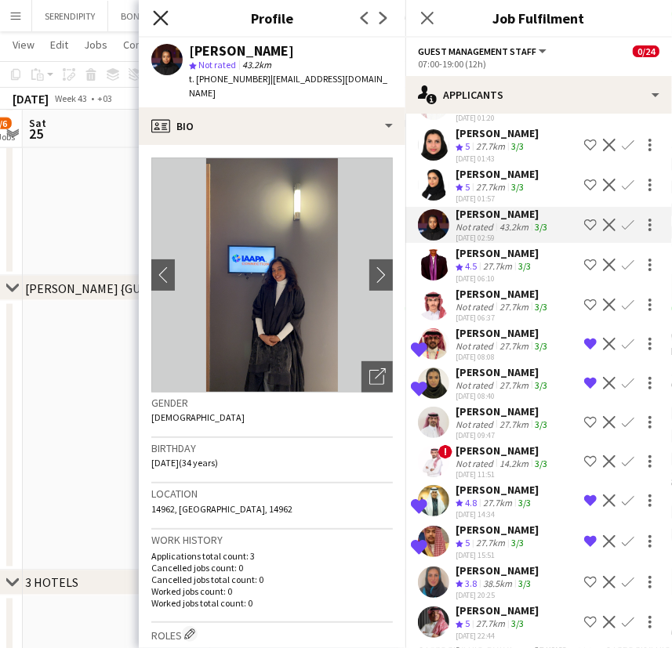
click at [159, 21] on icon "Close pop-in" at bounding box center [160, 17] width 15 height 15
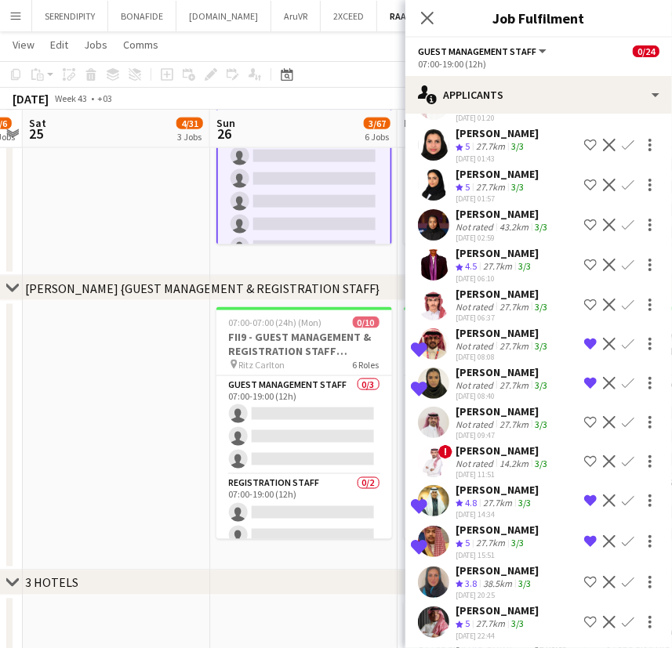
click at [502, 181] on div "[PERSON_NAME]" at bounding box center [496, 174] width 83 height 14
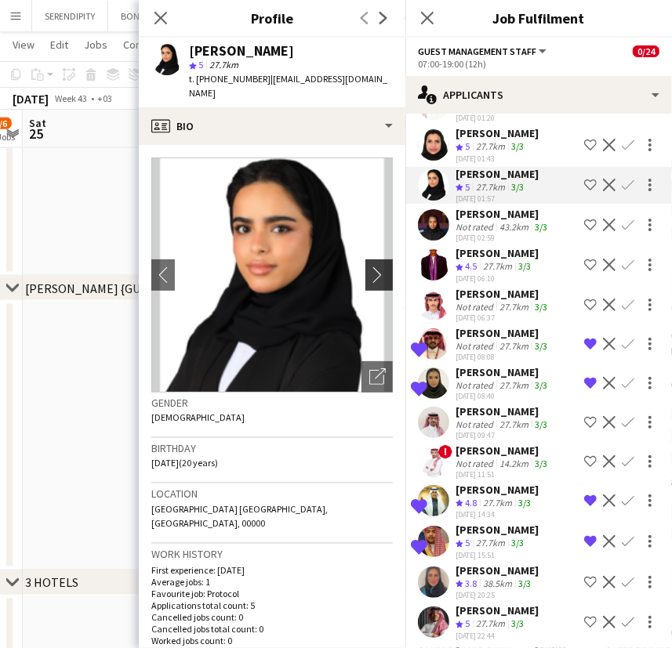
click at [369, 267] on app-icon "chevron-right" at bounding box center [381, 275] width 24 height 16
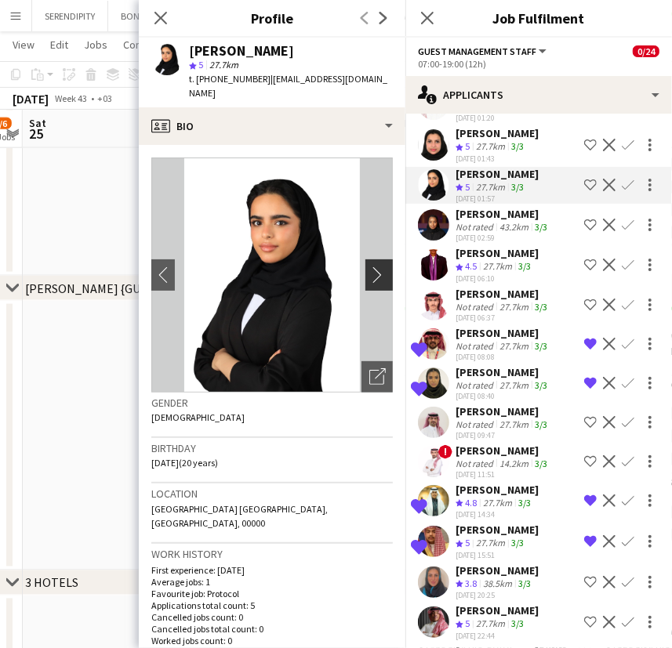
click at [369, 267] on app-icon "chevron-right" at bounding box center [381, 275] width 24 height 16
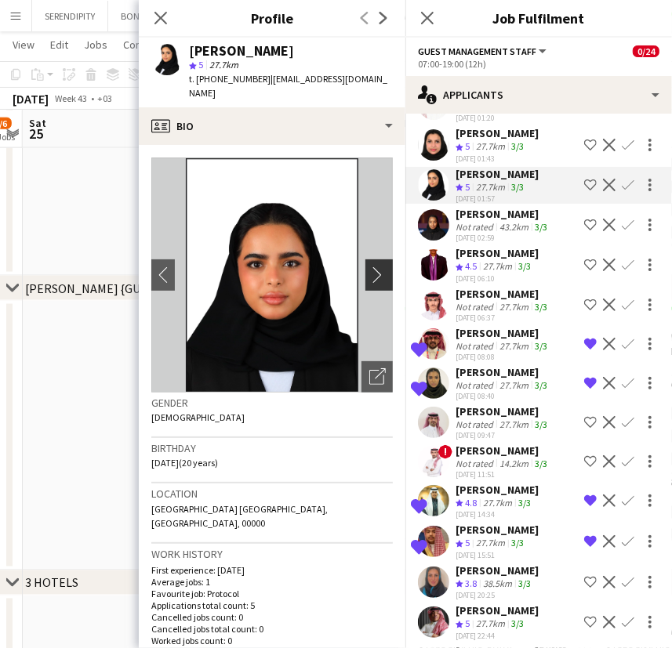
click at [369, 267] on app-icon "chevron-right" at bounding box center [381, 275] width 24 height 16
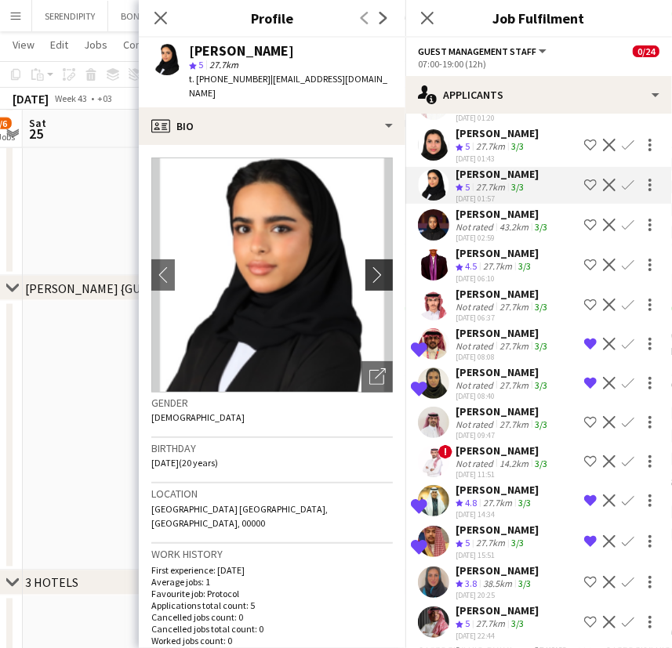
click at [369, 267] on app-icon "chevron-right" at bounding box center [381, 275] width 24 height 16
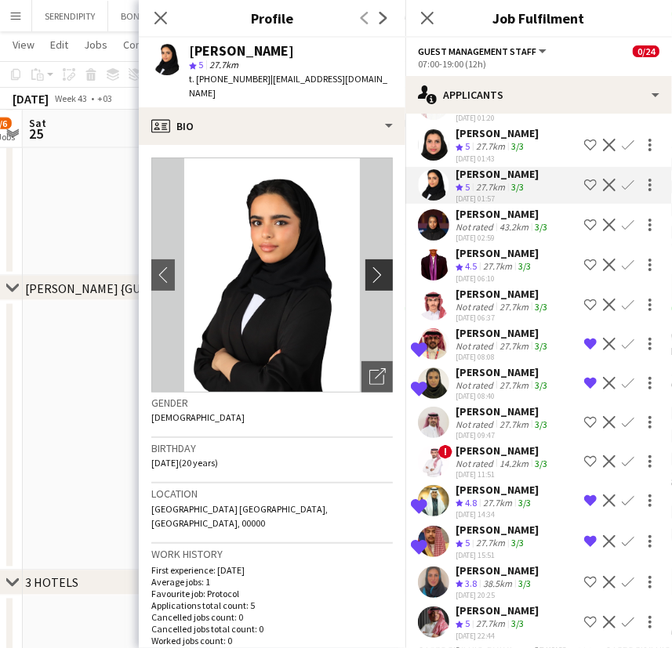
click at [369, 267] on app-icon "chevron-right" at bounding box center [381, 275] width 24 height 16
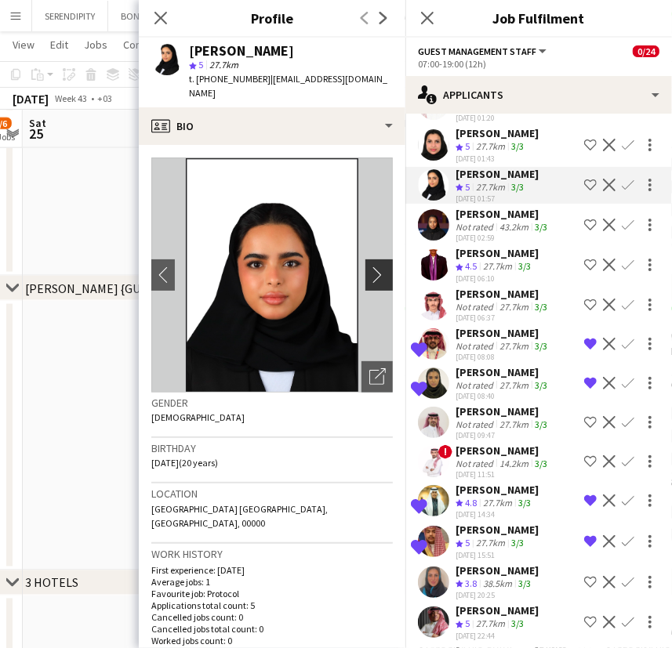
click at [369, 267] on app-icon "chevron-right" at bounding box center [381, 275] width 24 height 16
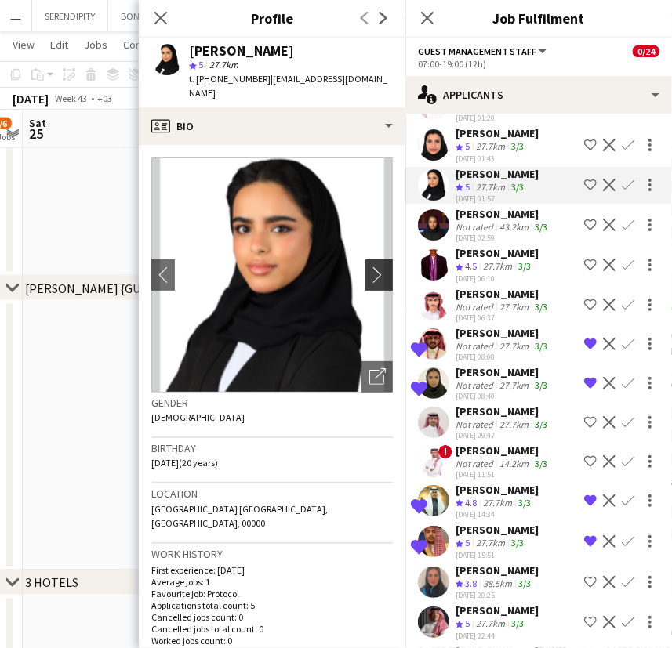
click at [369, 267] on app-icon "chevron-right" at bounding box center [381, 275] width 24 height 16
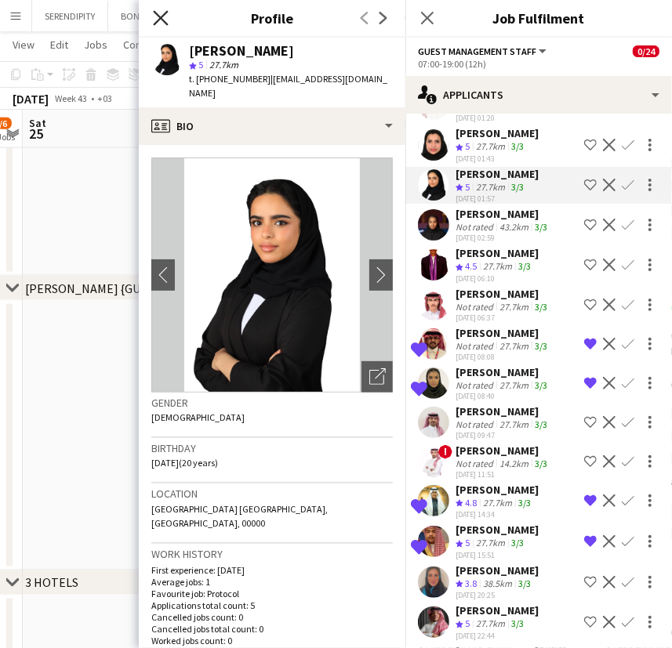
click at [163, 17] on icon "Close pop-in" at bounding box center [160, 17] width 15 height 15
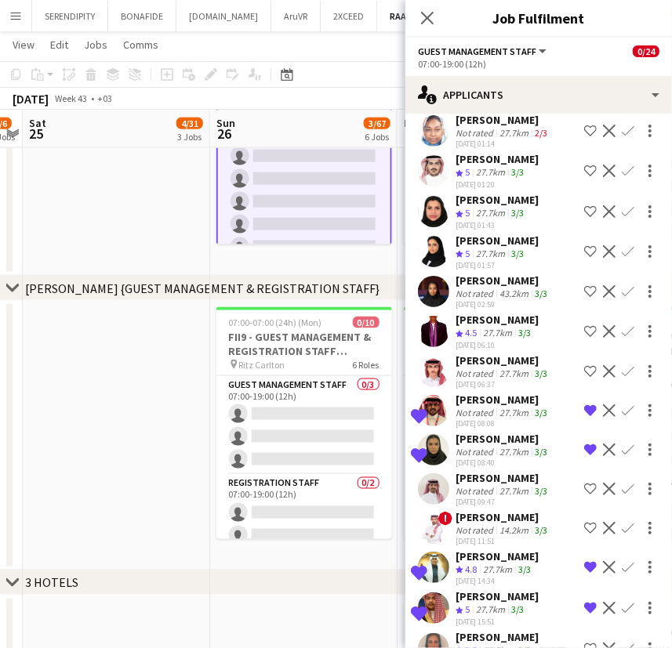
scroll to position [1587, 0]
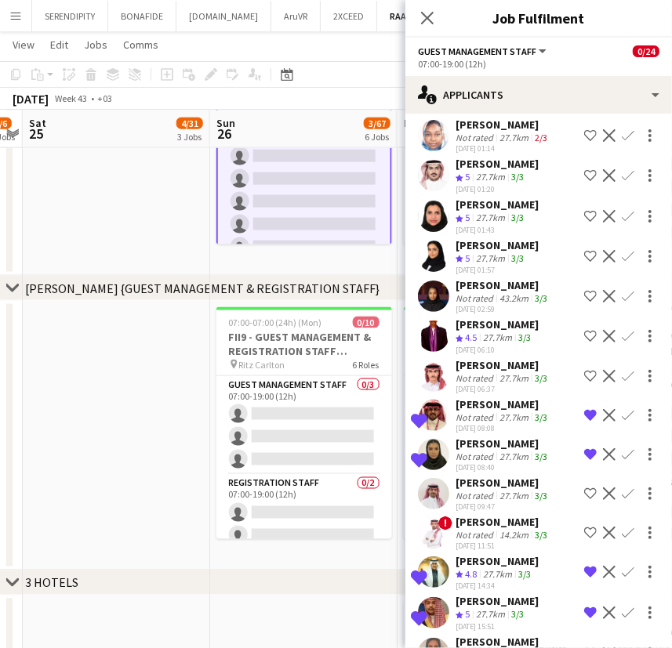
click at [506, 212] on div "[PERSON_NAME]" at bounding box center [496, 205] width 83 height 14
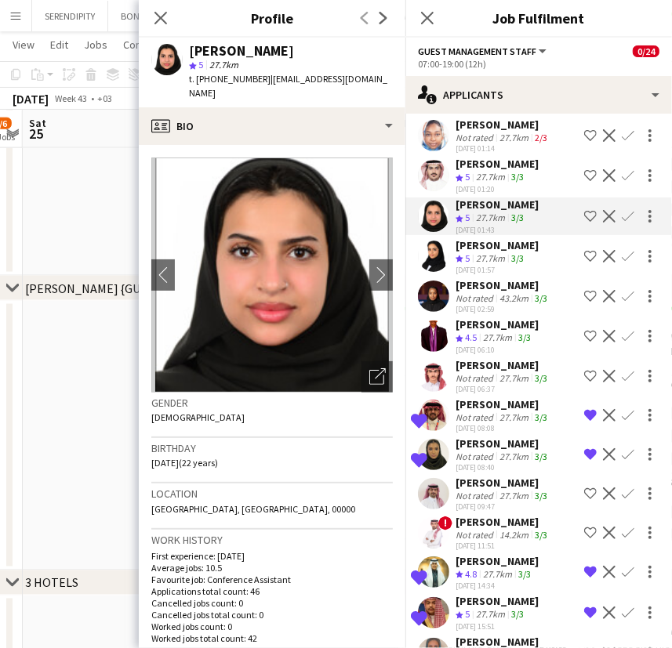
click at [584, 223] on app-icon "Shortlist crew" at bounding box center [590, 216] width 13 height 13
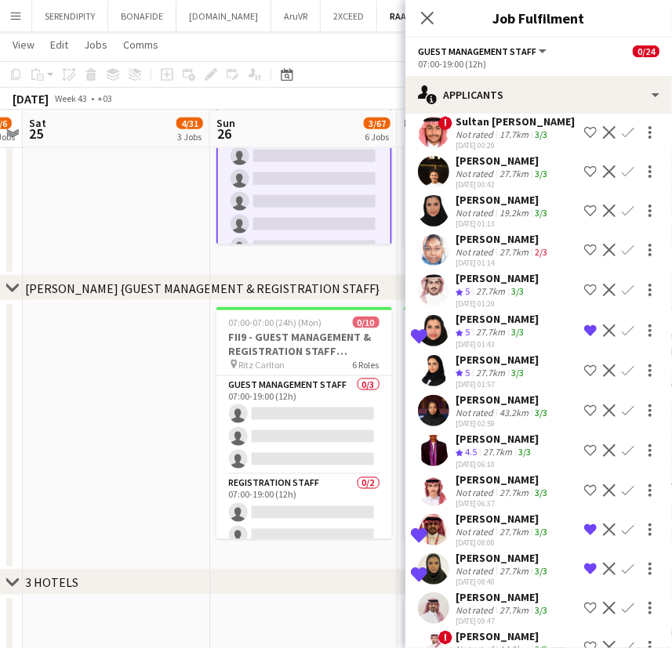
scroll to position [1467, 0]
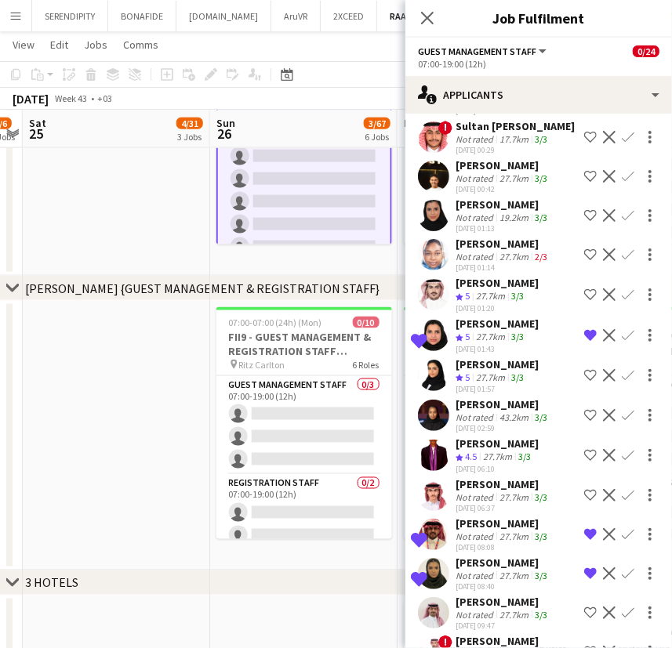
click at [518, 290] on div "[PERSON_NAME]" at bounding box center [496, 283] width 83 height 14
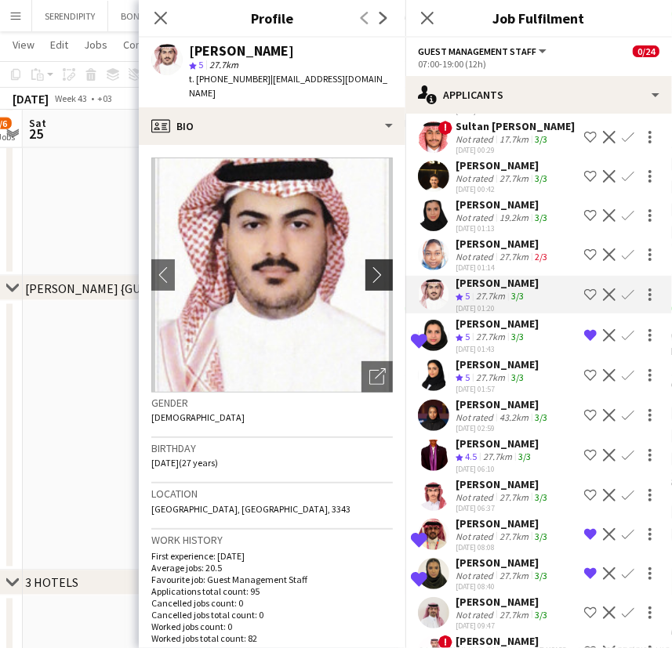
click at [369, 267] on app-icon "chevron-right" at bounding box center [381, 275] width 24 height 16
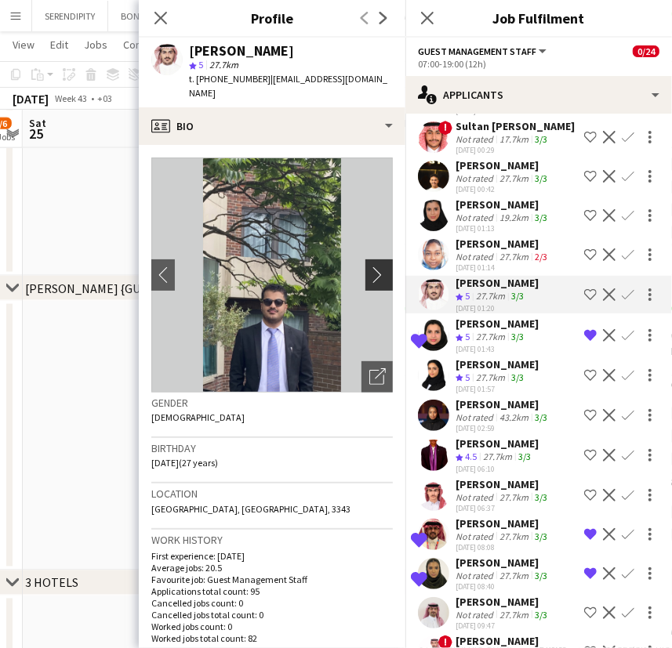
click at [369, 267] on app-icon "chevron-right" at bounding box center [381, 275] width 24 height 16
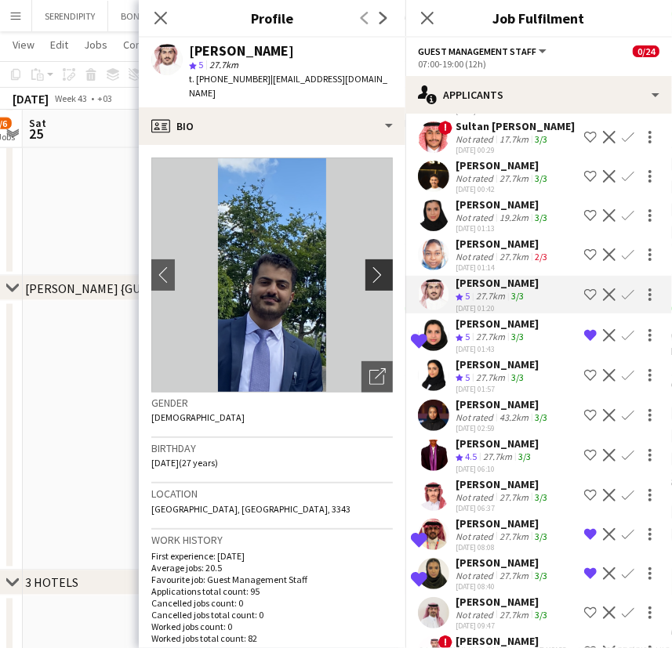
click at [369, 267] on app-icon "chevron-right" at bounding box center [381, 275] width 24 height 16
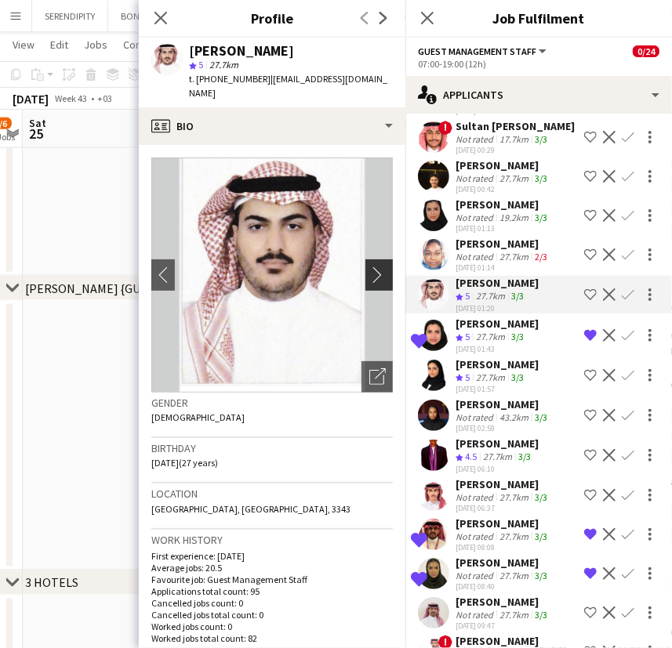
click at [369, 267] on app-icon "chevron-right" at bounding box center [381, 275] width 24 height 16
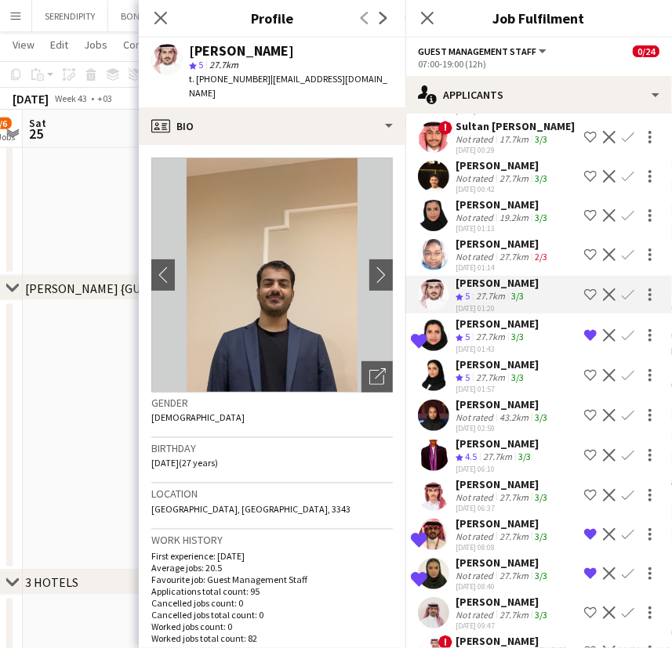
click at [520, 251] on div "[PERSON_NAME]" at bounding box center [502, 244] width 95 height 14
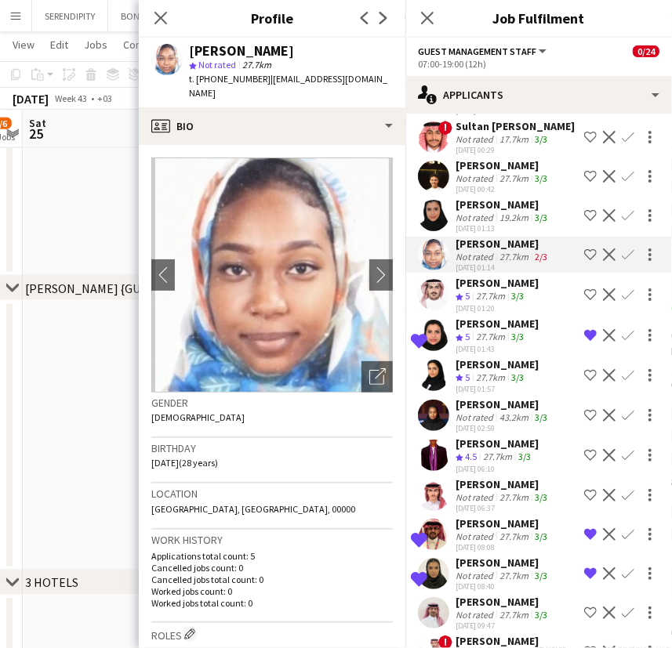
click at [502, 212] on div "[PERSON_NAME]" at bounding box center [502, 205] width 95 height 14
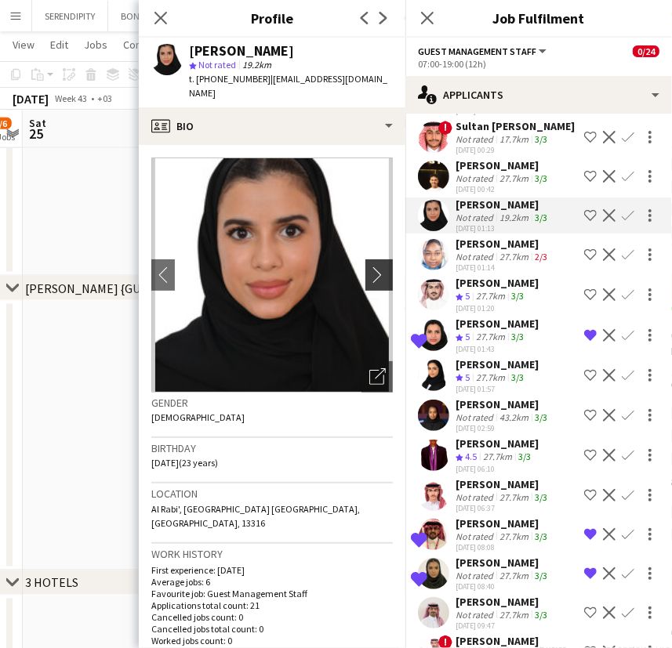
click at [375, 259] on button "chevron-right" at bounding box center [380, 274] width 31 height 31
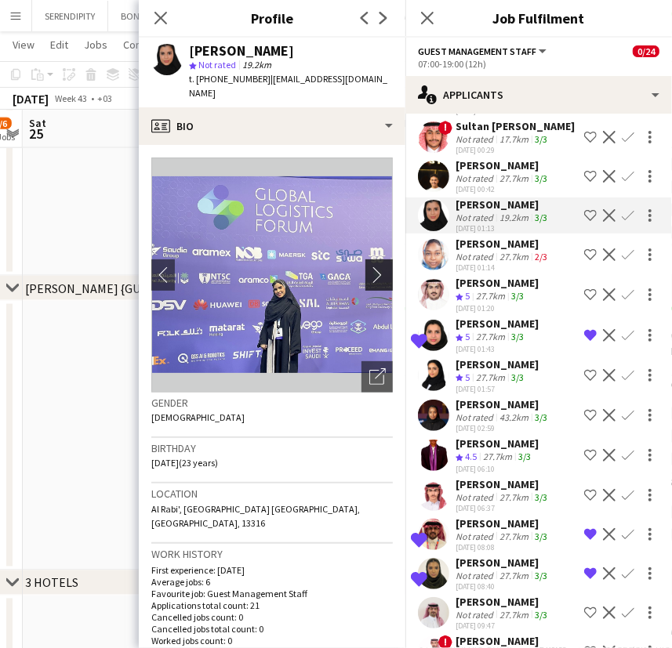
click at [372, 267] on app-icon "chevron-right" at bounding box center [381, 275] width 24 height 16
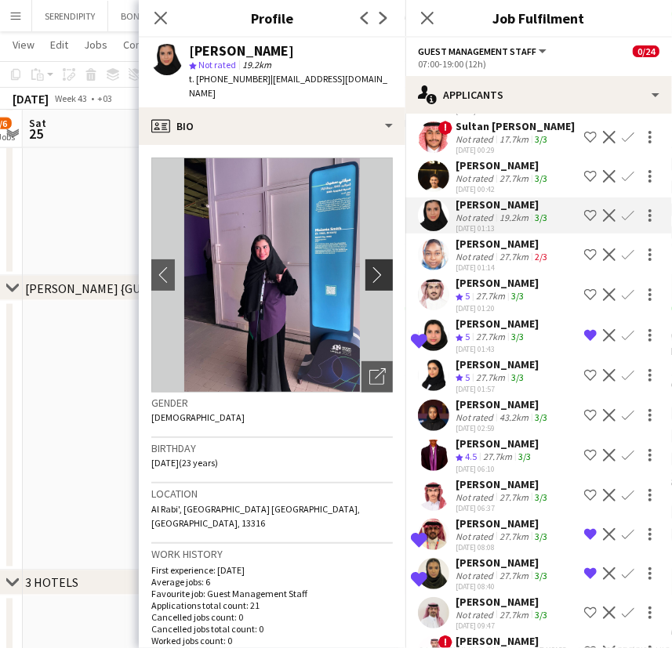
click at [372, 267] on app-icon "chevron-right" at bounding box center [381, 275] width 24 height 16
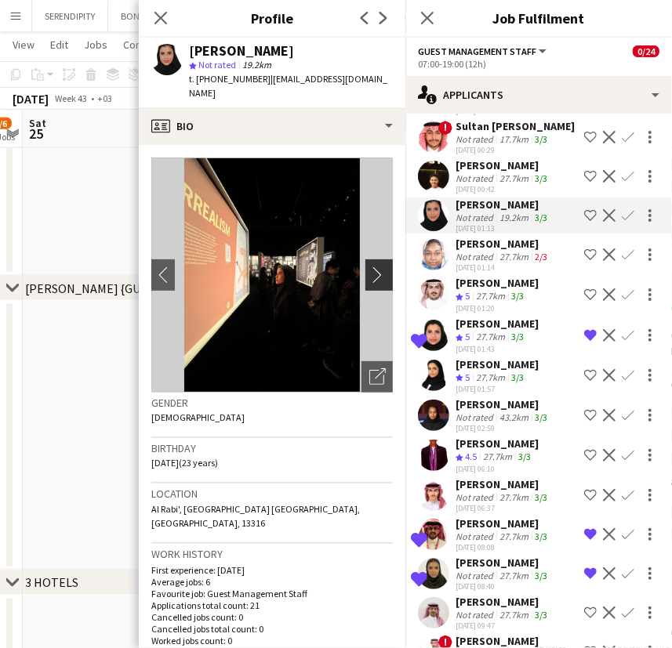
click at [372, 267] on app-icon "chevron-right" at bounding box center [381, 275] width 24 height 16
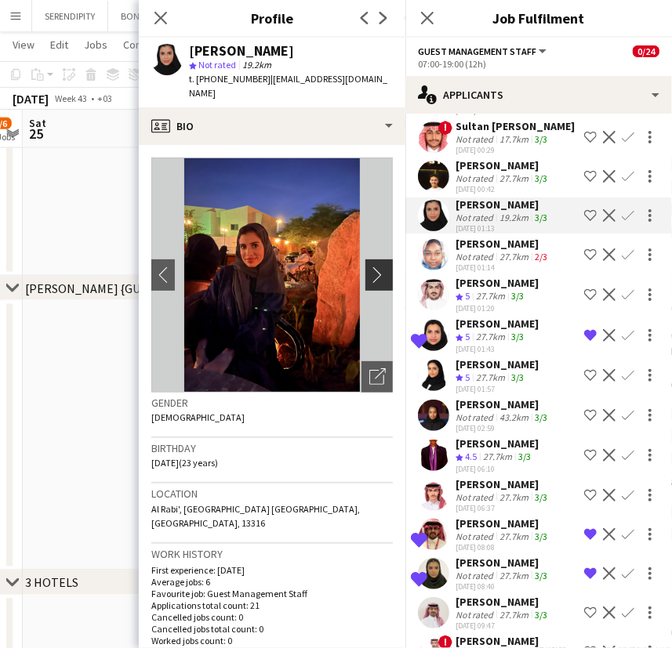
click at [372, 267] on app-icon "chevron-right" at bounding box center [381, 275] width 24 height 16
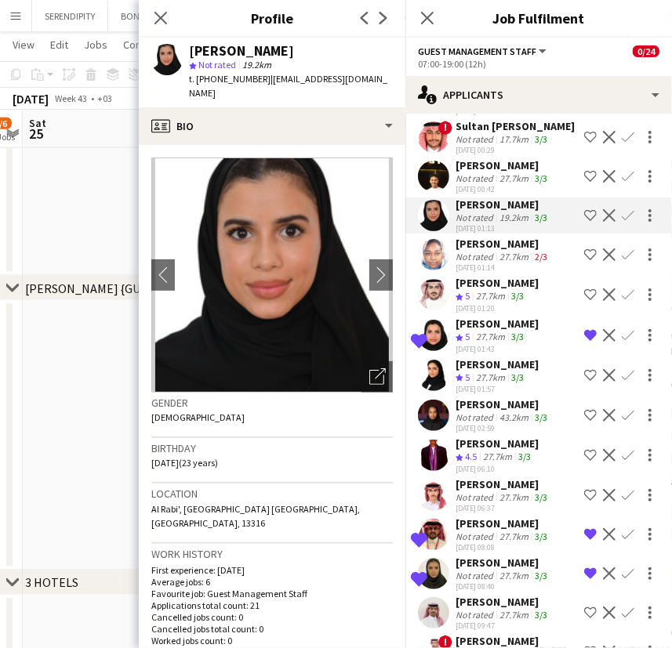
click at [584, 222] on app-icon "Shortlist crew" at bounding box center [590, 215] width 13 height 13
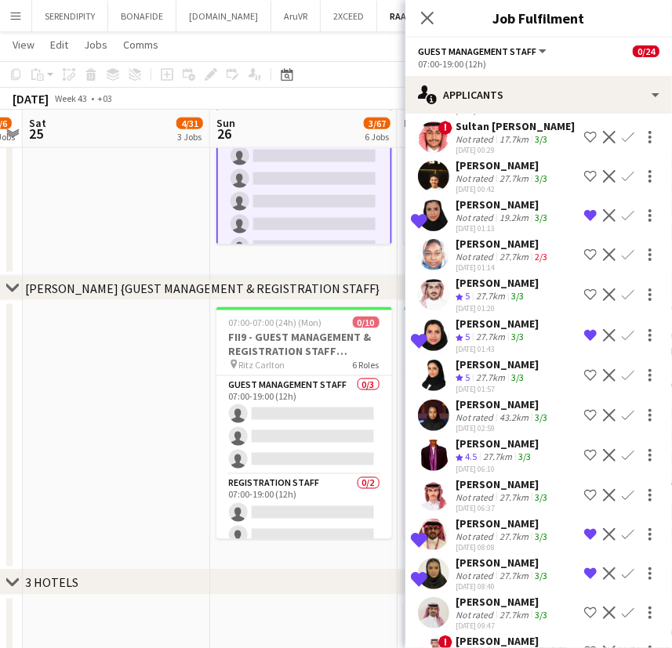
scroll to position [1396, 0]
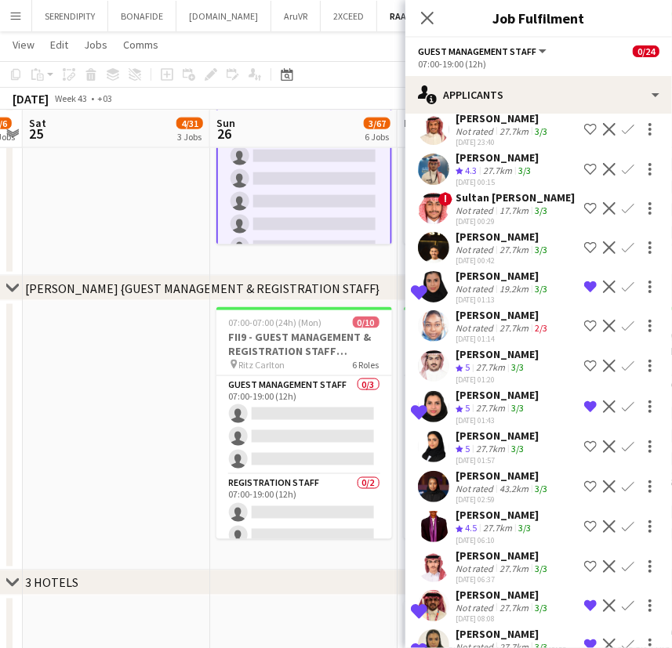
click at [492, 244] on div "[PERSON_NAME]" at bounding box center [502, 237] width 95 height 14
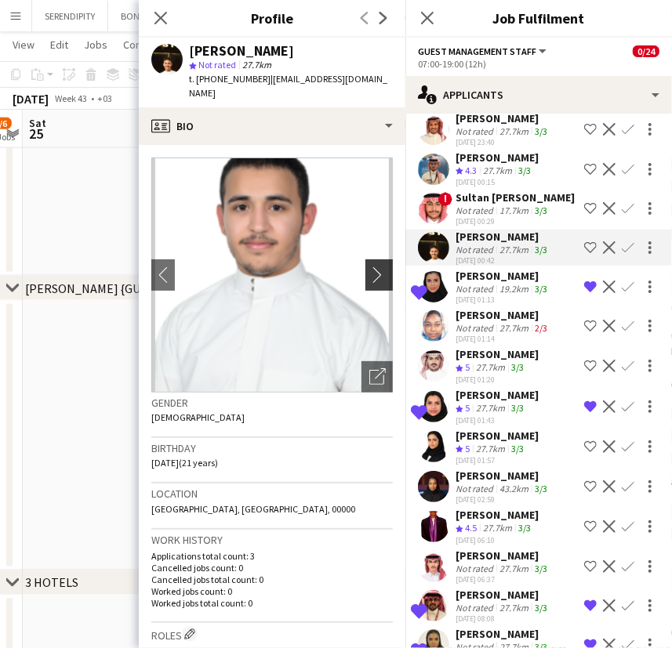
click at [369, 267] on app-icon "chevron-right" at bounding box center [381, 275] width 24 height 16
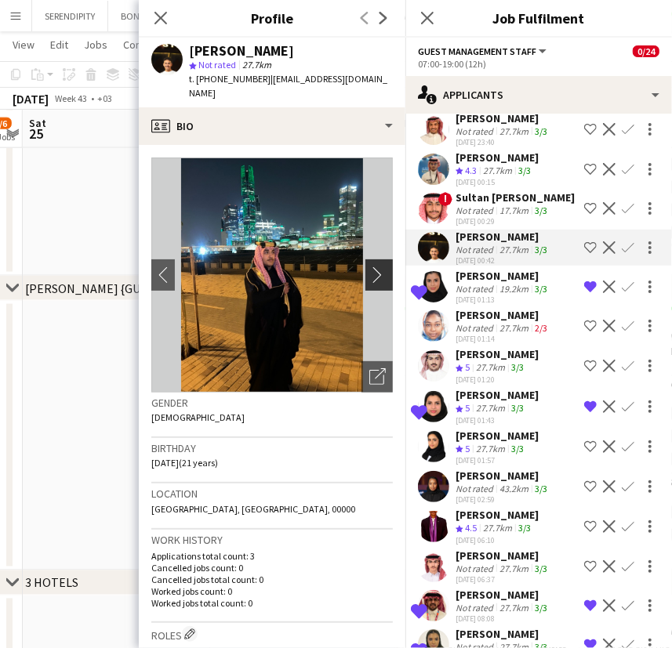
click at [369, 267] on app-icon "chevron-right" at bounding box center [381, 275] width 24 height 16
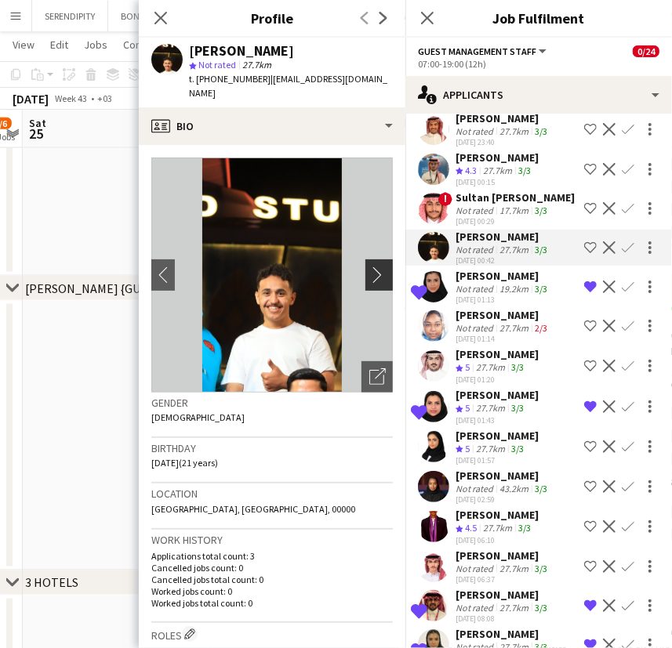
click at [369, 267] on app-icon "chevron-right" at bounding box center [381, 275] width 24 height 16
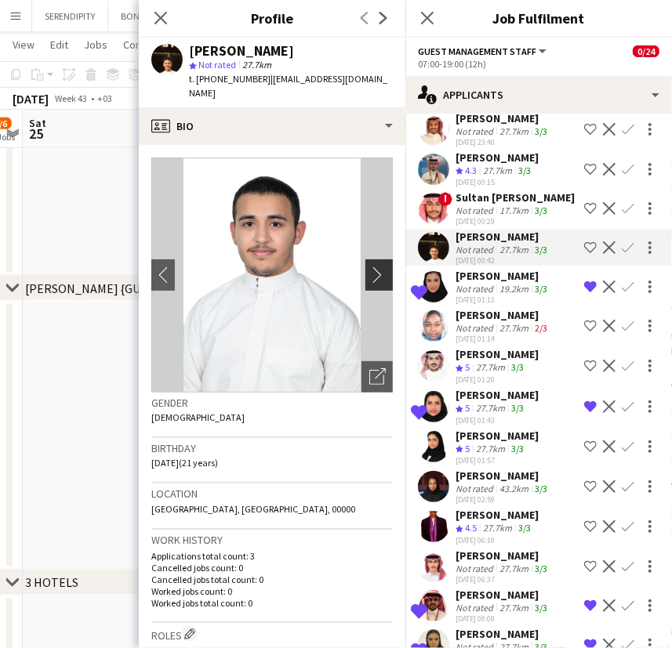
click at [369, 267] on app-icon "chevron-right" at bounding box center [381, 275] width 24 height 16
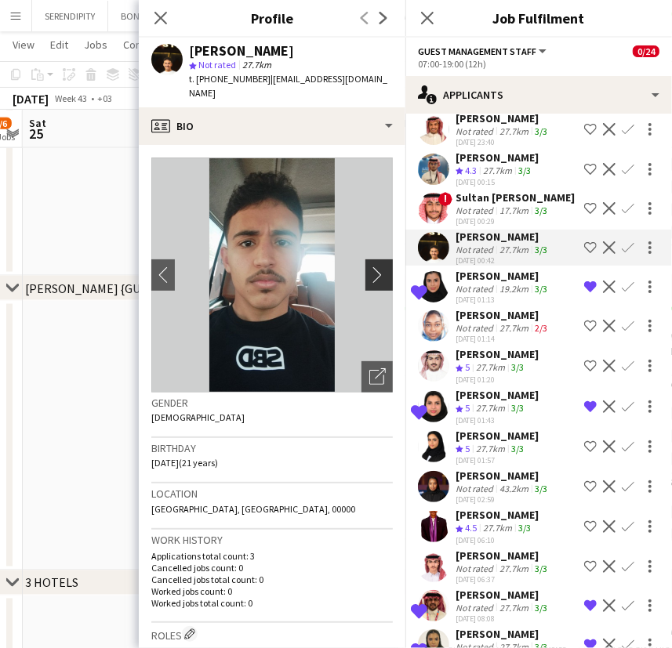
click at [369, 267] on app-icon "chevron-right" at bounding box center [381, 275] width 24 height 16
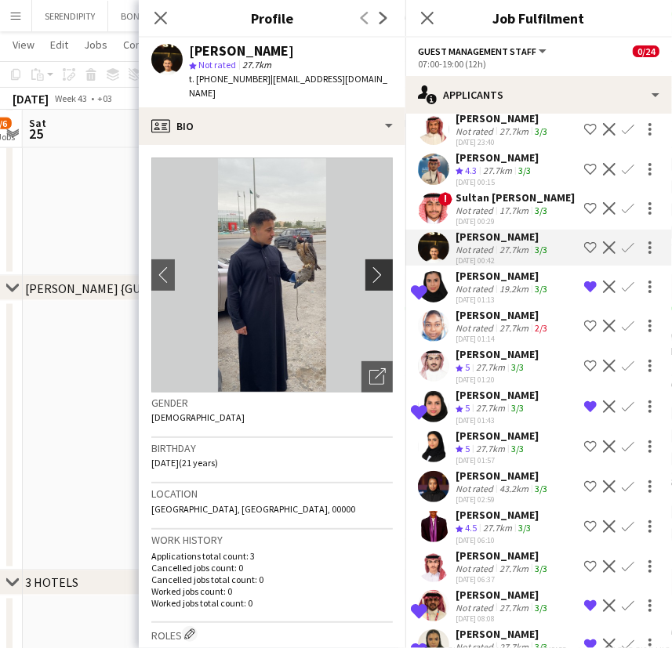
click at [369, 267] on app-icon "chevron-right" at bounding box center [381, 275] width 24 height 16
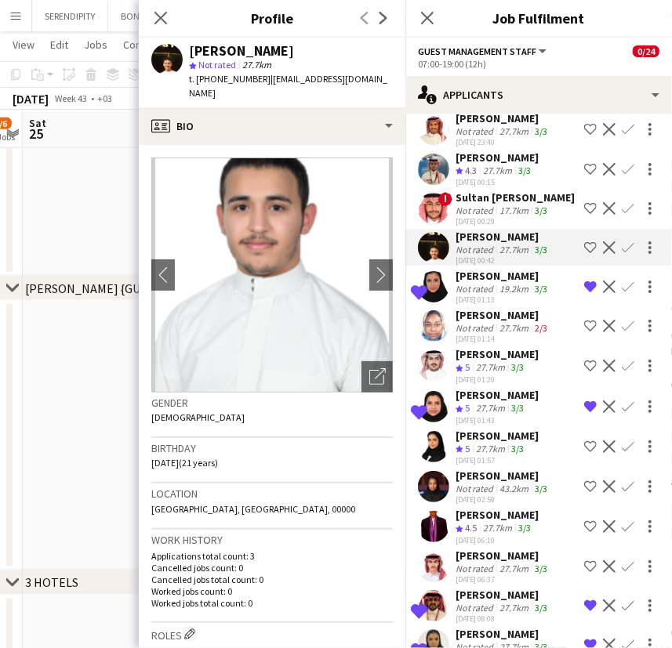
click at [510, 205] on div "Sultan [PERSON_NAME]" at bounding box center [514, 197] width 119 height 14
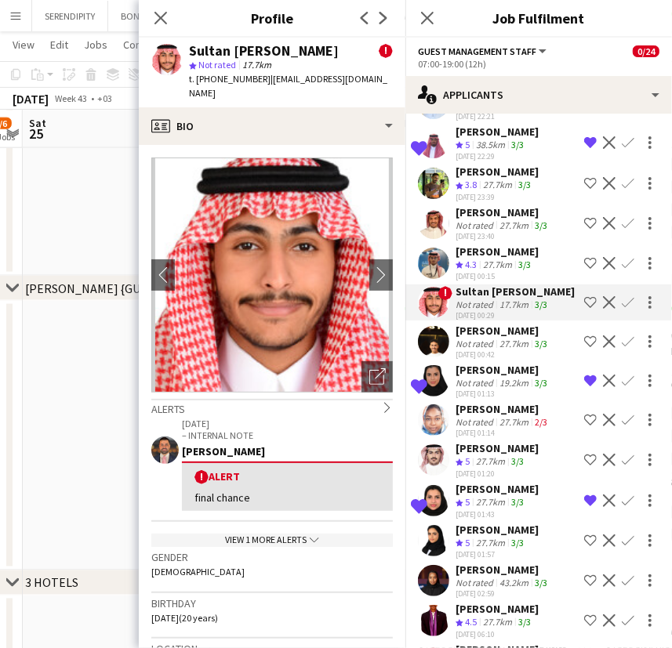
scroll to position [1301, 0]
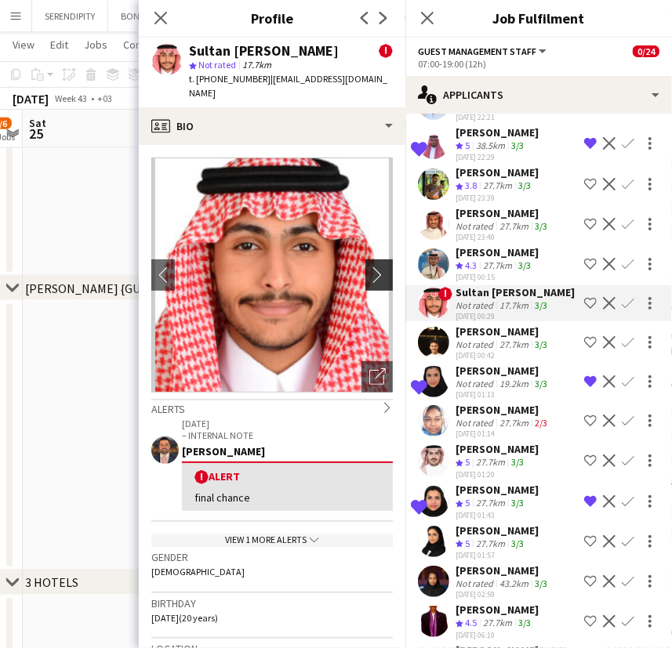
click at [374, 267] on app-icon "chevron-right" at bounding box center [381, 275] width 24 height 16
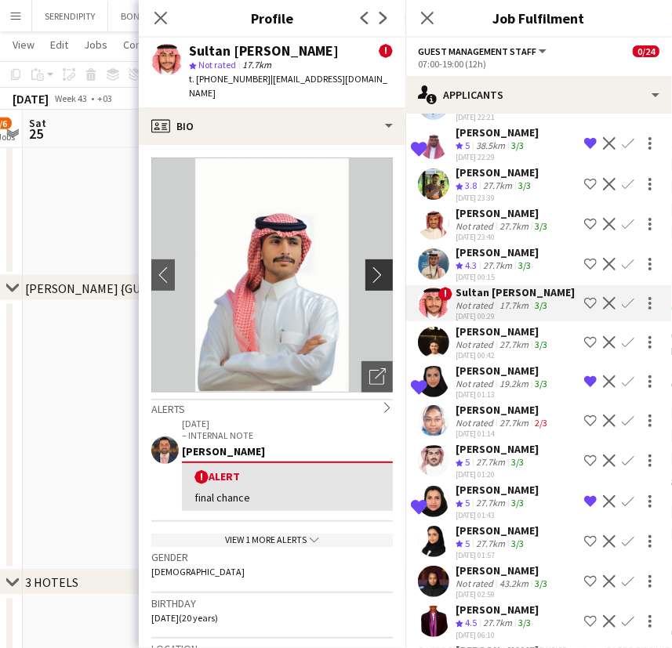
click at [374, 267] on app-icon "chevron-right" at bounding box center [381, 275] width 24 height 16
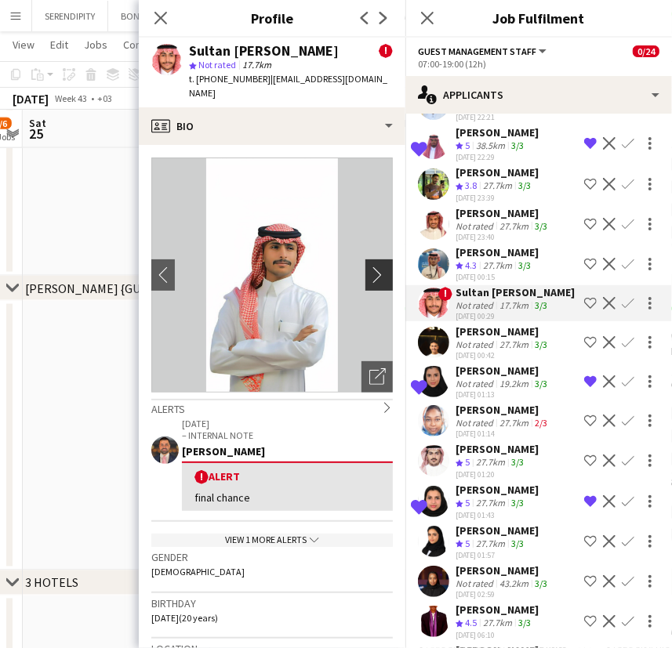
click at [374, 267] on app-icon "chevron-right" at bounding box center [381, 275] width 24 height 16
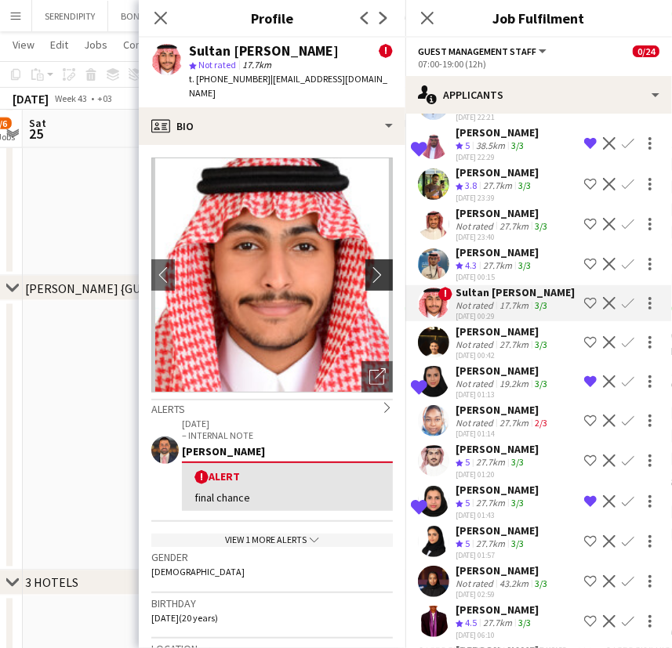
click at [374, 267] on app-icon "chevron-right" at bounding box center [381, 275] width 24 height 16
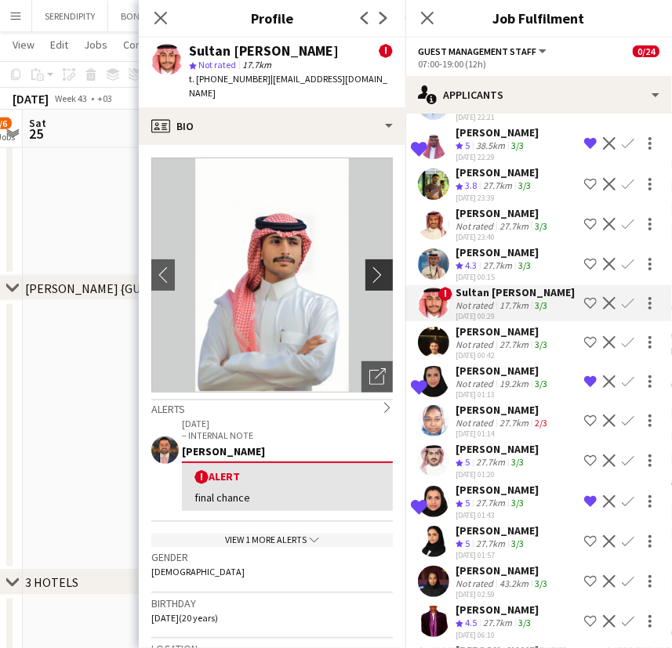
click at [375, 267] on app-icon "chevron-right" at bounding box center [381, 275] width 24 height 16
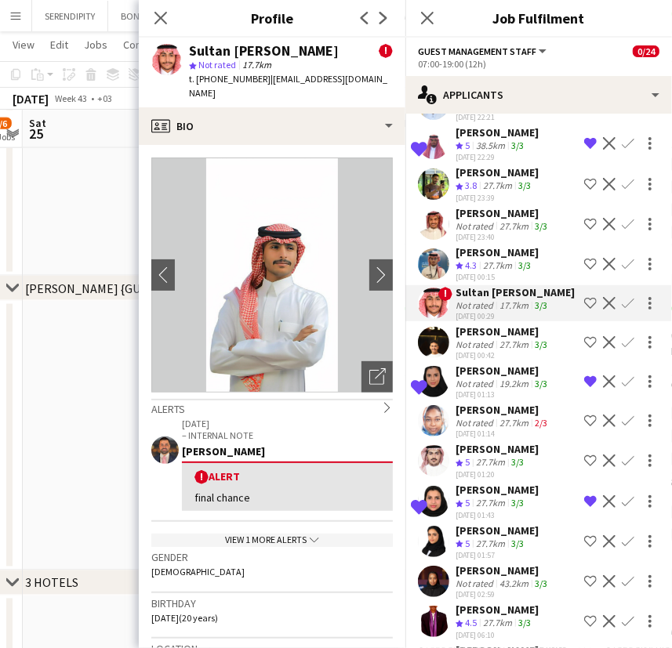
click at [518, 259] on div "[PERSON_NAME]" at bounding box center [496, 252] width 83 height 14
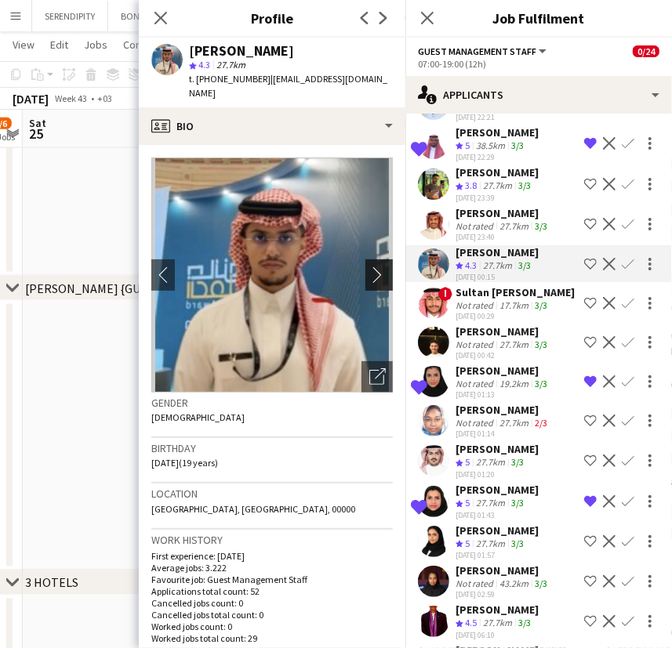
click at [371, 267] on app-icon "chevron-right" at bounding box center [381, 275] width 24 height 16
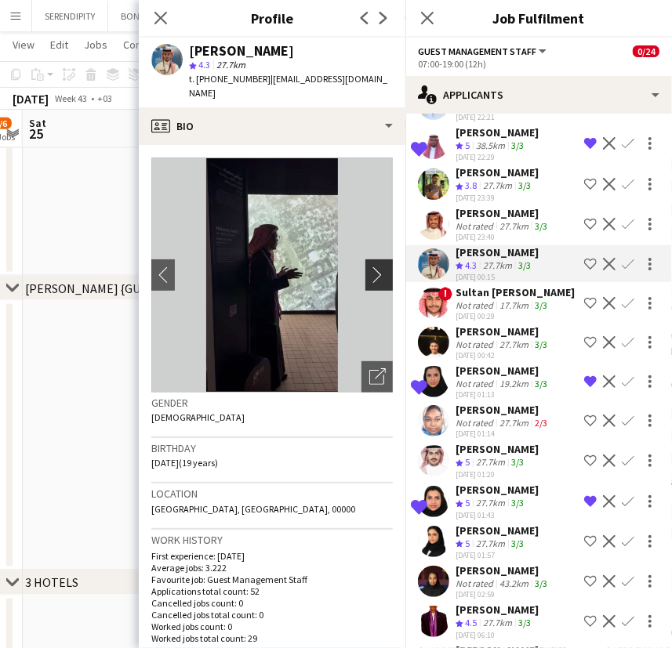
click at [369, 267] on app-icon "chevron-right" at bounding box center [381, 275] width 24 height 16
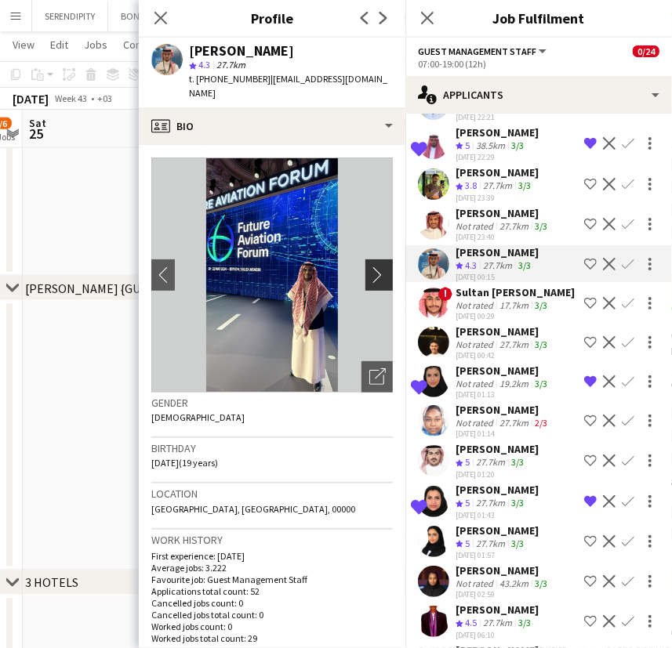
click at [369, 267] on app-icon "chevron-right" at bounding box center [381, 275] width 24 height 16
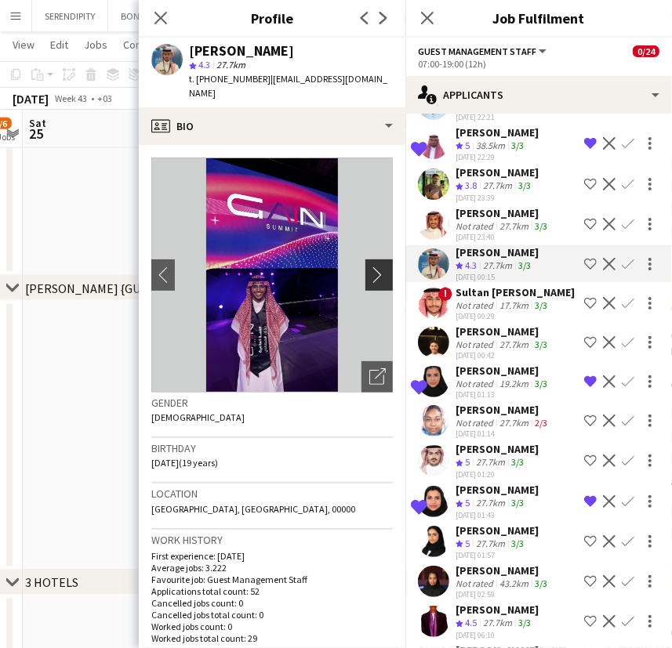
click at [369, 267] on app-icon "chevron-right" at bounding box center [381, 275] width 24 height 16
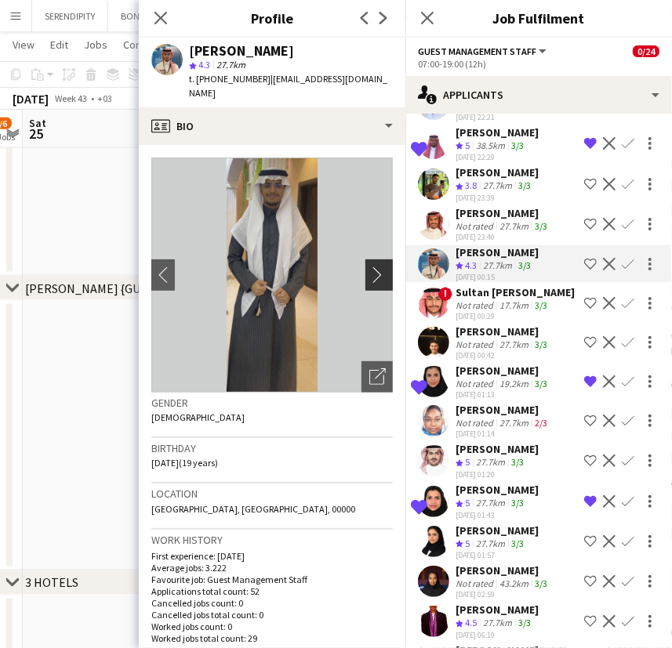
click at [369, 267] on app-icon "chevron-right" at bounding box center [381, 275] width 24 height 16
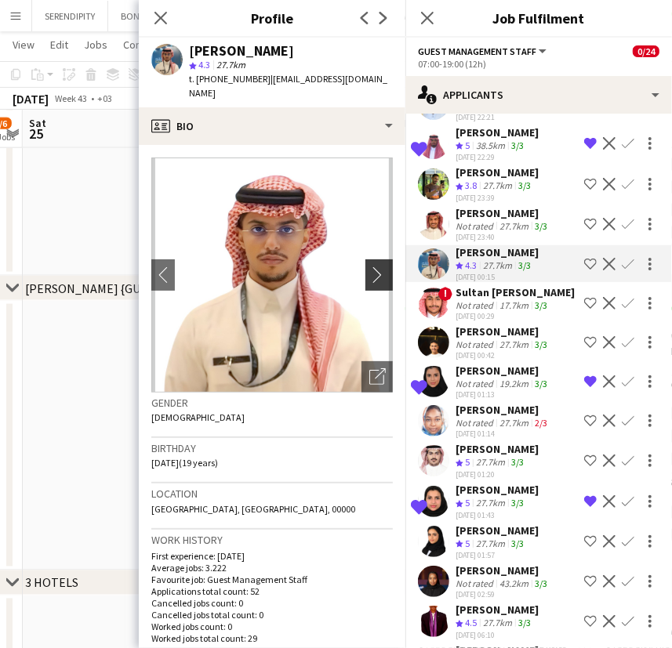
click at [369, 267] on app-icon "chevron-right" at bounding box center [381, 275] width 24 height 16
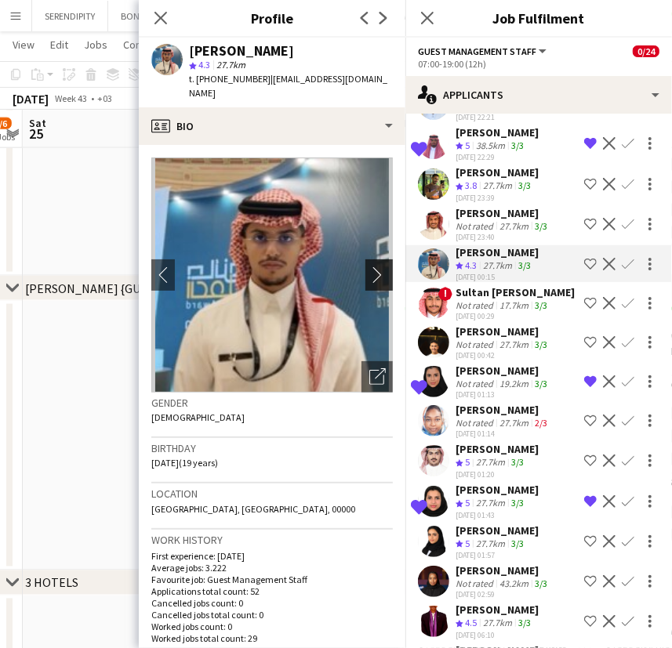
click at [369, 267] on app-icon "chevron-right" at bounding box center [381, 275] width 24 height 16
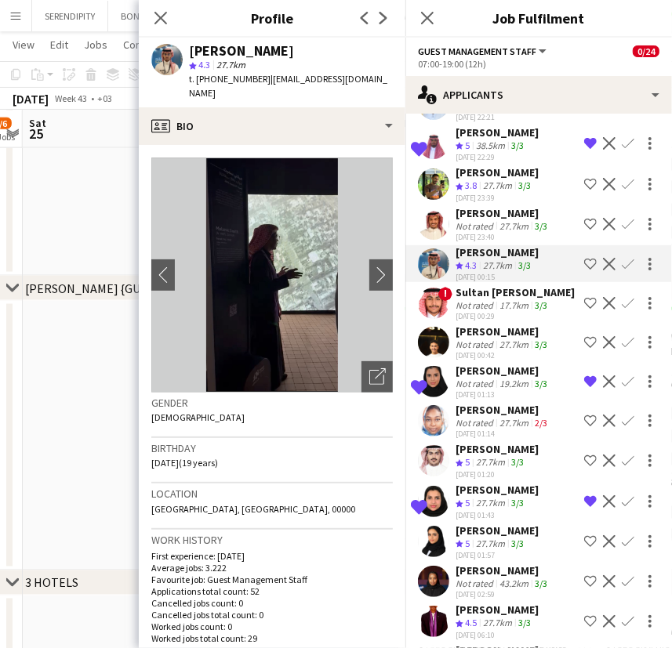
click at [513, 299] on div "Sultan [PERSON_NAME]" at bounding box center [514, 292] width 119 height 14
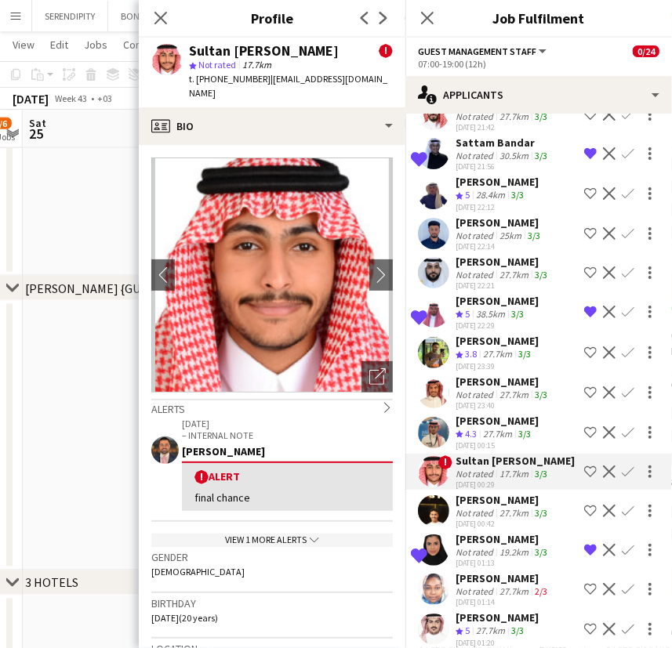
scroll to position [1112, 0]
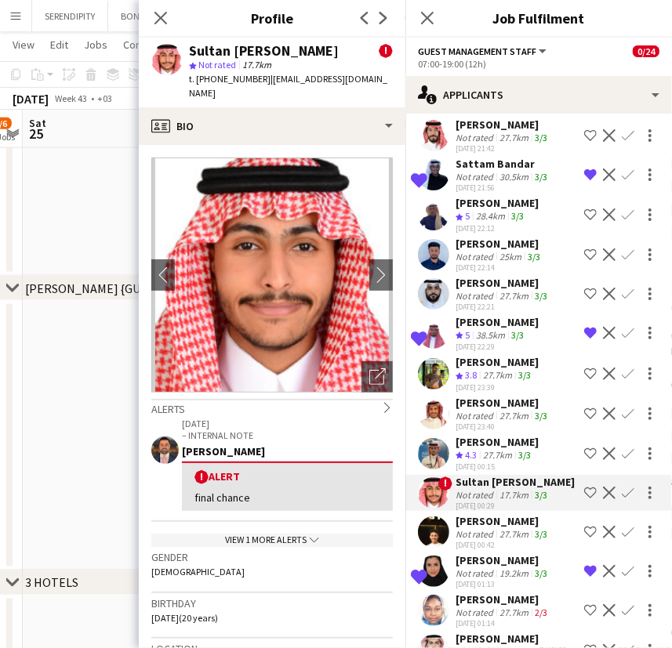
click at [505, 420] on div "27.7km" at bounding box center [513, 416] width 35 height 12
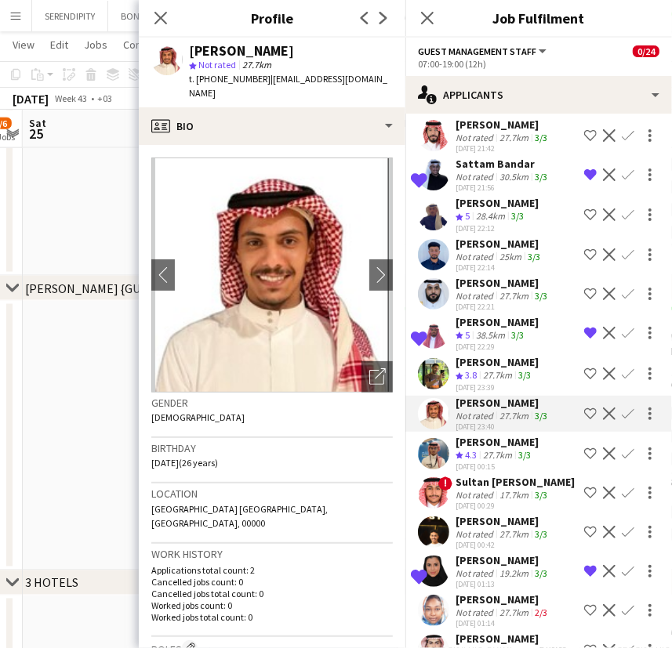
click at [506, 363] on div "[PERSON_NAME]" at bounding box center [496, 362] width 83 height 14
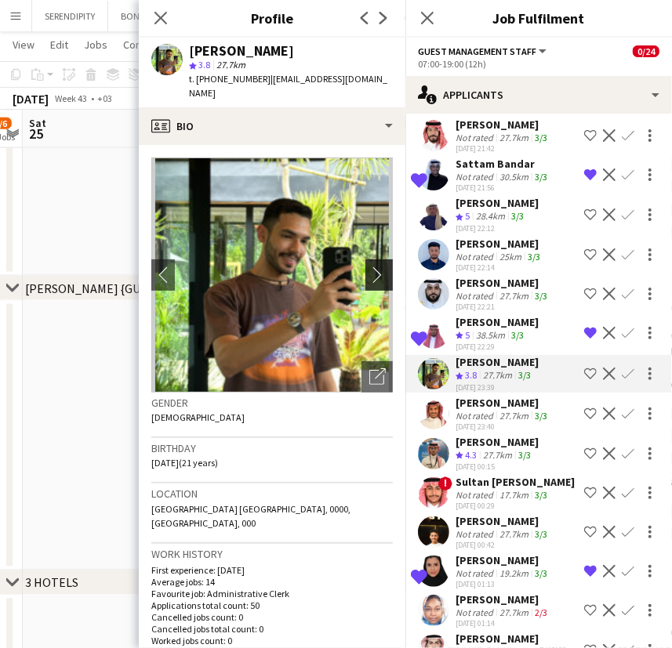
click at [374, 268] on app-icon "chevron-right" at bounding box center [381, 275] width 24 height 16
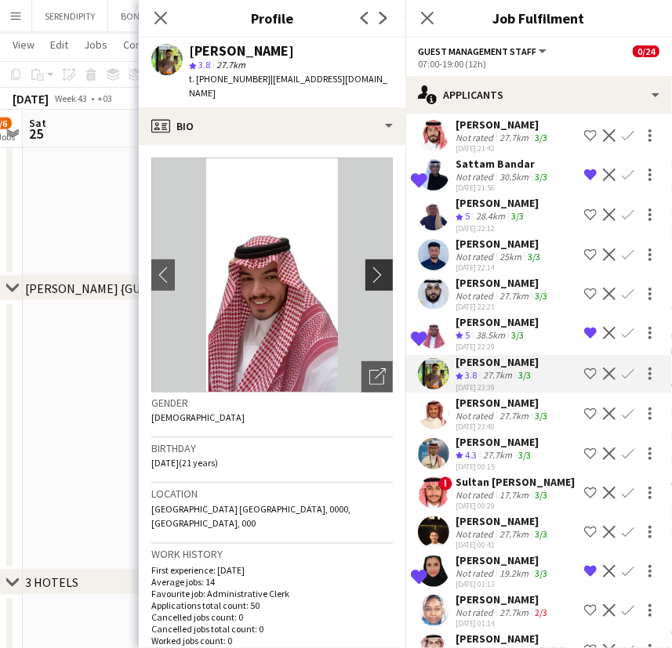
click at [369, 267] on app-icon "chevron-right" at bounding box center [381, 275] width 24 height 16
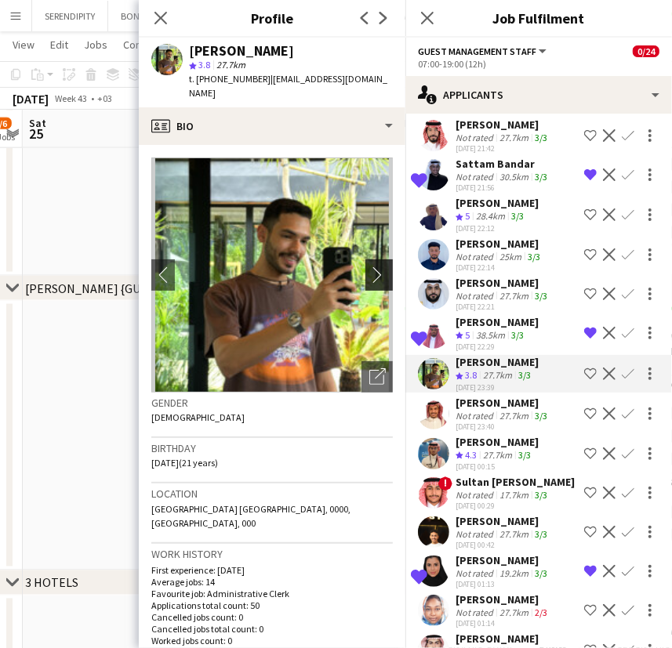
click at [369, 267] on app-icon "chevron-right" at bounding box center [381, 275] width 24 height 16
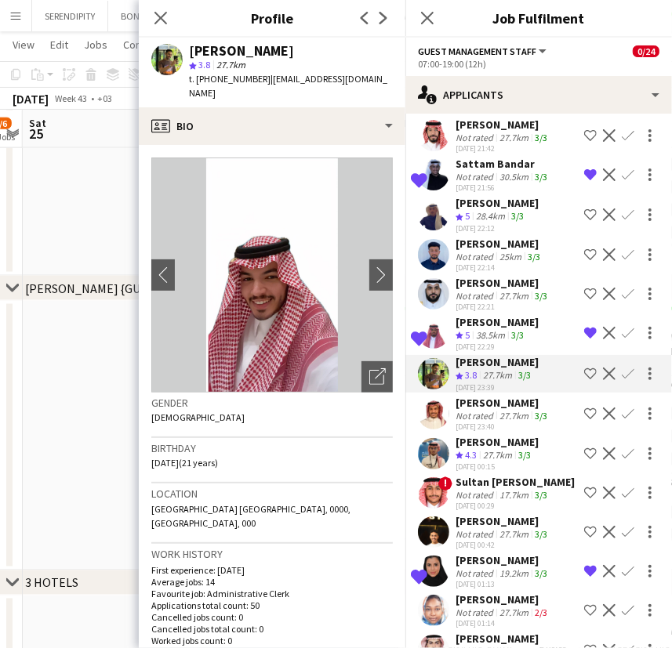
click at [492, 280] on div "[PERSON_NAME]" at bounding box center [502, 283] width 95 height 14
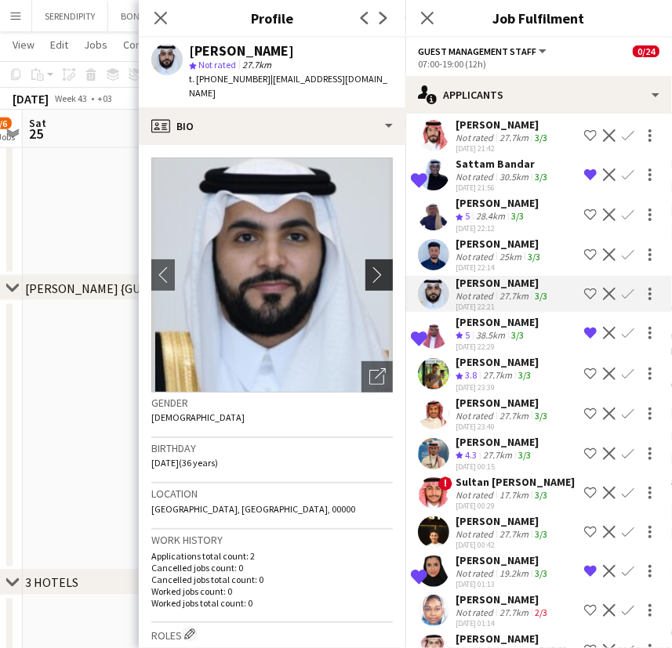
click at [376, 272] on app-icon "chevron-right" at bounding box center [381, 275] width 24 height 16
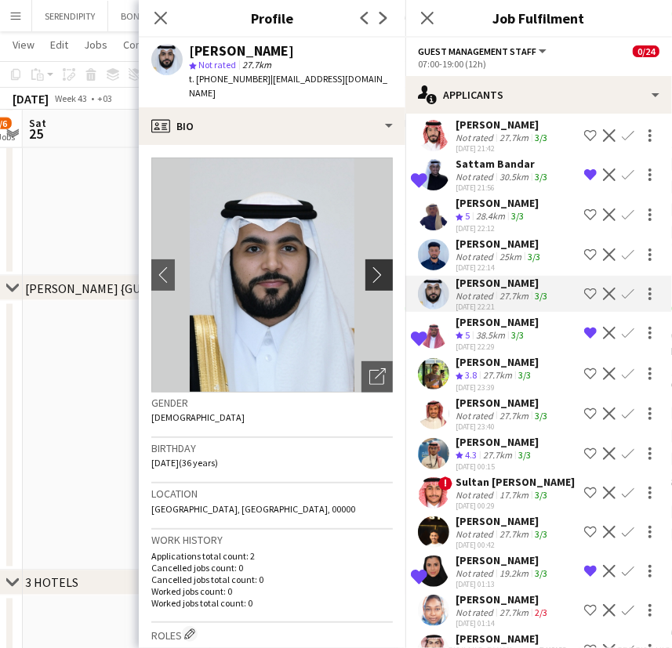
click at [375, 272] on app-icon "chevron-right" at bounding box center [381, 275] width 24 height 16
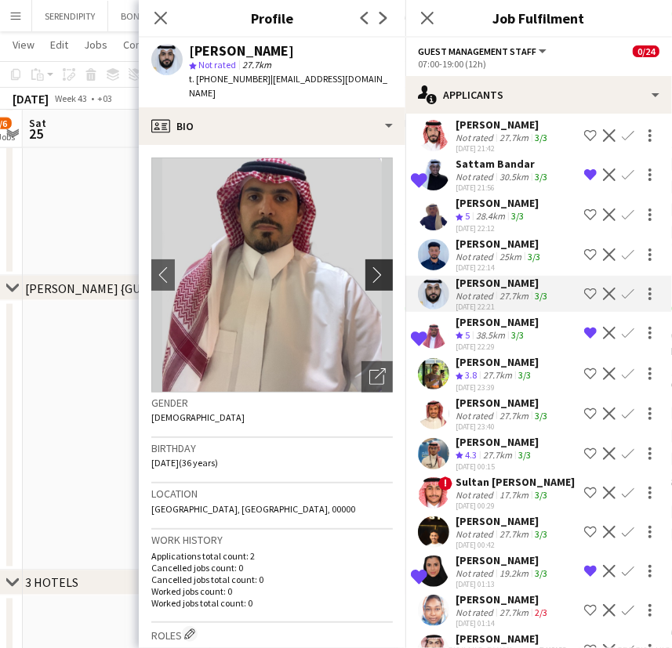
click at [375, 272] on app-icon "chevron-right" at bounding box center [381, 275] width 24 height 16
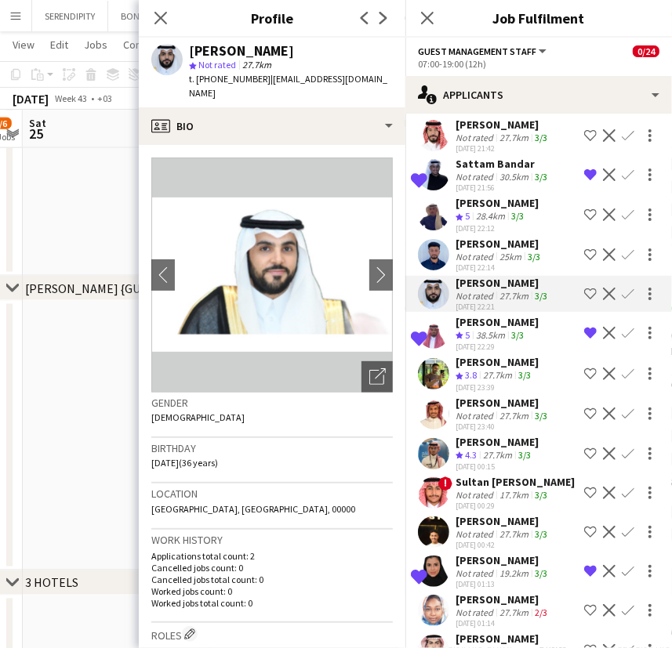
click at [503, 241] on div "[PERSON_NAME]" at bounding box center [499, 244] width 88 height 14
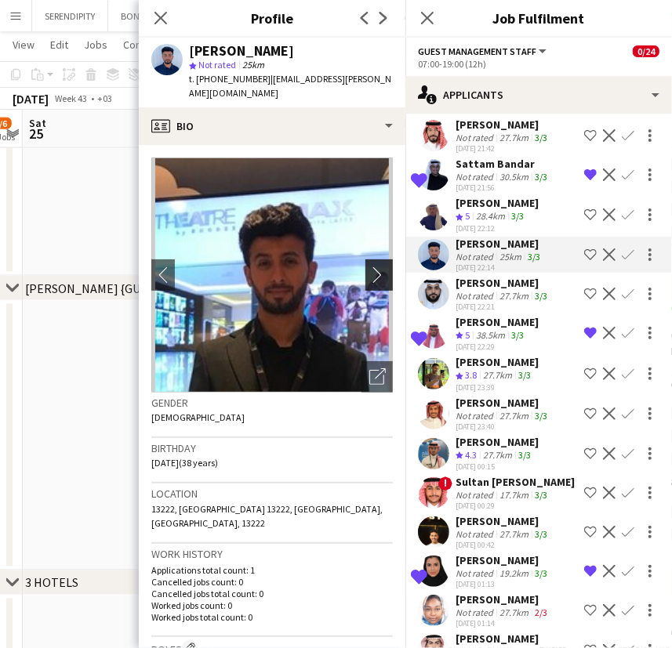
click at [369, 267] on app-icon "chevron-right" at bounding box center [381, 275] width 24 height 16
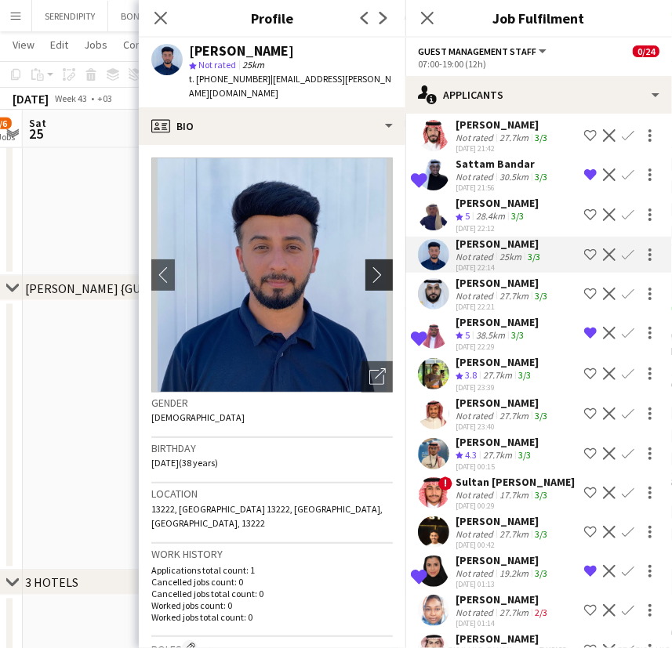
click at [369, 267] on app-icon "chevron-right" at bounding box center [381, 275] width 24 height 16
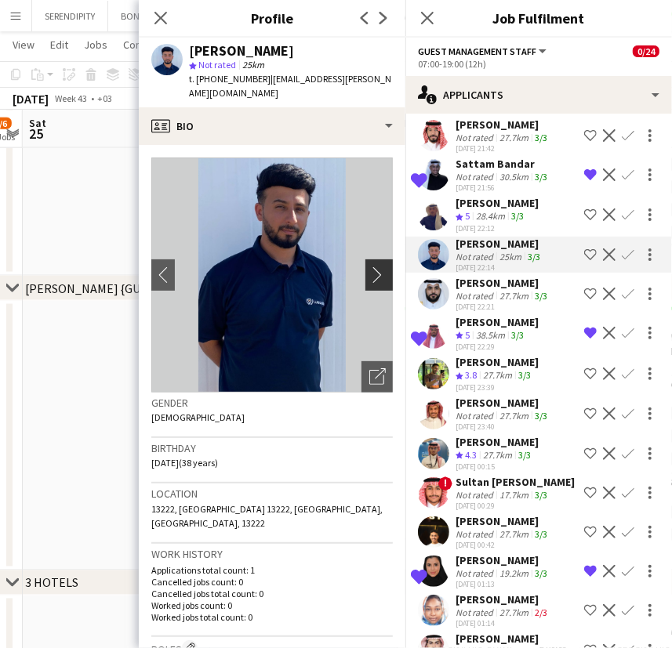
click at [369, 267] on app-icon "chevron-right" at bounding box center [381, 275] width 24 height 16
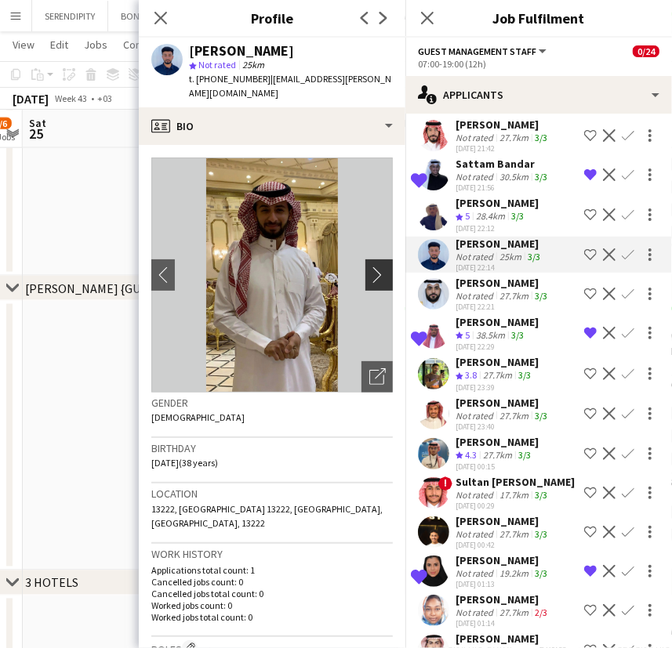
click at [369, 267] on app-icon "chevron-right" at bounding box center [381, 275] width 24 height 16
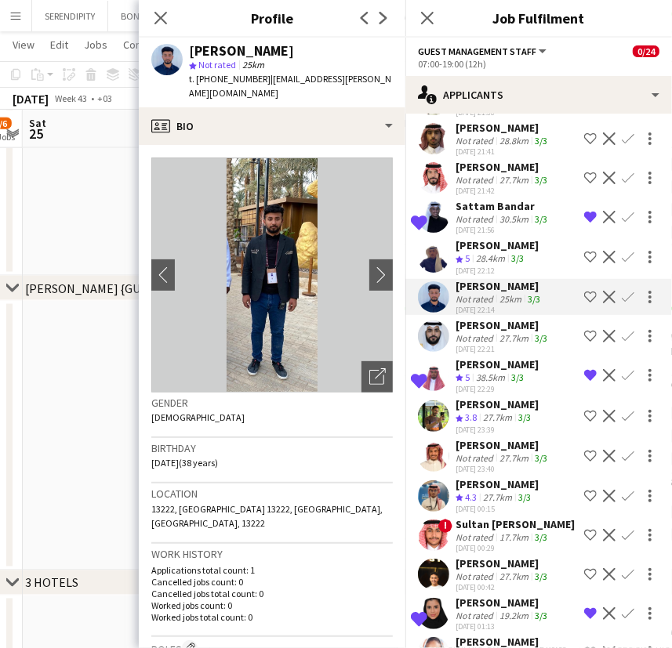
scroll to position [1065, 0]
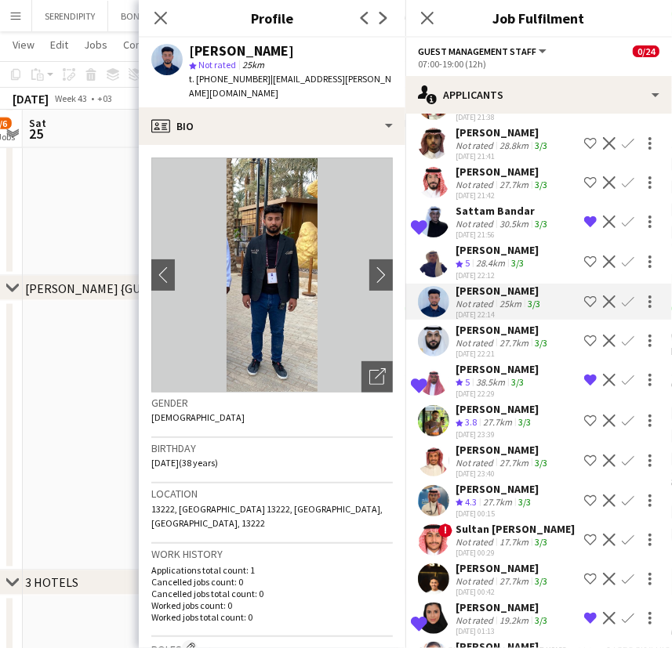
click at [486, 245] on div "[PERSON_NAME]" at bounding box center [496, 250] width 83 height 14
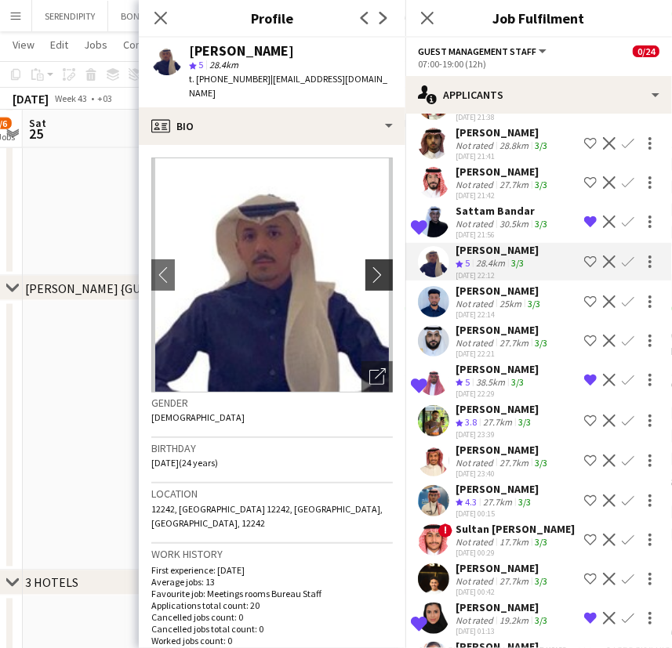
click at [371, 267] on app-icon "chevron-right" at bounding box center [381, 275] width 24 height 16
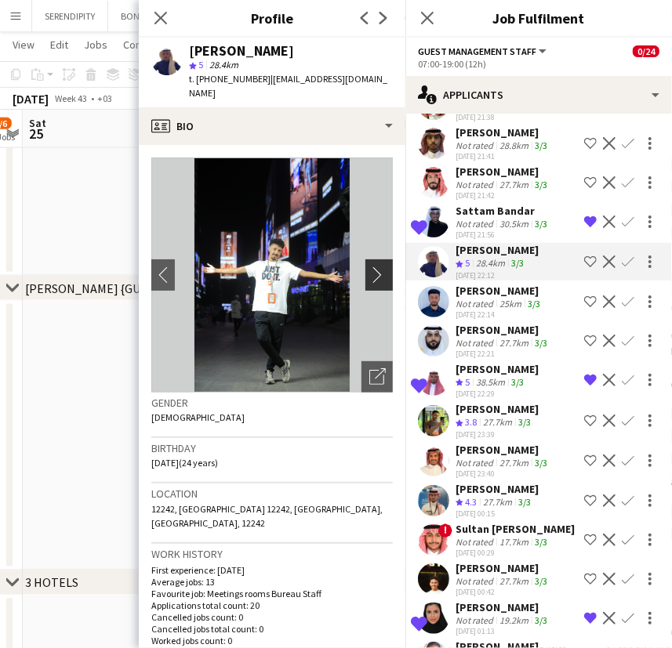
click at [371, 267] on app-icon "chevron-right" at bounding box center [381, 275] width 24 height 16
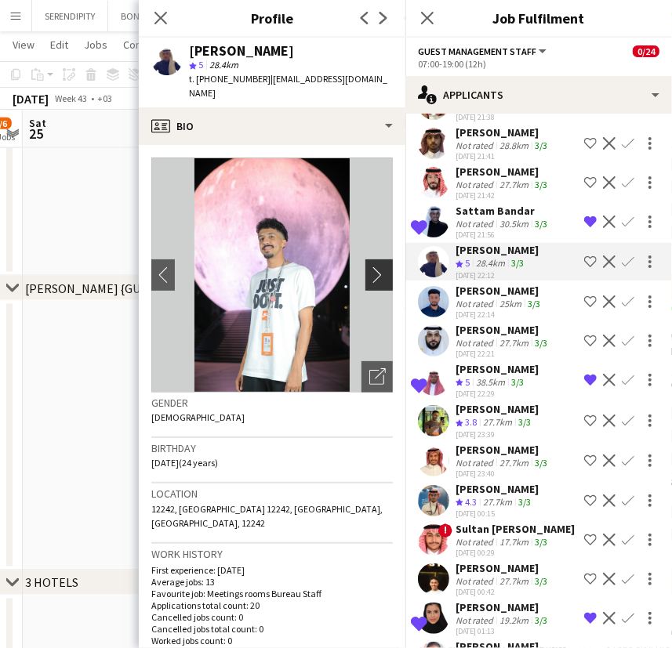
click at [371, 267] on app-icon "chevron-right" at bounding box center [381, 275] width 24 height 16
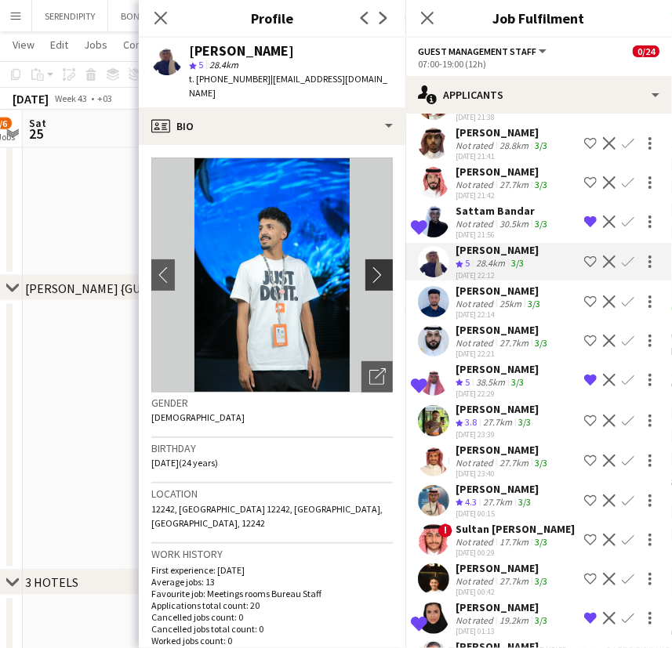
click at [371, 267] on app-icon "chevron-right" at bounding box center [381, 275] width 24 height 16
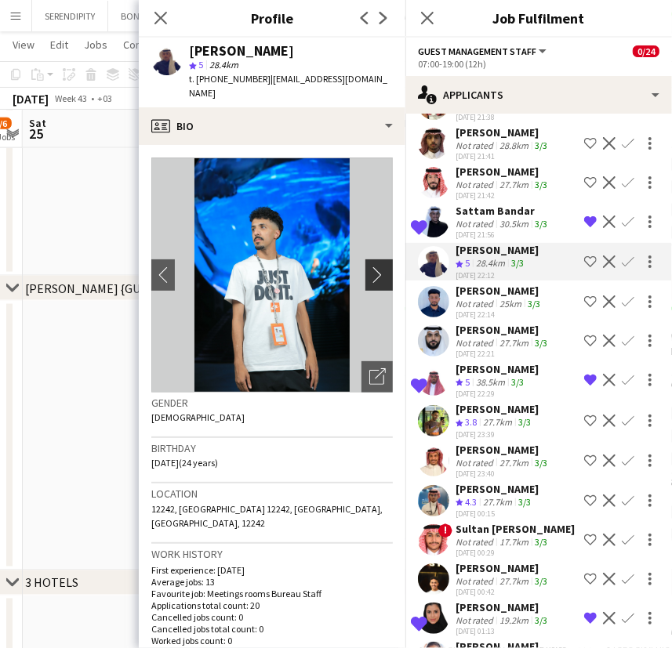
click at [371, 267] on app-icon "chevron-right" at bounding box center [381, 275] width 24 height 16
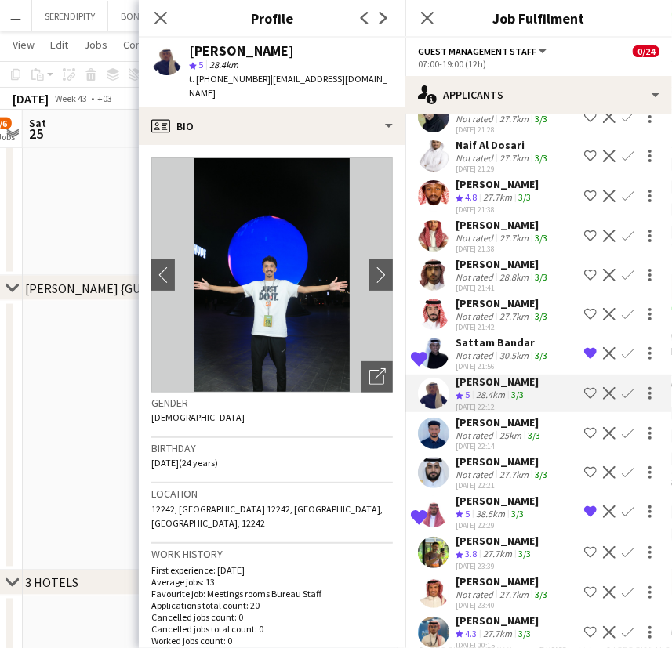
scroll to position [922, 0]
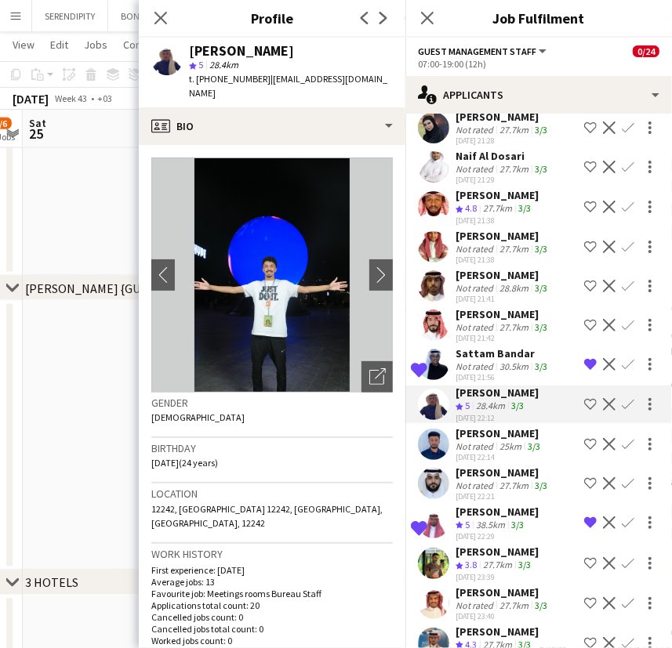
click at [496, 314] on div "[PERSON_NAME]" at bounding box center [502, 314] width 95 height 14
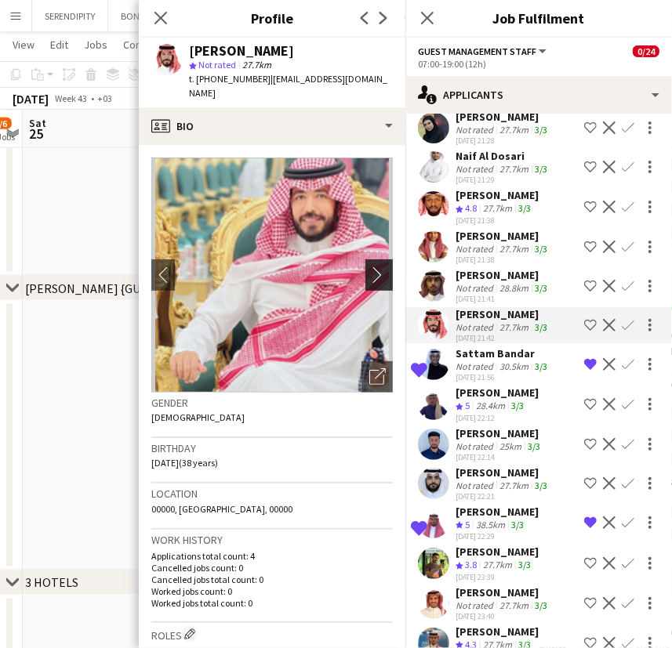
click at [369, 267] on app-icon "chevron-right" at bounding box center [381, 275] width 24 height 16
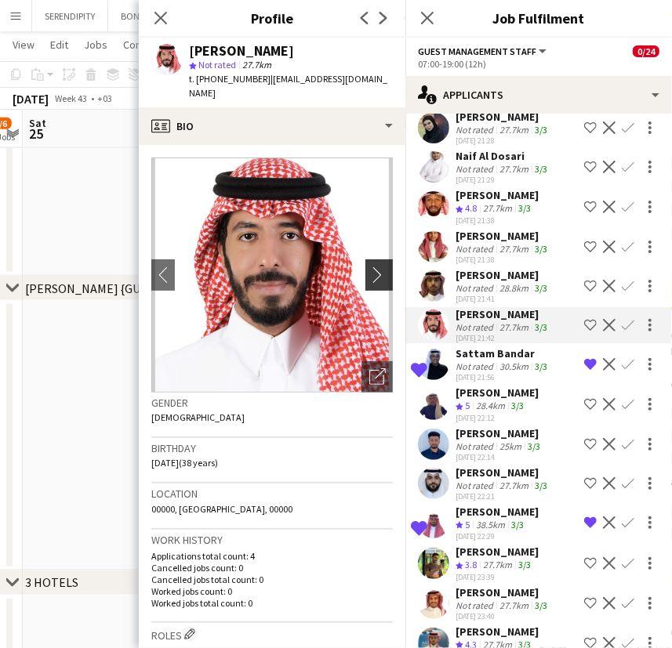
click at [369, 267] on app-icon "chevron-right" at bounding box center [381, 275] width 24 height 16
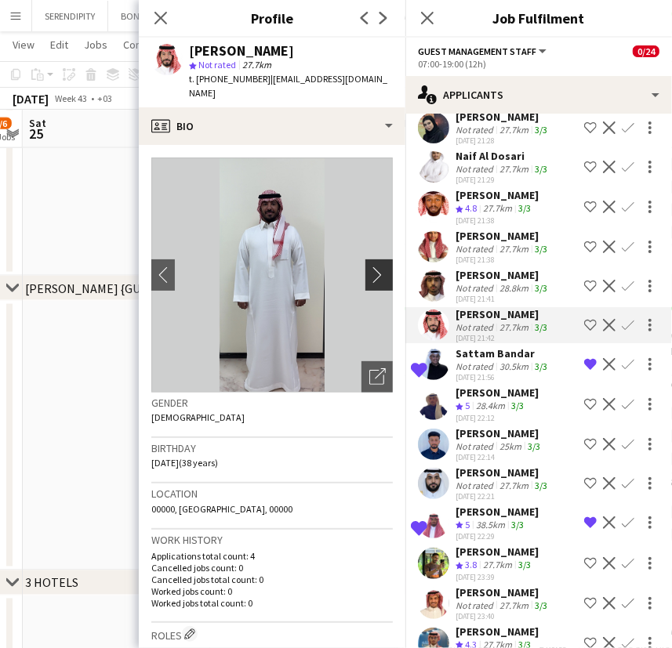
click at [369, 267] on app-icon "chevron-right" at bounding box center [381, 275] width 24 height 16
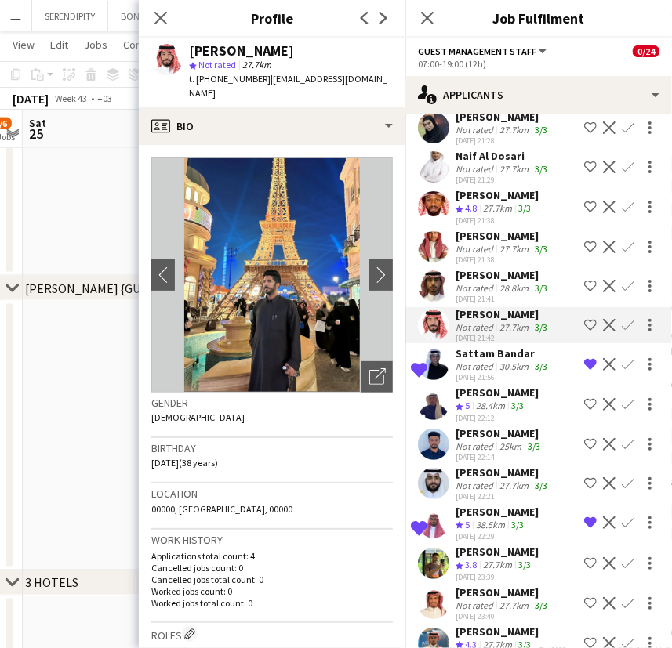
click at [495, 275] on div "[PERSON_NAME]" at bounding box center [502, 275] width 95 height 14
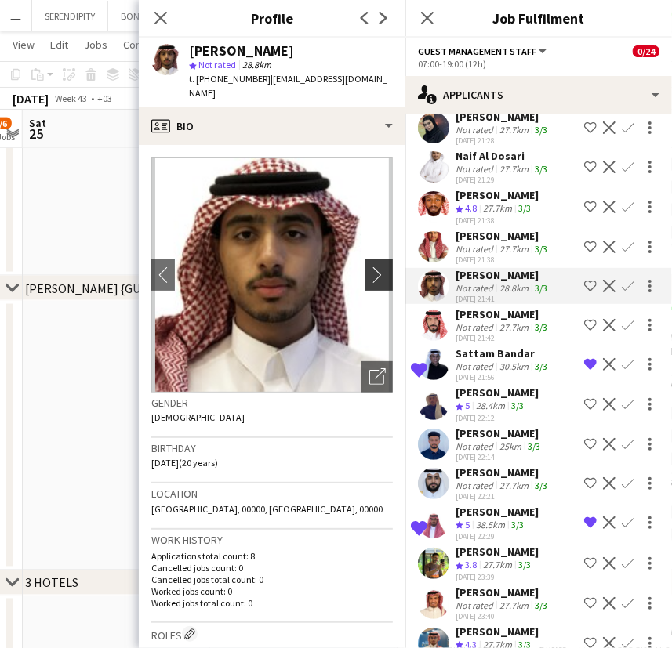
click at [369, 267] on app-icon "chevron-right" at bounding box center [381, 275] width 24 height 16
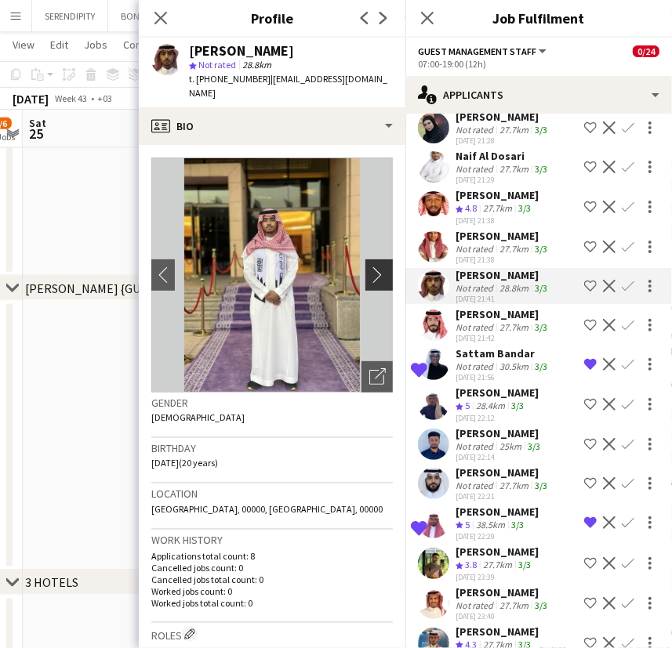
click at [369, 267] on app-icon "chevron-right" at bounding box center [381, 275] width 24 height 16
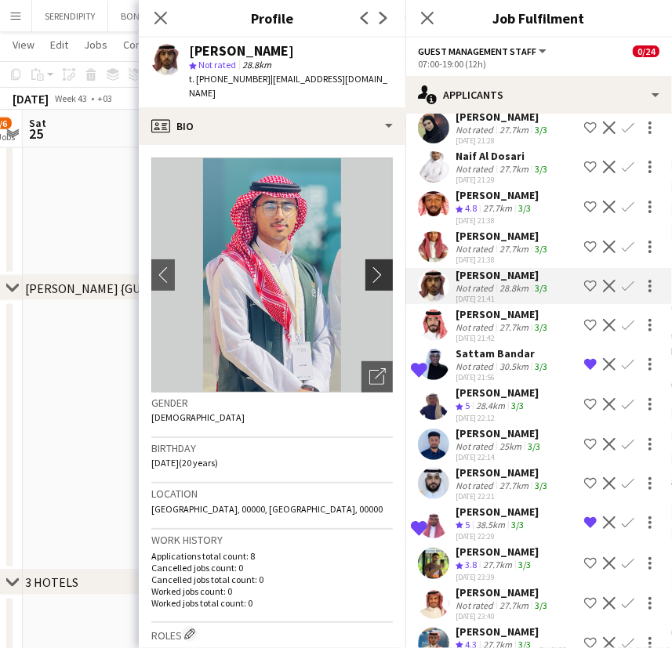
click at [369, 267] on app-icon "chevron-right" at bounding box center [381, 275] width 24 height 16
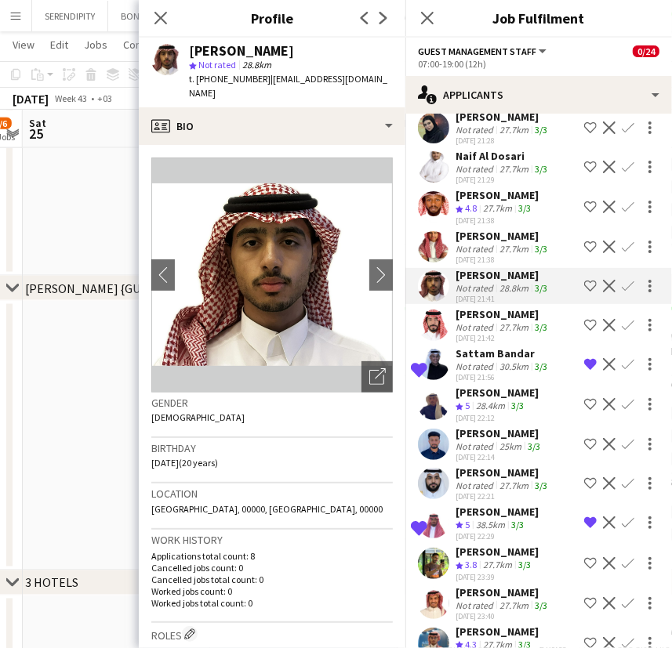
click at [492, 233] on div "[PERSON_NAME]" at bounding box center [502, 236] width 95 height 14
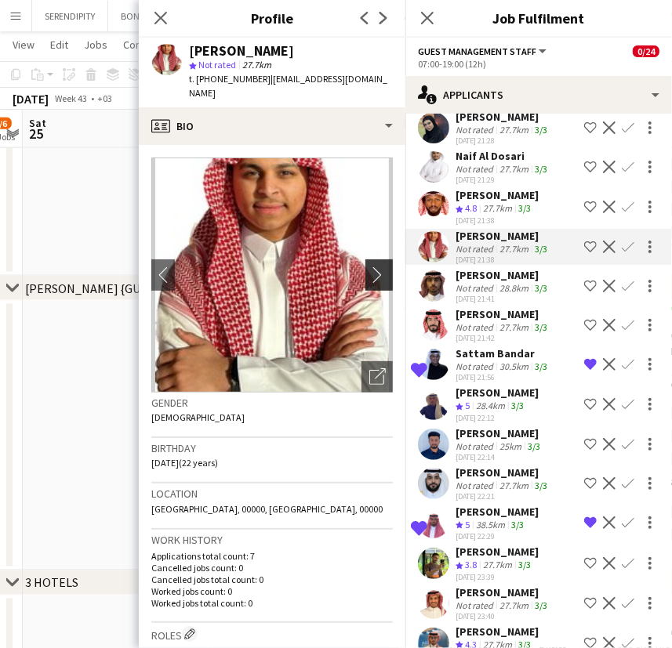
click at [369, 267] on app-icon "chevron-right" at bounding box center [381, 275] width 24 height 16
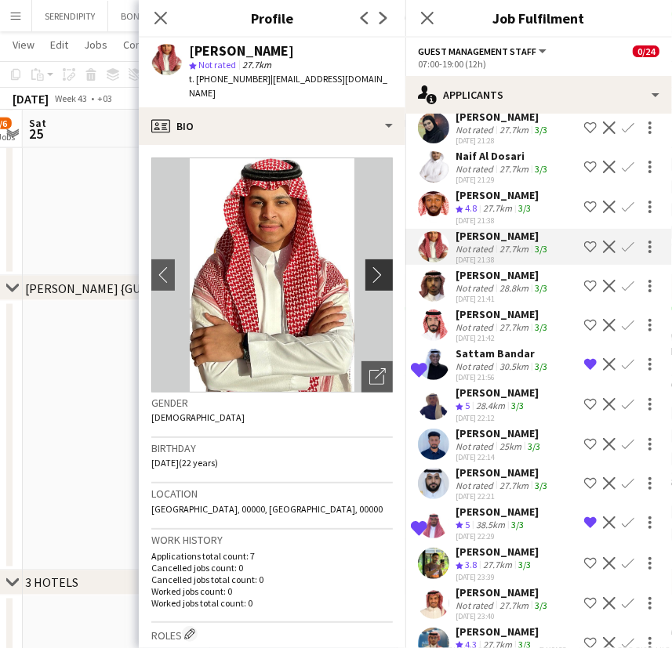
click at [369, 267] on app-icon "chevron-right" at bounding box center [381, 275] width 24 height 16
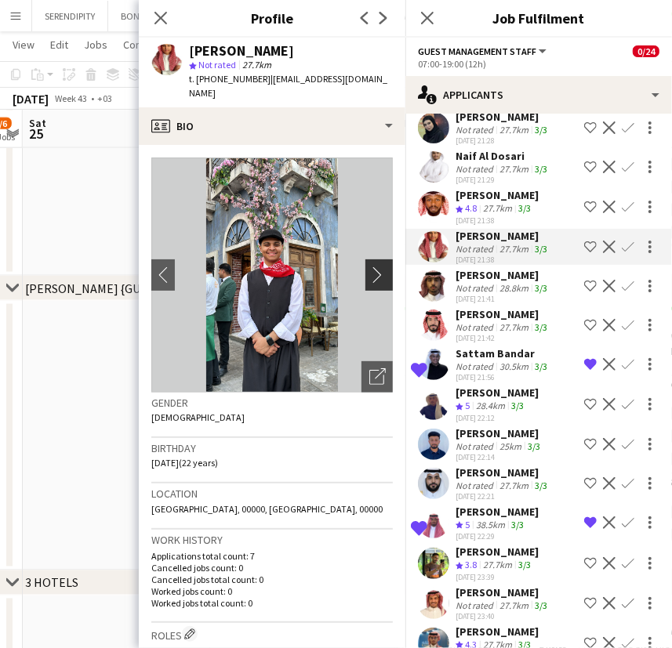
click at [369, 267] on app-icon "chevron-right" at bounding box center [381, 275] width 24 height 16
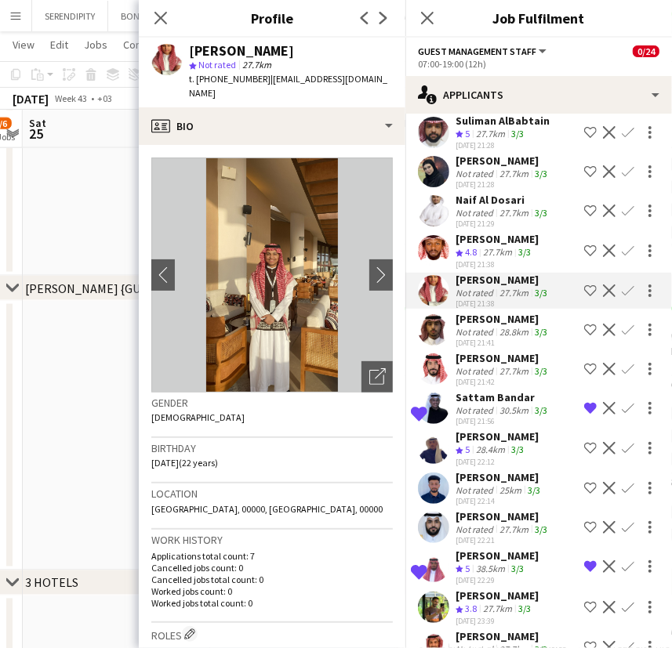
scroll to position [851, 0]
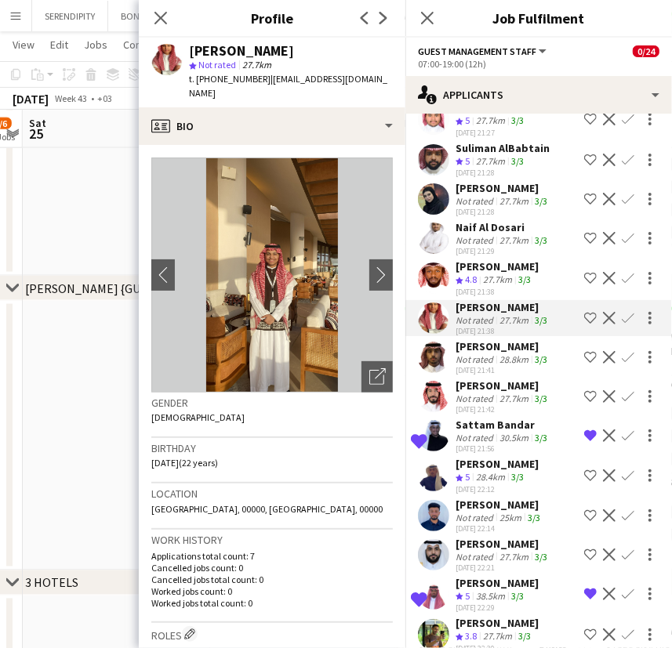
click at [497, 263] on div "[PERSON_NAME]" at bounding box center [496, 266] width 83 height 14
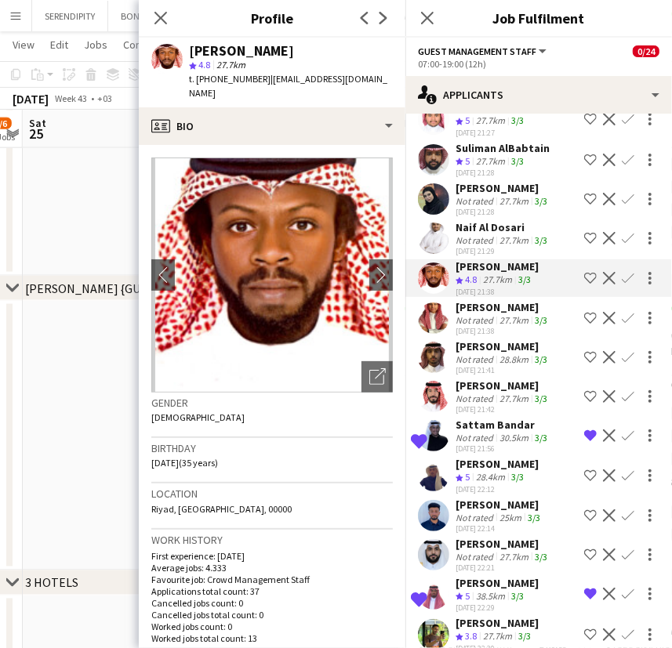
click at [470, 235] on div "Not rated" at bounding box center [475, 240] width 41 height 12
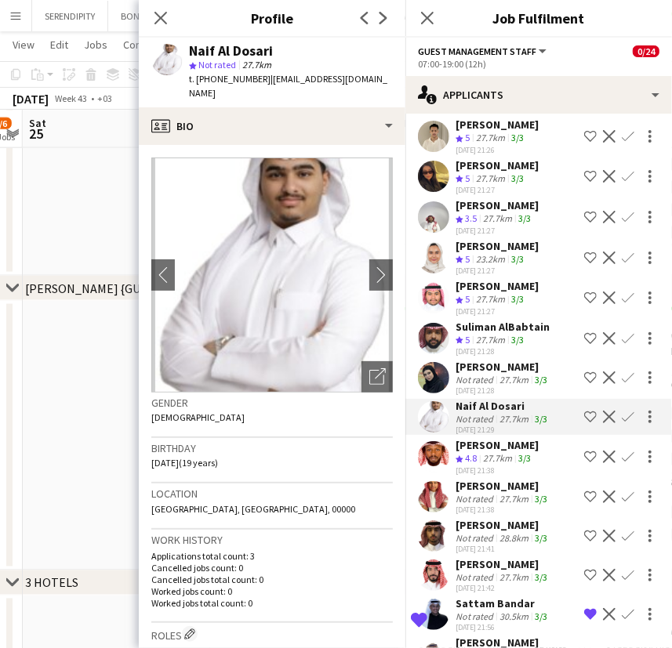
scroll to position [660, 0]
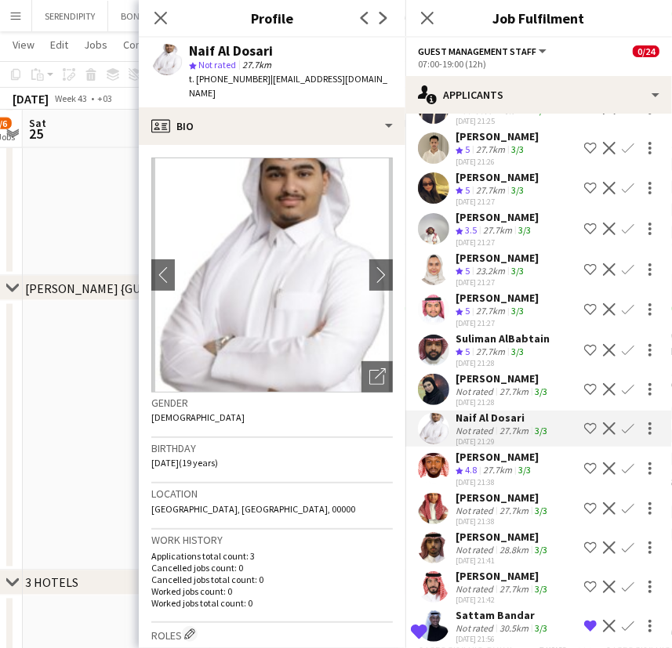
click at [491, 382] on div "[PERSON_NAME]" at bounding box center [502, 379] width 95 height 14
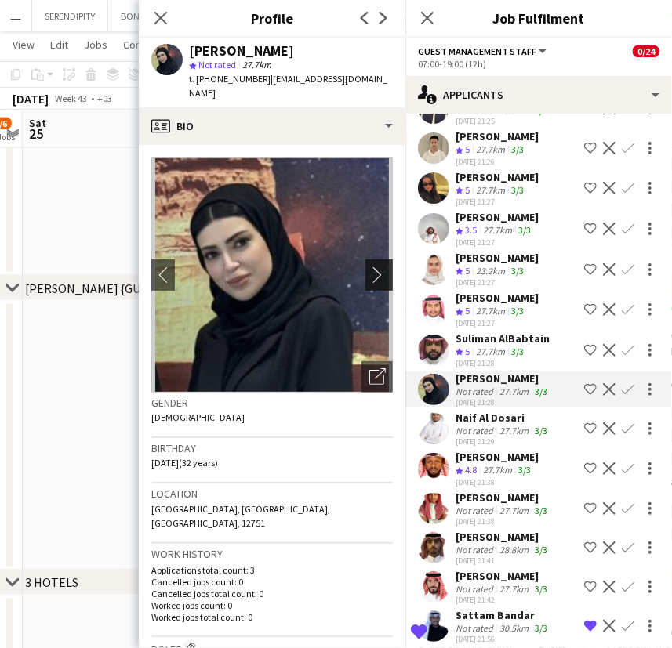
click at [369, 267] on app-icon "chevron-right" at bounding box center [381, 275] width 24 height 16
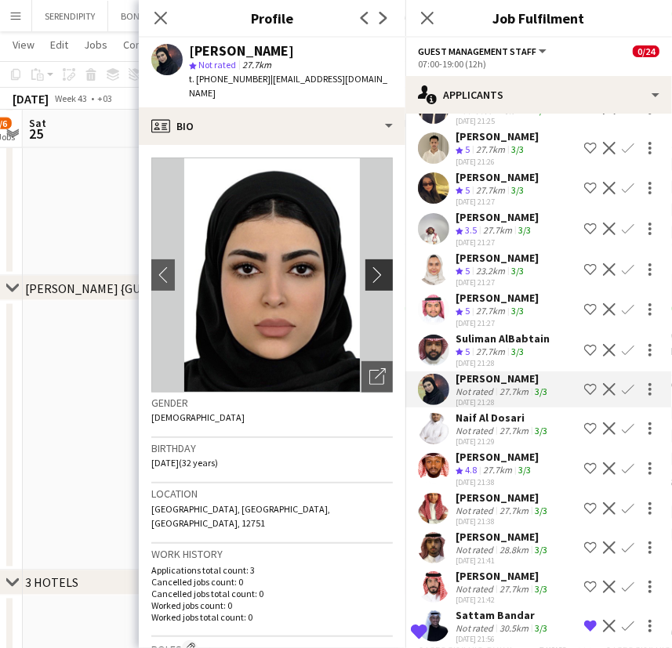
click at [369, 267] on app-icon "chevron-right" at bounding box center [381, 275] width 24 height 16
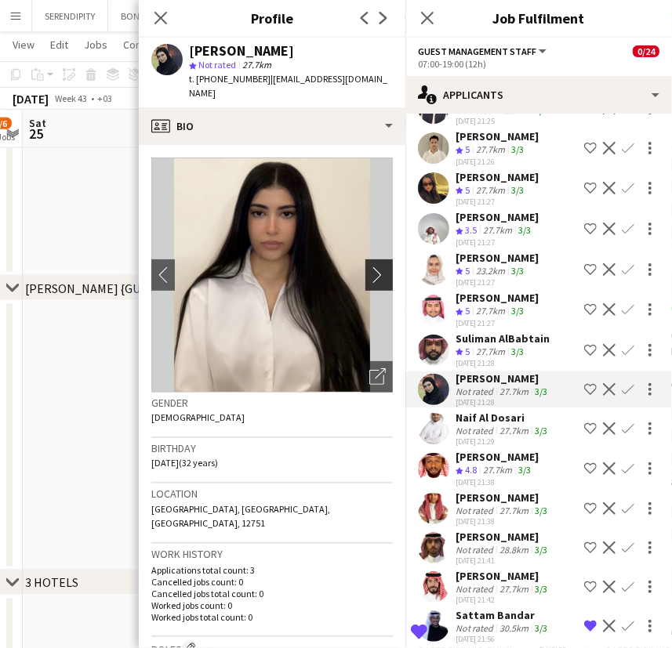
click at [369, 267] on app-icon "chevron-right" at bounding box center [381, 275] width 24 height 16
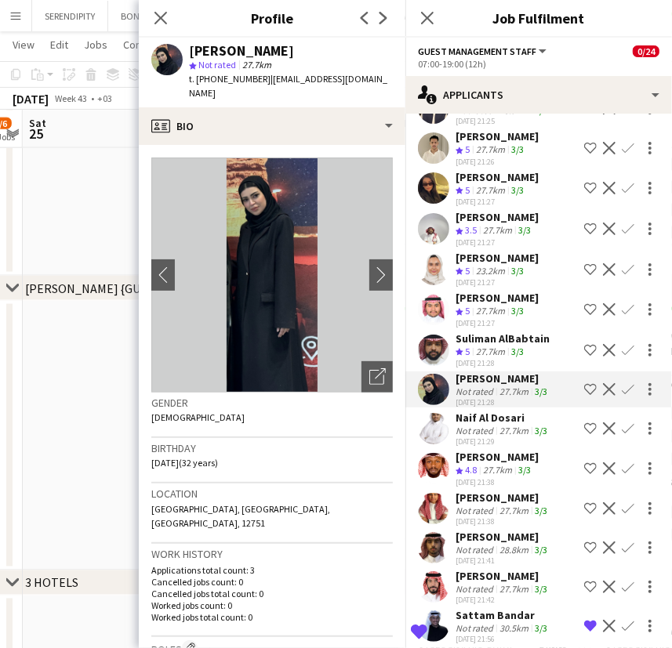
click at [501, 338] on div "Suliman AlBabtain" at bounding box center [502, 339] width 94 height 14
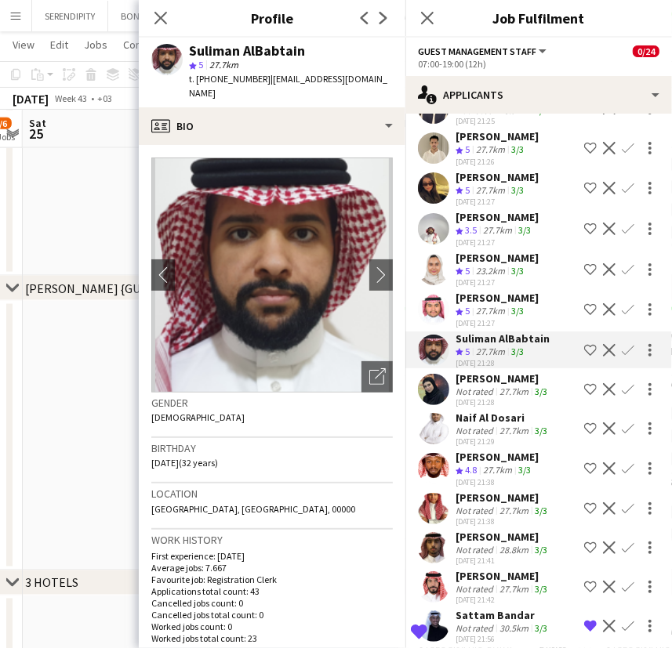
click at [490, 298] on div "[PERSON_NAME]" at bounding box center [496, 298] width 83 height 14
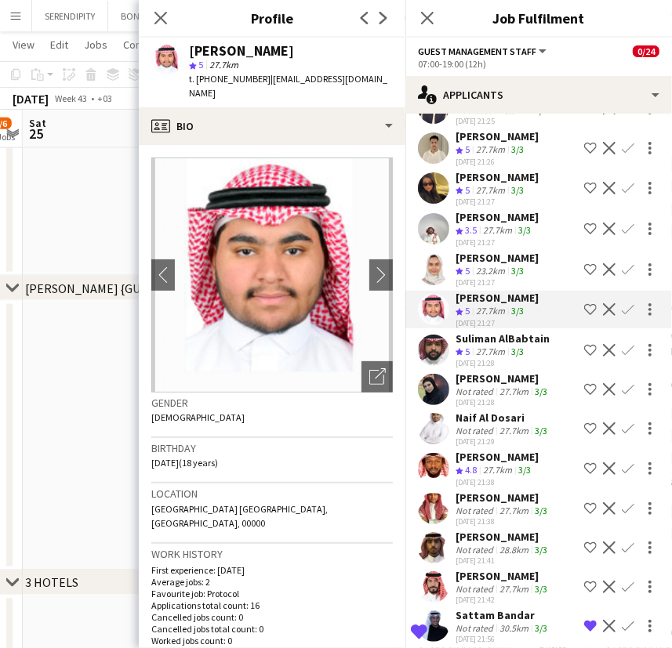
click at [490, 265] on div "[PERSON_NAME]" at bounding box center [496, 258] width 83 height 14
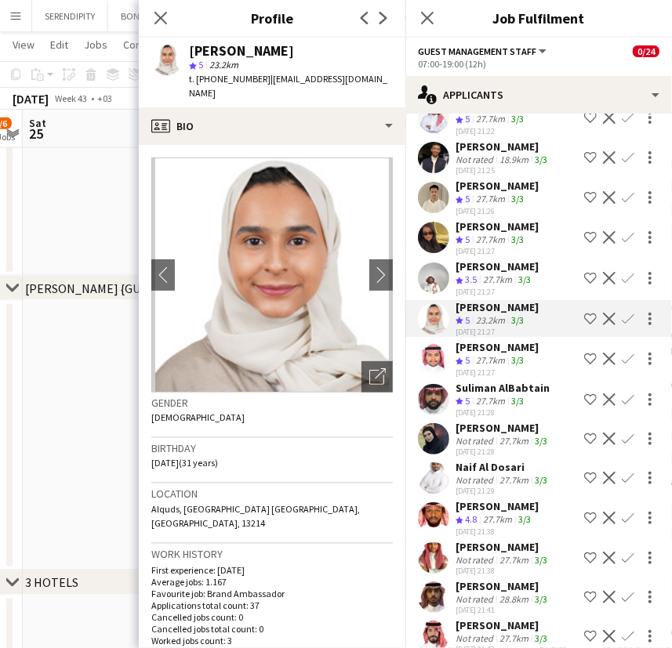
scroll to position [589, 0]
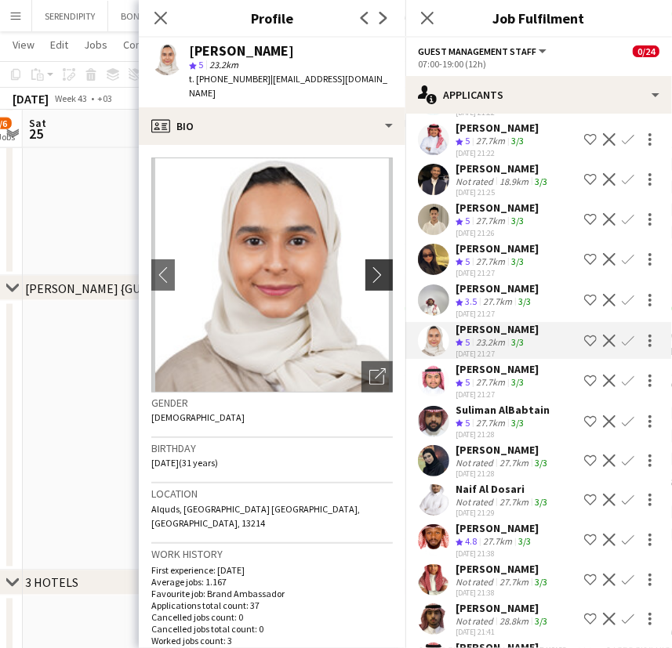
click at [373, 267] on app-icon "chevron-right" at bounding box center [381, 275] width 24 height 16
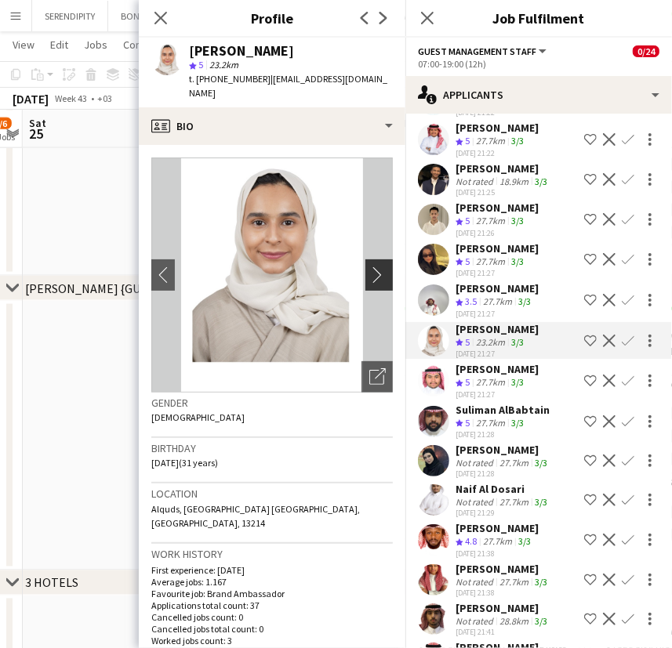
click at [373, 267] on app-icon "chevron-right" at bounding box center [381, 275] width 24 height 16
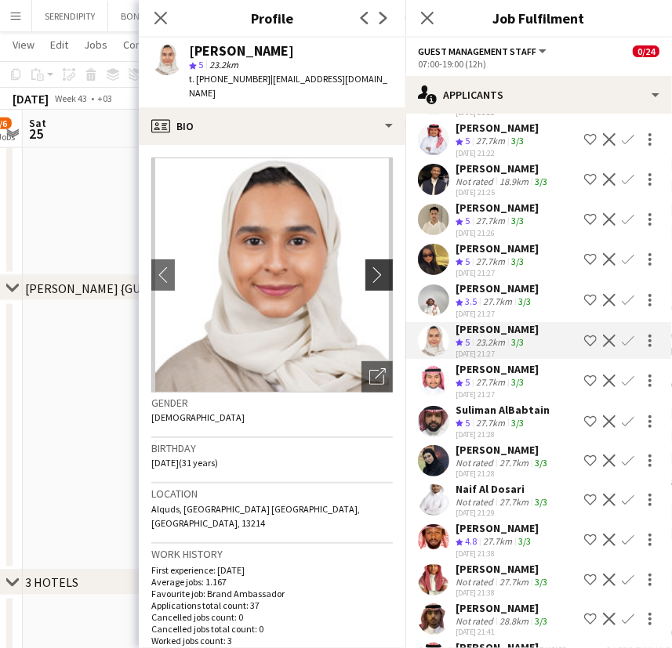
click at [373, 267] on app-icon "chevron-right" at bounding box center [381, 275] width 24 height 16
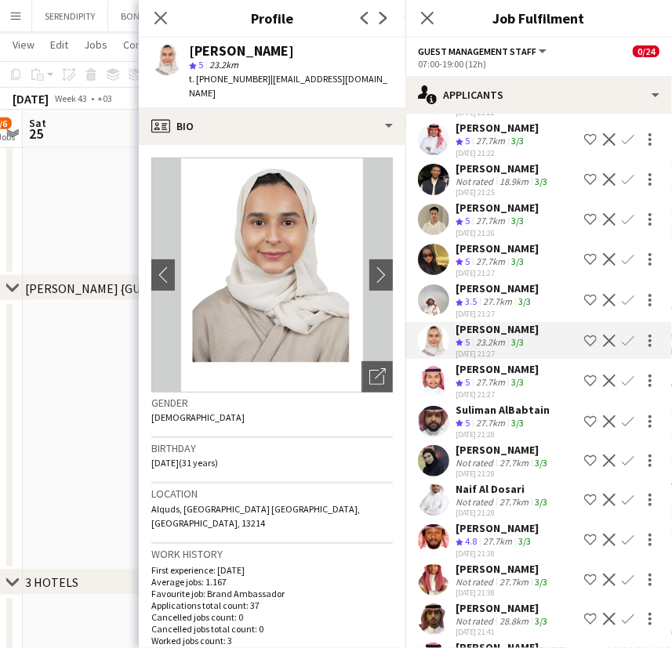
click at [584, 340] on app-icon "Shortlist crew" at bounding box center [590, 341] width 13 height 13
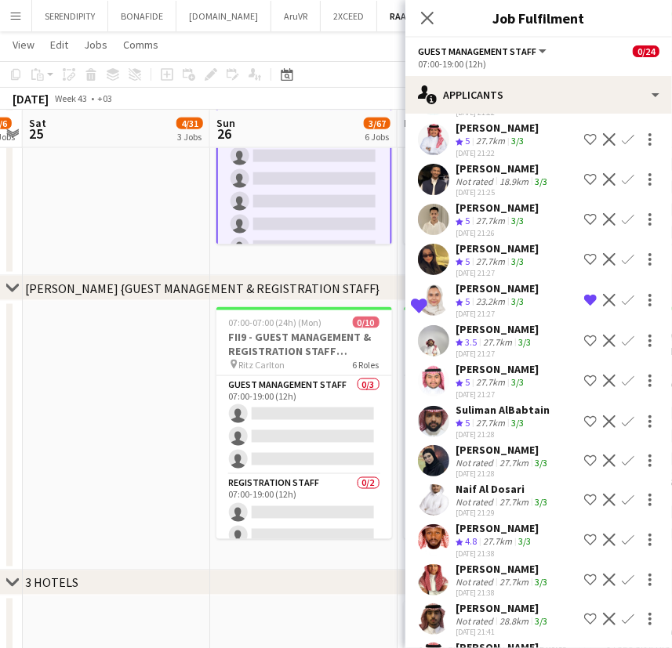
click at [484, 256] on div "[PERSON_NAME]" at bounding box center [496, 248] width 83 height 14
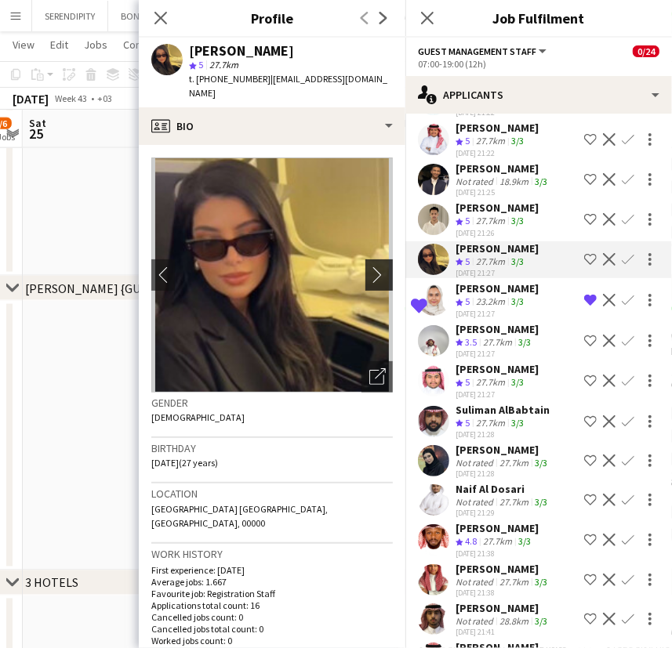
click at [369, 267] on app-icon "chevron-right" at bounding box center [381, 275] width 24 height 16
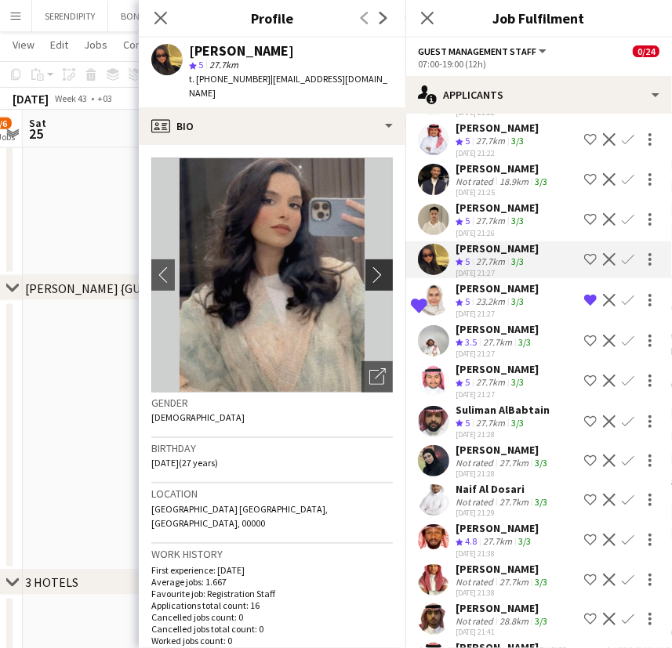
click at [369, 267] on app-icon "chevron-right" at bounding box center [381, 275] width 24 height 16
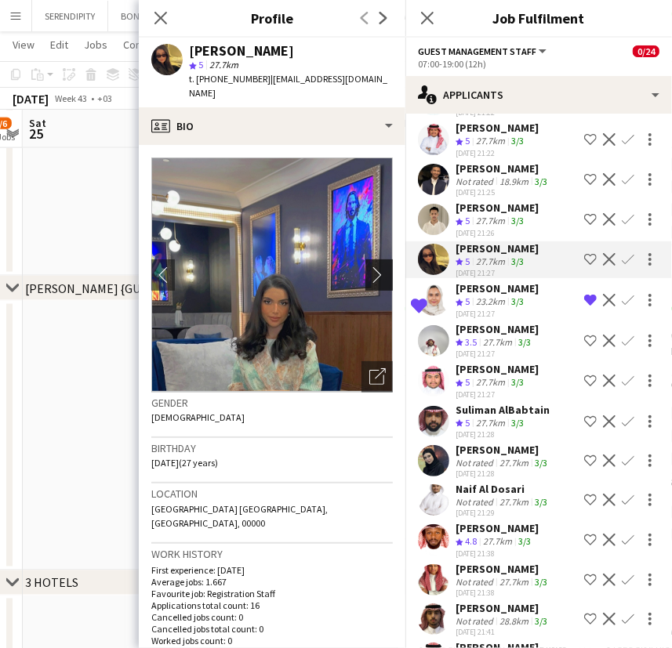
click at [369, 267] on app-icon "chevron-right" at bounding box center [381, 275] width 24 height 16
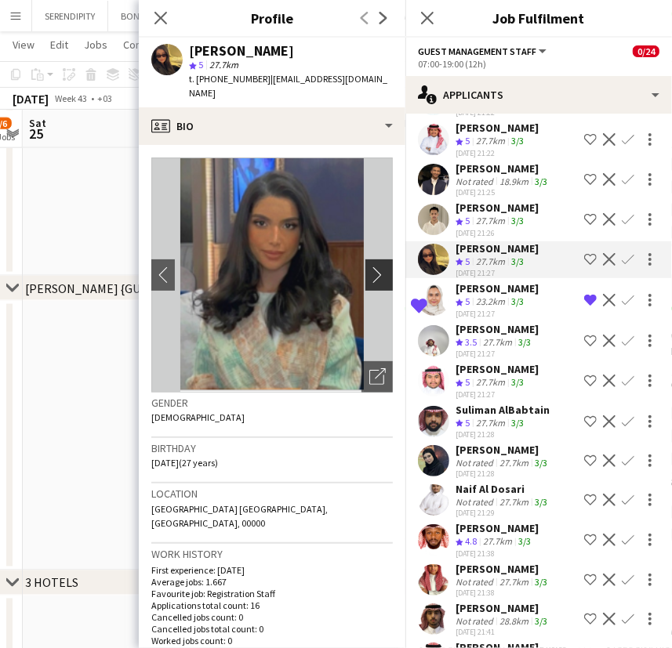
click at [369, 267] on app-icon "chevron-right" at bounding box center [381, 275] width 24 height 16
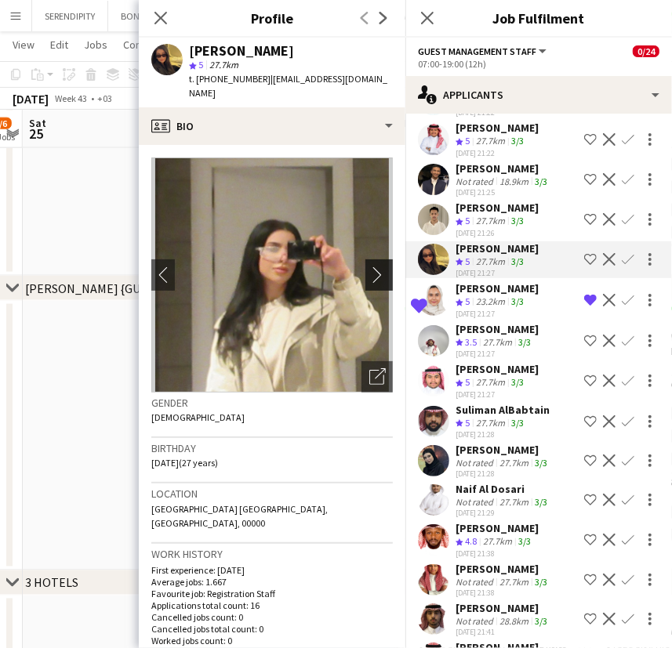
click at [369, 267] on app-icon "chevron-right" at bounding box center [381, 275] width 24 height 16
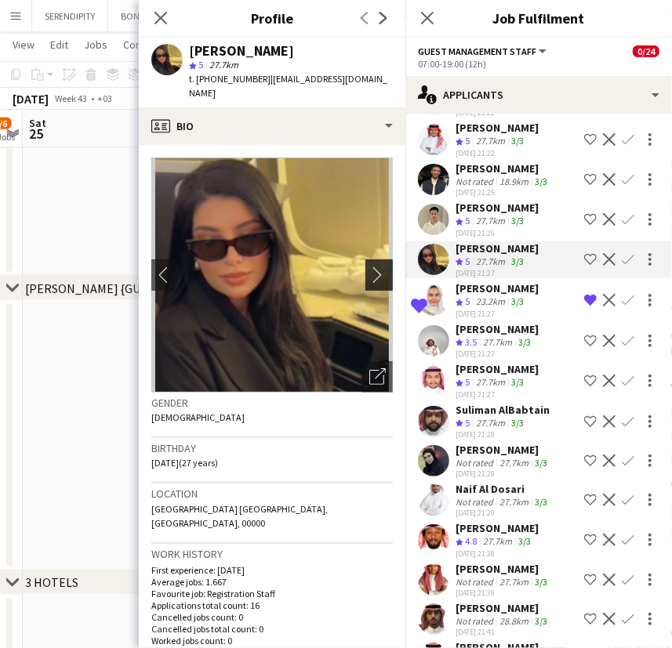
click at [369, 267] on app-icon "chevron-right" at bounding box center [381, 275] width 24 height 16
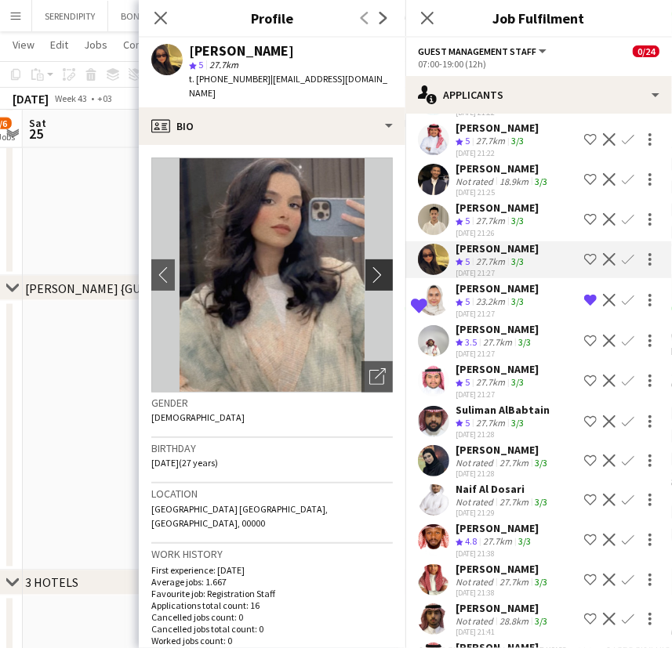
click at [369, 267] on app-icon "chevron-right" at bounding box center [381, 275] width 24 height 16
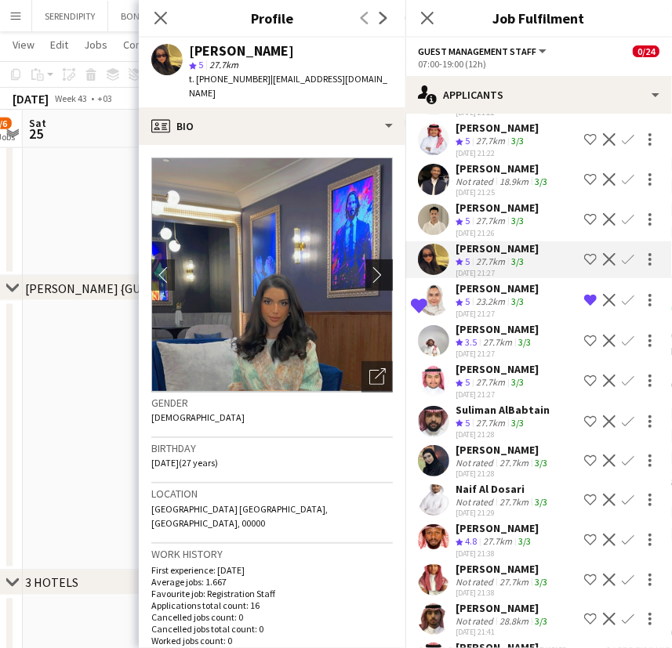
click at [369, 267] on app-icon "chevron-right" at bounding box center [381, 275] width 24 height 16
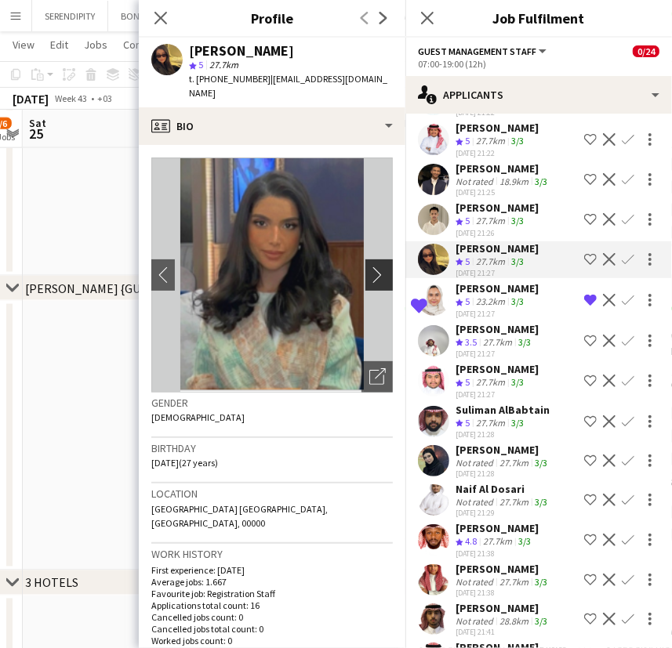
click at [369, 267] on app-icon "chevron-right" at bounding box center [381, 275] width 24 height 16
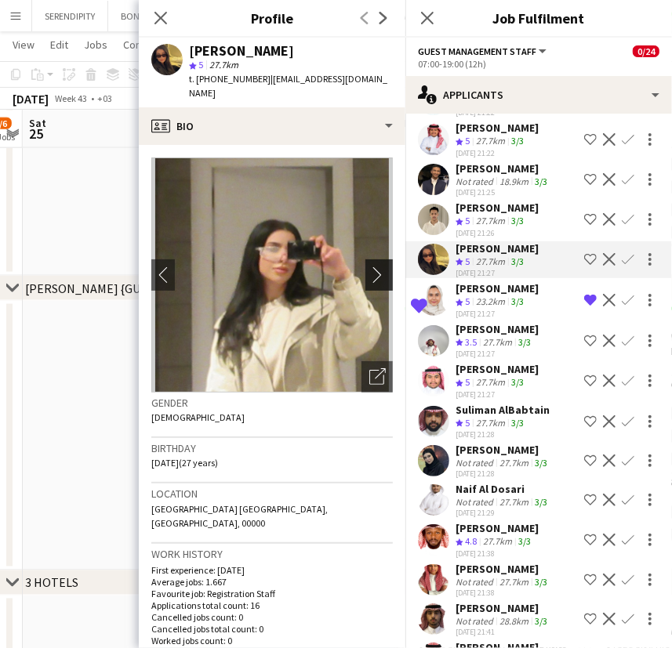
click at [369, 267] on app-icon "chevron-right" at bounding box center [381, 275] width 24 height 16
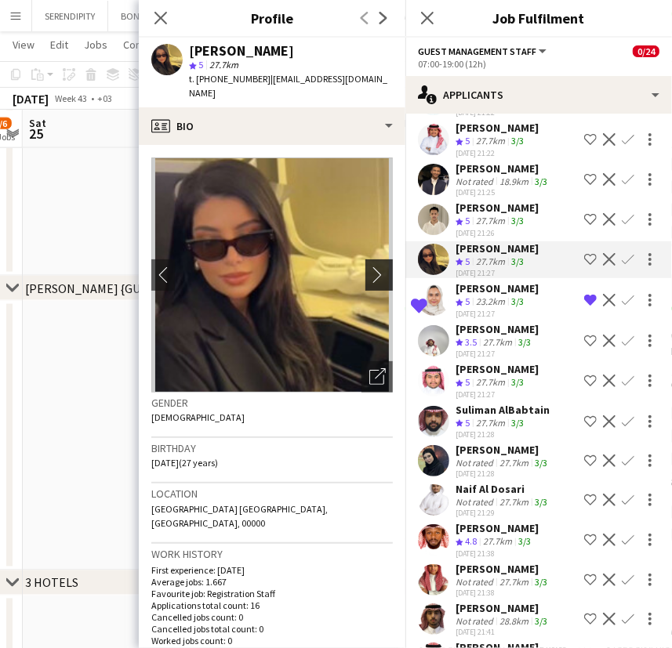
click at [369, 267] on app-icon "chevron-right" at bounding box center [381, 275] width 24 height 16
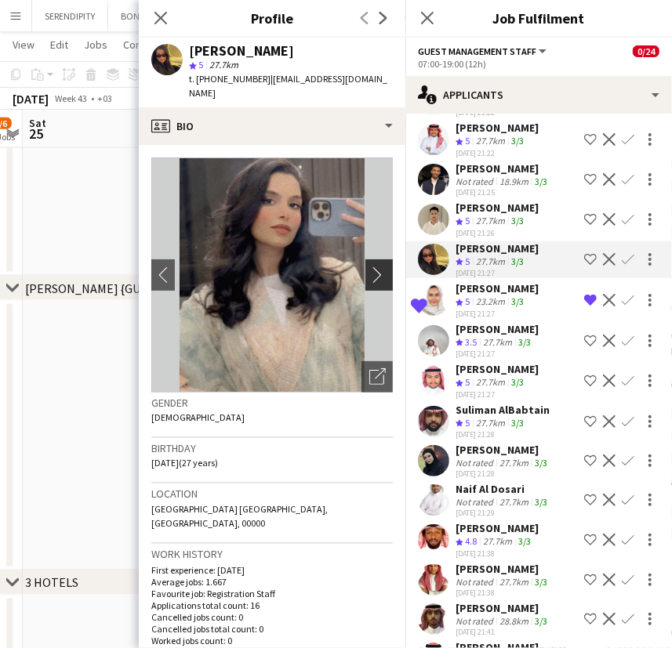
click at [369, 267] on app-icon "chevron-right" at bounding box center [381, 275] width 24 height 16
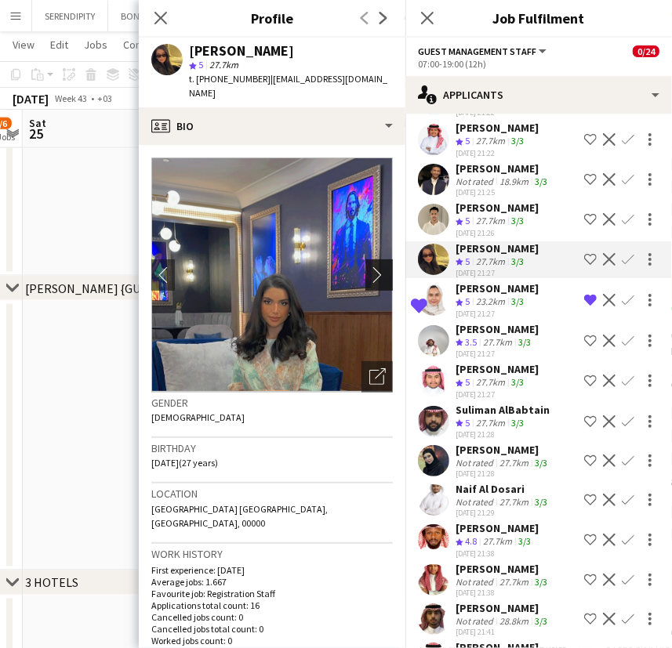
click at [369, 267] on app-icon "chevron-right" at bounding box center [381, 275] width 24 height 16
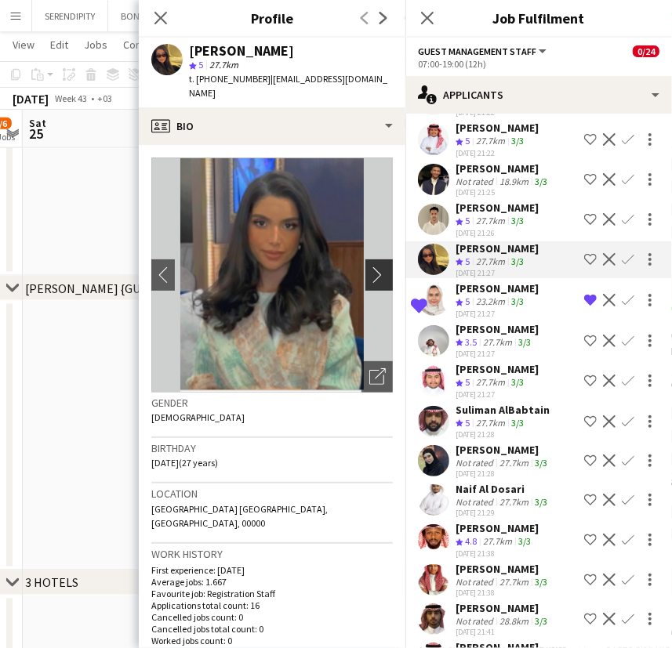
click at [369, 267] on app-icon "chevron-right" at bounding box center [381, 275] width 24 height 16
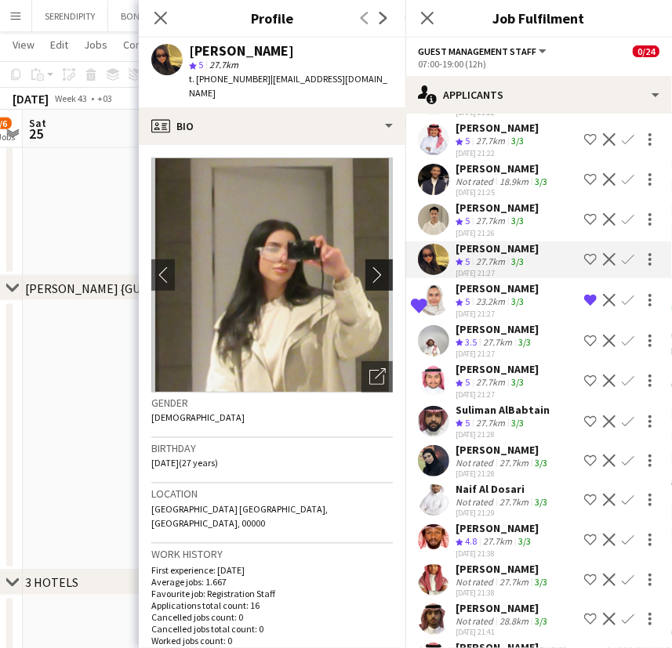
click at [369, 267] on app-icon "chevron-right" at bounding box center [381, 275] width 24 height 16
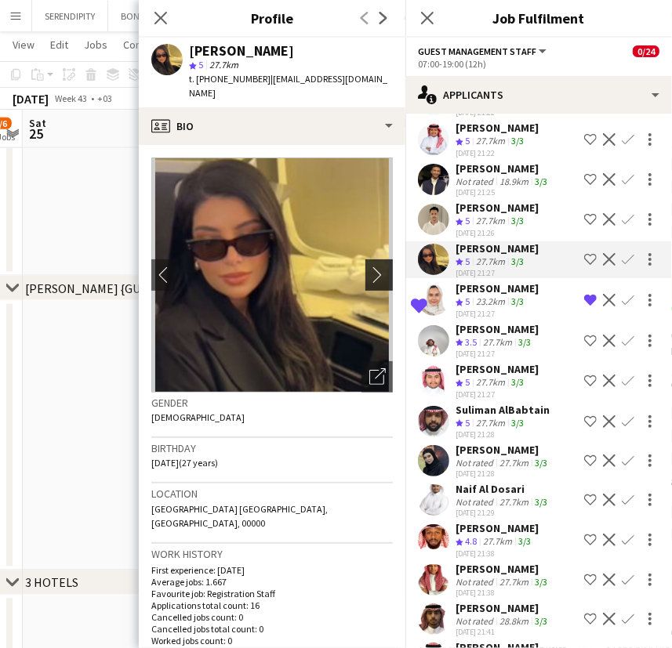
click at [369, 267] on app-icon "chevron-right" at bounding box center [381, 275] width 24 height 16
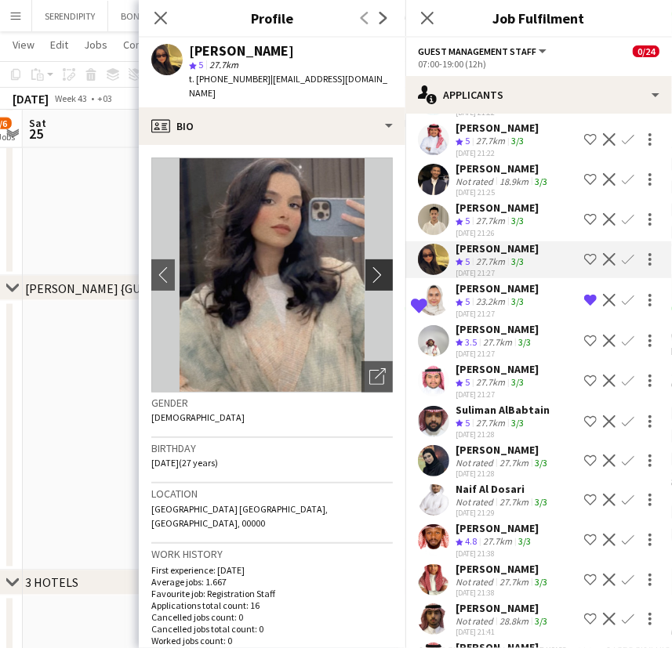
click at [369, 267] on app-icon "chevron-right" at bounding box center [381, 275] width 24 height 16
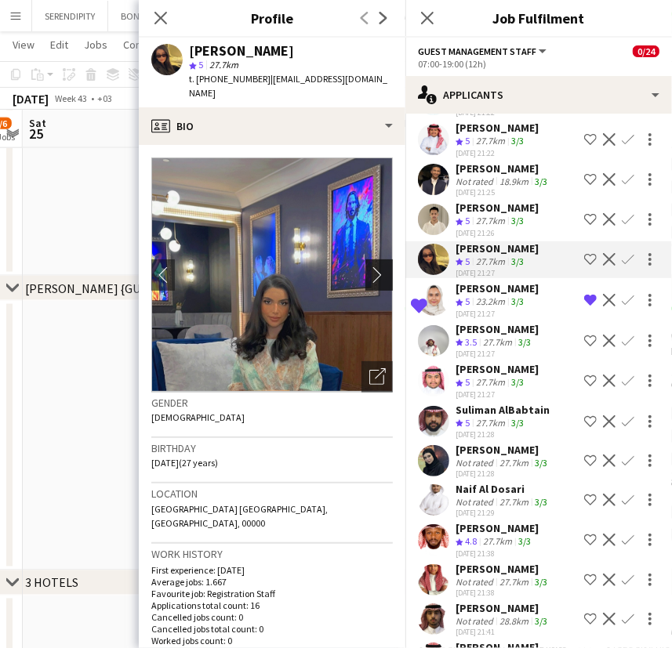
click at [369, 267] on app-icon "chevron-right" at bounding box center [381, 275] width 24 height 16
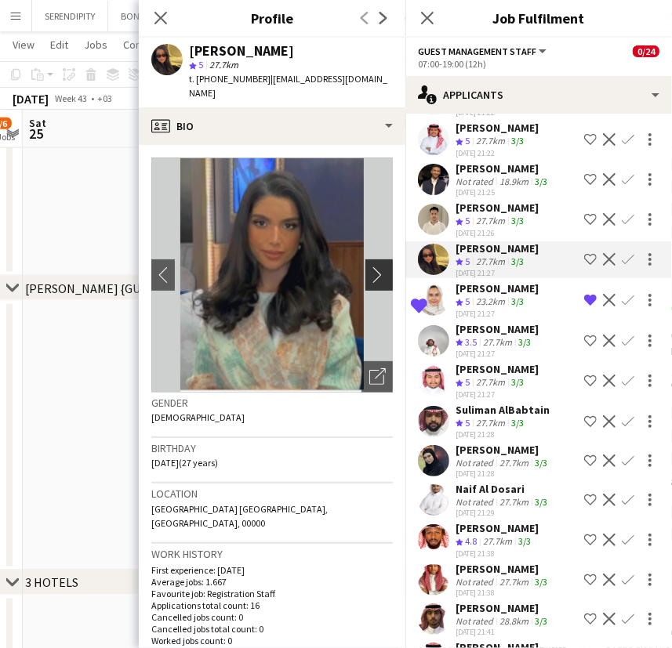
click at [369, 267] on app-icon "chevron-right" at bounding box center [381, 275] width 24 height 16
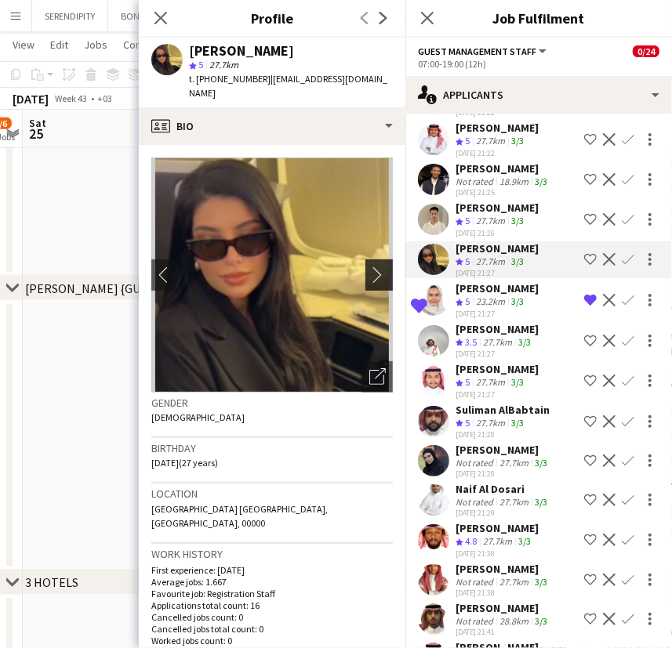
click at [369, 267] on app-icon "chevron-right" at bounding box center [381, 275] width 24 height 16
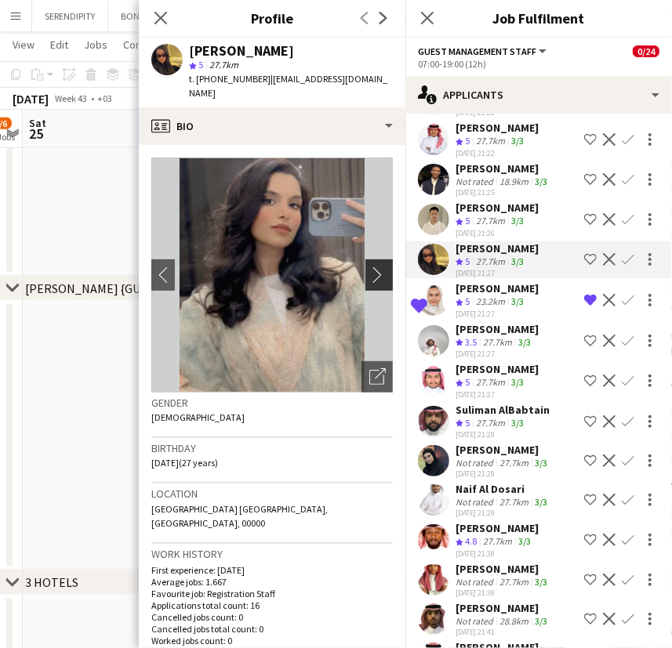
click at [369, 267] on app-icon "chevron-right" at bounding box center [381, 275] width 24 height 16
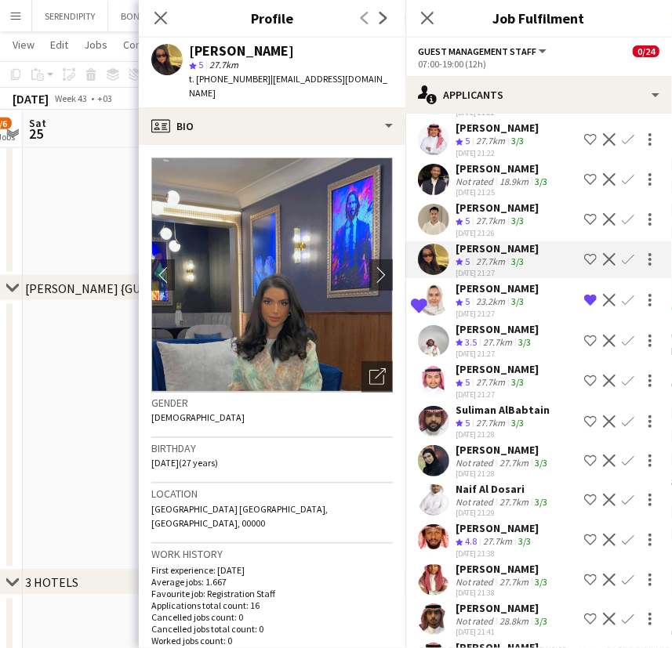
click at [490, 215] on div "[PERSON_NAME]" at bounding box center [496, 208] width 83 height 14
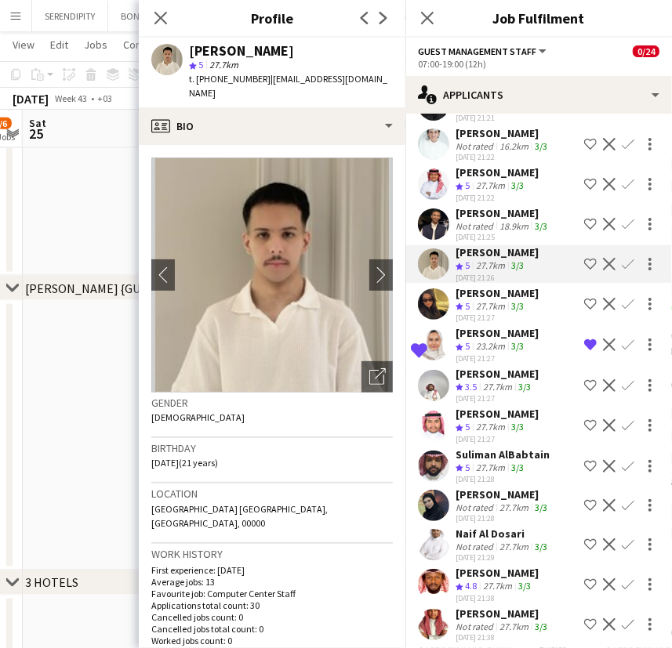
scroll to position [541, 0]
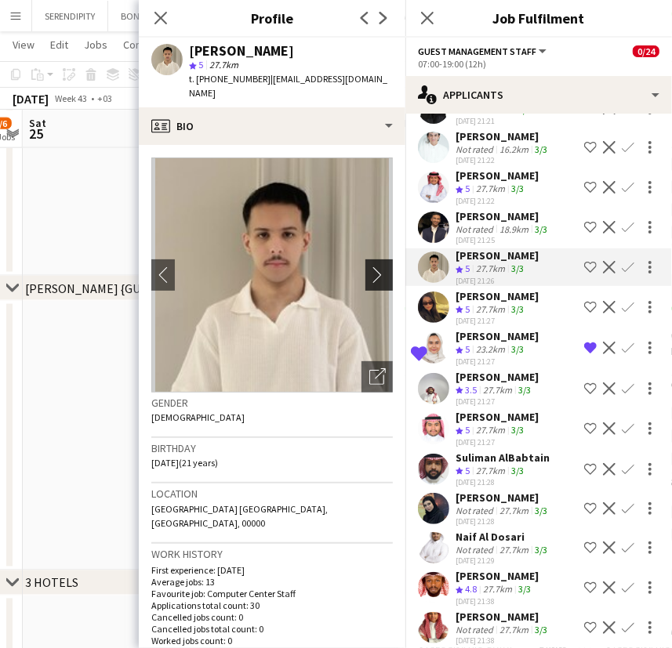
click at [369, 267] on app-icon "chevron-right" at bounding box center [381, 275] width 24 height 16
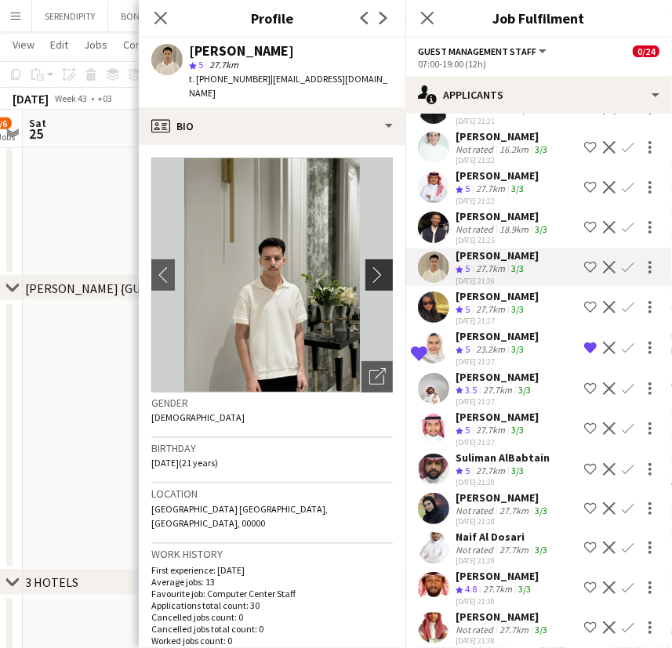
click at [369, 267] on app-icon "chevron-right" at bounding box center [381, 275] width 24 height 16
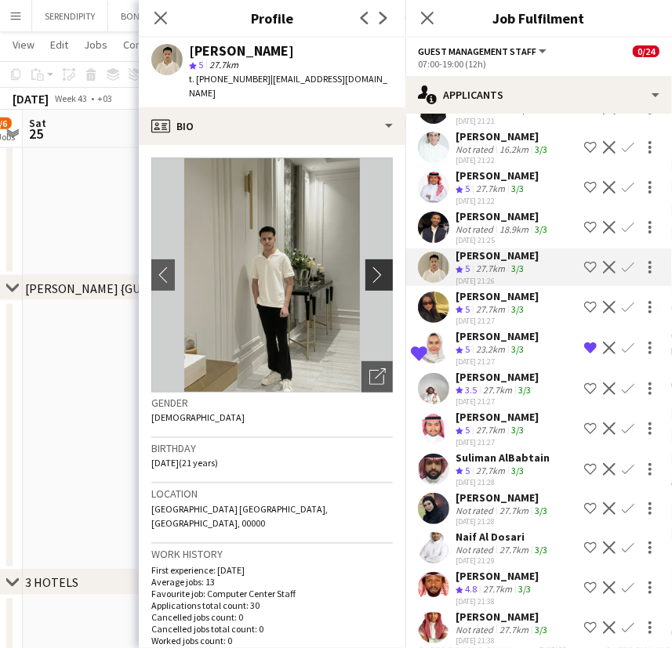
click at [369, 267] on app-icon "chevron-right" at bounding box center [381, 275] width 24 height 16
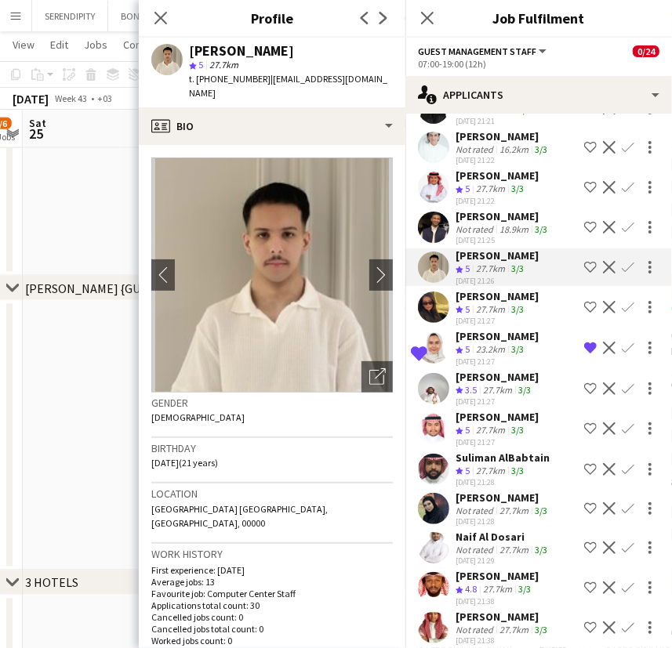
click at [496, 223] on div "[PERSON_NAME]" at bounding box center [502, 216] width 95 height 14
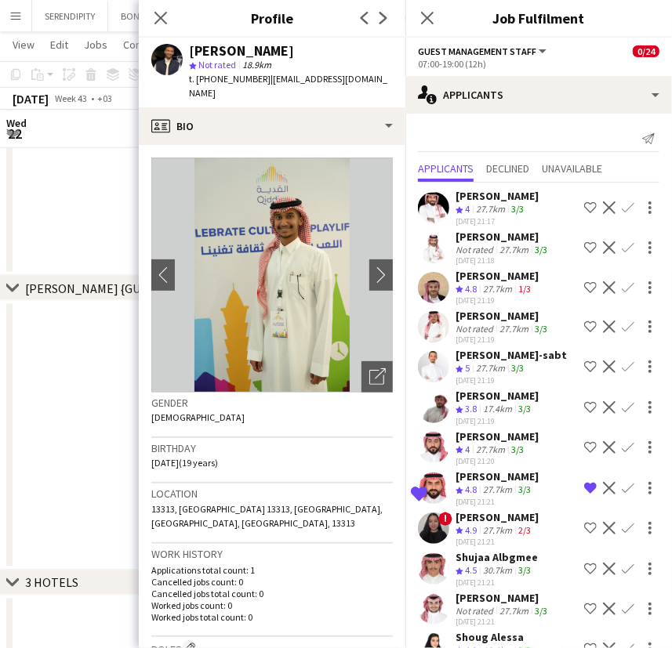
scroll to position [541, 0]
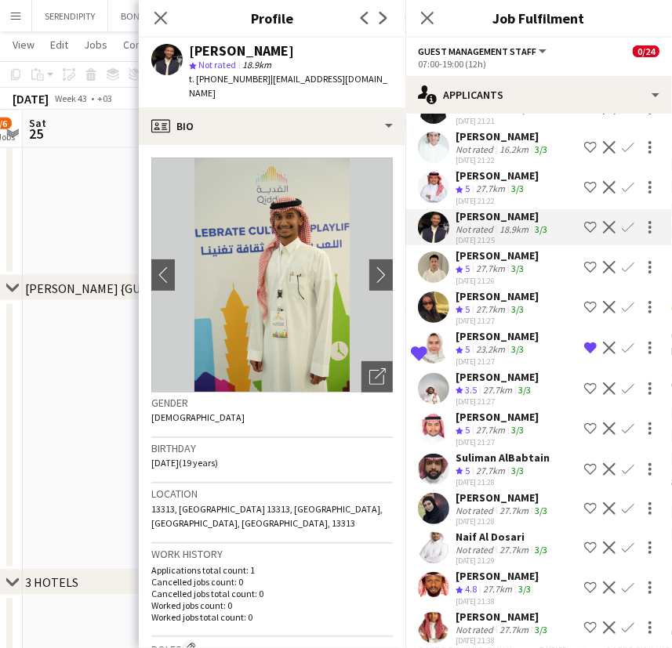
click at [373, 267] on app-icon "chevron-right" at bounding box center [385, 275] width 24 height 16
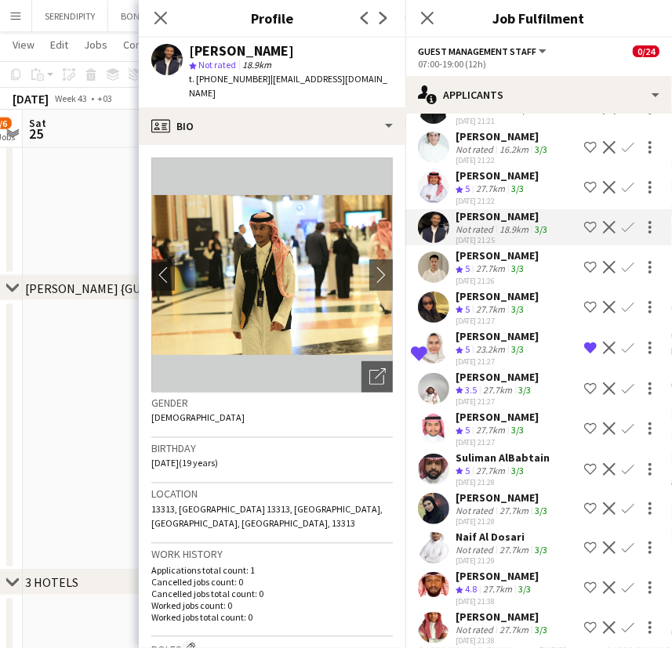
click at [373, 267] on app-icon "chevron-right" at bounding box center [385, 275] width 24 height 16
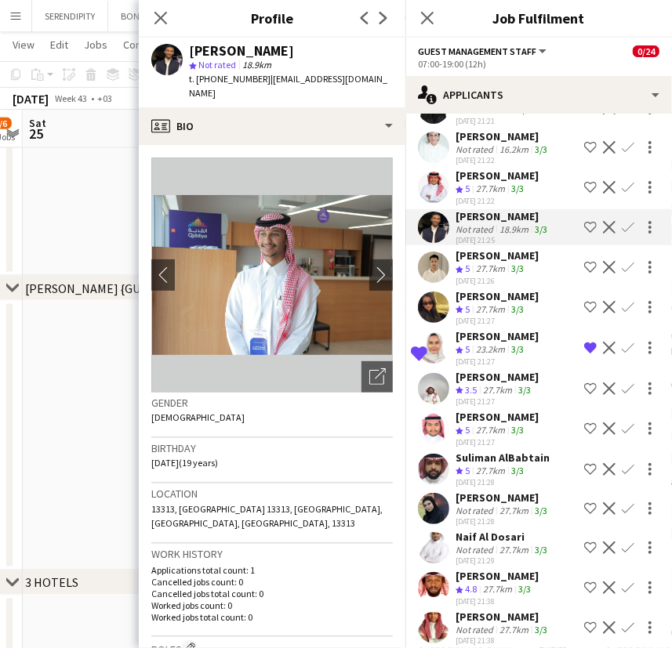
click at [373, 267] on app-icon "chevron-right" at bounding box center [385, 275] width 24 height 16
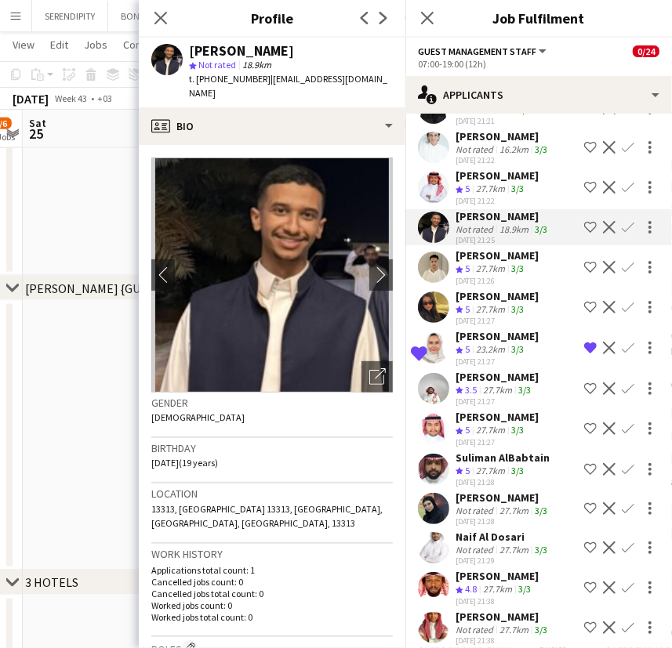
click at [373, 267] on app-icon "chevron-right" at bounding box center [385, 275] width 24 height 16
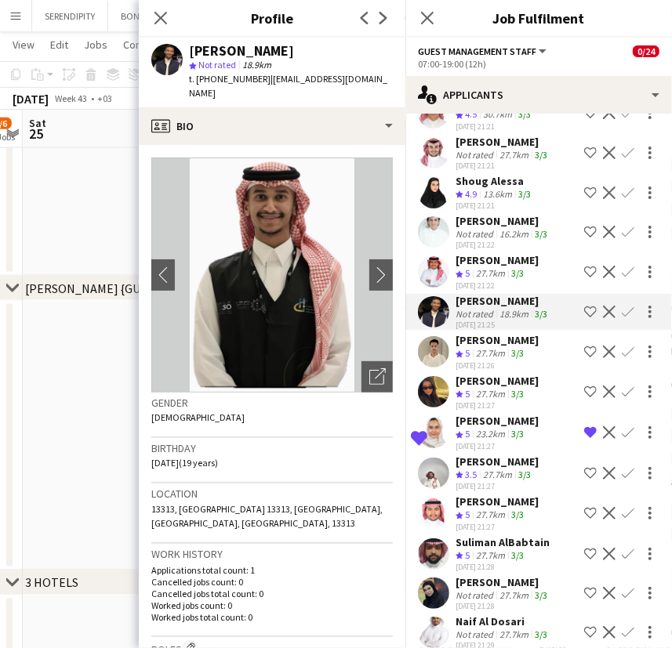
scroll to position [447, 0]
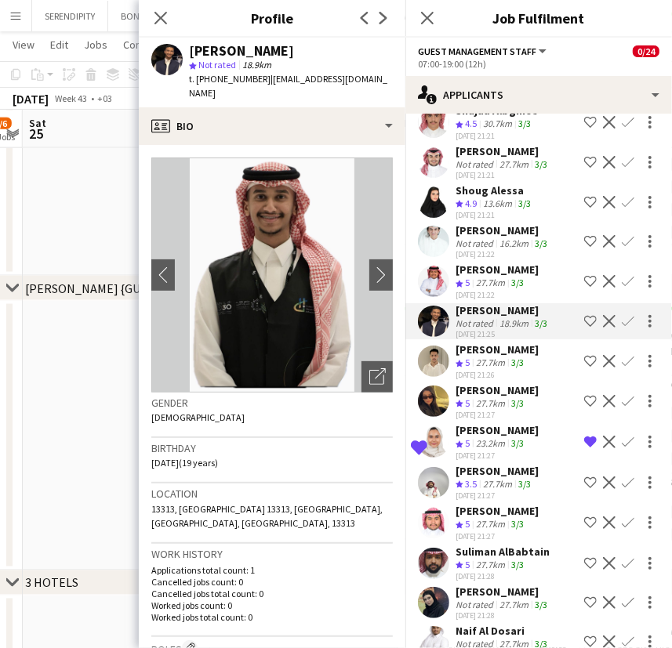
click at [496, 284] on div "27.7km" at bounding box center [490, 283] width 35 height 13
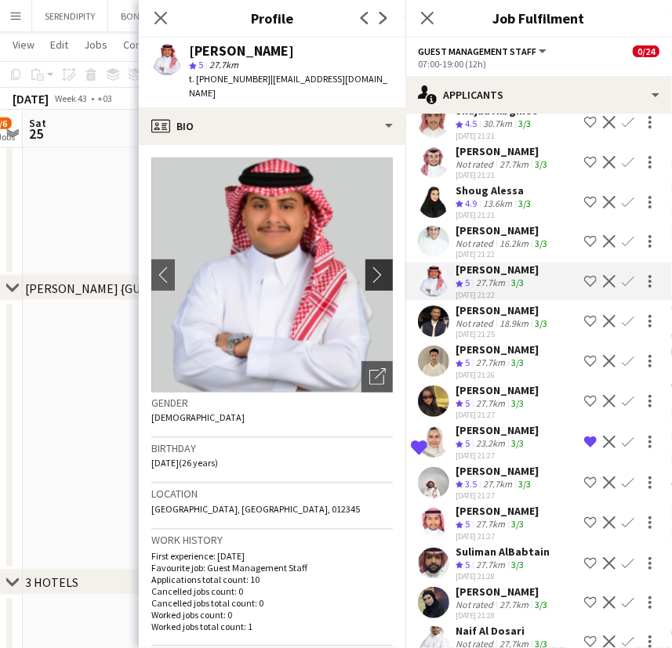
click at [369, 267] on app-icon "chevron-right" at bounding box center [381, 275] width 24 height 16
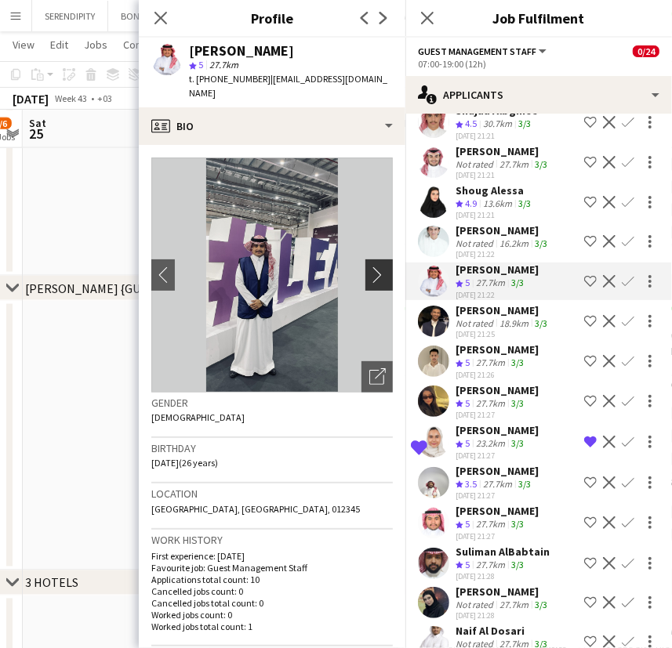
click at [369, 267] on app-icon "chevron-right" at bounding box center [381, 275] width 24 height 16
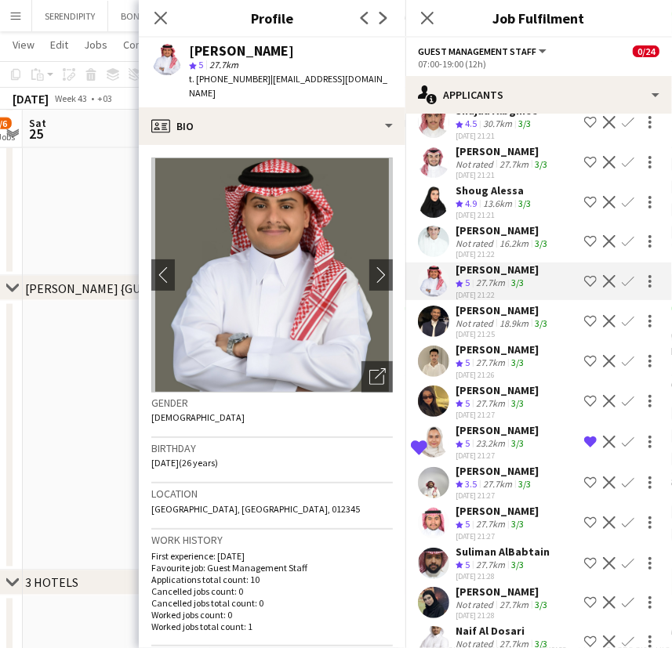
click at [503, 243] on div "16.2km" at bounding box center [513, 244] width 35 height 12
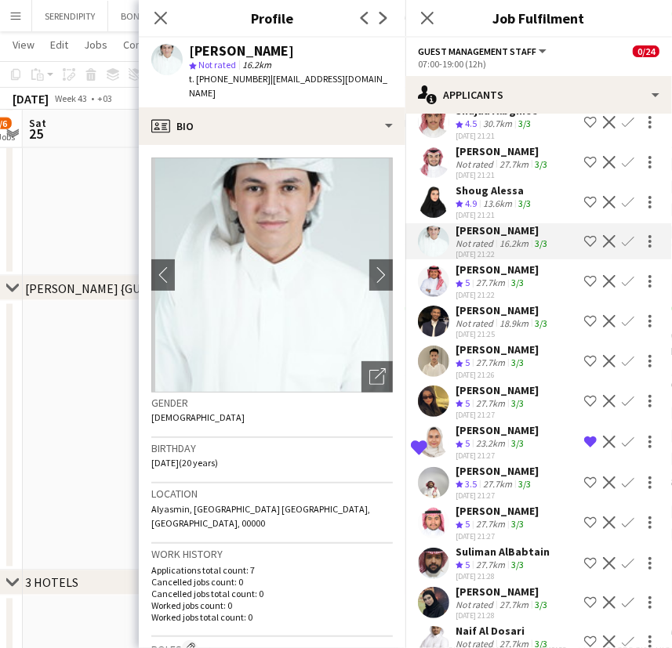
click at [175, 259] on img at bounding box center [271, 275] width 241 height 235
click at [172, 267] on app-icon "chevron-left" at bounding box center [163, 275] width 24 height 16
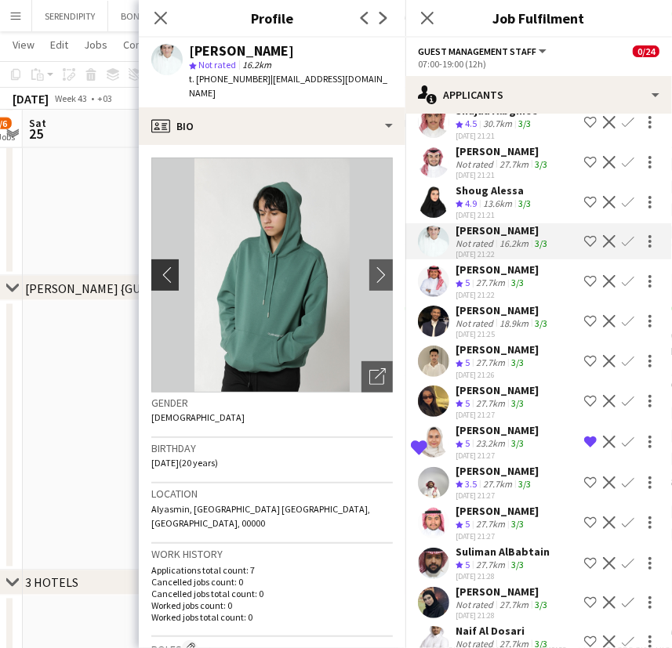
click at [154, 267] on app-icon "chevron-left" at bounding box center [163, 275] width 24 height 16
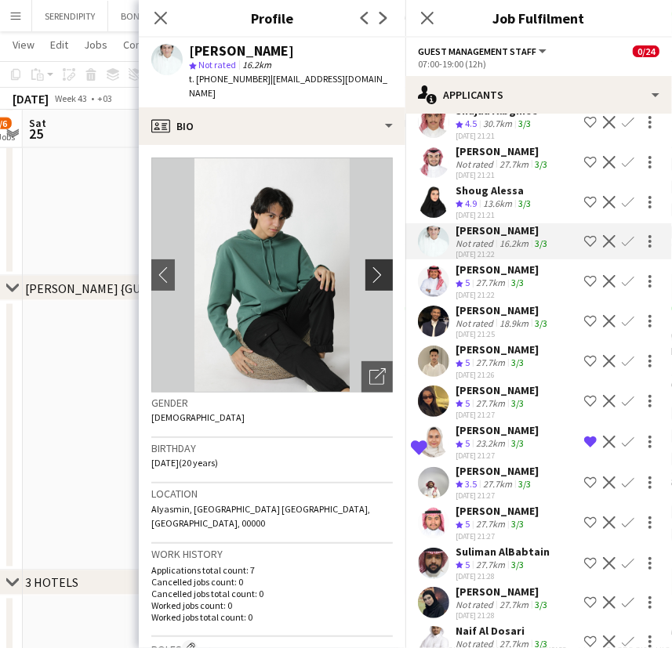
click at [369, 267] on app-icon "chevron-right" at bounding box center [381, 275] width 24 height 16
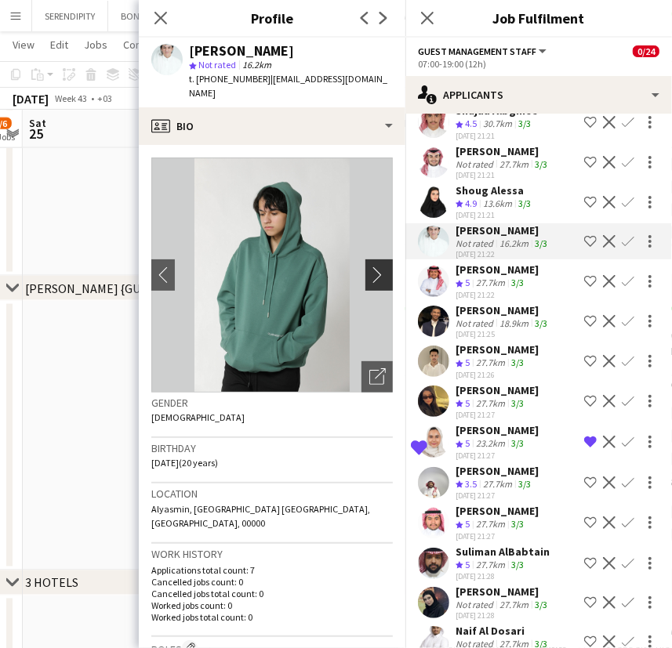
click at [369, 267] on app-icon "chevron-right" at bounding box center [381, 275] width 24 height 16
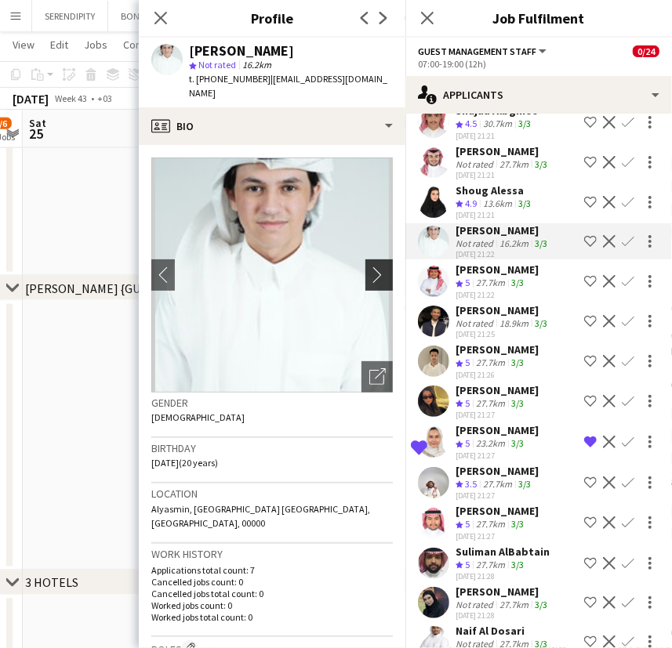
click at [369, 267] on app-icon "chevron-right" at bounding box center [381, 275] width 24 height 16
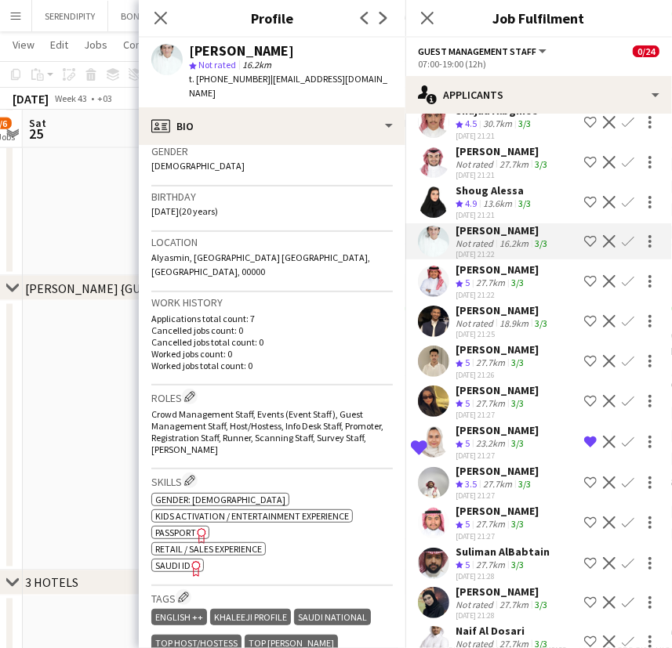
scroll to position [308, 0]
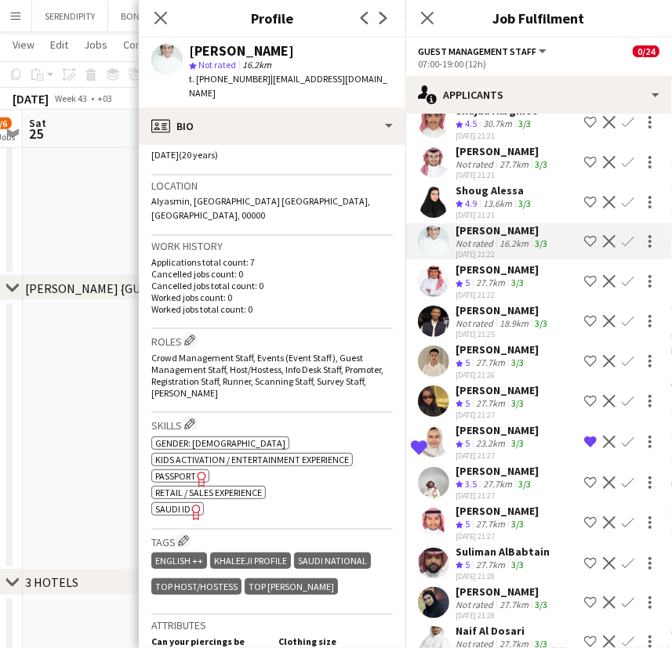
click at [491, 285] on div "27.7km" at bounding box center [490, 283] width 35 height 13
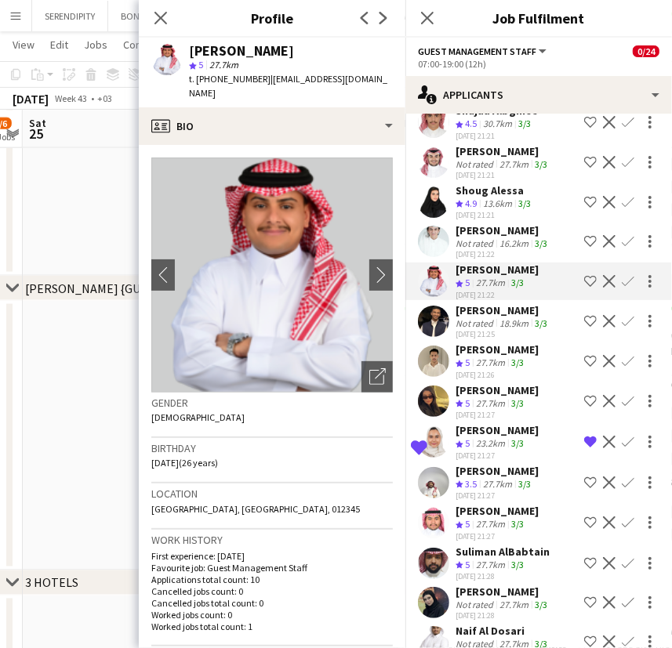
click at [478, 237] on div "[PERSON_NAME]" at bounding box center [502, 230] width 95 height 14
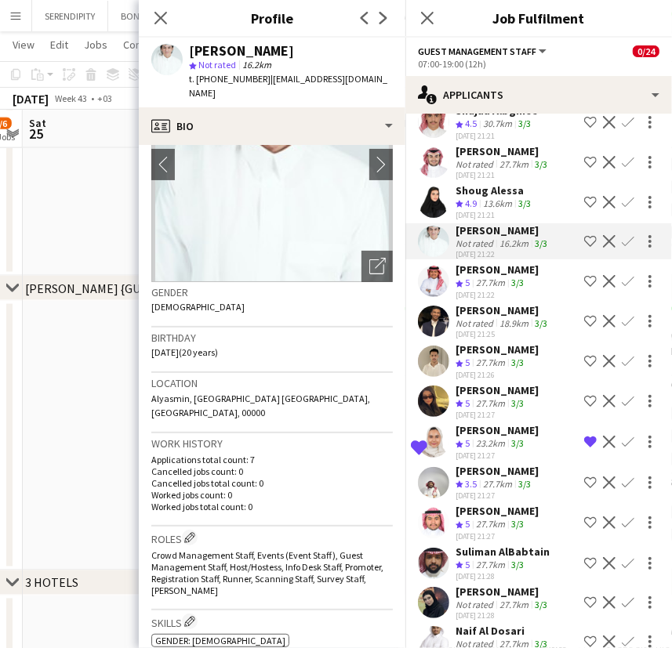
scroll to position [94, 0]
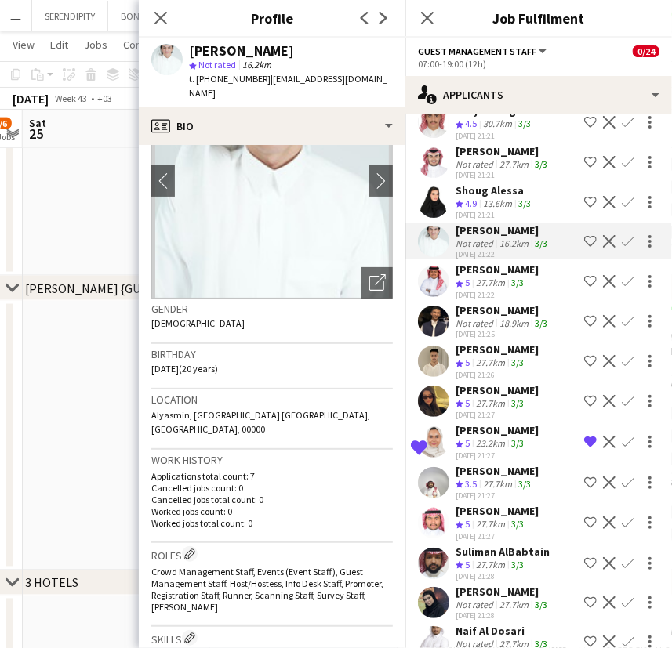
click at [482, 209] on div "13.6km" at bounding box center [497, 204] width 35 height 13
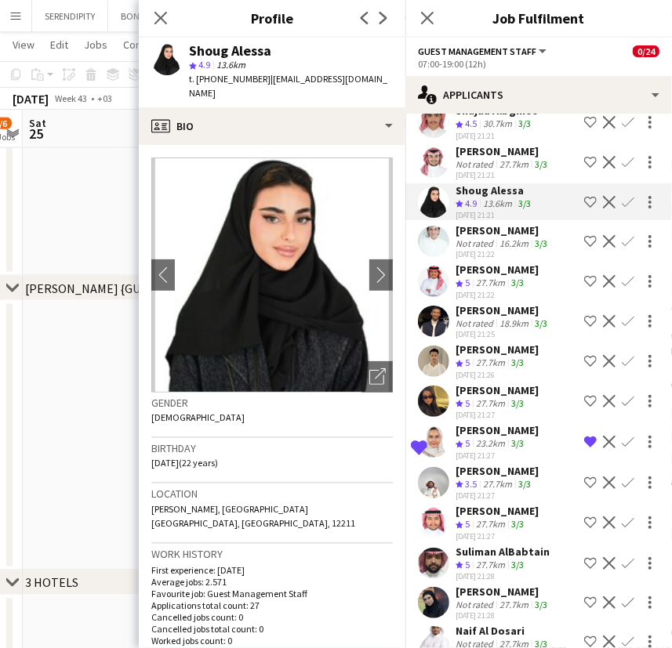
click at [584, 205] on app-icon "Shortlist crew" at bounding box center [590, 202] width 13 height 13
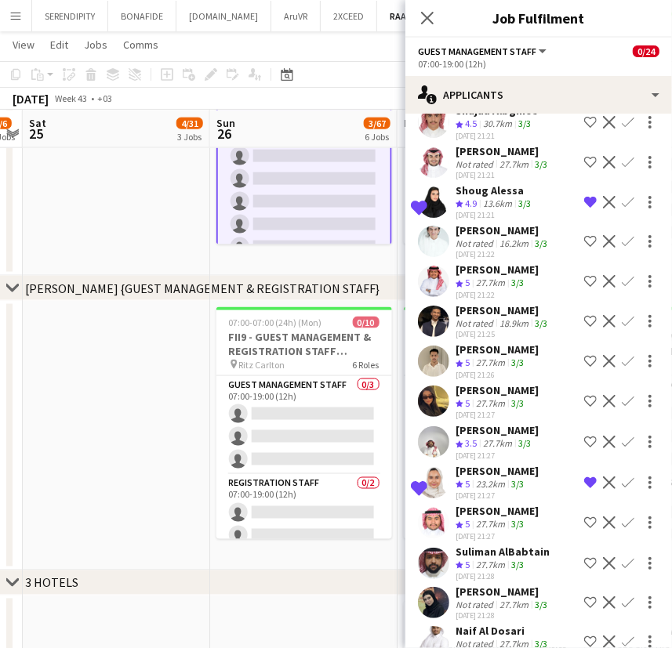
click at [476, 198] on div "Shoug Alessa" at bounding box center [494, 190] width 78 height 14
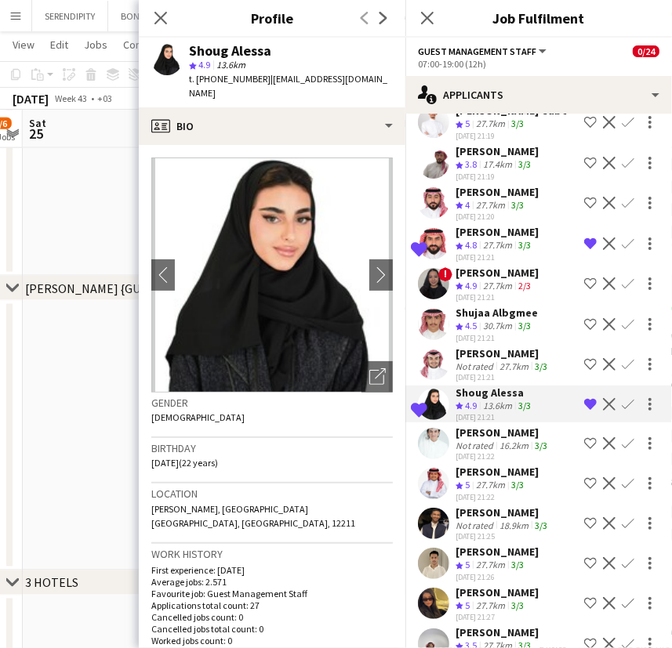
scroll to position [233, 0]
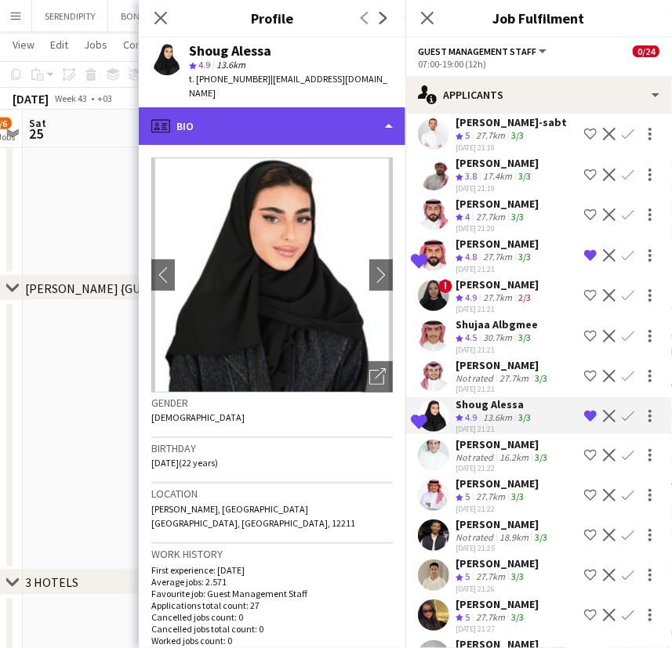
click at [321, 110] on div "profile Bio" at bounding box center [272, 126] width 267 height 38
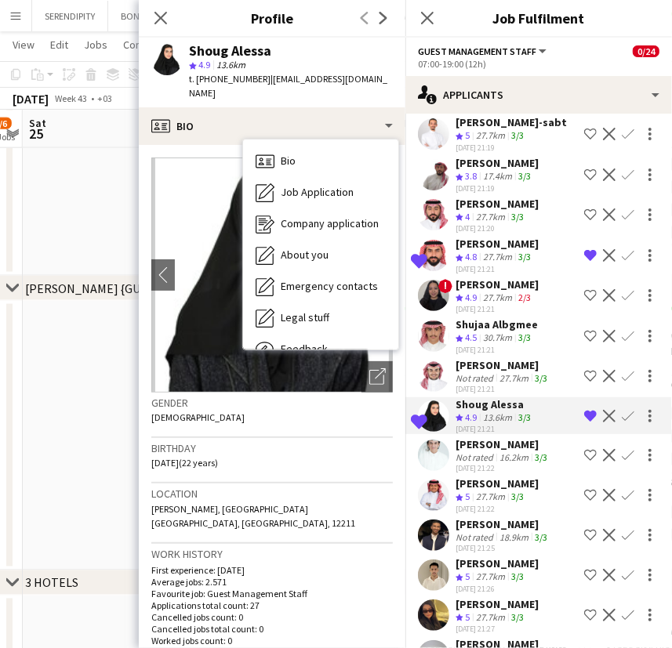
click at [167, 158] on img at bounding box center [271, 275] width 241 height 235
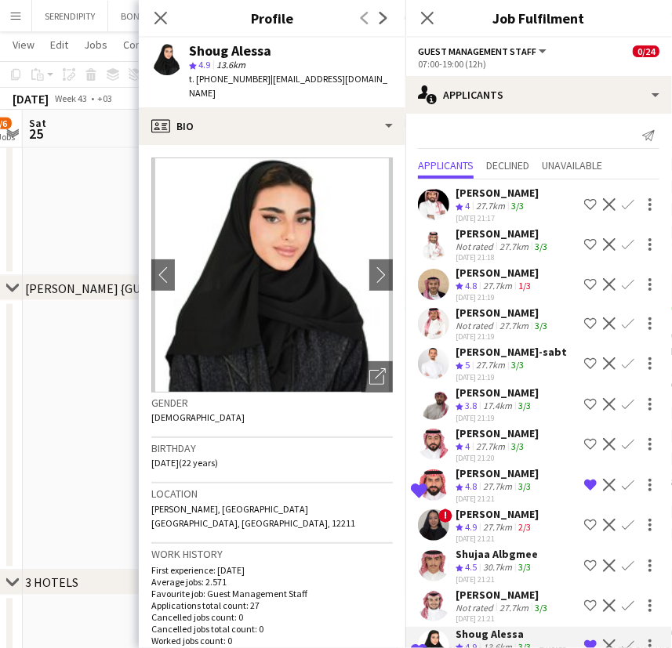
scroll to position [0, 0]
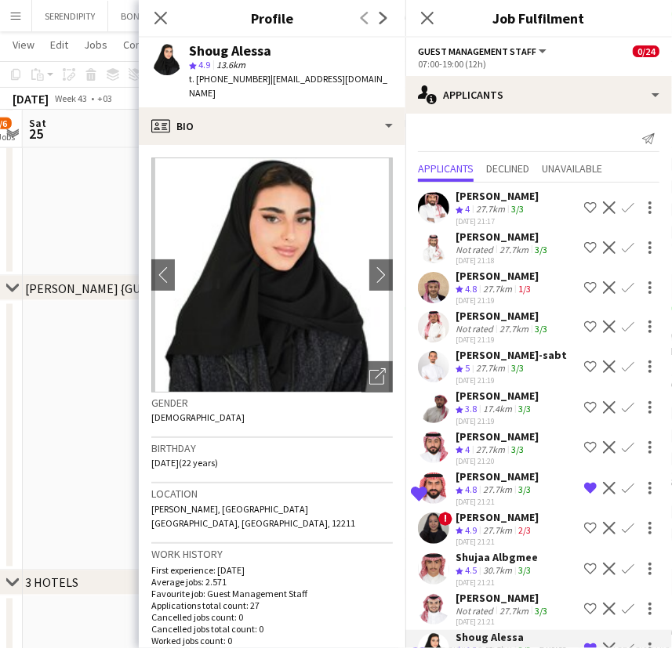
click at [516, 434] on div "[PERSON_NAME]" at bounding box center [496, 437] width 83 height 14
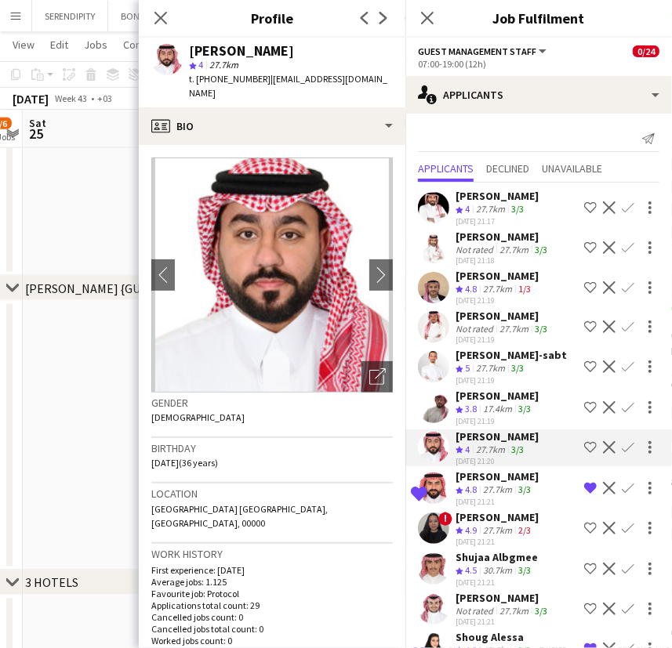
click at [506, 392] on div "[PERSON_NAME]" at bounding box center [496, 396] width 83 height 14
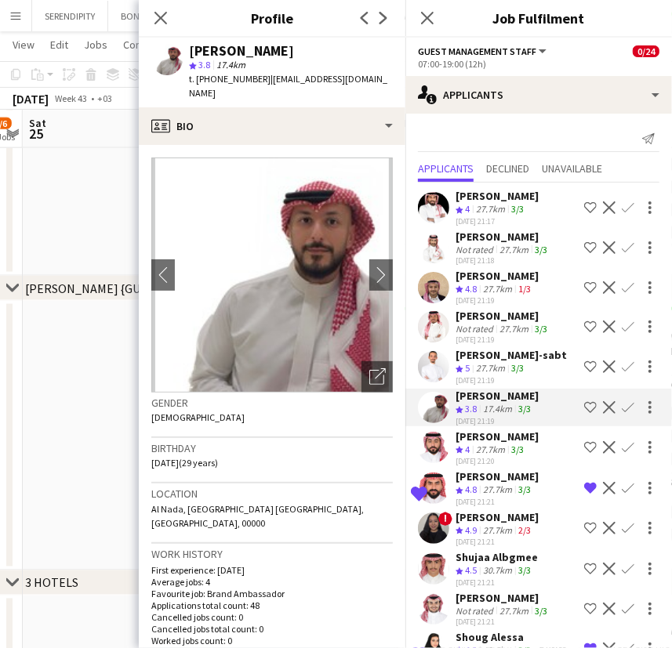
click at [503, 359] on div "[PERSON_NAME]-sabt" at bounding box center [510, 355] width 111 height 14
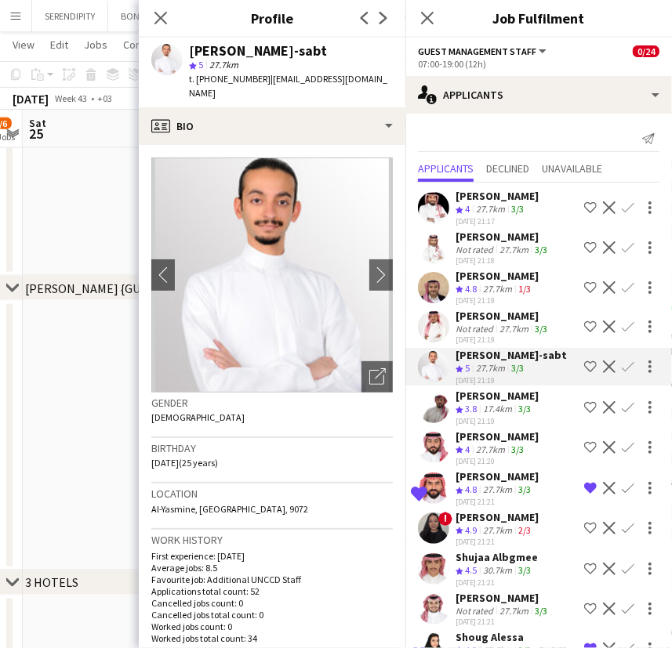
click at [492, 314] on div "[PERSON_NAME]" at bounding box center [502, 316] width 95 height 14
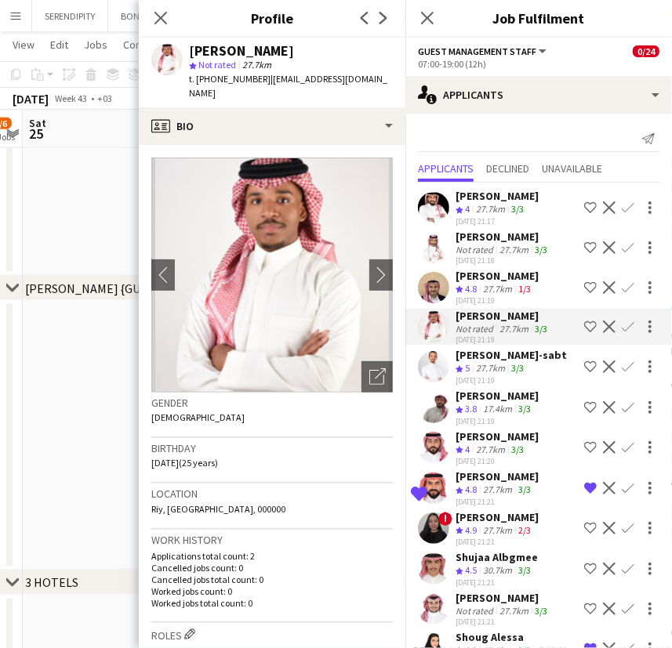
click at [488, 276] on div "[PERSON_NAME]" at bounding box center [496, 276] width 83 height 14
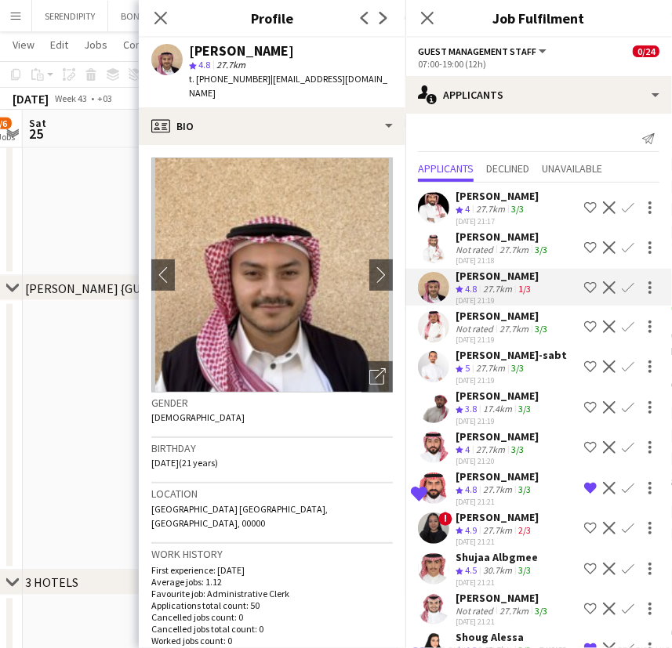
click at [491, 238] on div "[PERSON_NAME]" at bounding box center [502, 237] width 95 height 14
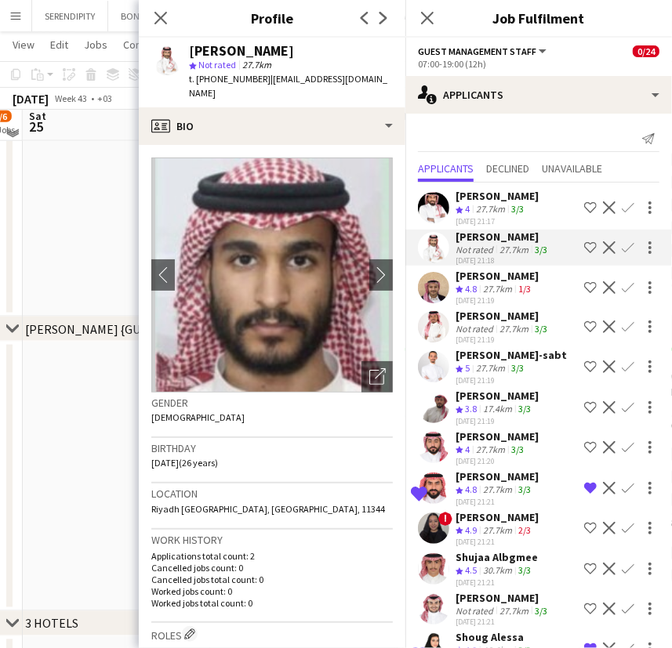
scroll to position [784, 0]
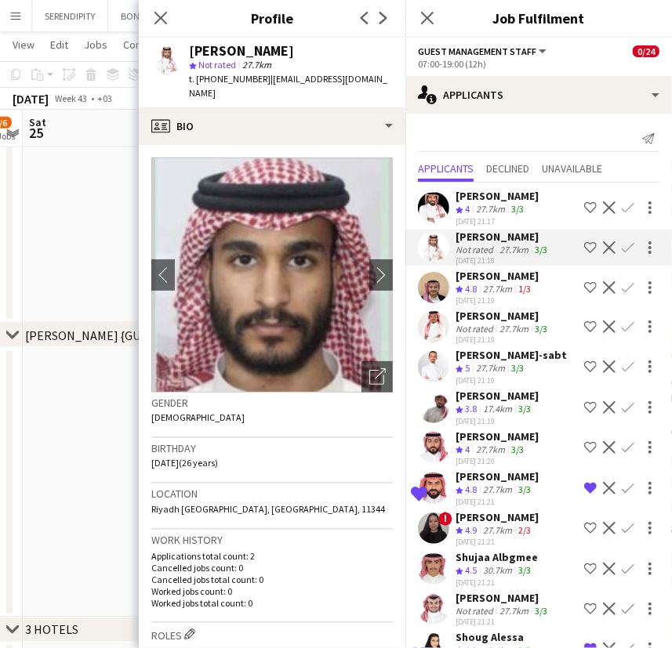
click at [481, 199] on div "[PERSON_NAME]" at bounding box center [496, 196] width 83 height 14
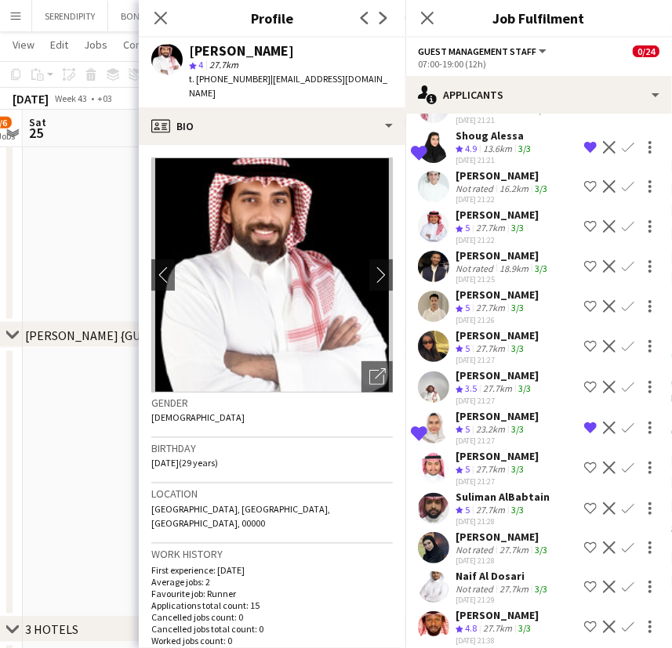
scroll to position [570, 0]
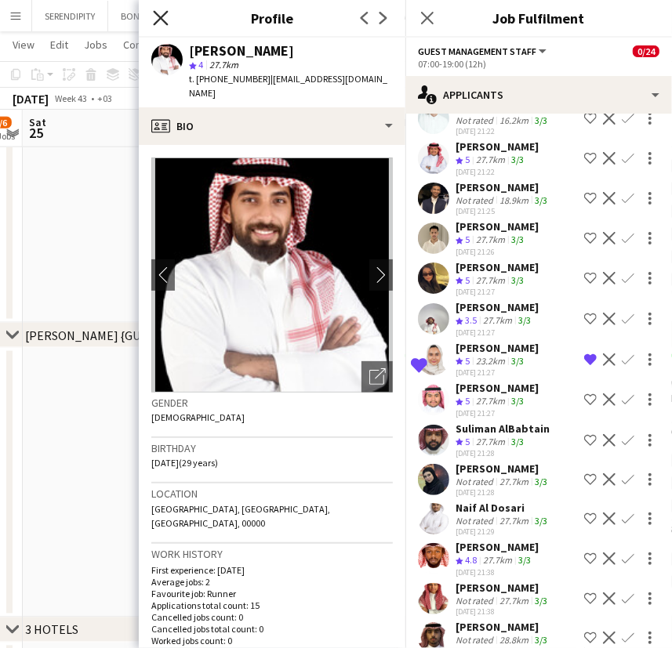
click at [163, 13] on icon "Close pop-in" at bounding box center [160, 17] width 15 height 15
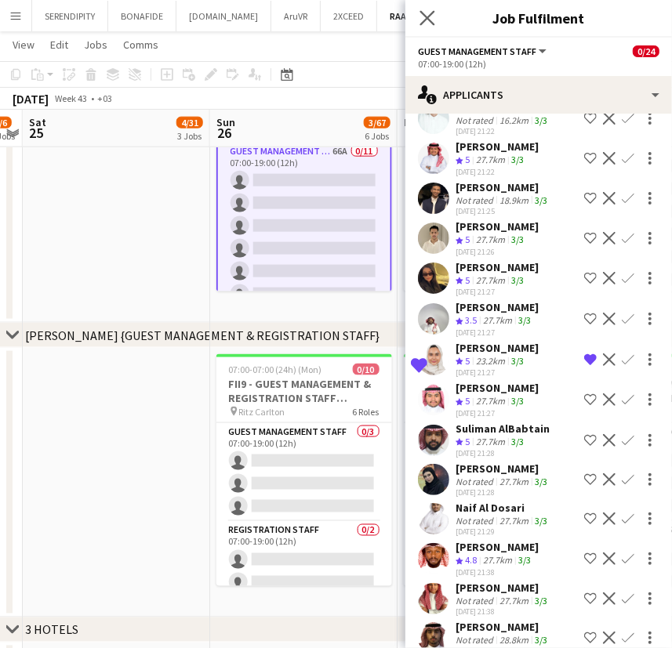
click at [419, 22] on icon "Close pop-in" at bounding box center [426, 17] width 15 height 15
